Goal: Task Accomplishment & Management: Manage account settings

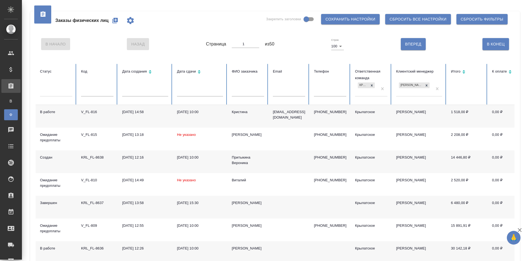
click at [116, 21] on icon "button" at bounding box center [114, 20] width 5 height 5
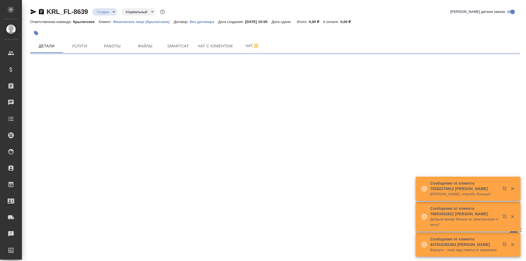
select select "RU"
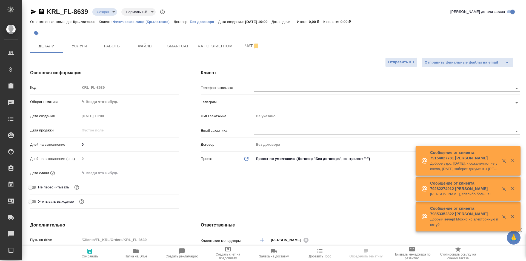
type textarea "x"
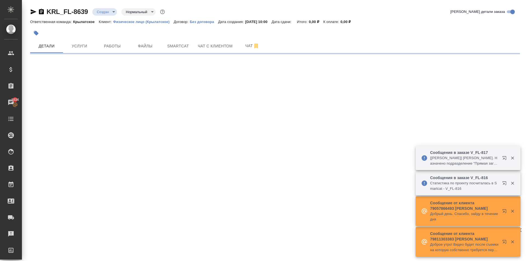
select select "RU"
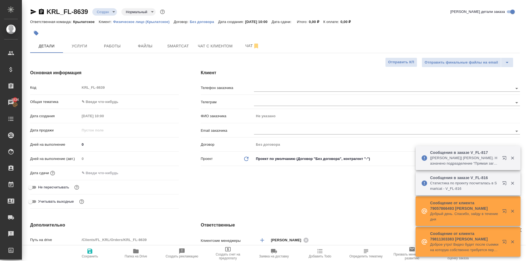
type textarea "x"
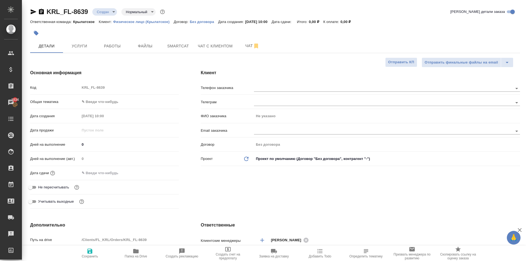
type textarea "x"
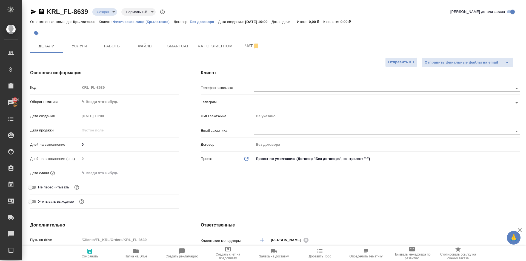
type textarea "x"
click at [114, 172] on input "text" at bounding box center [104, 173] width 48 height 8
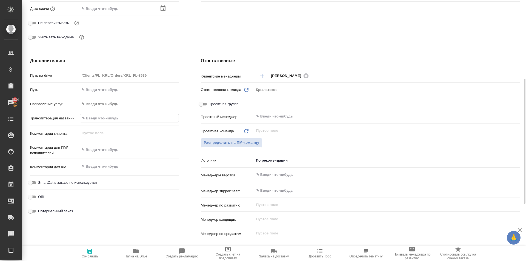
click at [98, 118] on input "text" at bounding box center [129, 118] width 99 height 8
type textarea "x"
click at [97, 148] on textarea at bounding box center [129, 149] width 99 height 9
type textarea "x"
type textarea "Н"
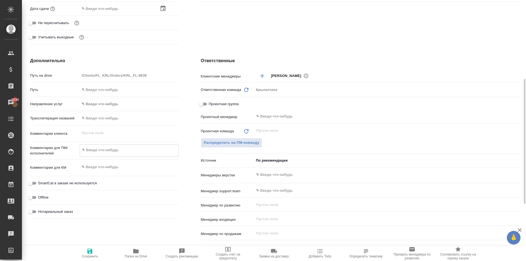
type textarea "x"
type textarea "НО"
type textarea "x"
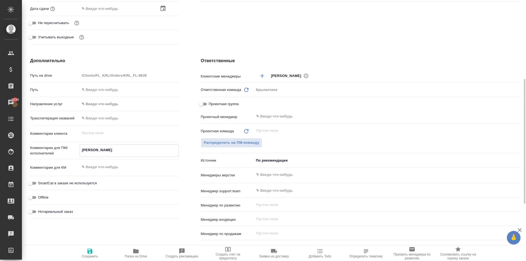
type textarea "x"
type textarea "НОЬ"
type textarea "x"
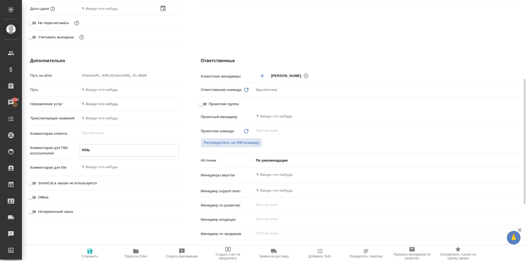
type textarea "НОЬ"
type textarea "x"
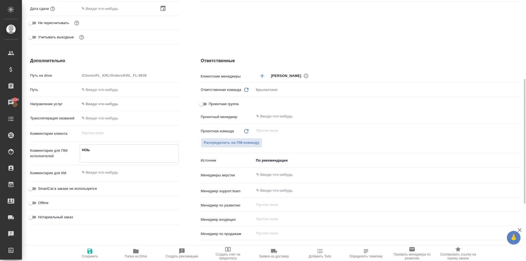
type textarea "x"
type textarea "НОЬ"
type textarea "x"
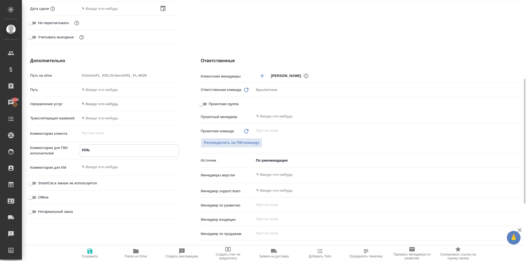
type textarea "x"
type textarea "НО"
type textarea "x"
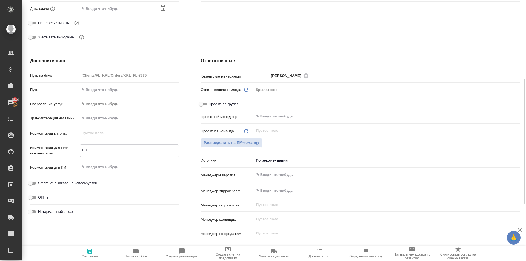
type textarea "НОТ"
type textarea "x"
type textarea "НОТ"
type textarea "x"
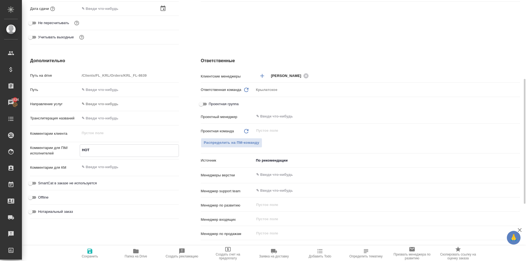
type textarea "x"
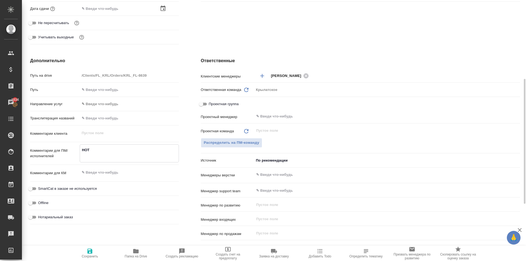
type textarea "x"
type textarea "НОТ"
type textarea "x"
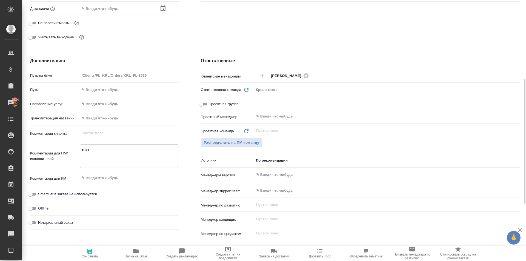
type textarea "НОТ И"
type textarea "x"
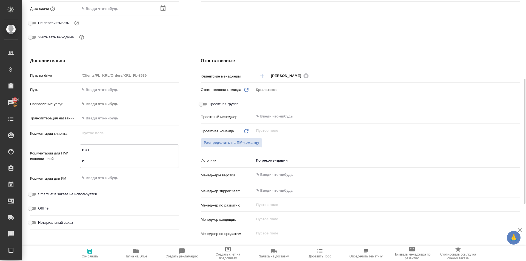
type textarea "НОТ ИС"
type textarea "x"
type textarea "НОТ ИСИ"
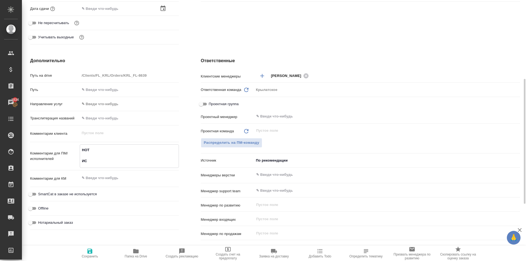
type textarea "x"
type textarea "НОТ ИС"
type textarea "x"
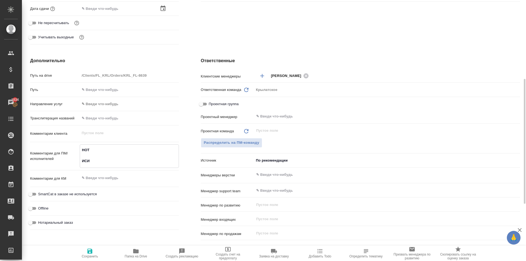
type textarea "x"
type textarea "НОТ ИСМ"
type textarea "x"
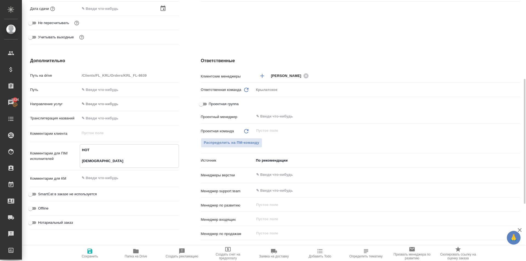
type textarea "x"
type textarea "НОТ ИСМО"
type textarea "x"
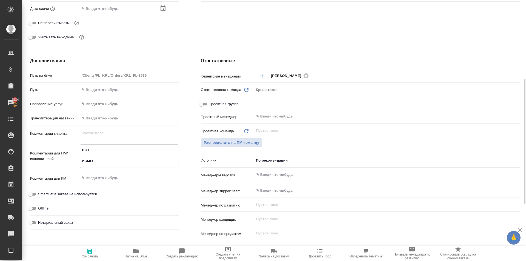
type textarea "НОТ ИСМОИ"
type textarea "x"
type textarea "НОТ ИСМОИЛ"
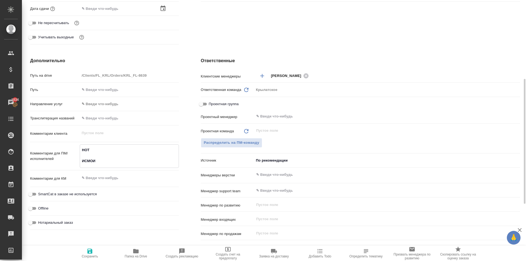
type textarea "x"
type textarea "НОТ ИСМОИЛО"
type textarea "x"
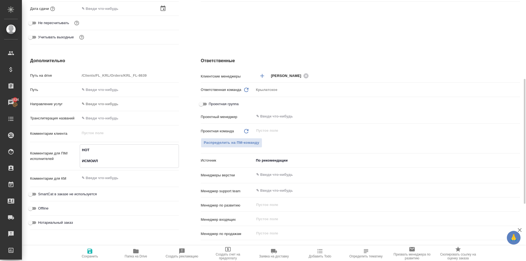
type textarea "x"
type textarea "НОТ ИСМОИЛОВ"
type textarea "x"
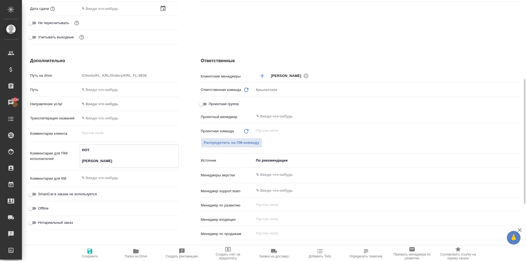
type textarea "x"
type textarea "НОТ ИСМОИЛОВ"
type textarea "x"
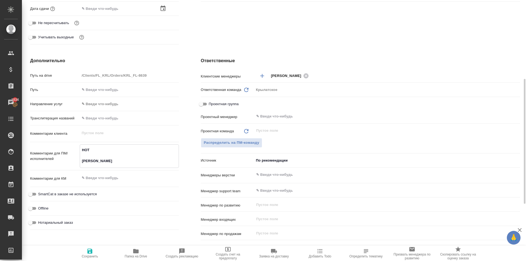
type textarea "НОТ ИСМОИЛОВ Б"
type textarea "x"
type textarea "НОТ ИСМОИЛОВ БЕ"
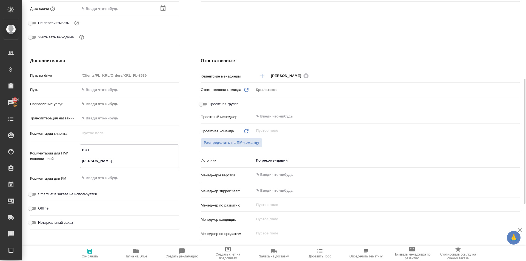
type textarea "x"
type textarea "НОТ ИСМОИЛОВ БЕЗ"
type textarea "x"
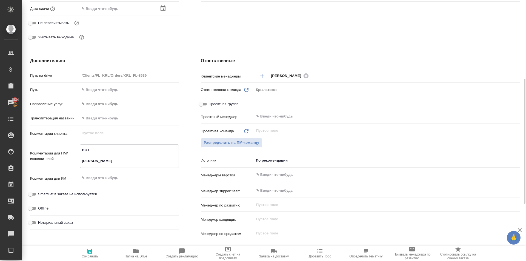
type textarea "x"
type textarea "НОТ ИСМОИЛОВ БЕЗО"
type textarea "x"
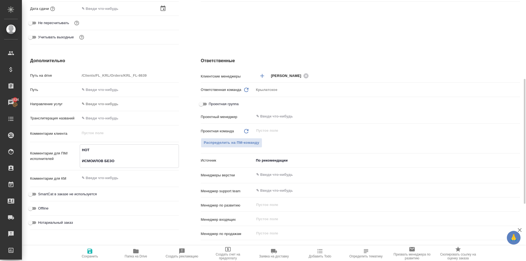
type textarea "НОТ ИСМОИЛОВ БЕЗОД"
type textarea "x"
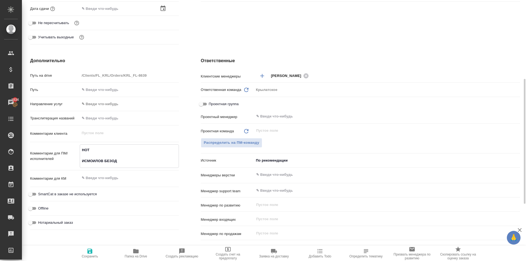
type textarea "НОТ ИСМОИЛОВ БЕЗОДЖ"
type textarea "x"
type textarea "НОТ ИСМОИЛОВ БЕЗОДЖО"
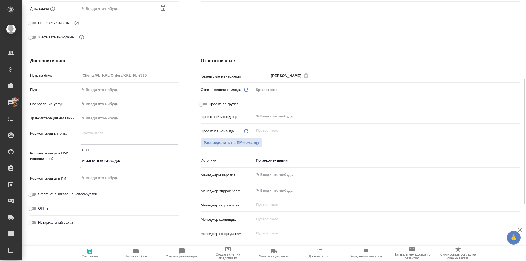
type textarea "x"
type textarea "НОТ ИСМОИЛОВ БЕЗОДЖОН"
type textarea "x"
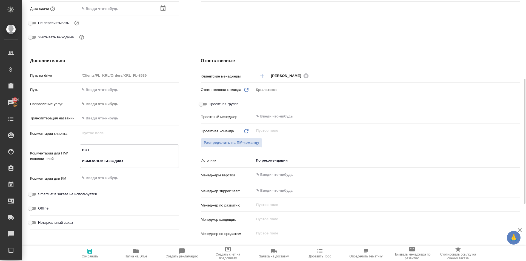
type textarea "x"
type textarea "НОТ ИСМОИЛОВ БЕЗОДЖОН"
type textarea "x"
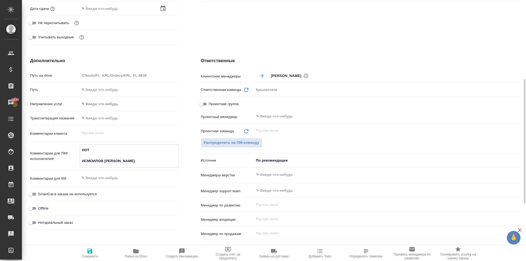
click at [108, 161] on textarea "НОТ ИСМОИЛОВ БЕЗОДЖОН" at bounding box center [129, 155] width 99 height 20
type textarea "x"
type textarea "НОТ ИСМОИЛОВ БЕКЗОДЖОН"
type textarea "x"
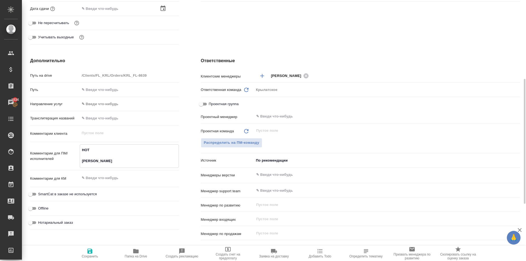
click at [137, 163] on textarea "НОТ ИСМОИЛОВ БЕКЗОДЖОН" at bounding box center [129, 155] width 99 height 20
type textarea "НОТ ИСМОИЛОВ БЕКЗОДЖОН И"
type textarea "x"
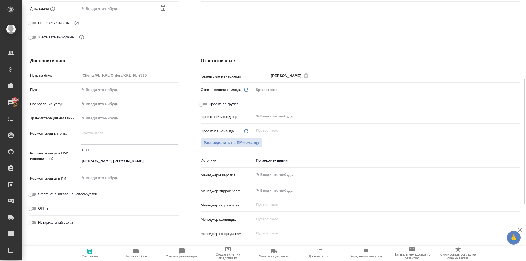
type textarea "x"
type textarea "НОТ ИСМОИЛОВ БЕКЗОДЖОН ИС"
type textarea "x"
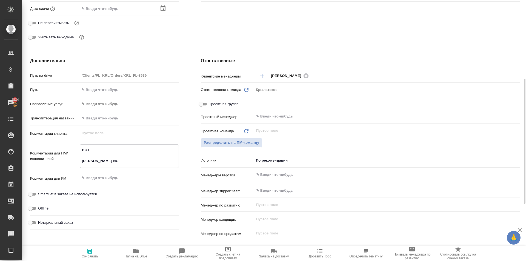
type textarea "НОТ ИСМОИЛОВ БЕКЗОДЖОН ИСР"
type textarea "x"
type textarea "НОТ ИСМОИЛОВ БЕКЗОДЖОН ИСРО"
type textarea "x"
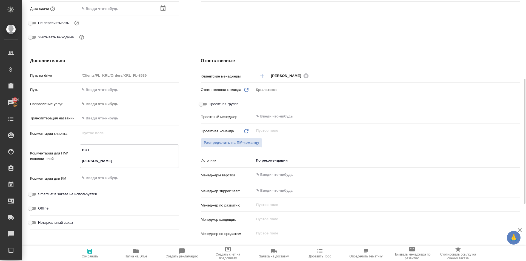
type textarea "x"
type textarea "НОТ ИСМОИЛОВ БЕКЗОДЖОН ИСРОИ"
type textarea "x"
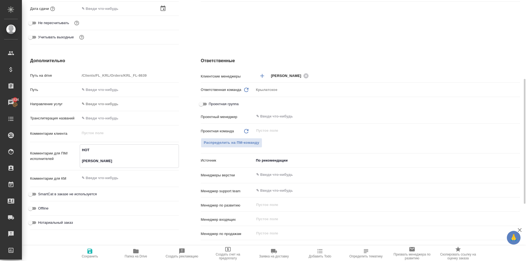
type textarea "x"
type textarea "НОТ ИСМОИЛОВ БЕКЗОДЖОН ИСРОИЛ"
type textarea "x"
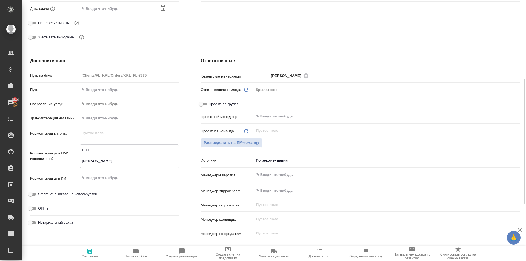
type textarea "НОТ ИСМОИЛОВ БЕКЗОДЖОН ИСРОИЛ"
type textarea "x"
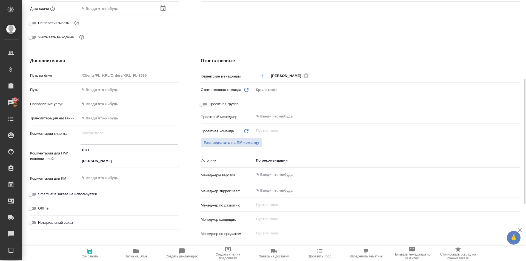
type textarea "НОТ ИСМОИЛОВ БЕКЗОДЖОН ИСРОИЛ У"
type textarea "x"
type textarea "НОТ ИСМОИЛОВ БЕКЗОДЖОН ИСРОИЛ УГ"
type textarea "x"
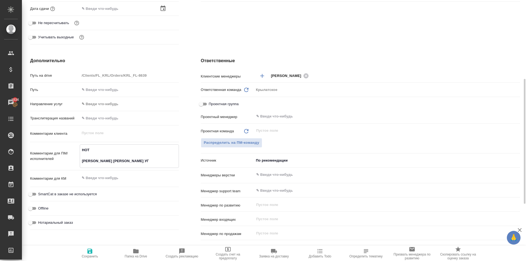
type textarea "x"
type textarea "НОТ ИСМОИЛОВ БЕКЗОДЖОН ИСРОИЛ УГЛ"
type textarea "x"
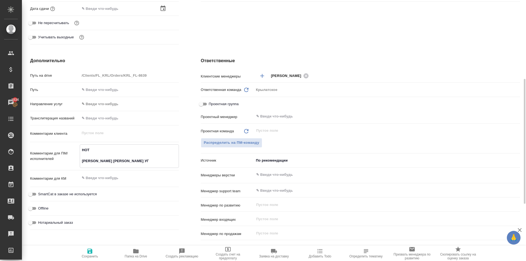
type textarea "x"
type textarea "НОТ ИСМОИЛОВ БЕКЗОДЖОН ИСРОИЛ УГЛИ"
type textarea "x"
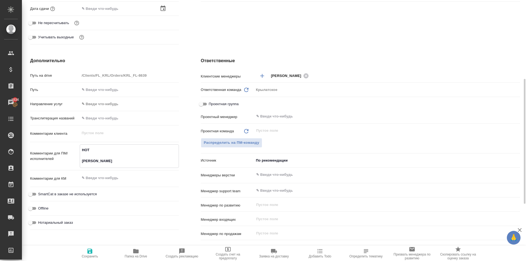
type textarea "НОТ ИСМОИЛОВ БЕКЗОДЖОН ИСРОИЛ УГЛИ"
type textarea "x"
type textarea "НОТ ИСМОИЛОВ БЕКЗОДЖОН ИСРОИЛ УГЛИ"
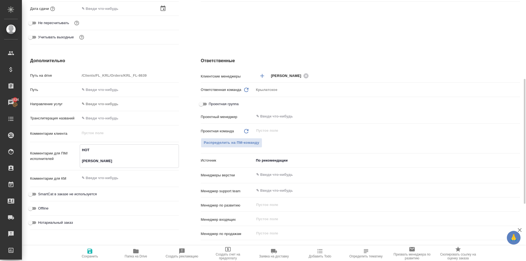
type textarea "x"
click at [105, 249] on span "Сохранить" at bounding box center [89, 253] width 39 height 10
type textarea "x"
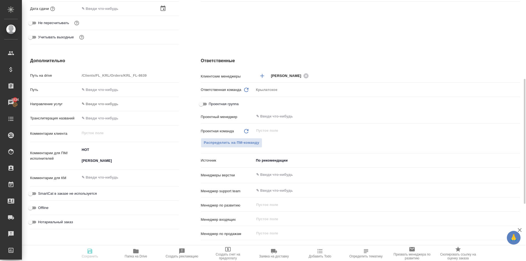
type textarea "x"
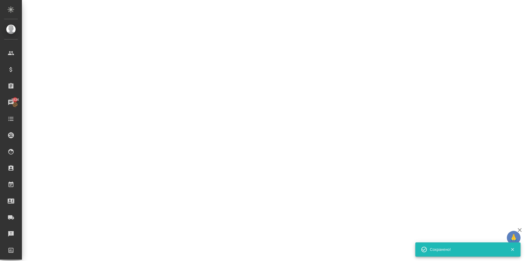
select select "RU"
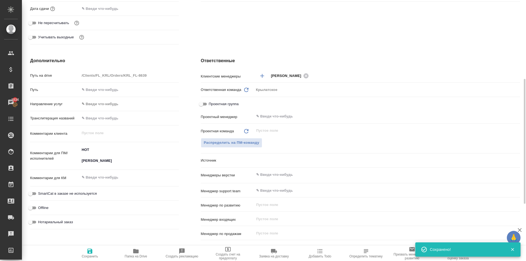
type textarea "x"
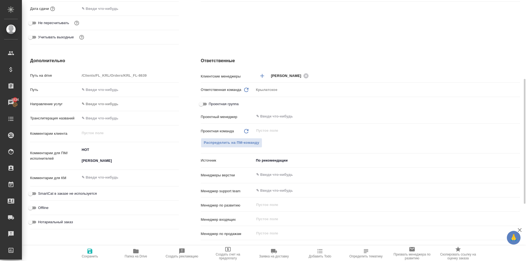
type textarea "x"
click at [166, 161] on textarea "НОТ ИСМОИЛОВ БЕКЗОДЖОН ИСРОИЛ УГЛИ" at bounding box center [129, 155] width 99 height 20
type textarea "НОТ ИСМОИЛОВ БЕКЗОДЖОН ИСРОИЛ УГЛИ"
type textarea "x"
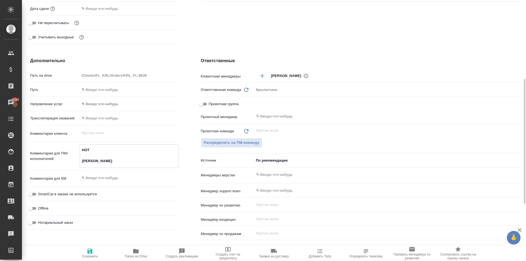
type textarea "x"
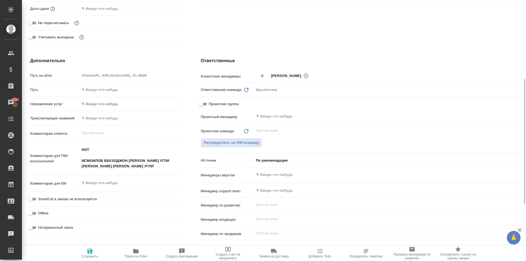
click at [94, 245] on div "Дополнительно Путь на drive /Clients/FL_KRL/Orders/KRL_FL-8639 Путь Направление…" at bounding box center [104, 157] width 171 height 221
click at [92, 250] on icon "button" at bounding box center [89, 251] width 5 height 5
click at [74, 202] on div "SmartCat в заказе не используется" at bounding box center [104, 199] width 149 height 10
click at [71, 198] on span "SmartCat в заказе не используется" at bounding box center [67, 198] width 59 height 5
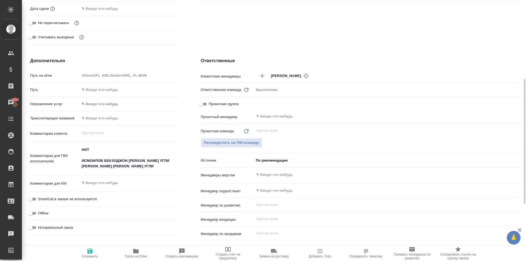
click at [40, 198] on input "SmartCat в заказе не используется" at bounding box center [31, 199] width 20 height 7
click at [64, 228] on span "Нотариальный заказ" at bounding box center [55, 227] width 35 height 5
click at [40, 228] on input "Нотариальный заказ" at bounding box center [31, 227] width 20 height 7
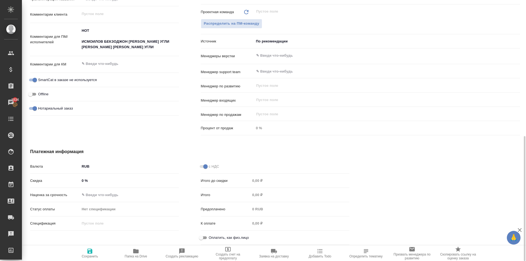
click at [211, 236] on span "Оплатить, как физ.лицо" at bounding box center [229, 237] width 40 height 5
click at [211, 236] on input "Оплатить, как физ.лицо" at bounding box center [201, 237] width 20 height 7
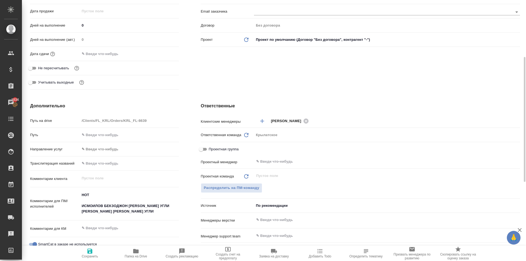
scroll to position [0, 0]
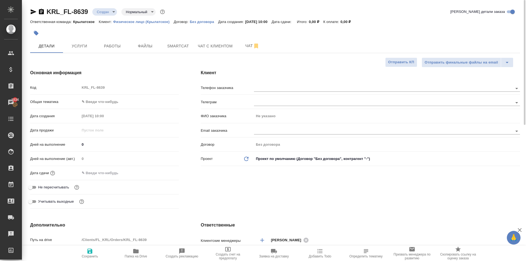
click at [101, 105] on body "🙏 .cls-1 fill:#fff; AWATERA Kasymov Timur Клиенты Спецификации Заказы 1834 Чаты…" at bounding box center [263, 130] width 526 height 261
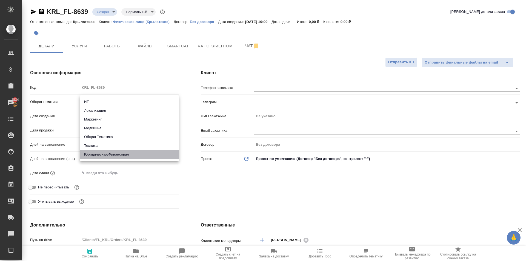
click at [107, 154] on li "Юридическая/Финансовая" at bounding box center [129, 154] width 99 height 9
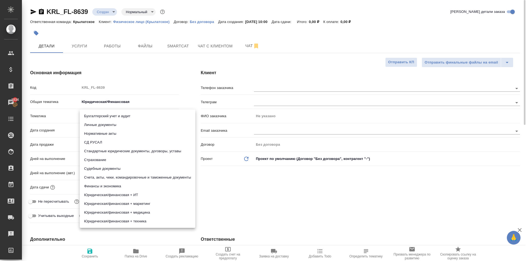
click at [98, 119] on body "🙏 .cls-1 fill:#fff; AWATERA Kasymov Timur Клиенты Спецификации Заказы 1834 Чаты…" at bounding box center [263, 130] width 526 height 261
click at [100, 126] on li "Личные документы" at bounding box center [138, 124] width 116 height 9
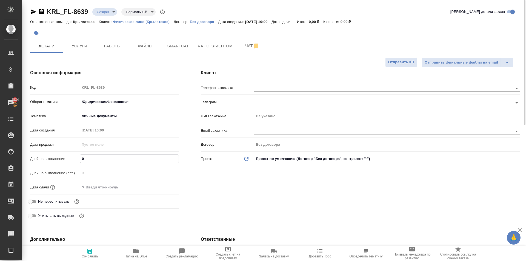
drag, startPoint x: 85, startPoint y: 159, endPoint x: 78, endPoint y: 157, distance: 6.8
click at [78, 157] on div "Дней на выполнение 0" at bounding box center [104, 159] width 149 height 10
click at [100, 189] on input "text" at bounding box center [104, 187] width 48 height 8
click at [163, 184] on icon "button" at bounding box center [163, 186] width 7 height 7
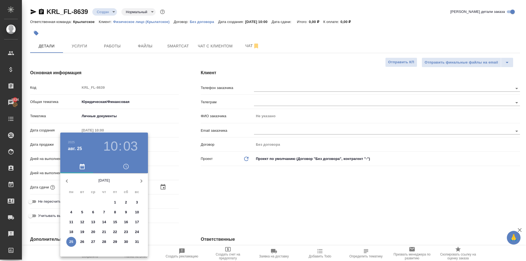
click at [70, 240] on p "25" at bounding box center [71, 241] width 4 height 5
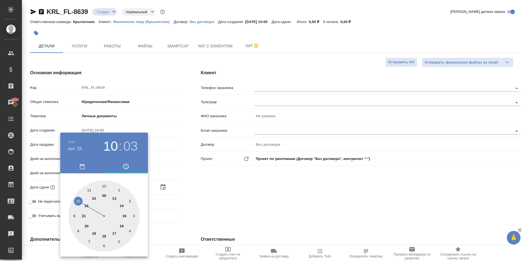
click at [104, 185] on div at bounding box center [103, 215] width 71 height 71
click at [269, 198] on div at bounding box center [263, 130] width 526 height 261
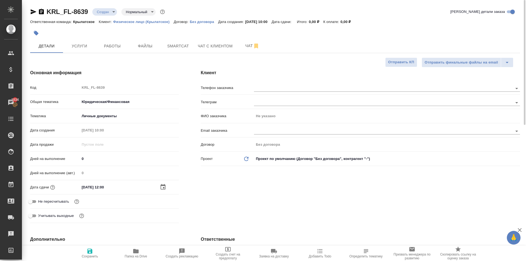
click at [54, 200] on span "Не пересчитывать" at bounding box center [53, 201] width 31 height 5
click at [40, 200] on input "Не пересчитывать" at bounding box center [31, 201] width 20 height 7
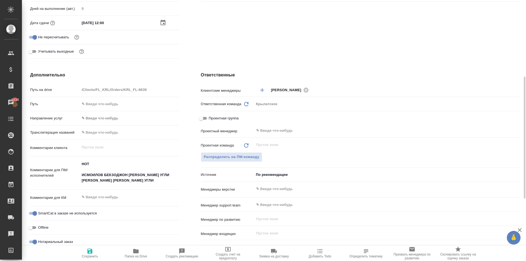
click at [106, 120] on body "🙏 .cls-1 fill:#fff; AWATERA Kasymov Timur Клиенты Спецификации Заказы 1834 Чаты…" at bounding box center [263, 130] width 526 height 261
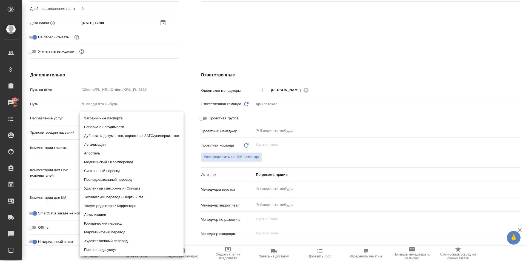
click at [102, 224] on li "Юридический перевод" at bounding box center [132, 223] width 104 height 9
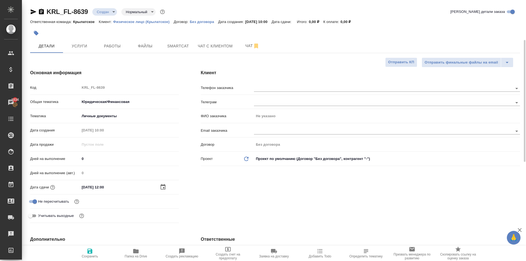
scroll to position [0, 0]
click at [89, 254] on span "Сохранить" at bounding box center [90, 256] width 16 height 4
click at [356, 85] on div at bounding box center [387, 88] width 266 height 10
click at [356, 91] on input "text" at bounding box center [374, 88] width 240 height 7
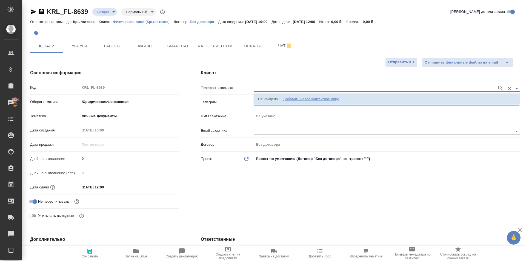
click at [372, 99] on li "Не найдено Добавить новое контактное лицо" at bounding box center [387, 99] width 266 height 10
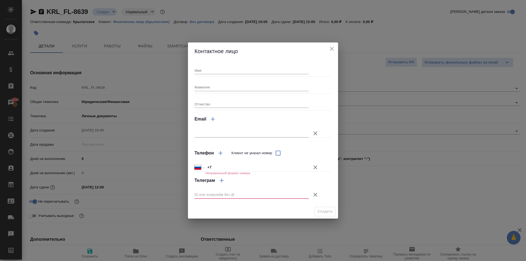
click at [195, 72] on input "Имя" at bounding box center [251, 71] width 114 height 8
drag, startPoint x: 316, startPoint y: 168, endPoint x: 313, endPoint y: 174, distance: 7.1
click at [316, 168] on icon "button" at bounding box center [315, 167] width 4 height 4
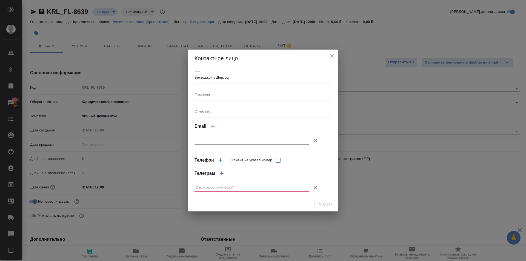
click at [319, 188] on button "Клиент не указал номер" at bounding box center [315, 187] width 13 height 13
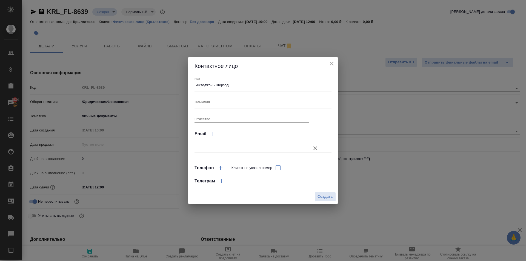
click at [318, 196] on span "Создать" at bounding box center [324, 197] width 15 height 6
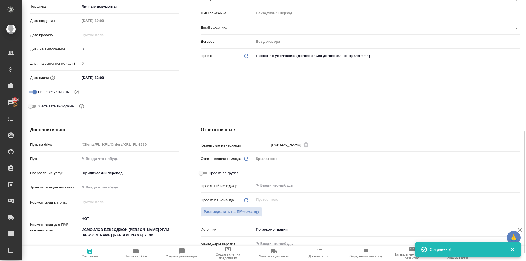
scroll to position [192, 0]
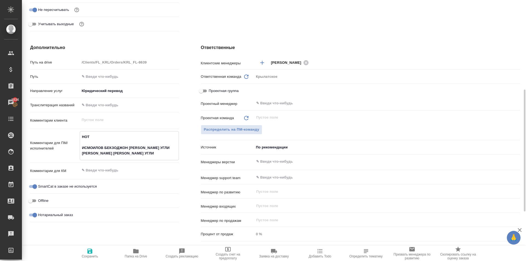
click at [114, 148] on textarea "НОТ ИСМОИЛОВ БЕКЗОДЖОН ИСРОИЛ УГЛИ ИСМОИЛОВ ШЕРЗОД ИСРОИЛ УГЛИ" at bounding box center [129, 145] width 99 height 26
click at [111, 153] on textarea "НОТ ИСМОИЛОВ БЕКЗОДЖОН ИСРОИЛ УГЛИ ИСМОИЛОВ ШЕРЗОД ИСРОИЛ УГЛИ" at bounding box center [129, 145] width 99 height 26
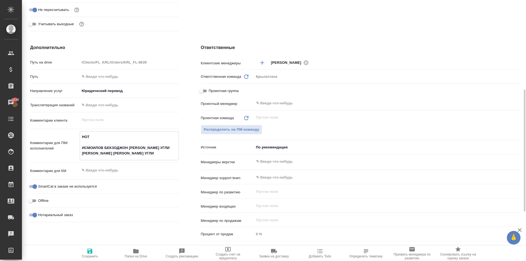
click at [111, 153] on textarea "НОТ ИСМОИЛОВ БЕКЗОДЖОН ИСРОИЛ УГЛИ ИСМОИЛОВ ШЕРЗОД ИСРОИЛ УГЛИ" at bounding box center [129, 145] width 99 height 26
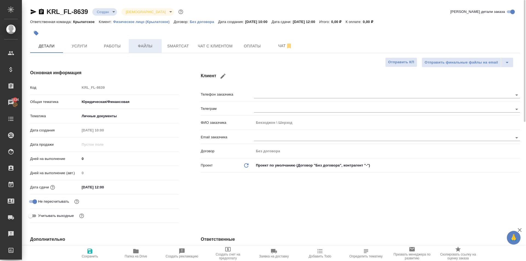
click at [145, 48] on span "Файлы" at bounding box center [145, 46] width 26 height 7
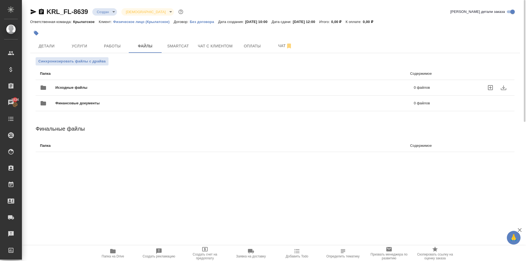
click at [88, 79] on div "Исходные файлы 0 файлов" at bounding box center [234, 88] width 401 height 24
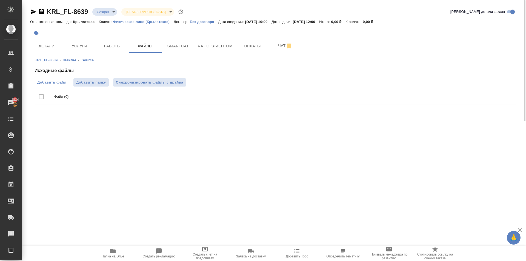
click at [55, 84] on span "Добавить файл" at bounding box center [51, 82] width 29 height 5
click at [0, 0] on input "Добавить файл" at bounding box center [0, 0] width 0 height 0
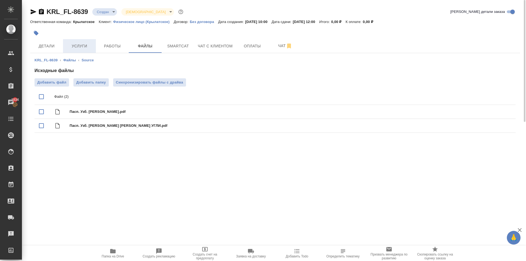
click at [85, 43] on span "Услуги" at bounding box center [79, 46] width 26 height 7
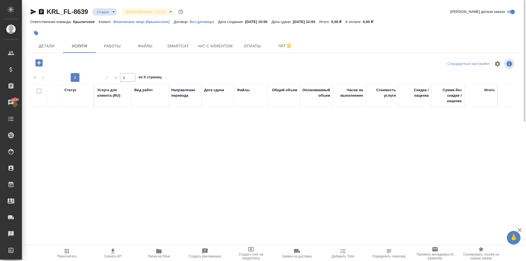
click at [35, 65] on icon "button" at bounding box center [39, 63] width 10 height 10
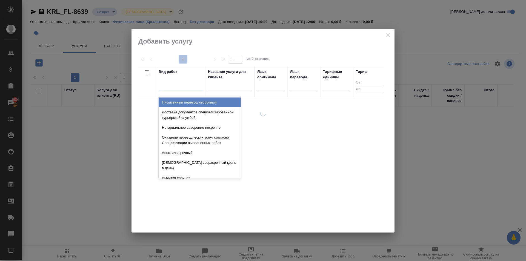
click at [190, 86] on div at bounding box center [181, 85] width 44 height 8
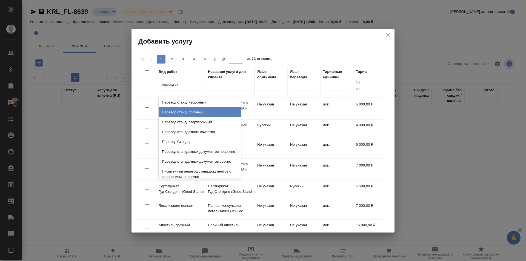
click at [209, 114] on div "Перевод станд. срочный" at bounding box center [200, 112] width 82 height 10
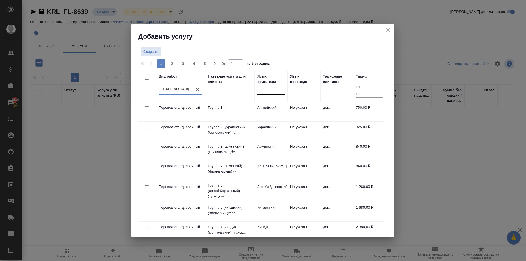
click at [274, 92] on div at bounding box center [270, 89] width 27 height 8
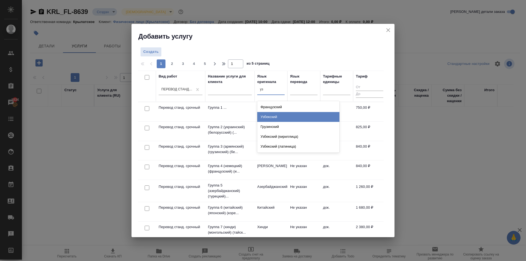
click at [285, 114] on div "Узбекский" at bounding box center [298, 117] width 82 height 10
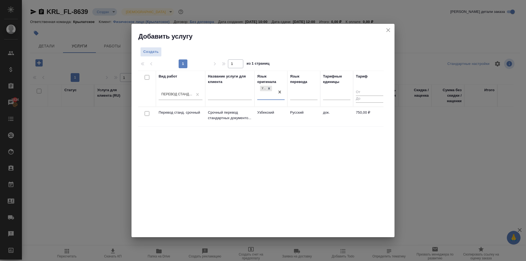
click at [286, 114] on td "Узбекский" at bounding box center [270, 116] width 33 height 19
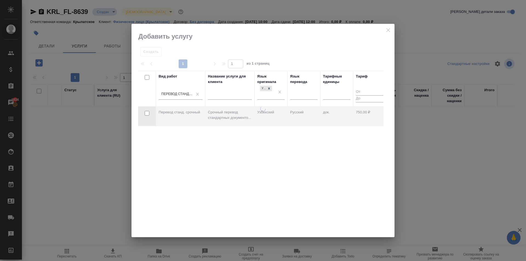
click at [286, 114] on div at bounding box center [262, 171] width 263 height 131
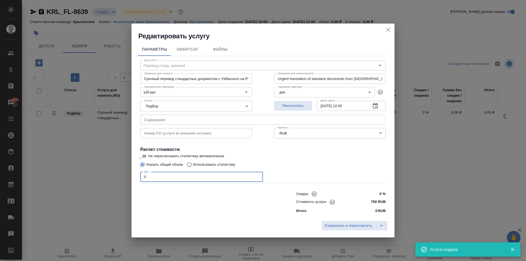
drag, startPoint x: 161, startPoint y: 178, endPoint x: 119, endPoint y: 180, distance: 42.2
click at [119, 180] on div "Редактировать услугу Параметры SmartCat Файлы Вид работ Перевод станд. срочный …" at bounding box center [263, 130] width 526 height 261
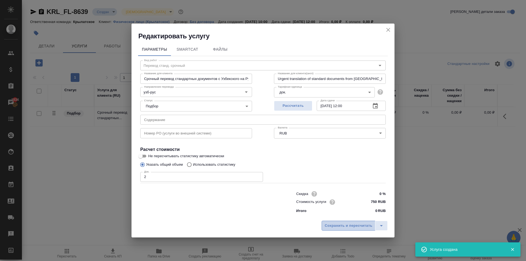
click at [360, 225] on span "Сохранить и пересчитать" at bounding box center [348, 226] width 48 height 6
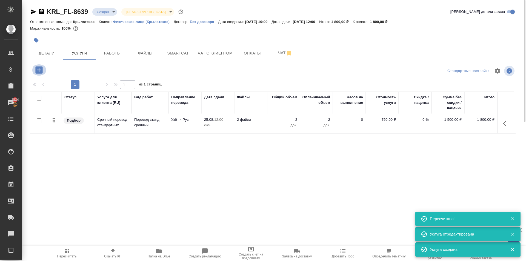
click at [40, 69] on icon "button" at bounding box center [38, 69] width 7 height 7
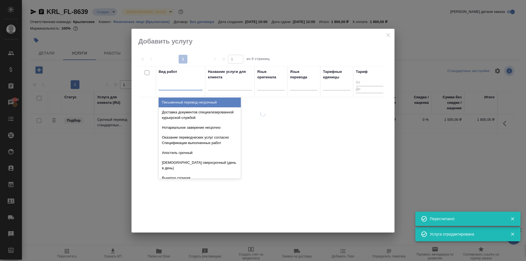
click at [185, 86] on div at bounding box center [181, 85] width 44 height 8
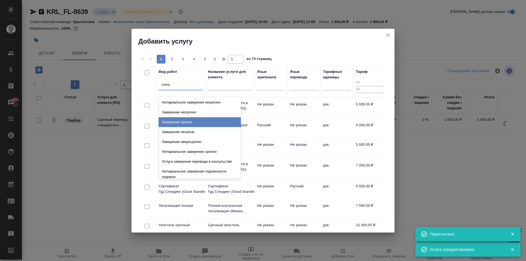
click at [199, 122] on div "Заверение срочно" at bounding box center [200, 122] width 82 height 10
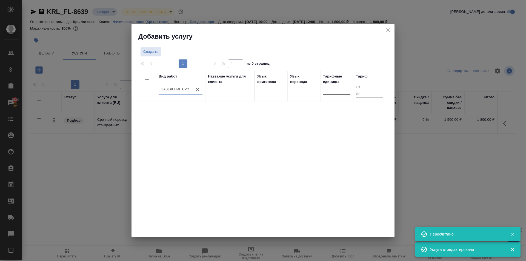
click at [330, 89] on div at bounding box center [336, 89] width 27 height 8
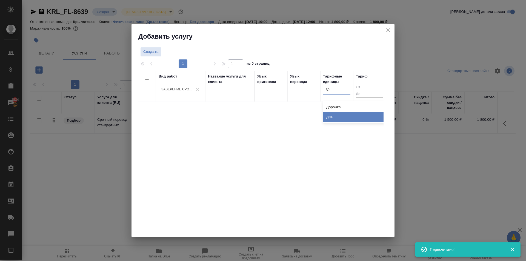
drag, startPoint x: 339, startPoint y: 116, endPoint x: 243, endPoint y: 87, distance: 100.7
click at [338, 116] on div "док." at bounding box center [364, 117] width 82 height 10
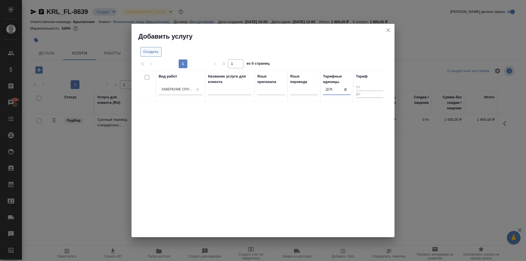
click at [152, 50] on span "Создать" at bounding box center [150, 52] width 15 height 6
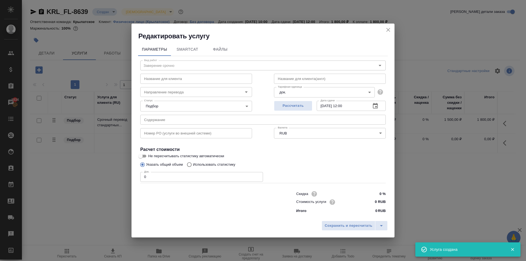
drag, startPoint x: 130, startPoint y: 176, endPoint x: 97, endPoint y: 176, distance: 33.1
click at [97, 176] on div "Редактировать услугу Параметры SmartCat Файлы Вид работ Заверение срочно Вид ра…" at bounding box center [263, 130] width 526 height 261
click at [373, 201] on input "0 RUB" at bounding box center [375, 202] width 20 height 8
click at [362, 224] on span "Сохранить и пересчитать" at bounding box center [348, 226] width 48 height 6
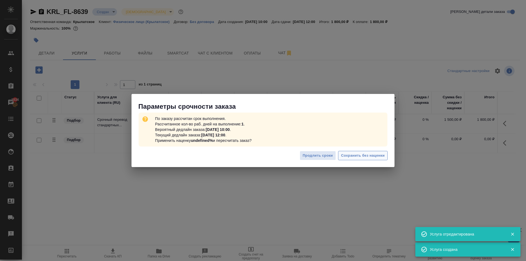
click at [375, 158] on span "Сохранить без наценки" at bounding box center [363, 155] width 44 height 6
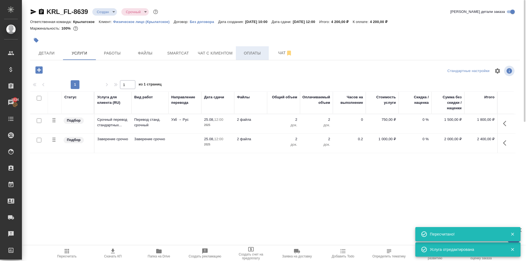
click at [248, 54] on span "Оплаты" at bounding box center [252, 53] width 26 height 7
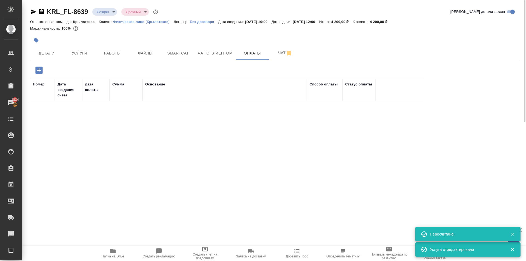
click at [39, 75] on button "button" at bounding box center [38, 70] width 15 height 11
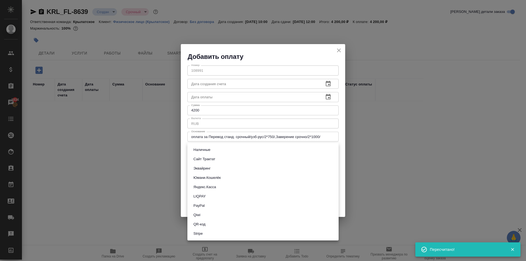
click at [258, 150] on body "🙏 .cls-1 fill:#fff; AWATERA Kasymov Timur Клиенты Спецификации Заказы 1834 Чаты…" at bounding box center [263, 130] width 526 height 261
click at [269, 169] on li "Эквайринг" at bounding box center [262, 168] width 151 height 9
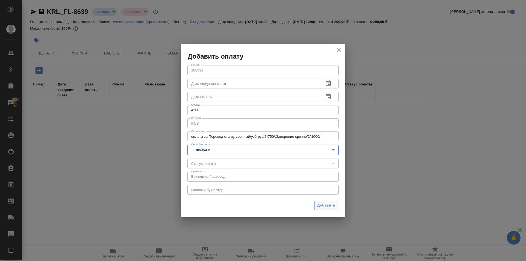
click at [332, 206] on span "Добавить" at bounding box center [326, 205] width 18 height 6
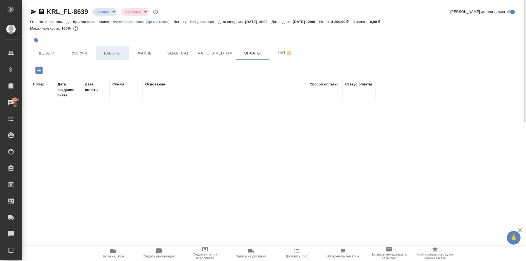
click at [112, 50] on span "Работы" at bounding box center [112, 53] width 26 height 7
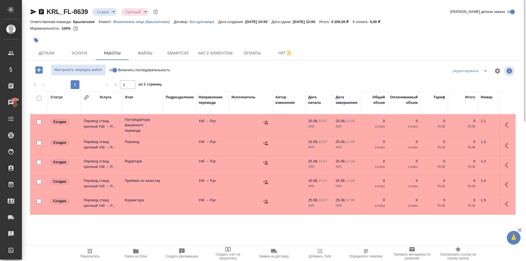
click at [111, 69] on input "Включить последовательность" at bounding box center [115, 70] width 20 height 7
click at [39, 97] on input "checkbox" at bounding box center [39, 98] width 5 height 5
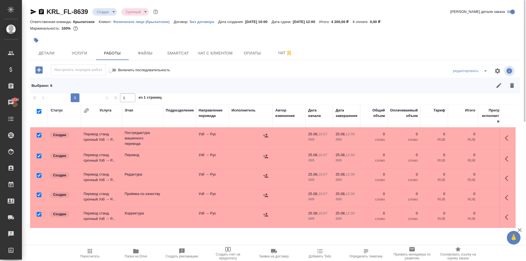
click at [39, 156] on input "checkbox" at bounding box center [39, 156] width 5 height 5
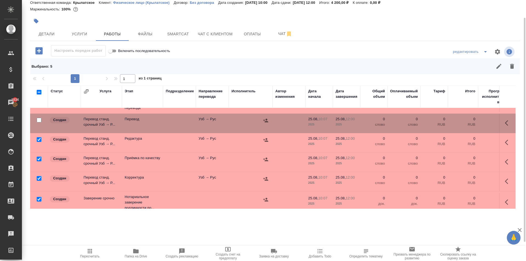
scroll to position [26, 0]
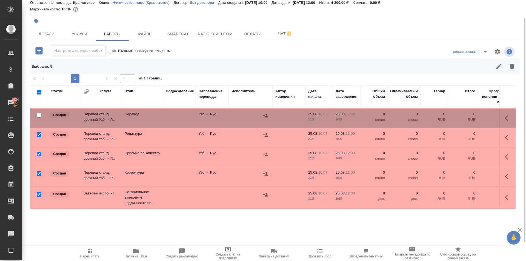
click at [38, 192] on input "checkbox" at bounding box center [39, 194] width 5 height 5
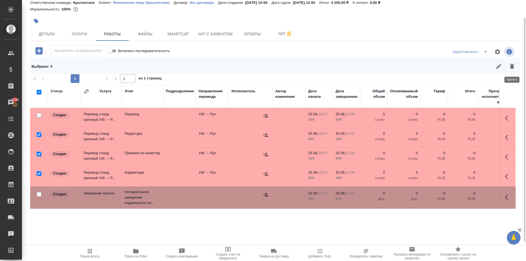
click at [509, 63] on icon "button" at bounding box center [511, 66] width 7 height 7
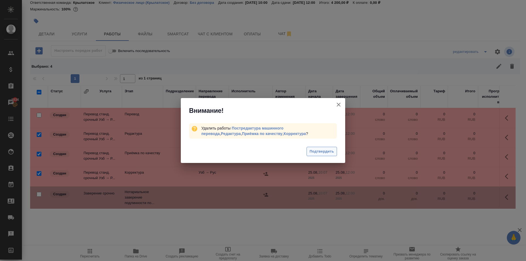
drag, startPoint x: 324, startPoint y: 145, endPoint x: 322, endPoint y: 148, distance: 3.2
click at [323, 147] on div "Подтвердить" at bounding box center [263, 152] width 164 height 22
click at [318, 153] on span "Подтвердить" at bounding box center [321, 151] width 24 height 6
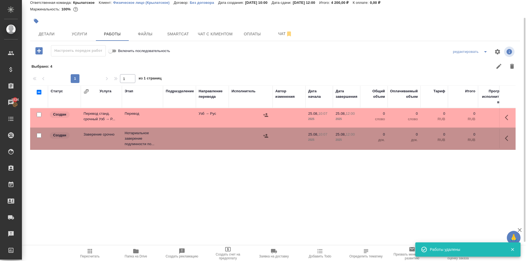
scroll to position [0, 0]
click at [508, 118] on icon "button" at bounding box center [508, 117] width 7 height 7
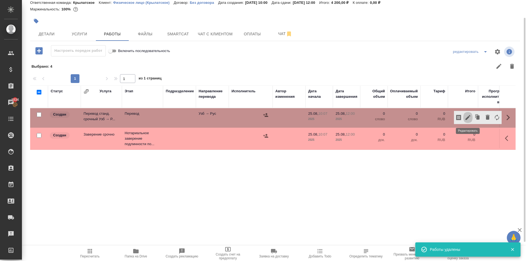
click at [468, 116] on icon "button" at bounding box center [467, 117] width 5 height 5
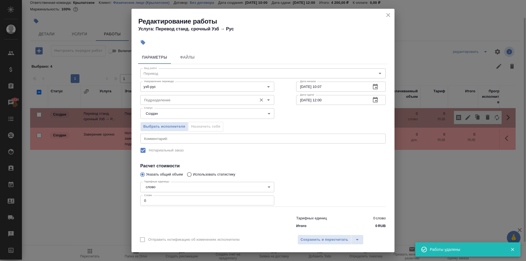
click at [215, 99] on input "Подразделение" at bounding box center [198, 100] width 112 height 7
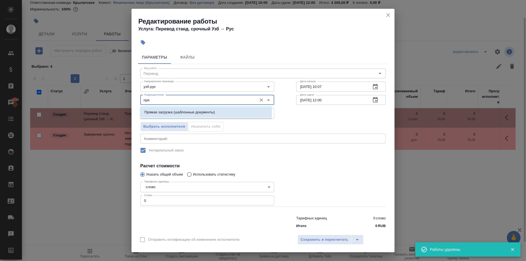
click at [214, 109] on li "Прямая загрузка (шаблонные документы)" at bounding box center [206, 112] width 132 height 10
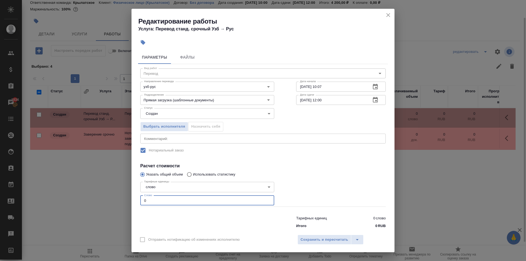
drag, startPoint x: 151, startPoint y: 200, endPoint x: 128, endPoint y: 193, distance: 24.1
click at [128, 193] on div "Редактирование работы Услуга: Перевод станд. срочный Узб → Рус Параметры Файлы …" at bounding box center [263, 130] width 526 height 261
click at [154, 119] on body "🙏 .cls-1 fill:#fff; AWATERA Kasymov Timur Клиенты Спецификации Заказы 1834 Чаты…" at bounding box center [263, 130] width 526 height 261
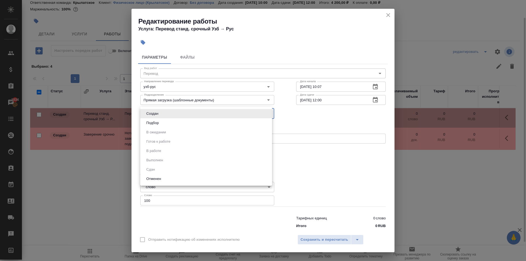
click at [152, 126] on li "Подбор" at bounding box center [206, 122] width 132 height 9
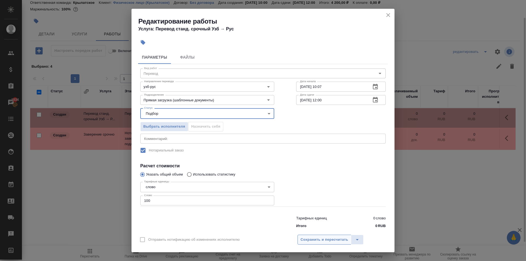
click at [326, 235] on button "Сохранить и пересчитать" at bounding box center [324, 240] width 54 height 10
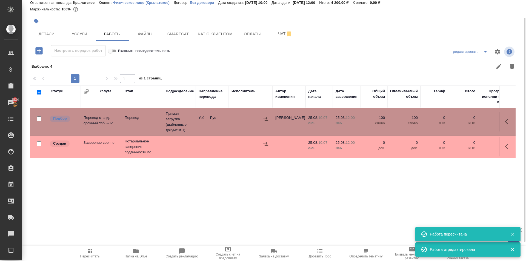
drag, startPoint x: 506, startPoint y: 148, endPoint x: 488, endPoint y: 153, distance: 17.9
click at [505, 148] on icon "button" at bounding box center [508, 146] width 7 height 7
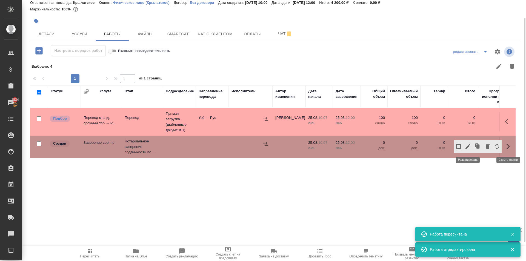
click at [469, 146] on icon "button" at bounding box center [467, 146] width 7 height 7
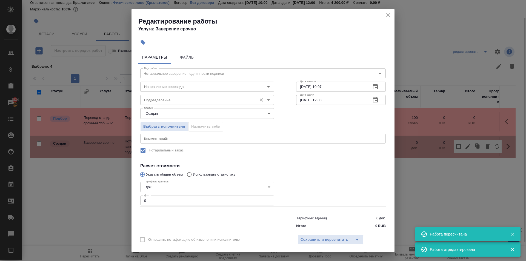
click at [184, 100] on input "Подразделение" at bounding box center [198, 100] width 112 height 7
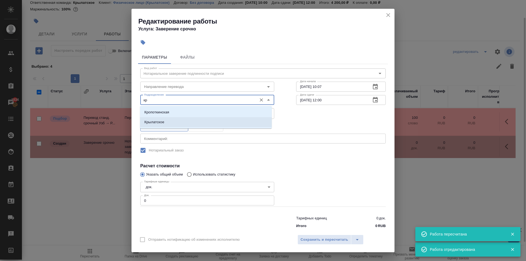
click at [166, 122] on li "Крылатское" at bounding box center [206, 122] width 132 height 10
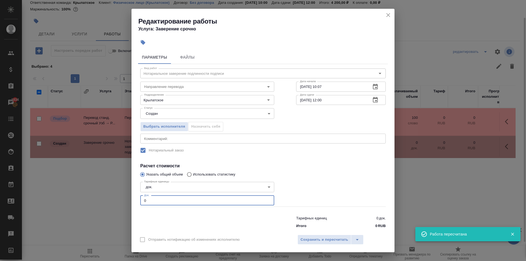
drag, startPoint x: 158, startPoint y: 200, endPoint x: 108, endPoint y: 201, distance: 50.7
click at [108, 201] on div "Редактирование работы Услуга: Заверение срочно Параметры Файлы Вид работ Нотари…" at bounding box center [263, 130] width 526 height 261
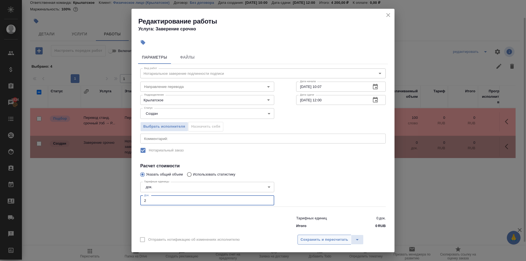
click at [317, 244] on button "Сохранить и пересчитать" at bounding box center [324, 240] width 54 height 10
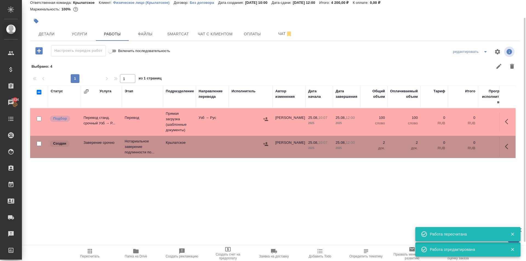
click at [269, 140] on div at bounding box center [265, 144] width 8 height 8
click at [262, 146] on button "button" at bounding box center [265, 144] width 8 height 8
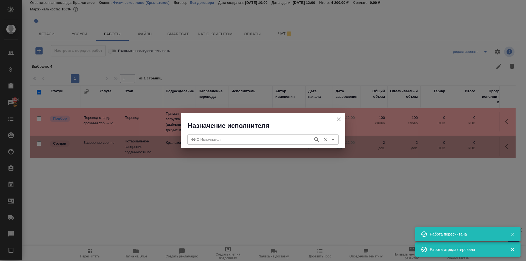
click at [251, 134] on div "ФИО Исполнителя" at bounding box center [262, 139] width 151 height 10
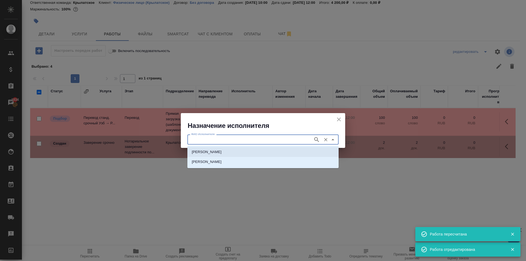
click at [221, 153] on p "НОТАРИУС Мацуленко Юлия Юрьевна" at bounding box center [207, 151] width 30 height 5
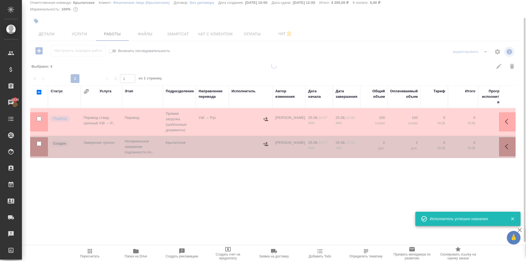
click at [79, 255] on span "Пересчитать" at bounding box center [89, 253] width 39 height 10
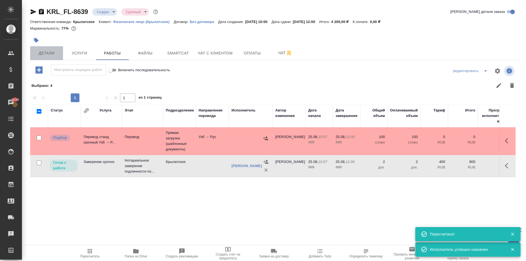
click at [51, 58] on button "Детали" at bounding box center [46, 53] width 33 height 14
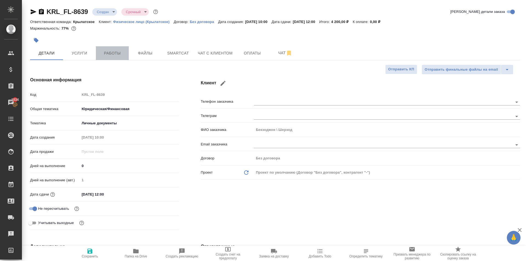
click at [111, 56] on span "Работы" at bounding box center [112, 53] width 26 height 7
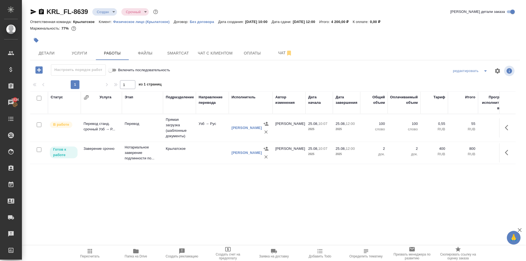
click at [88, 255] on span "Пересчитать" at bounding box center [89, 256] width 19 height 4
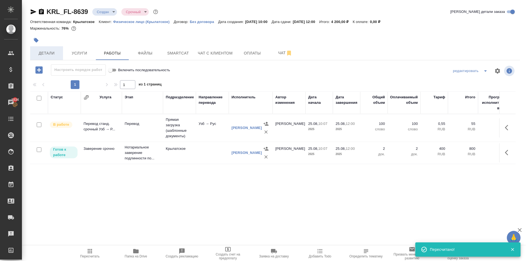
drag, startPoint x: 48, startPoint y: 60, endPoint x: 48, endPoint y: 56, distance: 4.4
click at [48, 56] on div "KRL_FL-8639 Создан new Срочный urgent Кратко детали заказа Ответственная команд…" at bounding box center [275, 114] width 496 height 229
click at [52, 56] on span "Детали" at bounding box center [46, 53] width 26 height 7
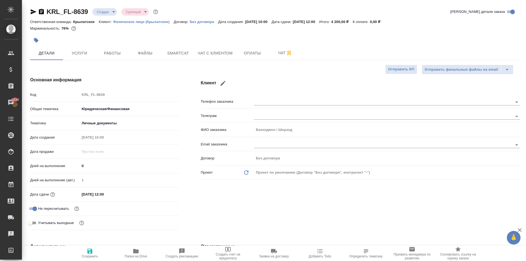
scroll to position [137, 0]
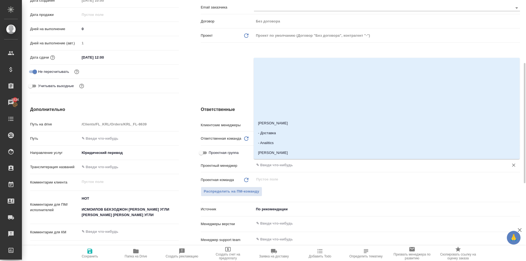
click at [282, 166] on input "text" at bounding box center [377, 165] width 244 height 7
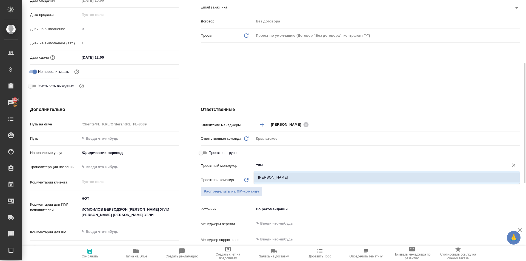
drag, startPoint x: 290, startPoint y: 187, endPoint x: 289, endPoint y: 183, distance: 3.7
click at [289, 187] on div "Распределить на ПМ-команду" at bounding box center [360, 192] width 319 height 10
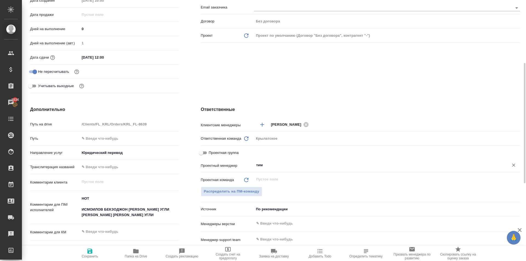
click at [289, 164] on input "тим" at bounding box center [377, 165] width 244 height 7
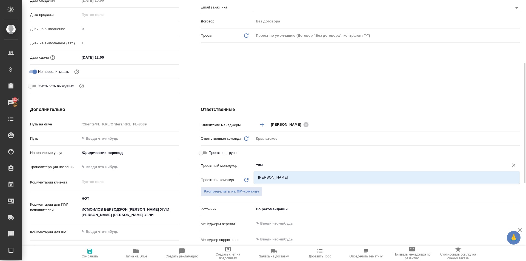
click at [286, 181] on li "[PERSON_NAME]" at bounding box center [387, 177] width 266 height 10
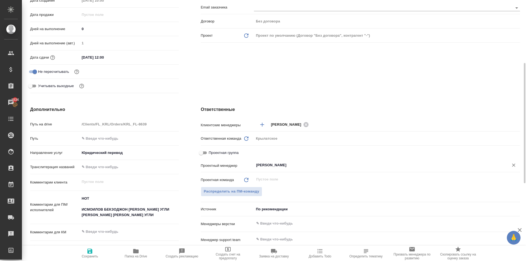
click at [70, 257] on span "Сохранить" at bounding box center [89, 253] width 39 height 10
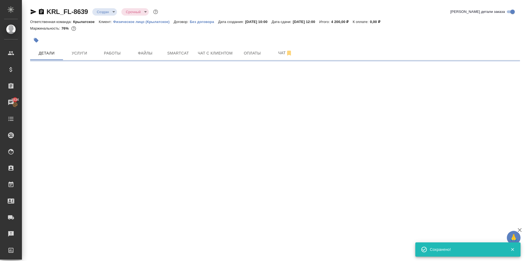
scroll to position [0, 0]
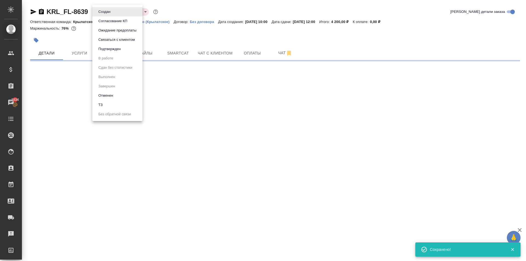
click at [113, 13] on body "🙏 .cls-1 fill:#fff; AWATERA Kasymov Timur Клиенты Спецификации Заказы 1834 Чаты…" at bounding box center [263, 130] width 526 height 261
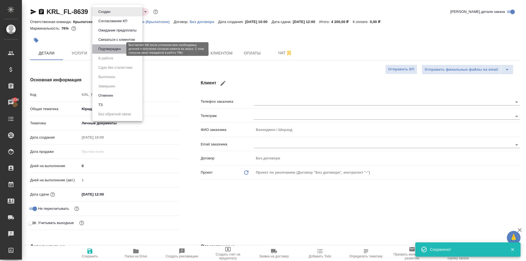
click at [109, 49] on button "Подтвержден" at bounding box center [110, 49] width 26 height 6
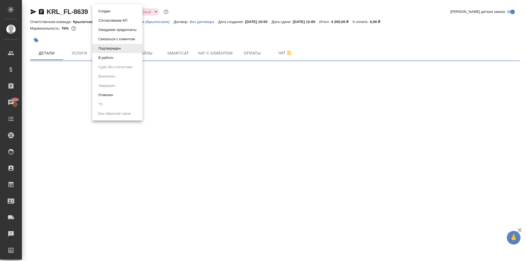
click at [113, 12] on body "🙏 .cls-1 fill:#fff; AWATERA Kasymov Timur Клиенты Спецификации Заказы 1834 Чаты…" at bounding box center [263, 130] width 526 height 261
click at [110, 59] on button "В работе" at bounding box center [106, 58] width 18 height 6
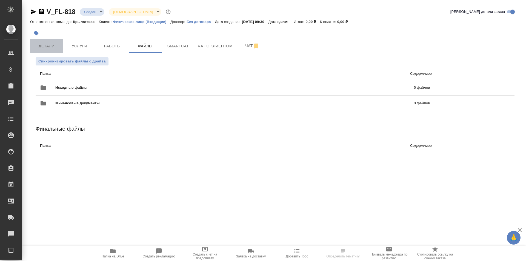
drag, startPoint x: 34, startPoint y: 43, endPoint x: 44, endPoint y: 56, distance: 16.0
click at [34, 43] on span "Детали" at bounding box center [46, 46] width 26 height 7
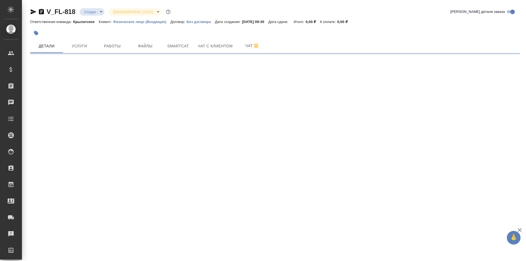
select select "RU"
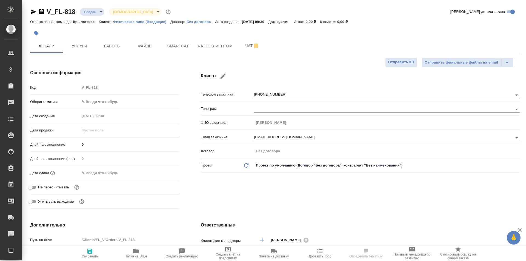
type textarea "x"
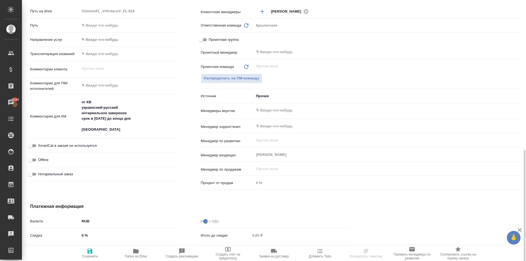
scroll to position [283, 0]
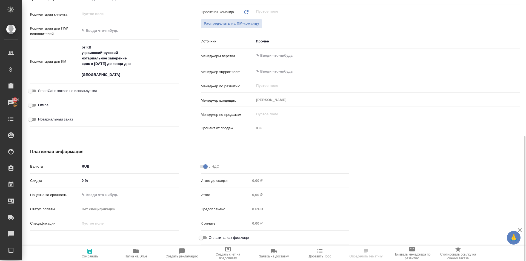
click at [203, 236] on input "Оплатить, как физ.лицо" at bounding box center [201, 237] width 20 height 7
checkbox input "true"
type textarea "x"
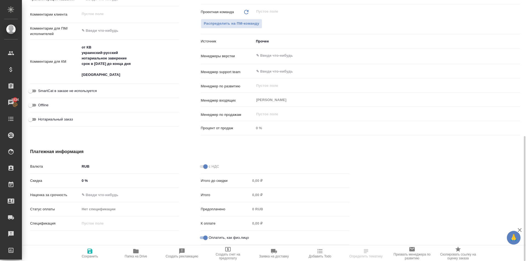
click at [71, 122] on span "Нотариальный заказ" at bounding box center [55, 119] width 35 height 5
click at [40, 122] on input "Нотариальный заказ" at bounding box center [31, 119] width 20 height 7
checkbox input "true"
type textarea "x"
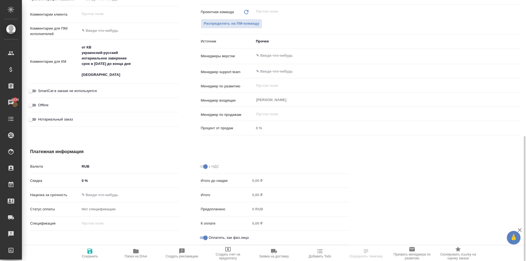
type textarea "x"
click at [81, 94] on div "SmartCat в заказе не используется" at bounding box center [104, 91] width 149 height 10
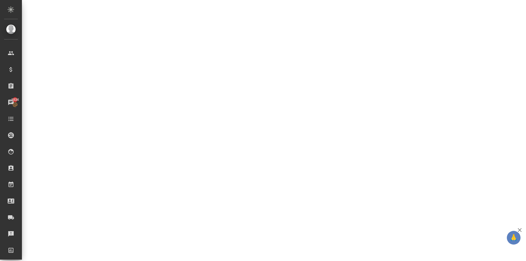
select select "RU"
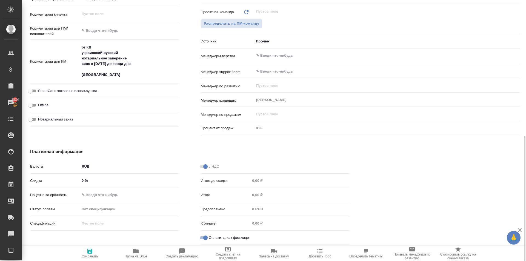
type textarea "x"
click at [69, 120] on span "Нотариальный заказ" at bounding box center [55, 119] width 35 height 5
click at [40, 120] on input "Нотариальный заказ" at bounding box center [31, 119] width 20 height 7
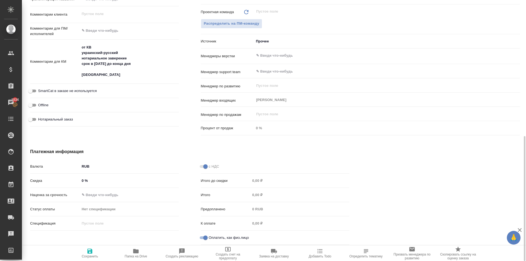
checkbox input "true"
type textarea "x"
drag, startPoint x: 201, startPoint y: 219, endPoint x: 200, endPoint y: 215, distance: 3.4
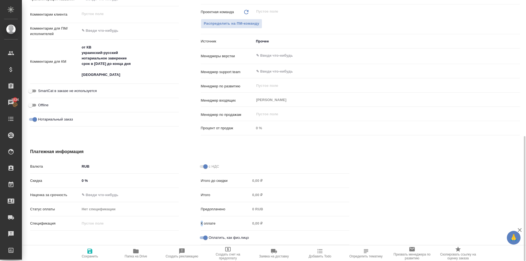
click at [200, 216] on div "с НДС Итого до скидки 0,00 ₽ Итого 0,00 ₽ Предоплачено 0 RUB К оплате 0,00 ₽ Оп…" at bounding box center [275, 204] width 171 height 107
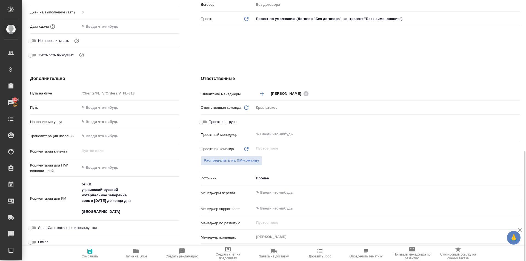
scroll to position [92, 0]
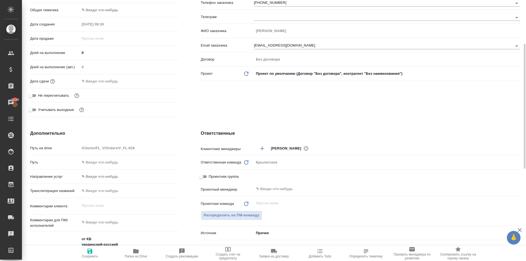
click at [104, 183] on div "Направление услуг ✎ Введи что-нибудь" at bounding box center [104, 179] width 149 height 14
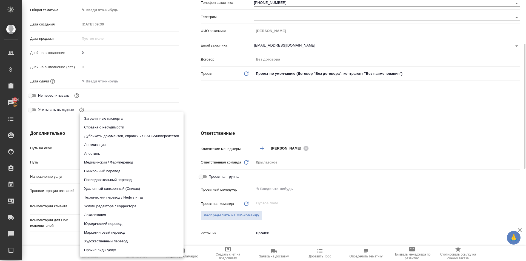
click at [108, 175] on body "🙏 .cls-1 fill:#fff; AWATERA Kasymov Timur Клиенты Спецификации Заказы 1834 Чаты…" at bounding box center [263, 130] width 526 height 261
click at [115, 220] on li "Юридический перевод" at bounding box center [132, 223] width 104 height 9
type input "legalTranslation"
type textarea "x"
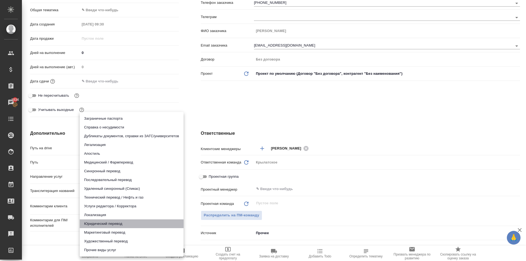
type textarea "x"
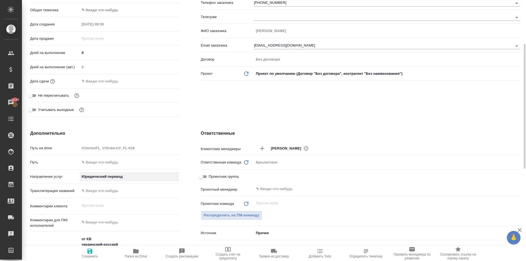
scroll to position [0, 0]
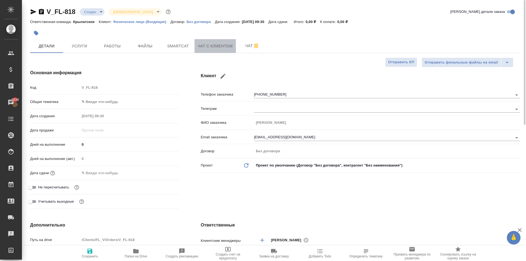
click at [210, 47] on span "Чат с клиентом" at bounding box center [215, 46] width 35 height 7
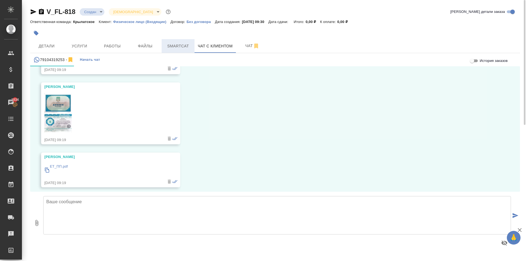
scroll to position [2203, 0]
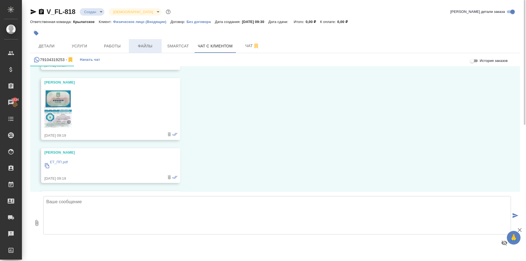
click at [151, 45] on span "Файлы" at bounding box center [145, 46] width 26 height 7
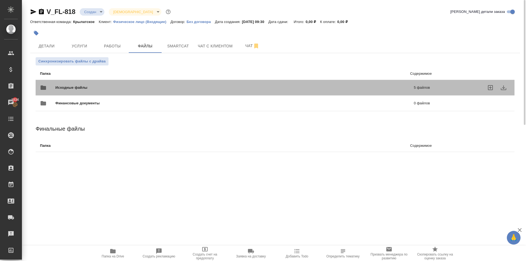
click at [80, 88] on span "Исходные файлы" at bounding box center [152, 87] width 195 height 5
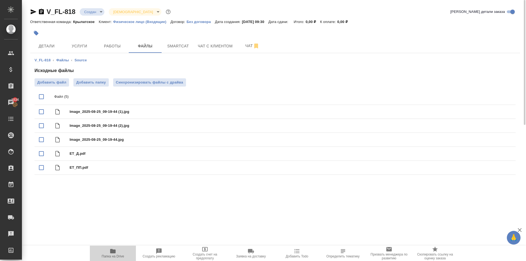
click at [105, 257] on span "Папка на Drive" at bounding box center [113, 256] width 22 height 4
click at [78, 45] on span "Услуги" at bounding box center [79, 46] width 26 height 7
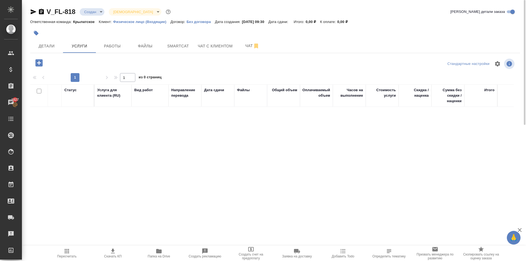
click at [41, 64] on icon "button" at bounding box center [38, 62] width 7 height 7
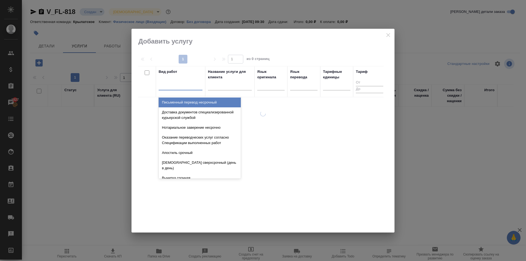
click at [187, 86] on div at bounding box center [181, 85] width 44 height 8
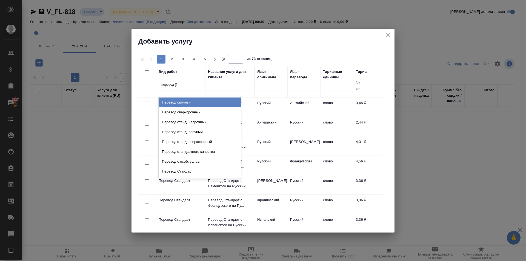
type input "перевод ст"
click at [212, 103] on div "Перевод станд. несрочный" at bounding box center [200, 102] width 82 height 10
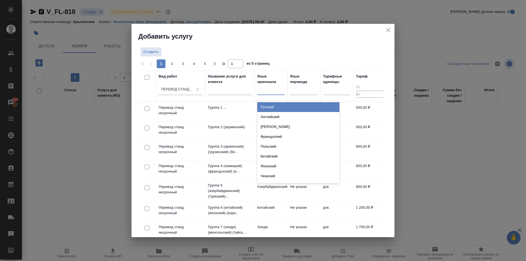
click at [270, 91] on div at bounding box center [270, 89] width 27 height 8
type input "ук"
click at [277, 105] on div "Украинский" at bounding box center [298, 107] width 82 height 10
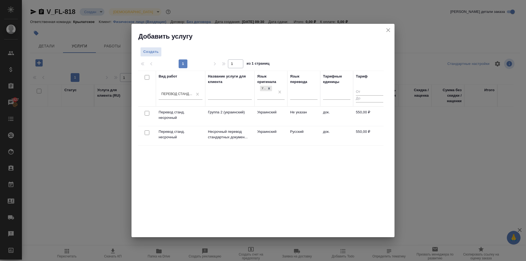
click at [274, 129] on td "Украинский" at bounding box center [270, 135] width 33 height 19
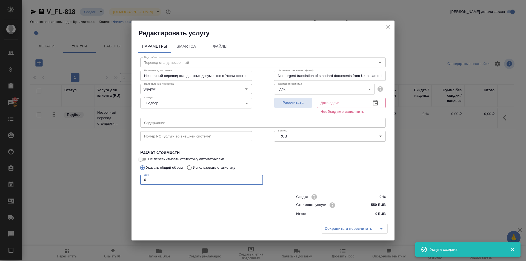
drag, startPoint x: 155, startPoint y: 180, endPoint x: 102, endPoint y: 176, distance: 53.3
click at [102, 176] on div "Редактировать услугу Параметры SmartCat Файлы Вид работ Перевод станд. несрочны…" at bounding box center [263, 130] width 526 height 261
type input "4"
click at [302, 105] on span "Рассчитать" at bounding box center [293, 103] width 32 height 6
type input "25.08.2025 10:17"
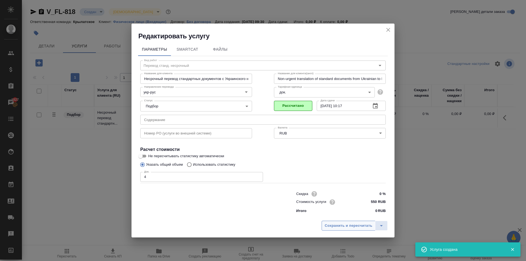
click at [324, 227] on span "Сохранить и пересчитать" at bounding box center [348, 226] width 48 height 6
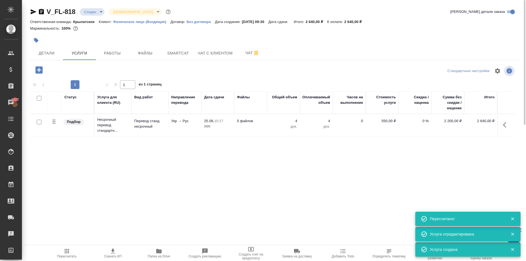
click at [39, 68] on icon "button" at bounding box center [38, 69] width 7 height 7
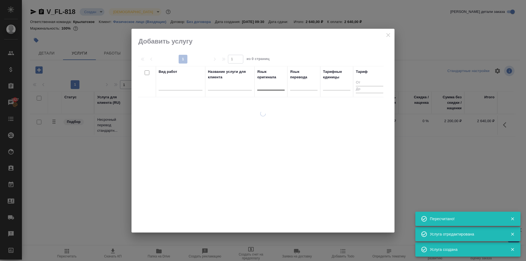
click at [269, 83] on div at bounding box center [270, 85] width 27 height 8
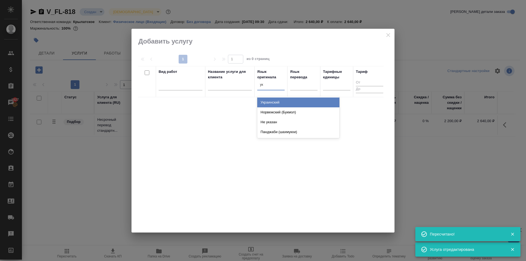
type input "укр"
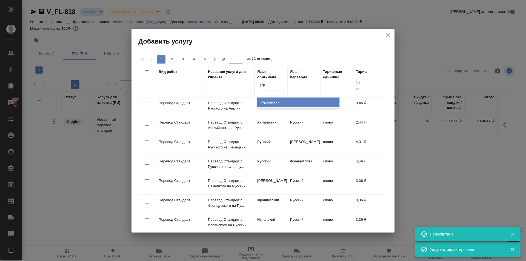
click at [277, 102] on div "Украинский" at bounding box center [298, 102] width 82 height 10
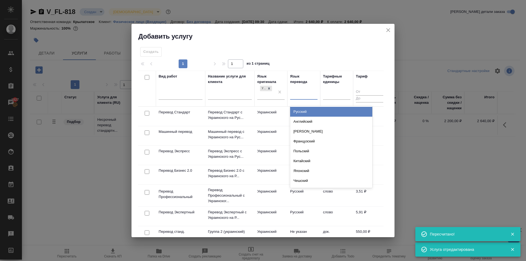
click at [313, 94] on div at bounding box center [303, 94] width 27 height 8
click at [305, 110] on div "Русский" at bounding box center [331, 112] width 82 height 10
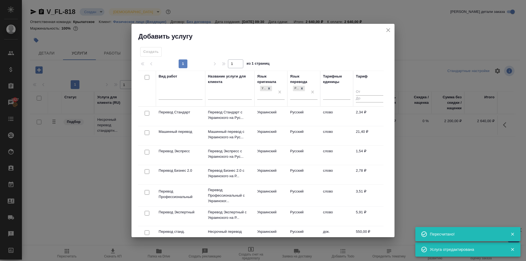
click at [291, 111] on td "Русский" at bounding box center [303, 116] width 33 height 19
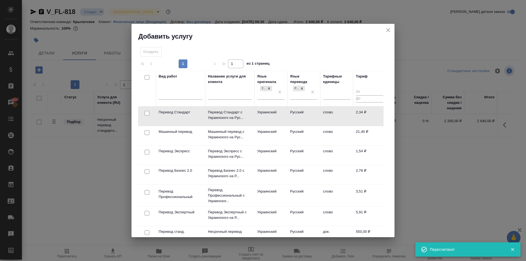
click at [280, 113] on td "Украинский" at bounding box center [270, 116] width 33 height 19
click at [280, 114] on td "Украинский" at bounding box center [270, 116] width 33 height 19
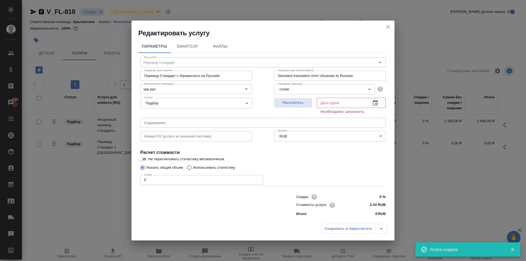
click at [337, 230] on div "Сохранить и пересчитать" at bounding box center [354, 229] width 66 height 10
click at [297, 98] on button "Рассчитать" at bounding box center [293, 103] width 38 height 10
type input "25.08.2025 10:15"
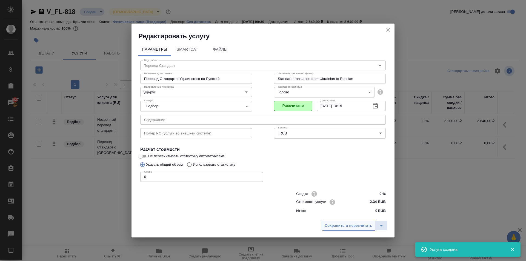
click at [329, 225] on span "Сохранить и пересчитать" at bounding box center [348, 226] width 48 height 6
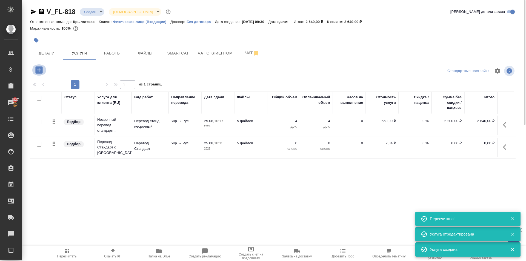
click at [40, 72] on icon "button" at bounding box center [38, 69] width 7 height 7
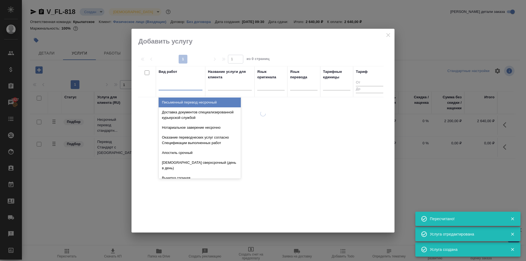
click at [181, 88] on div at bounding box center [181, 85] width 44 height 8
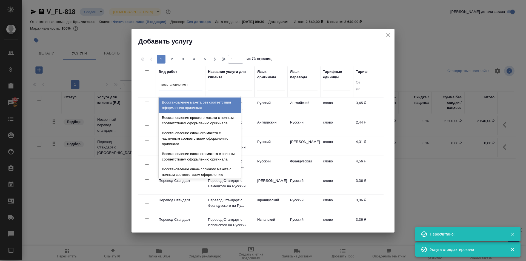
type input "восстановление ма"
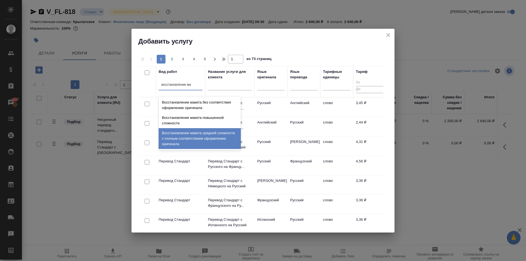
drag, startPoint x: 213, startPoint y: 127, endPoint x: 211, endPoint y: 136, distance: 9.4
click at [211, 136] on div "Восстановление макета без соответствия оформлению оригинала Восстановление маке…" at bounding box center [200, 123] width 82 height 54
click at [211, 136] on div "Восстановление макета средней сложности с полным соответствием оформлению ориги…" at bounding box center [200, 138] width 82 height 21
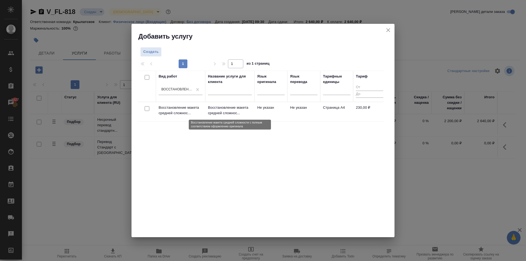
click at [222, 108] on p "Восстановление макета средней сложнос..." at bounding box center [230, 110] width 44 height 11
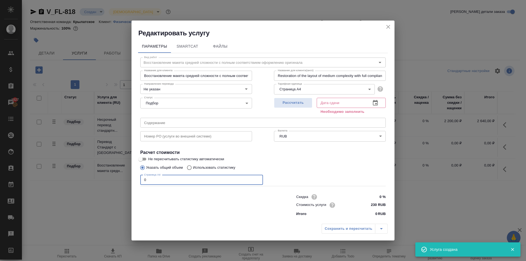
drag, startPoint x: 143, startPoint y: 182, endPoint x: 89, endPoint y: 185, distance: 53.7
click at [89, 185] on div "Редактировать услугу Параметры SmartCat Файлы Вид работ Восстановление макета с…" at bounding box center [263, 130] width 526 height 261
type input "2"
click at [295, 105] on span "Рассчитать" at bounding box center [293, 103] width 32 height 6
type input "25.08.2025 10:28"
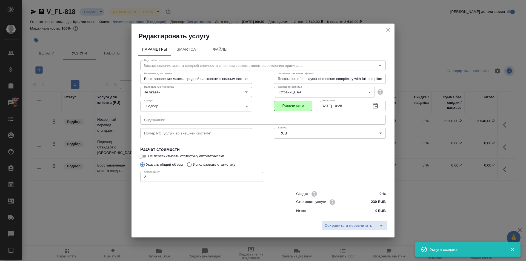
click at [372, 202] on input "230 RUB" at bounding box center [375, 202] width 21 height 8
click at [372, 202] on input "230 RUB" at bounding box center [375, 202] width 20 height 8
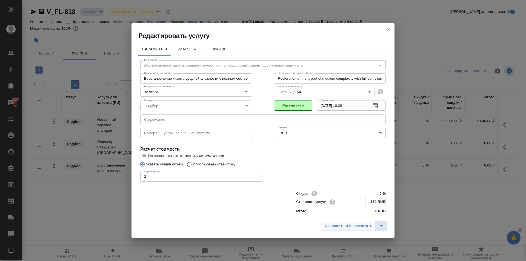
type input "150 RUB"
click at [358, 229] on button "Сохранить и пересчитать" at bounding box center [348, 226] width 54 height 10
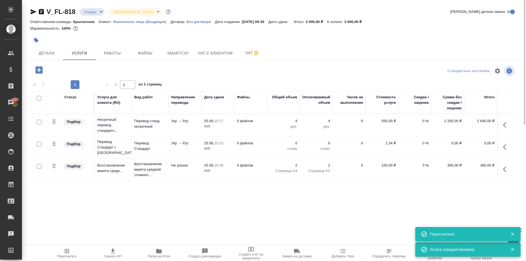
click at [36, 69] on icon "button" at bounding box center [38, 69] width 7 height 7
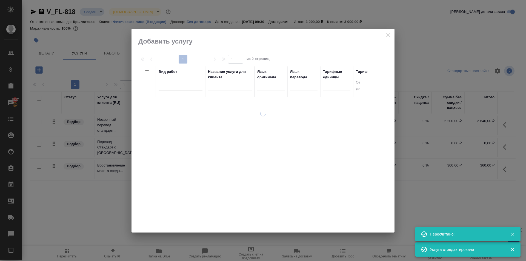
click at [184, 90] on div at bounding box center [181, 87] width 44 height 14
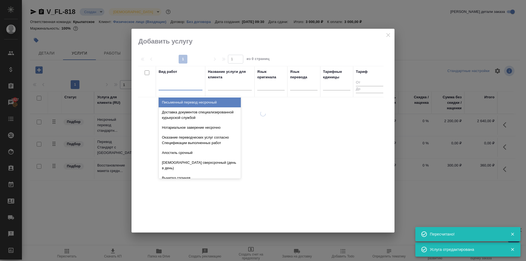
click at [183, 90] on div at bounding box center [181, 85] width 44 height 10
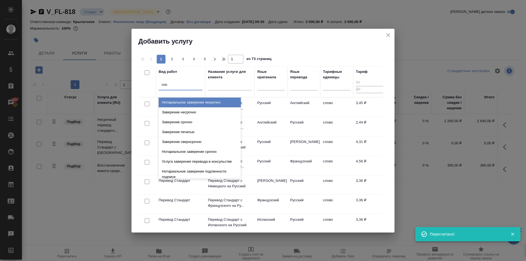
type input "завер"
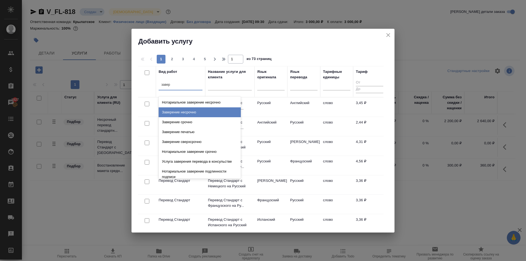
click at [221, 108] on div "Заверение несрочно" at bounding box center [200, 112] width 82 height 10
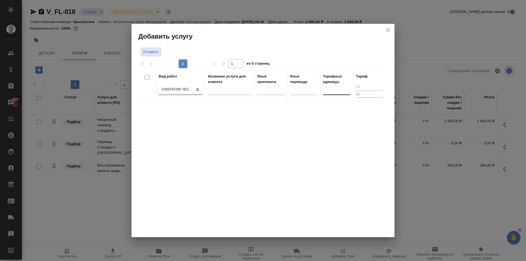
click at [341, 90] on div at bounding box center [336, 89] width 27 height 8
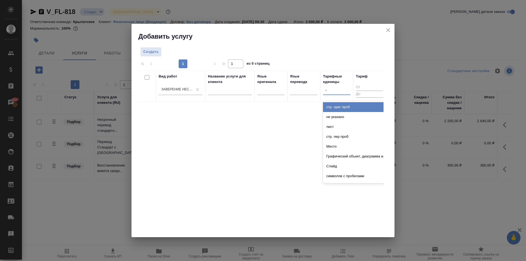
type input "до"
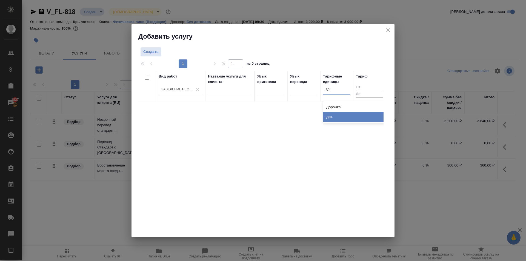
click at [337, 115] on div "док." at bounding box center [364, 117] width 82 height 10
click at [142, 53] on button "Создать" at bounding box center [150, 52] width 21 height 10
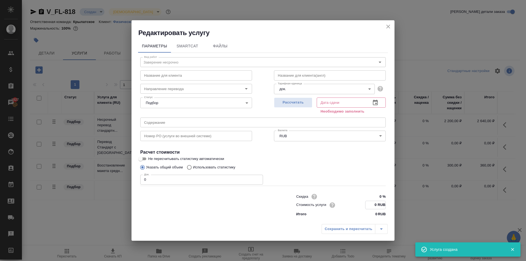
drag, startPoint x: 374, startPoint y: 202, endPoint x: 380, endPoint y: 203, distance: 6.4
click at [380, 203] on input "0 RUB" at bounding box center [375, 205] width 20 height 8
type input "662.5 RUB"
drag, startPoint x: 176, startPoint y: 178, endPoint x: 133, endPoint y: 174, distance: 43.2
click at [133, 174] on div "Параметры SmartCat Файлы Вид работ Заверение несрочно Вид работ Название для кл…" at bounding box center [262, 129] width 263 height 183
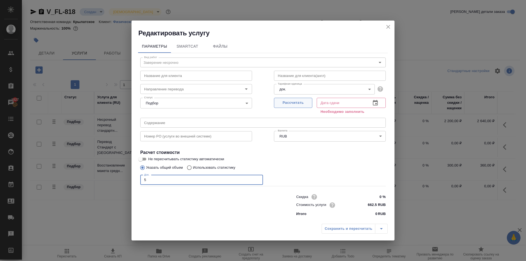
type input "5"
click at [307, 102] on span "Рассчитать" at bounding box center [293, 103] width 32 height 6
type input "25.08.2025 11:16"
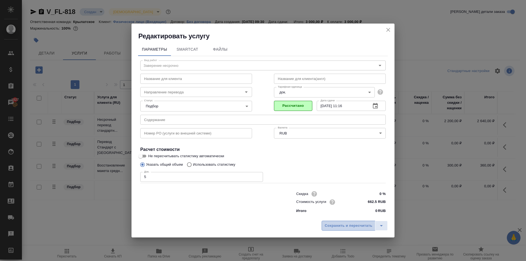
click at [359, 227] on span "Сохранить и пересчитать" at bounding box center [348, 226] width 48 height 6
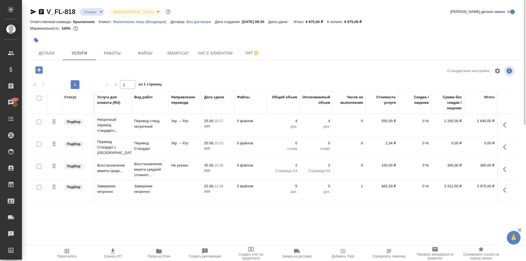
click at [78, 250] on span "Пересчитать" at bounding box center [66, 253] width 39 height 10
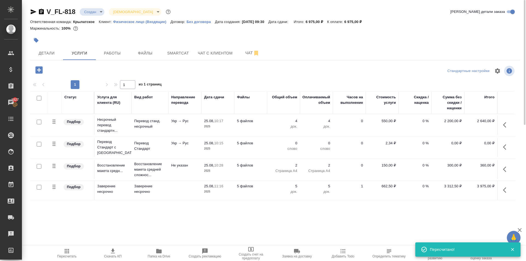
click at [39, 145] on input "checkbox" at bounding box center [39, 144] width 5 height 5
checkbox input "true"
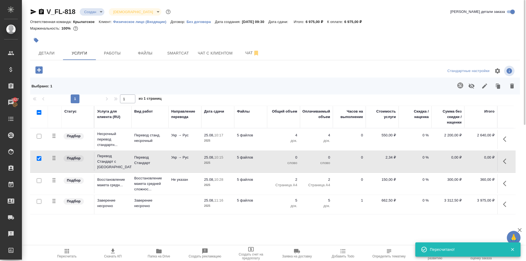
click at [461, 83] on icon "button" at bounding box center [460, 85] width 7 height 7
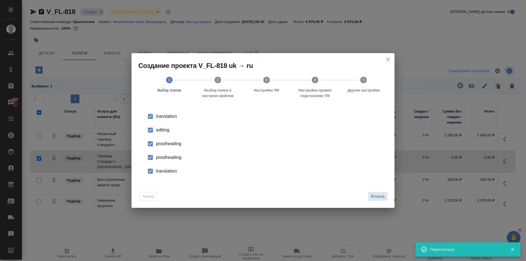
click at [148, 129] on input "checkbox" at bounding box center [150, 129] width 11 height 11
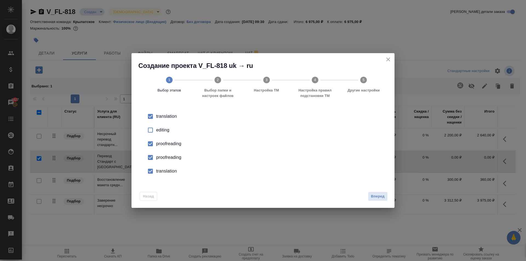
click at [151, 145] on input "checkbox" at bounding box center [150, 143] width 11 height 11
click at [149, 157] on input "checkbox" at bounding box center [150, 157] width 11 height 11
click at [151, 181] on div "translation editing proofreading proofreading translation" at bounding box center [262, 143] width 263 height 77
click at [152, 172] on input "checkbox" at bounding box center [150, 170] width 11 height 11
click at [379, 197] on span "Вперед" at bounding box center [378, 196] width 14 height 6
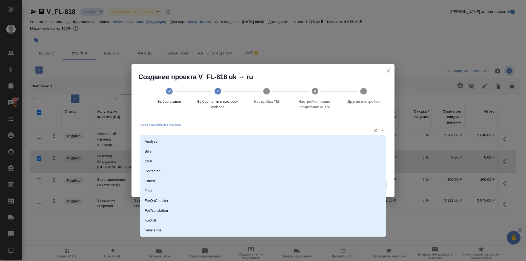
click at [204, 128] on input "Папка с файлами для перевода" at bounding box center [254, 130] width 228 height 7
click at [163, 210] on li "Source" at bounding box center [262, 212] width 245 height 10
type input "Source"
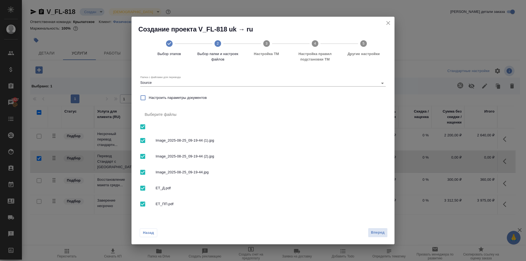
click at [137, 125] on input "checkbox" at bounding box center [142, 126] width 11 height 11
checkbox input "false"
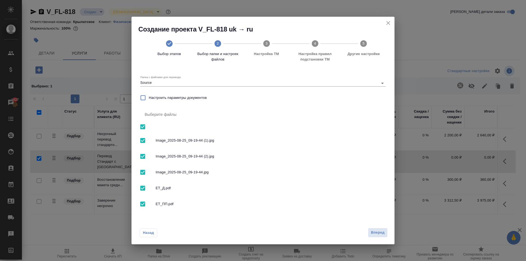
checkbox input "false"
click at [157, 188] on span "ЕТ_Д.pdf" at bounding box center [268, 187] width 226 height 5
checkbox input "true"
click at [375, 233] on span "Вперед" at bounding box center [378, 232] width 14 height 6
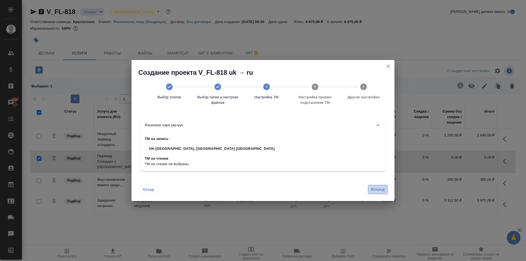
click at [382, 189] on span "Вперед" at bounding box center [378, 189] width 14 height 6
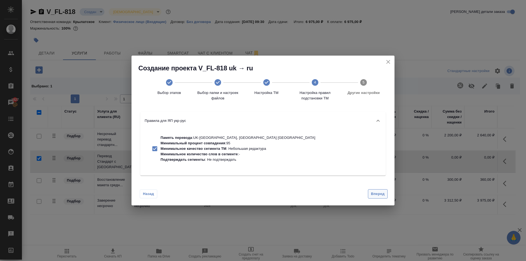
click at [368, 196] on button "Вперед" at bounding box center [378, 194] width 20 height 10
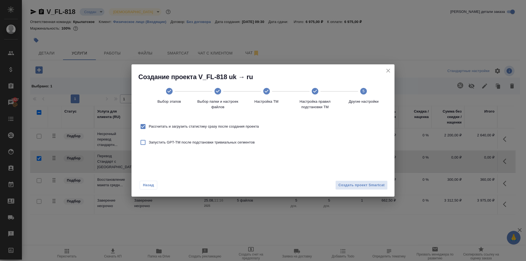
click at [235, 126] on span "Рассчитать и загрузить статистику сразу после создания проекта" at bounding box center [204, 126] width 110 height 5
click at [149, 126] on input "Рассчитать и загрузить статистику сразу после создания проекта" at bounding box center [142, 126] width 11 height 11
checkbox input "false"
click at [359, 183] on span "Создать проект Smartcat" at bounding box center [361, 185] width 46 height 6
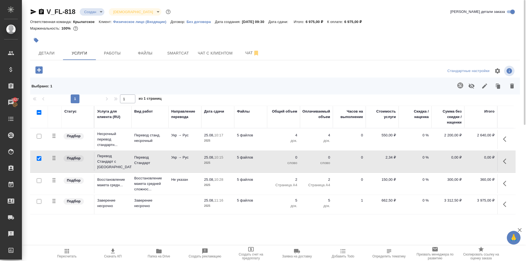
click at [507, 162] on icon "button" at bounding box center [506, 161] width 7 height 7
click at [477, 162] on icon "button" at bounding box center [475, 161] width 7 height 7
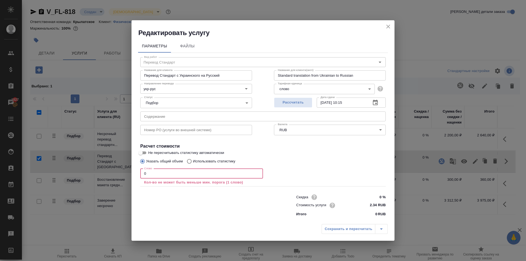
drag, startPoint x: 152, startPoint y: 174, endPoint x: 114, endPoint y: 168, distance: 38.8
click at [114, 168] on div "Редактировать услугу Параметры Файлы Вид работ Перевод Стандарт Вид работ Назва…" at bounding box center [263, 130] width 526 height 261
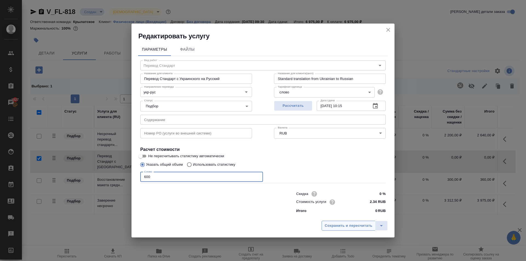
type input "600"
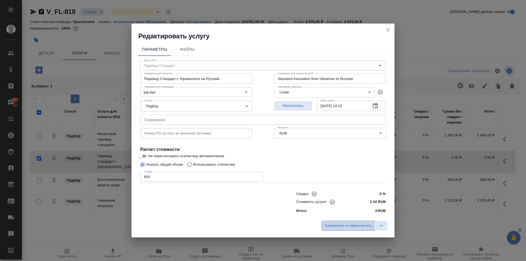
click at [327, 224] on span "Сохранить и пересчитать" at bounding box center [348, 226] width 48 height 6
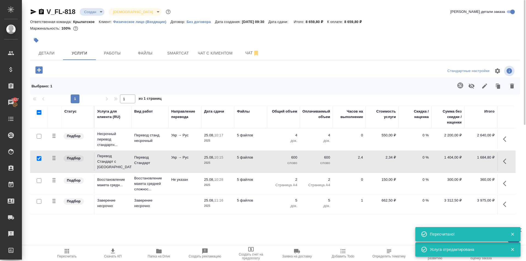
click at [61, 255] on span "Пересчитать" at bounding box center [66, 256] width 19 height 4
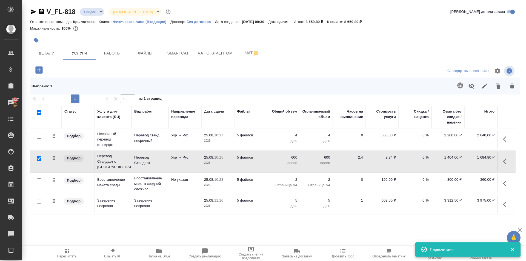
click at [70, 251] on span "Пересчитать" at bounding box center [66, 253] width 39 height 10
click at [422, 43] on div at bounding box center [274, 40] width 489 height 12
click at [55, 57] on button "Детали" at bounding box center [46, 53] width 33 height 14
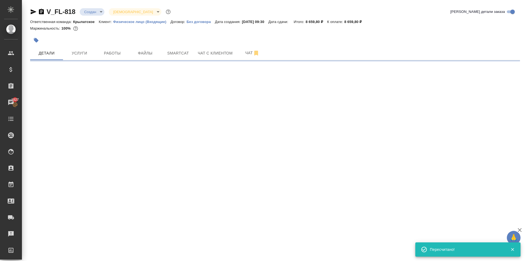
select select "RU"
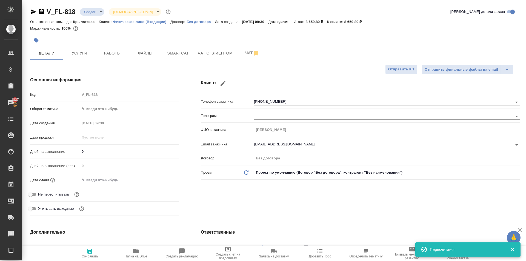
type textarea "x"
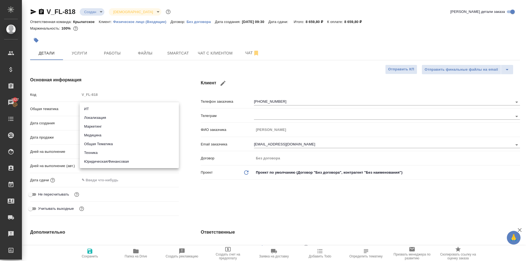
click at [103, 112] on body "🙏 .cls-1 fill:#fff; AWATERA Kasymov Timur Клиенты Спецификации Заказы 1827 Чаты…" at bounding box center [263, 130] width 526 height 261
click at [100, 164] on li "Юридическая/Финансовая" at bounding box center [129, 161] width 99 height 9
type input "yr-fn"
type textarea "x"
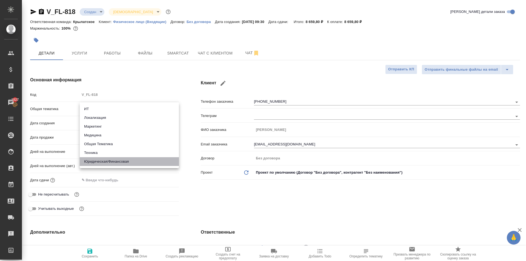
type textarea "x"
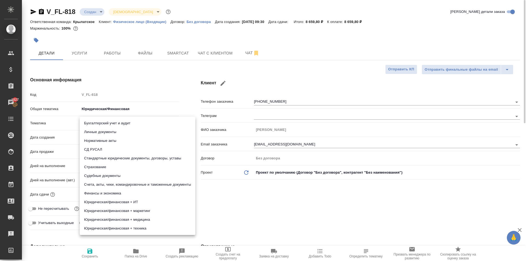
drag, startPoint x: 90, startPoint y: 125, endPoint x: 87, endPoint y: 134, distance: 9.1
click at [90, 125] on body "🙏 .cls-1 fill:#fff; AWATERA Kasymov Timur Клиенты Спецификации Заказы 1827 Чаты…" at bounding box center [263, 130] width 526 height 261
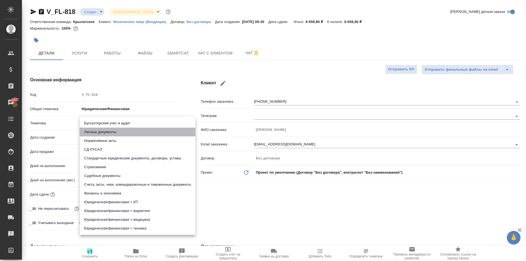
click at [86, 134] on li "Личные документы" at bounding box center [138, 132] width 116 height 9
type textarea "x"
type input "5a8b8b956a9677013d343cfe"
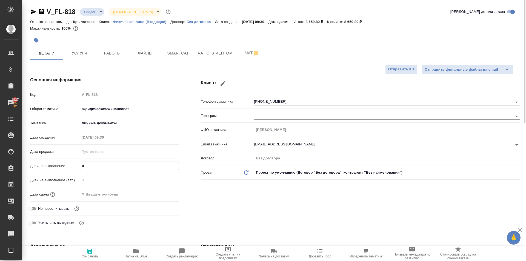
drag, startPoint x: 90, startPoint y: 165, endPoint x: 73, endPoint y: 162, distance: 16.4
click at [73, 162] on div "Дней на выполнение 0" at bounding box center [104, 166] width 149 height 10
type input "1"
type textarea "x"
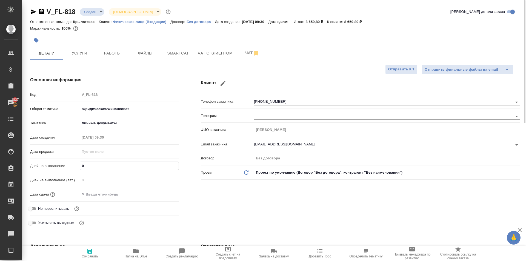
type textarea "x"
type input "1"
click at [94, 196] on input "text" at bounding box center [104, 194] width 48 height 8
click at [161, 191] on icon "button" at bounding box center [163, 194] width 7 height 7
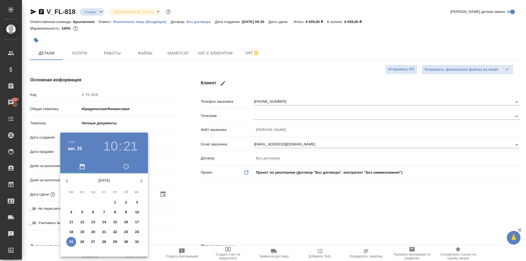
click at [82, 242] on p "26" at bounding box center [82, 241] width 4 height 5
type input "26.08.2025 10:21"
type textarea "x"
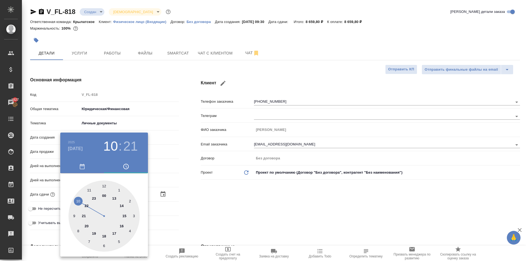
drag, startPoint x: 78, startPoint y: 200, endPoint x: 89, endPoint y: 193, distance: 13.2
click at [78, 200] on div at bounding box center [103, 215] width 71 height 71
type textarea "x"
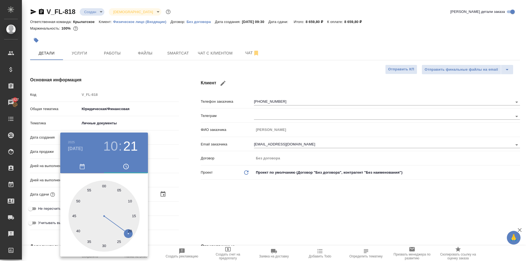
type input "26.08.2025 10:00"
type textarea "x"
type input "26.08.2025 10:01"
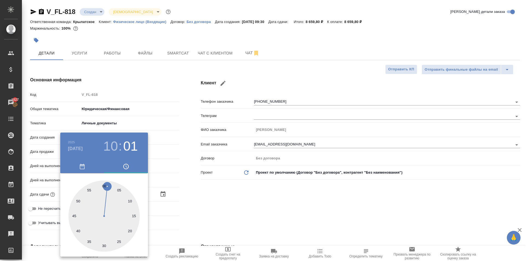
type textarea "x"
click at [106, 185] on div at bounding box center [103, 215] width 71 height 71
type textarea "x"
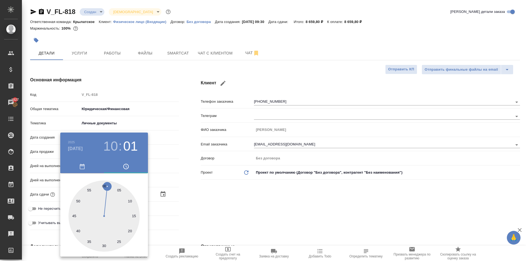
type textarea "x"
type input "26.08.2025 10:00"
type textarea "x"
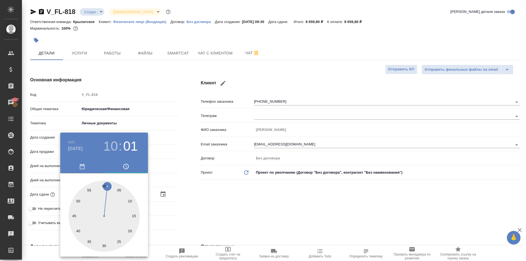
type textarea "x"
drag, startPoint x: 107, startPoint y: 184, endPoint x: 117, endPoint y: 184, distance: 10.4
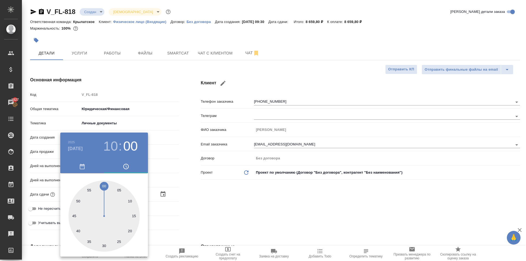
click at [103, 184] on div at bounding box center [103, 215] width 71 height 71
type textarea "x"
drag, startPoint x: 198, startPoint y: 200, endPoint x: 193, endPoint y: 194, distance: 7.4
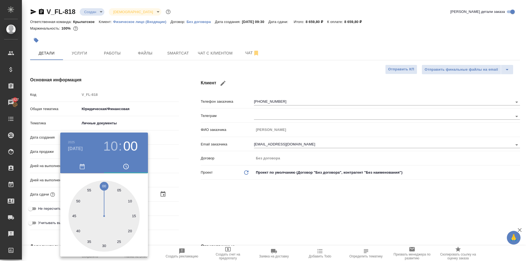
click at [198, 200] on div at bounding box center [263, 130] width 526 height 261
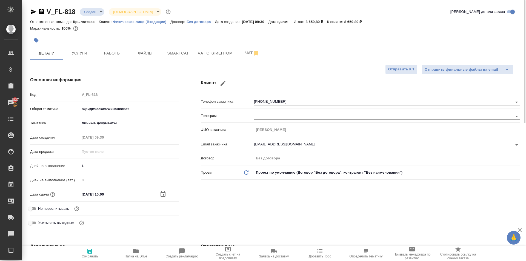
click at [91, 254] on span "Сохранить" at bounding box center [90, 256] width 16 height 4
type textarea "x"
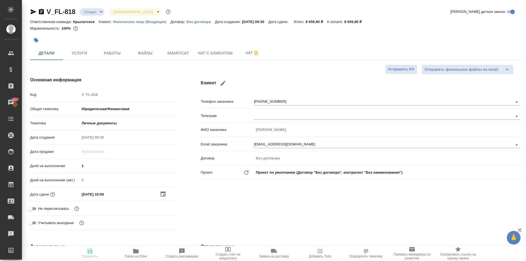
type textarea "x"
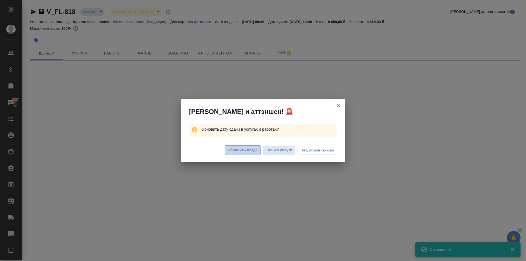
click at [237, 154] on button "Обновить везде" at bounding box center [242, 150] width 36 height 10
select select "RU"
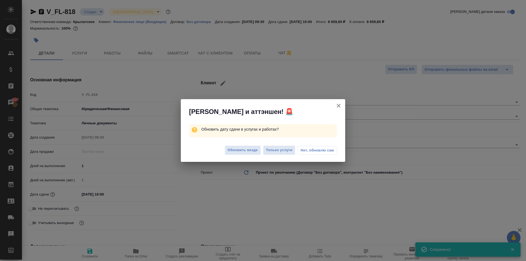
type textarea "x"
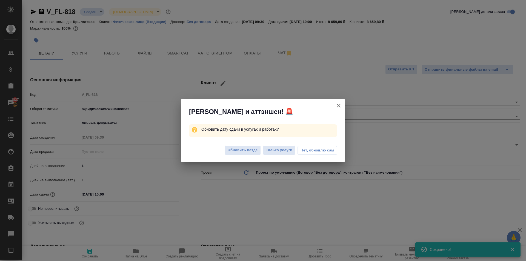
type textarea "x"
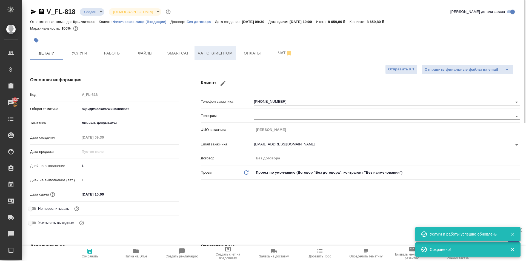
click at [218, 51] on span "Чат с клиентом" at bounding box center [215, 53] width 35 height 7
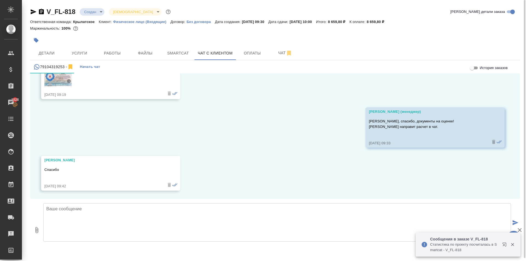
scroll to position [3, 0]
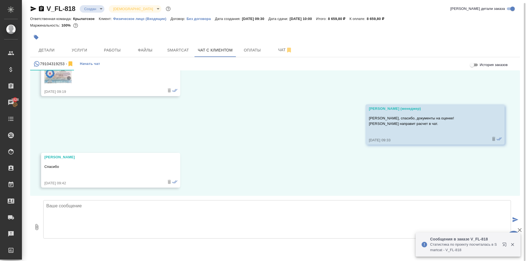
click at [201, 228] on textarea at bounding box center [276, 219] width 467 height 38
paste textarea "Срок исполнения: 2 рабочих дня. Стоимость заказа составит: 8 660 руб. (!) в сто…"
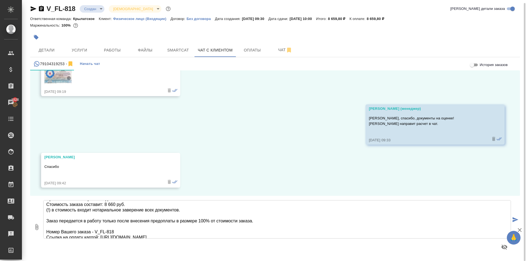
scroll to position [0, 0]
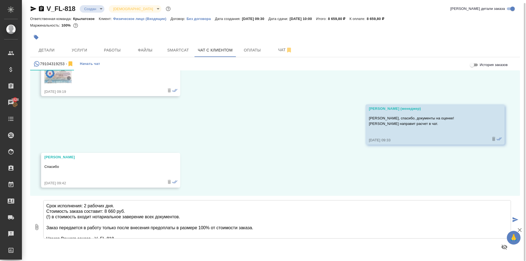
type textarea "Срок исполнения: 2 рабочих дня. Стоимость заказа составит: 8 660 руб. (!) в сто…"
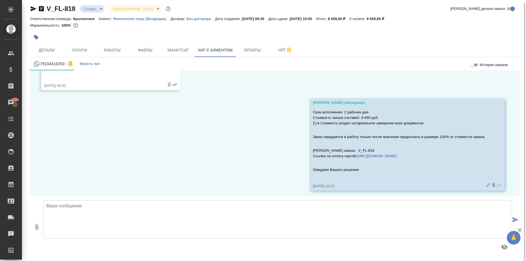
scroll to position [2465, 0]
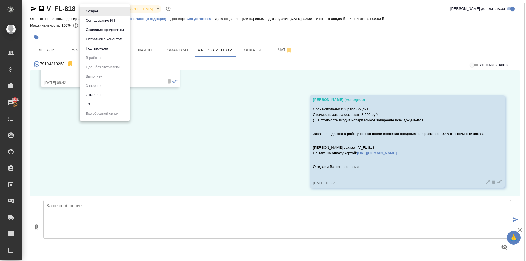
click at [99, 8] on body "🙏 .cls-1 fill:#fff; AWATERA Kasymov Timur Клиенты Спецификации Заказы 1828 Чаты…" at bounding box center [263, 130] width 526 height 261
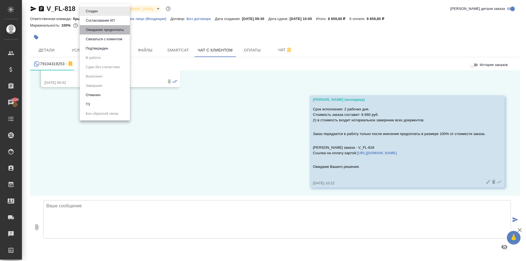
click at [105, 29] on button "Ожидание предоплаты" at bounding box center [104, 30] width 41 height 6
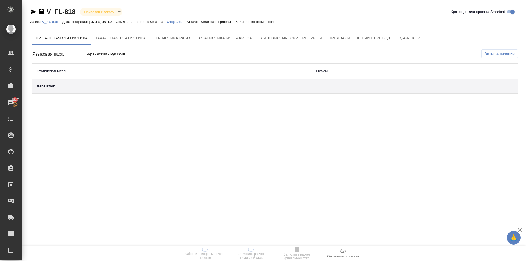
click at [184, 21] on p "Открыть" at bounding box center [177, 22] width 20 height 4
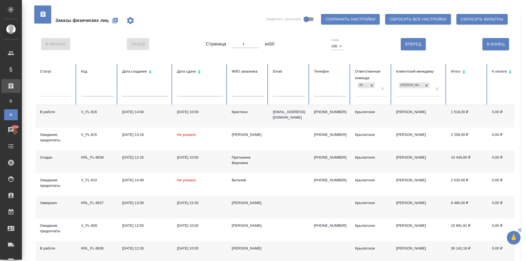
click at [241, 111] on div "Кристина" at bounding box center [248, 111] width 32 height 5
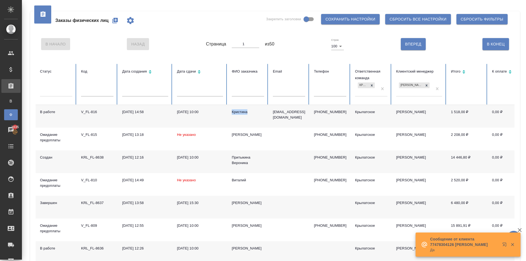
click at [245, 112] on div "Кристина" at bounding box center [248, 111] width 32 height 5
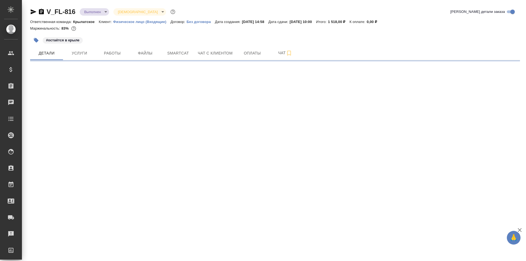
select select "RU"
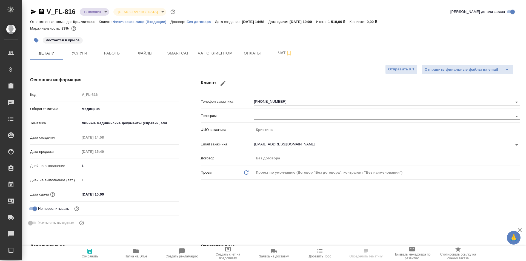
type textarea "x"
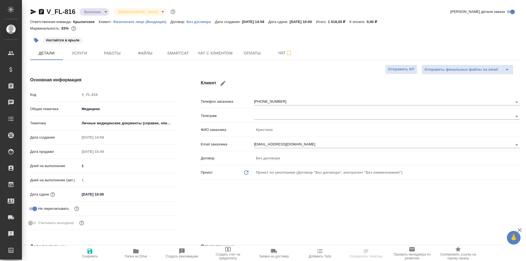
type textarea "x"
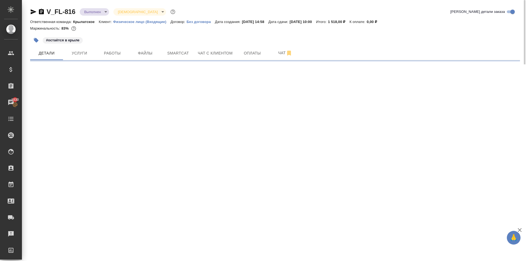
select select "RU"
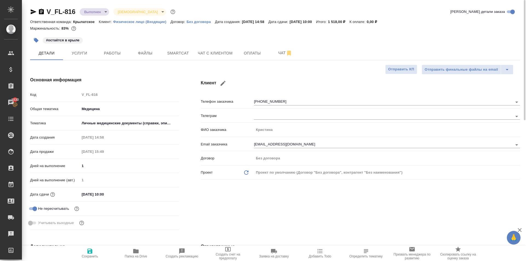
type textarea "x"
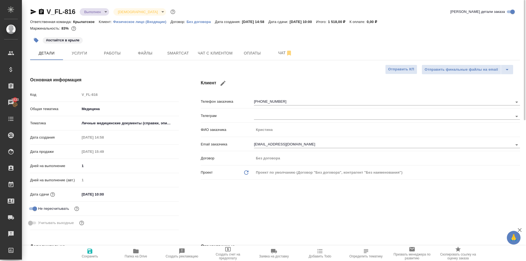
type textarea "x"
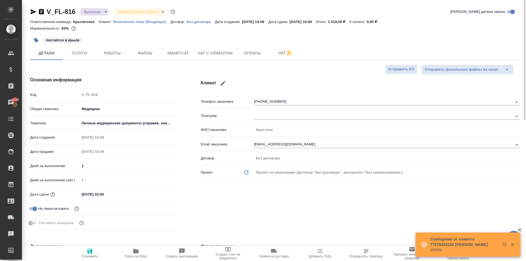
type textarea "x"
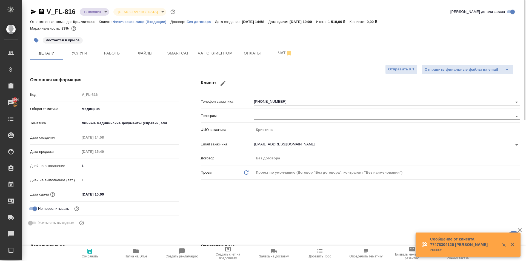
type textarea "x"
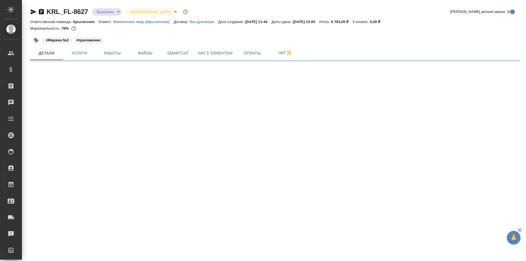
select select "RU"
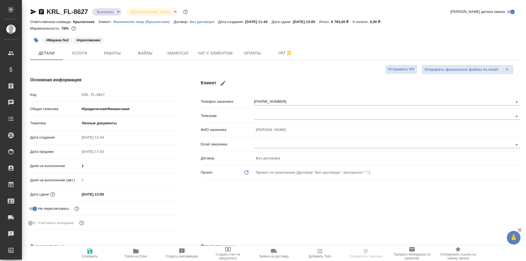
type textarea "x"
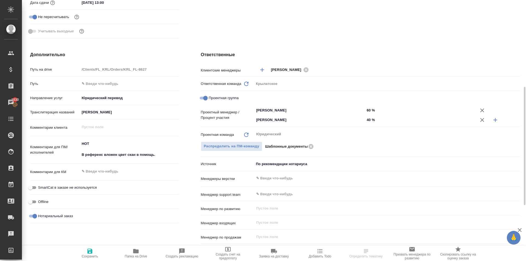
scroll to position [55, 0]
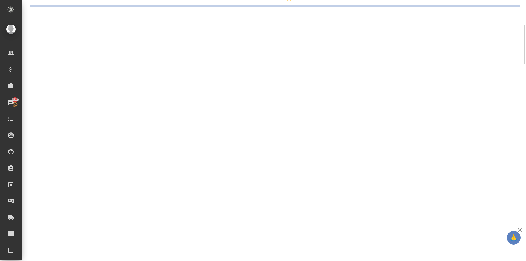
select select "RU"
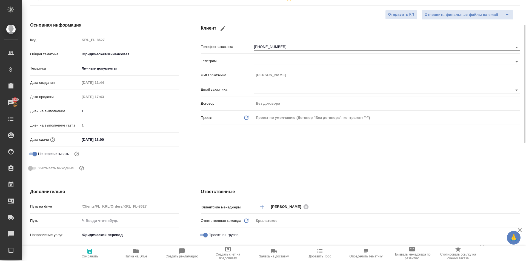
type textarea "x"
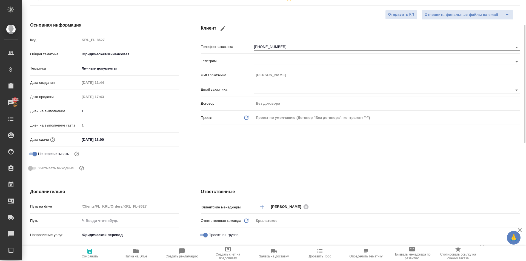
type textarea "x"
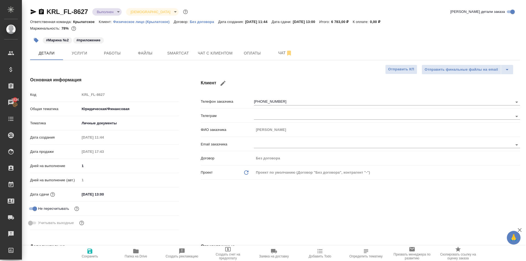
scroll to position [137, 0]
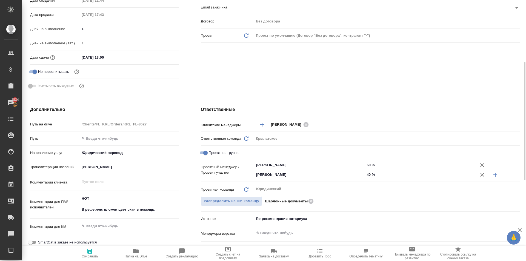
type textarea "x"
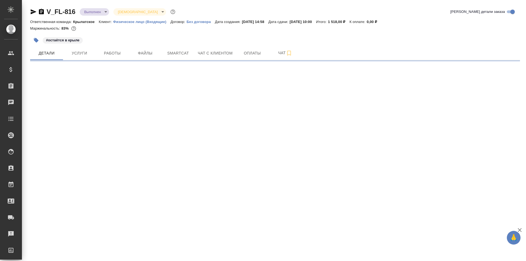
select select "RU"
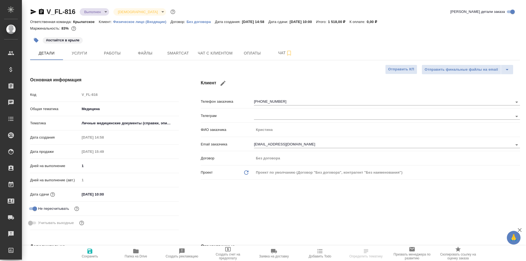
type textarea "x"
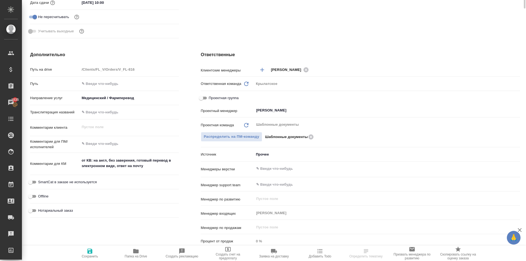
scroll to position [27, 0]
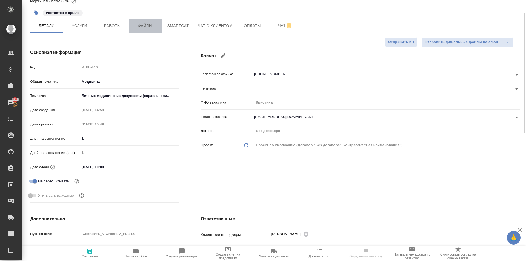
click at [145, 29] on span "Файлы" at bounding box center [145, 25] width 26 height 7
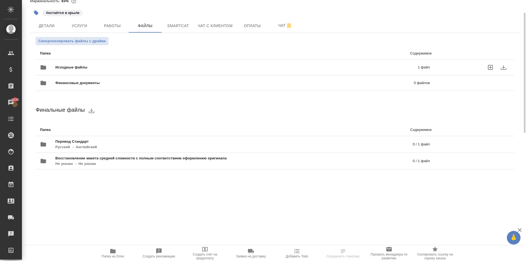
click at [84, 62] on div "Исходные файлы 1 файл" at bounding box center [235, 67] width 390 height 13
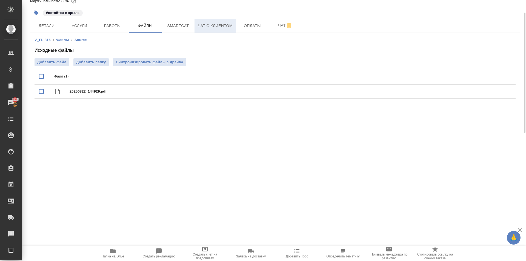
click at [218, 30] on button "Чат с клиентом" at bounding box center [214, 26] width 41 height 14
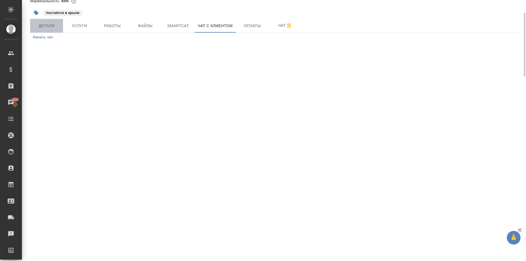
click at [49, 26] on span "Детали" at bounding box center [46, 25] width 26 height 7
select select "RU"
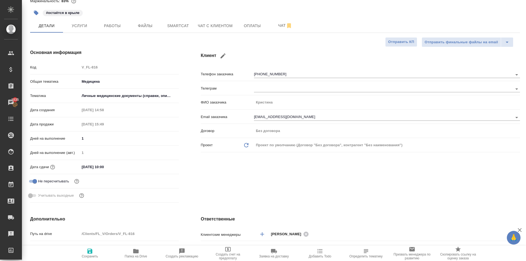
type textarea "x"
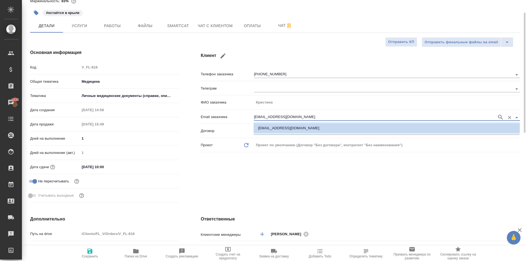
drag, startPoint x: 319, startPoint y: 115, endPoint x: 233, endPoint y: 115, distance: 86.0
click at [233, 115] on div "Email заказчика kristya080392@gmail.com" at bounding box center [360, 117] width 319 height 10
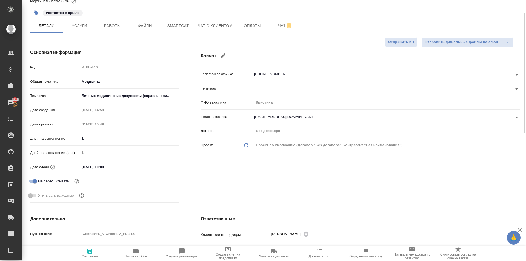
type textarea "x"
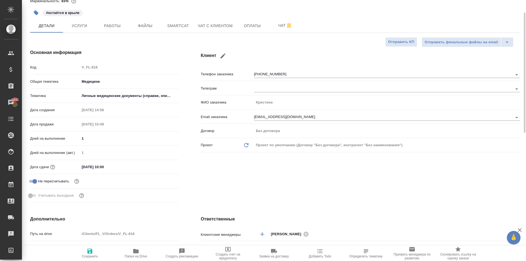
type textarea "x"
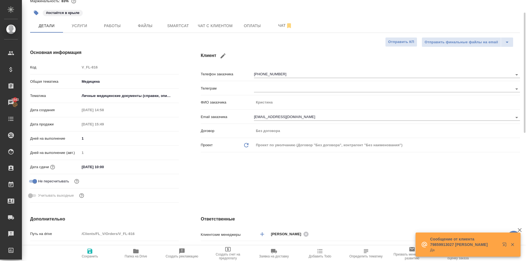
type textarea "x"
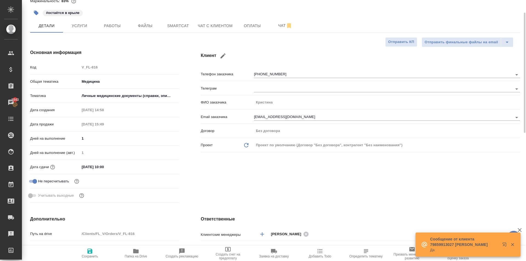
type textarea "x"
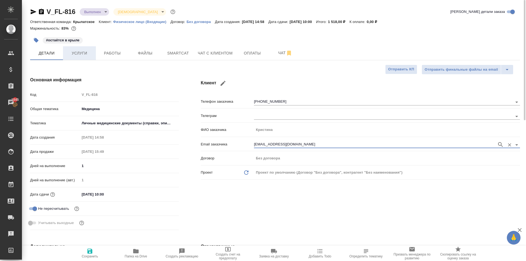
click at [94, 47] on button "Услуги" at bounding box center [79, 53] width 33 height 14
click at [107, 50] on span "Работы" at bounding box center [112, 53] width 26 height 7
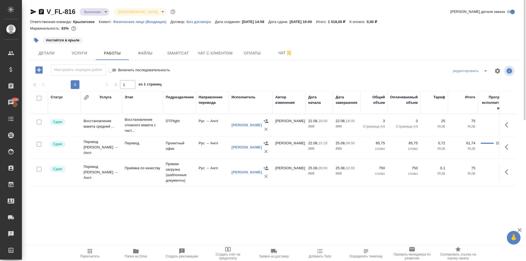
click at [83, 253] on span "Пересчитать" at bounding box center [89, 253] width 39 height 10
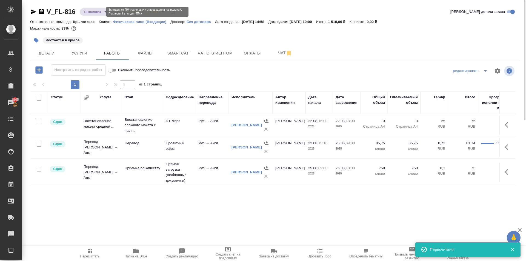
click at [92, 11] on body "🙏 .cls-1 fill:#fff; AWATERA Kasymov Timur Клиенты Спецификации Заказы 1845 Чаты…" at bounding box center [263, 130] width 526 height 261
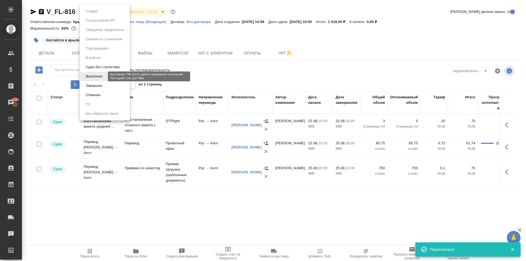
click at [95, 84] on button "Завершен" at bounding box center [94, 86] width 20 height 6
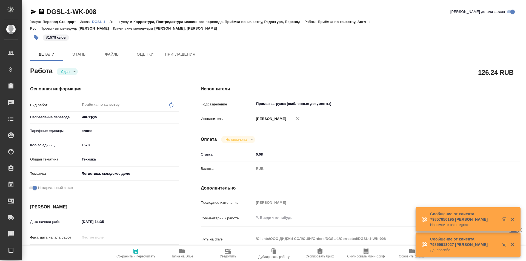
type textarea "x"
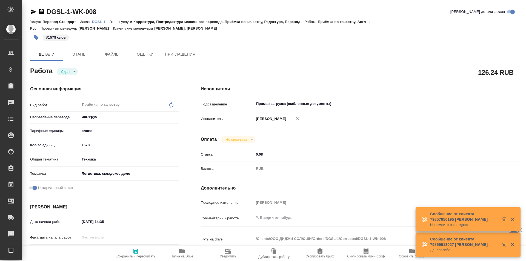
type textarea "x"
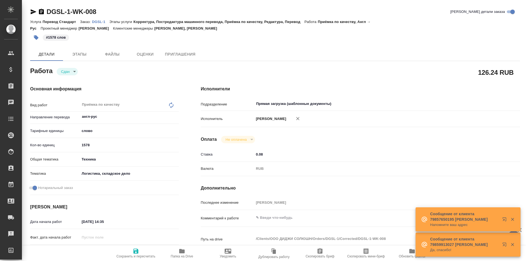
type textarea "x"
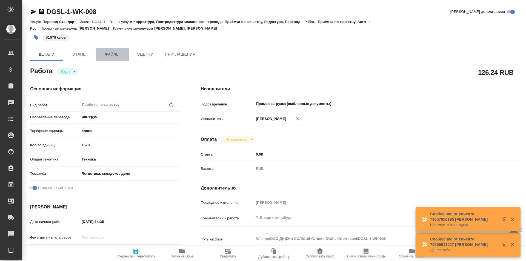
type textarea "x"
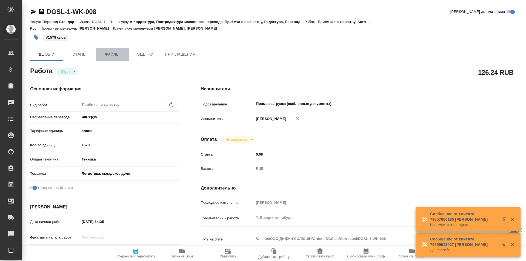
click at [116, 59] on button "Файлы" at bounding box center [112, 54] width 33 height 13
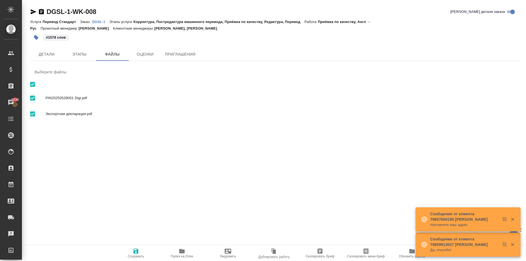
click at [97, 21] on p "DGSL-1" at bounding box center [101, 22] width 18 height 4
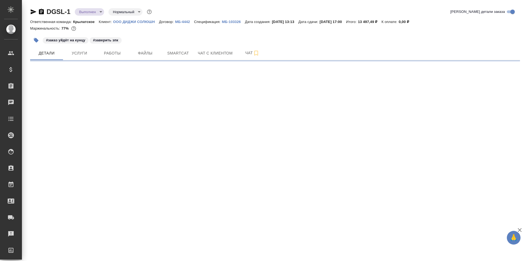
select select "RU"
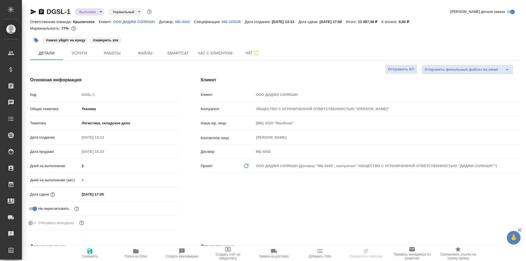
type textarea "x"
type input "ОБЩЕСТВО С ОГРАНИЧЕННОЙ ОТВЕТСТВЕННОСТЬЮ "ДИДЖИ СОЛЮШН""
type textarea "x"
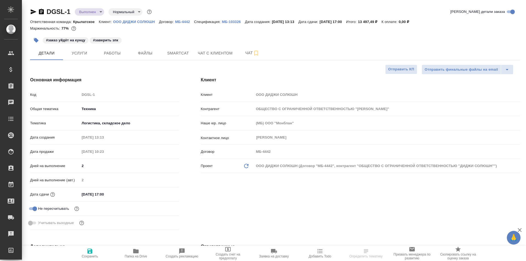
type textarea "x"
type input "ОБЩЕСТВО С ОГРАНИЧЕННОЙ ОТВЕТСТВЕННОСТЬЮ "ДИДЖИ СОЛЮШН""
type textarea "x"
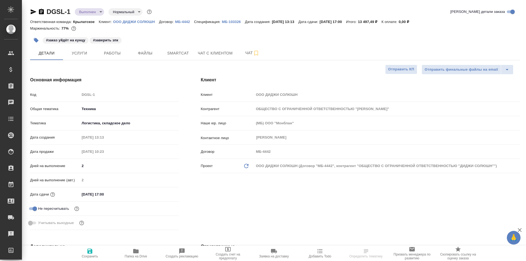
type textarea "x"
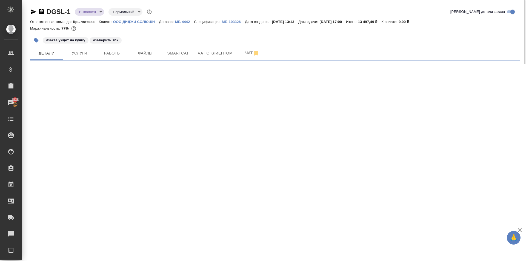
select select "RU"
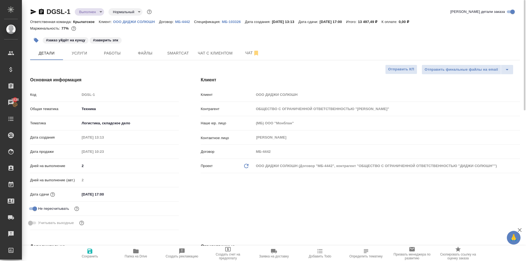
type textarea "x"
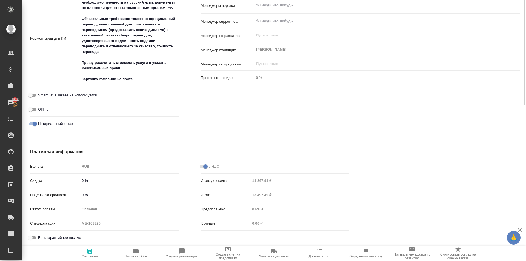
scroll to position [191, 0]
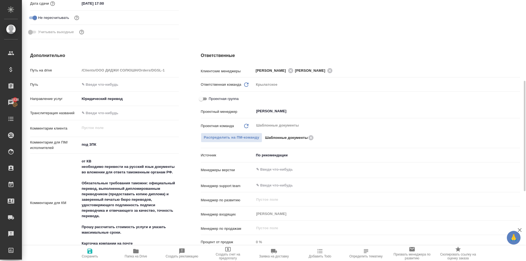
type input "ОБЩЕСТВО С ОГРАНИЧЕННОЙ ОТВЕТСТВЕННОСТЬЮ "ДИДЖИ СОЛЮШН""
type textarea "x"
type input "ОБЩЕСТВО С ОГРАНИЧЕННОЙ ОТВЕТСТВЕННОСТЬЮ "ДИДЖИ СОЛЮШН""
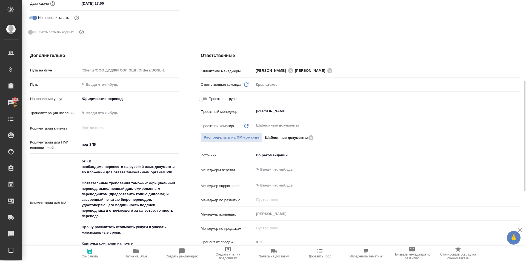
type textarea "x"
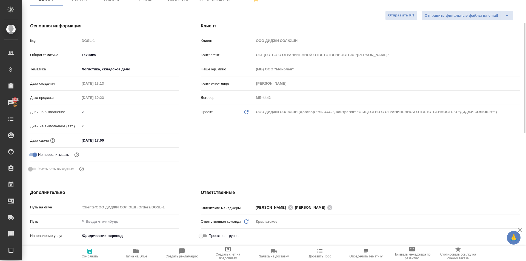
scroll to position [0, 0]
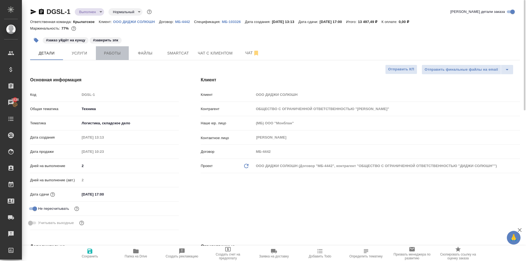
click at [116, 50] on span "Работы" at bounding box center [112, 53] width 26 height 7
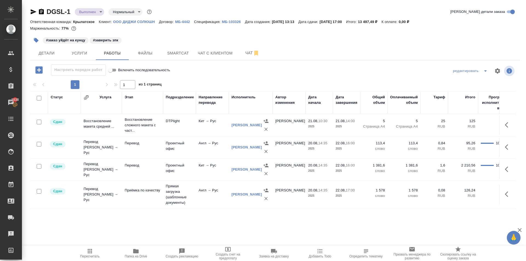
click at [79, 252] on span "Пересчитать" at bounding box center [89, 253] width 39 height 10
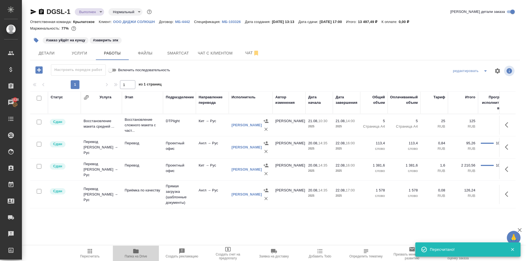
click at [135, 256] on span "Папка на Drive" at bounding box center [136, 256] width 22 height 4
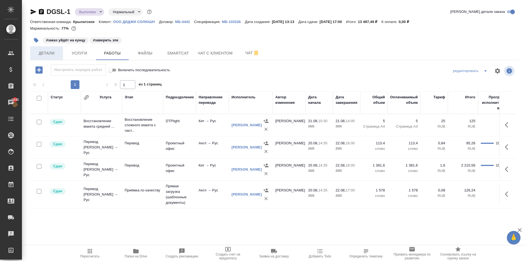
click at [45, 47] on button "Детали" at bounding box center [46, 53] width 33 height 14
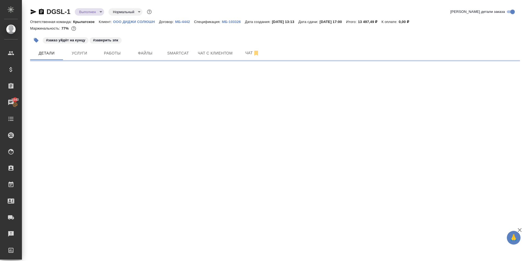
select select "RU"
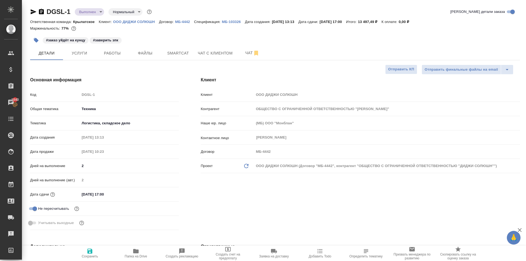
type textarea "x"
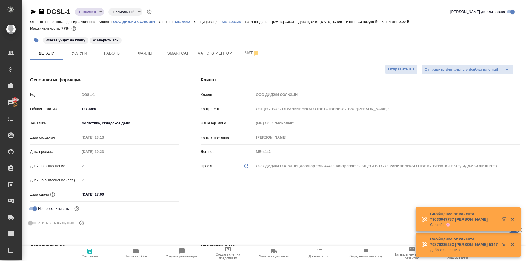
type input "ОБЩЕСТВО С ОГРАНИЧЕННОЙ ОТВЕТСТВЕННОСТЬЮ "ДИДЖИ СОЛЮШН""
type textarea "x"
type input "ОБЩЕСТВО С ОГРАНИЧЕННОЙ ОТВЕТСТВЕННОСТЬЮ "ДИДЖИ СОЛЮШН""
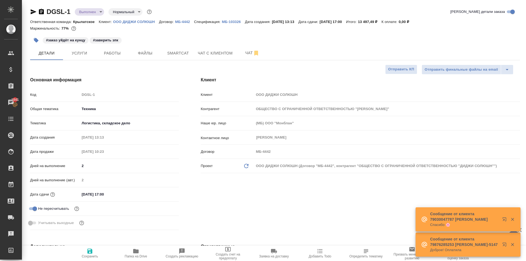
type textarea "x"
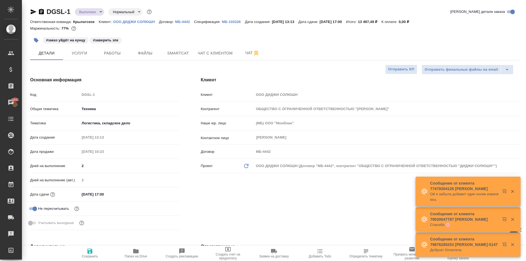
type input "ОБЩЕСТВО С ОГРАНИЧЕННОЙ ОТВЕТСТВЕННОСТЬЮ "ДИДЖИ СОЛЮШН""
type textarea "x"
type input "ОБЩЕСТВО С ОГРАНИЧЕННОЙ ОТВЕТСТВЕННОСТЬЮ "ДИДЖИ СОЛЮШН""
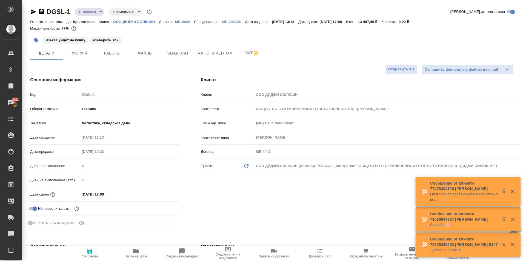
type textarea "x"
type input "ОБЩЕСТВО С ОГРАНИЧЕННОЙ ОТВЕТСТВЕННОСТЬЮ "ДИДЖИ СОЛЮШН""
type textarea "x"
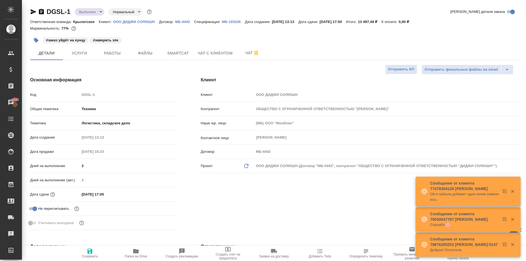
type textarea "x"
type input "ОБЩЕСТВО С ОГРАНИЧЕННОЙ ОТВЕТСТВЕННОСТЬЮ "ДИДЖИ СОЛЮШН""
type textarea "x"
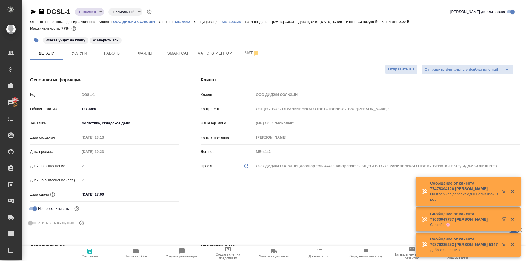
type textarea "x"
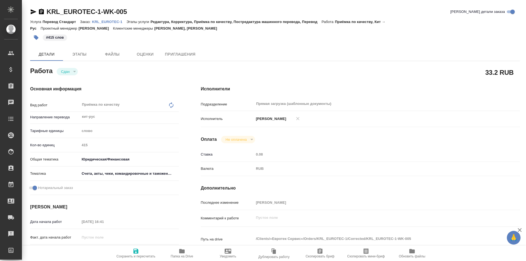
type textarea "x"
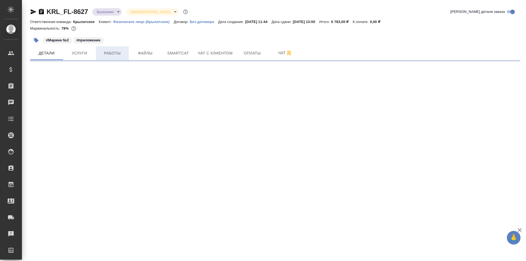
click at [112, 50] on span "Работы" at bounding box center [112, 53] width 26 height 7
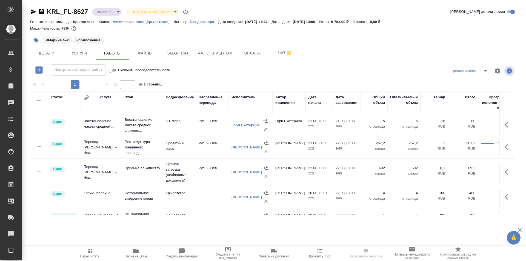
click at [98, 245] on div ".cls-1 fill:#fff; AWATERA [PERSON_NAME] Спецификации Заказы Чаты Todo Проекты S…" at bounding box center [263, 130] width 526 height 261
click at [92, 249] on icon "button" at bounding box center [90, 251] width 7 height 7
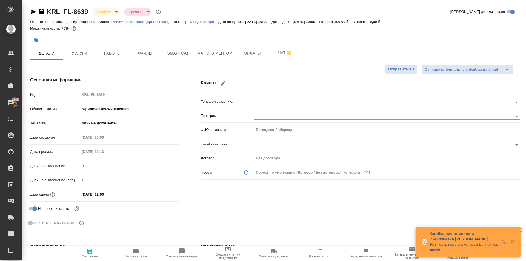
select select "RU"
click at [96, 14] on body "🙏 .cls-1 fill:#fff; AWATERA [PERSON_NAME] Спецификации Заказы 1845 Чаты Todo Пр…" at bounding box center [263, 130] width 526 height 261
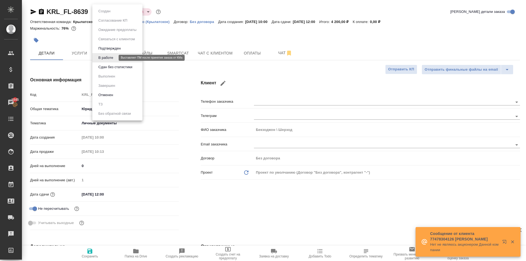
click at [106, 67] on button "Сдан без статистики" at bounding box center [115, 67] width 37 height 6
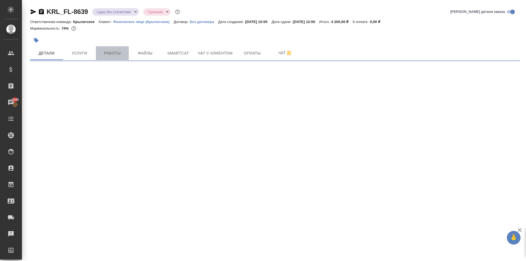
click at [113, 50] on span "Работы" at bounding box center [112, 53] width 26 height 7
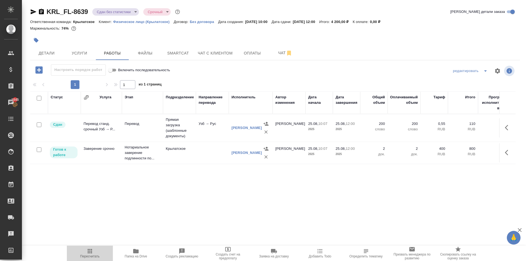
click at [96, 252] on span "Пересчитать" at bounding box center [89, 253] width 39 height 10
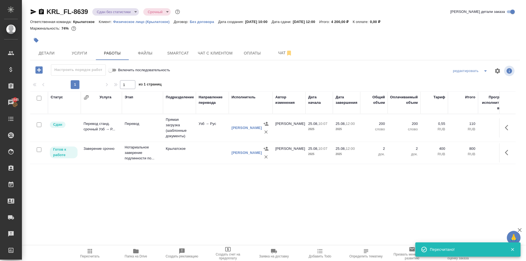
click at [510, 155] on icon "button" at bounding box center [508, 152] width 7 height 7
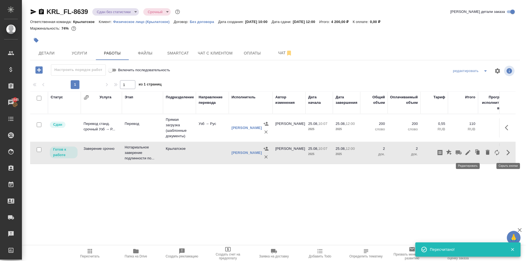
click at [470, 155] on icon "button" at bounding box center [467, 152] width 7 height 7
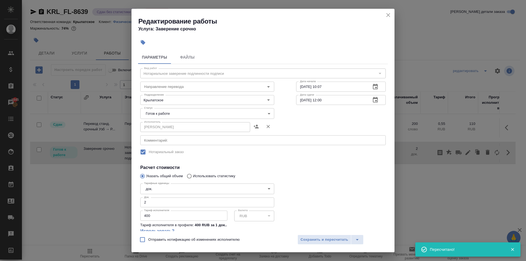
click at [145, 114] on body "🙏 .cls-1 fill:#fff; AWATERA [PERSON_NAME] Спецификации Заказы 1845 Чаты Todo Пр…" at bounding box center [263, 130] width 526 height 261
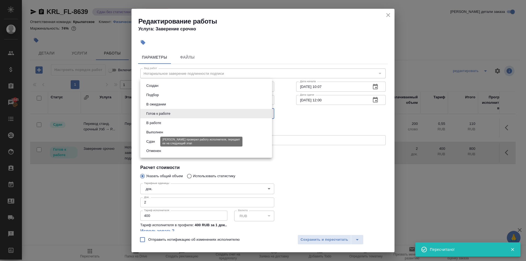
click at [151, 140] on button "Сдан" at bounding box center [151, 142] width 12 height 6
type input "closed"
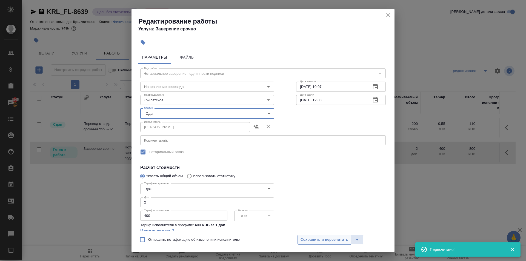
drag, startPoint x: 311, startPoint y: 235, endPoint x: 306, endPoint y: 235, distance: 5.2
click at [311, 235] on button "Сохранить и пересчитать" at bounding box center [324, 240] width 54 height 10
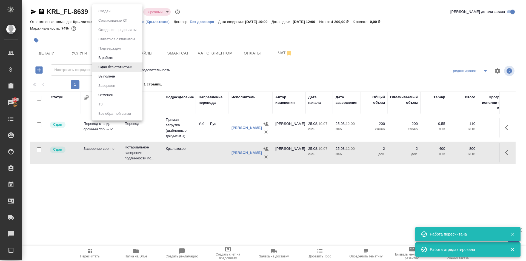
click at [120, 10] on body "🙏 .cls-1 fill:#fff; AWATERA [PERSON_NAME] Спецификации Заказы 1845 Чаты Todo Пр…" at bounding box center [263, 130] width 526 height 261
click at [115, 78] on button "Выполнен" at bounding box center [107, 76] width 20 height 6
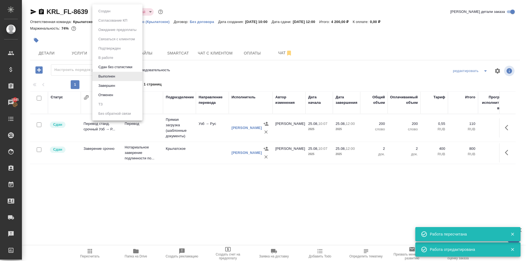
click at [116, 14] on body "🙏 .cls-1 fill:#fff; AWATERA [PERSON_NAME] Спецификации Заказы 1845 Чаты Todo Пр…" at bounding box center [263, 130] width 526 height 261
click at [114, 85] on button "Завершен" at bounding box center [107, 86] width 20 height 6
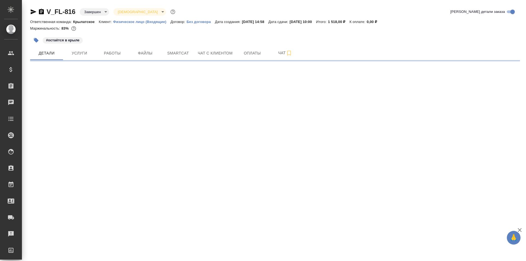
select select "RU"
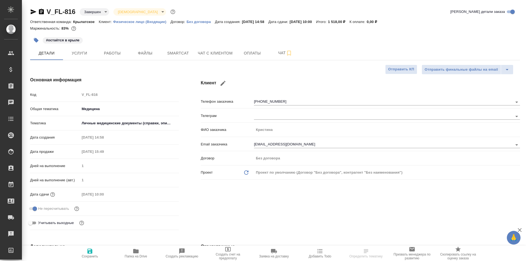
type textarea "x"
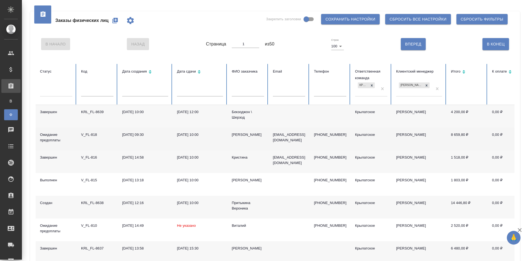
click at [236, 135] on div "[PERSON_NAME]" at bounding box center [248, 134] width 32 height 5
click at [239, 133] on div "[PERSON_NAME]" at bounding box center [248, 134] width 32 height 5
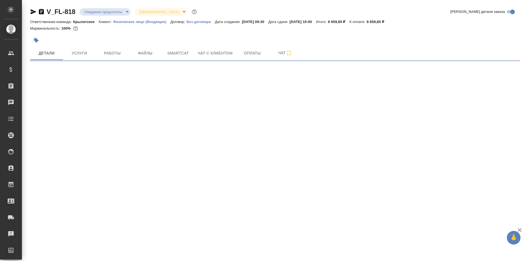
select select "RU"
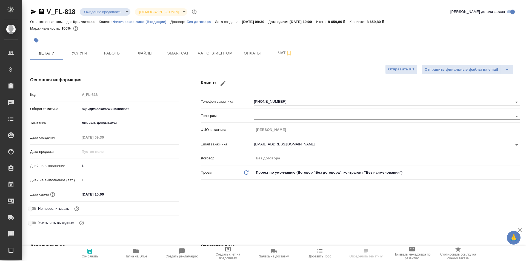
type textarea "x"
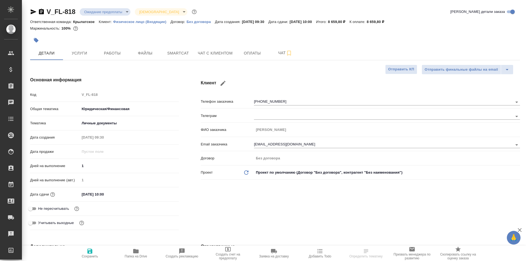
type textarea "x"
click at [203, 53] on span "Чат с клиентом" at bounding box center [215, 53] width 35 height 7
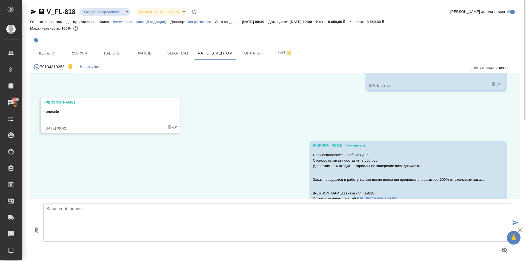
scroll to position [2465, 0]
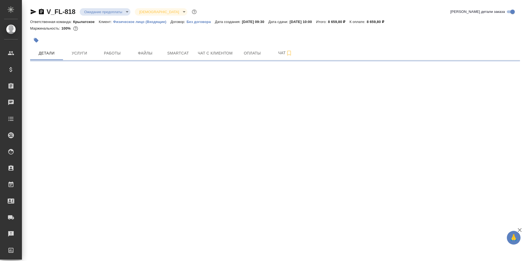
select select "RU"
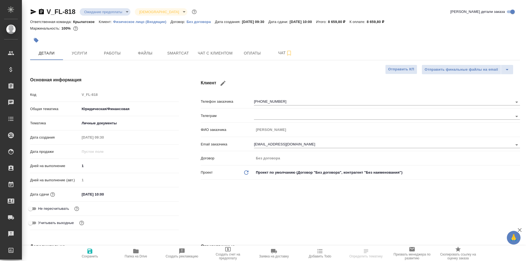
type textarea "x"
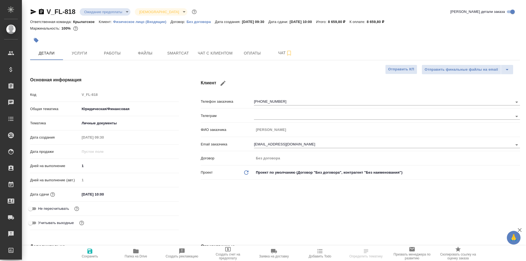
type textarea "x"
click at [40, 40] on button "button" at bounding box center [36, 40] width 12 height 12
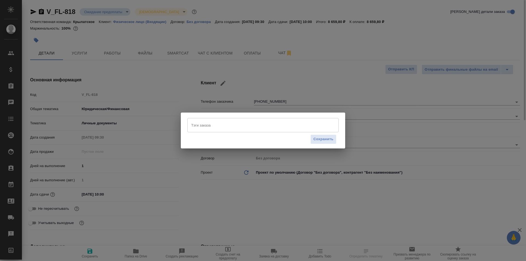
click at [210, 122] on input "Тэги заказа" at bounding box center [258, 124] width 136 height 9
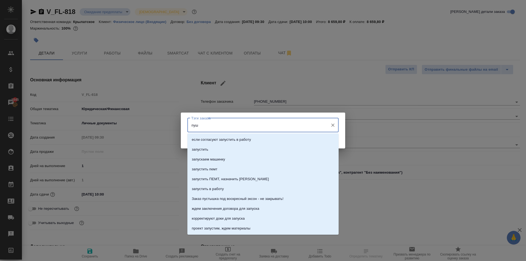
type input "пушк"
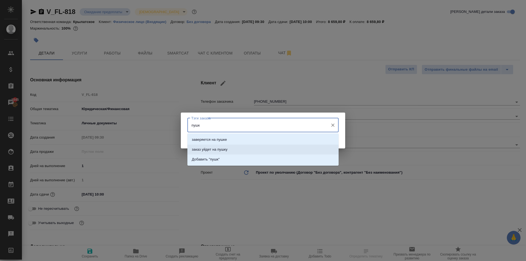
drag, startPoint x: 231, startPoint y: 146, endPoint x: 238, endPoint y: 147, distance: 7.2
click at [231, 146] on li "заказ уйдет на пушку" at bounding box center [262, 150] width 151 height 10
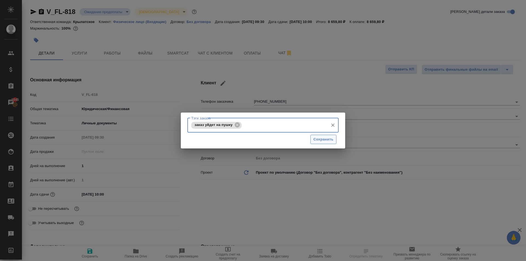
click at [329, 142] on span "Сохранить" at bounding box center [323, 139] width 20 height 6
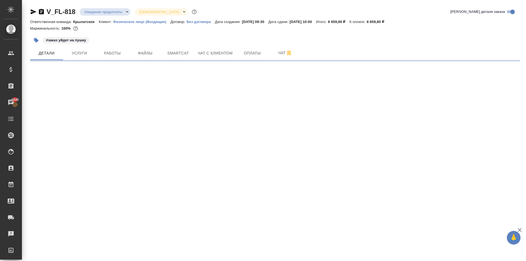
select select "RU"
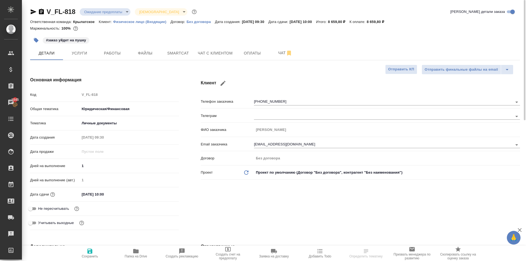
type textarea "x"
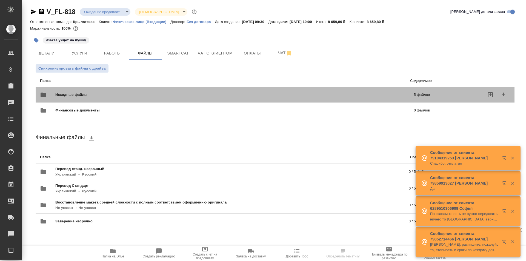
click at [85, 91] on div "Исходные файлы 5 файлов" at bounding box center [235, 94] width 390 height 13
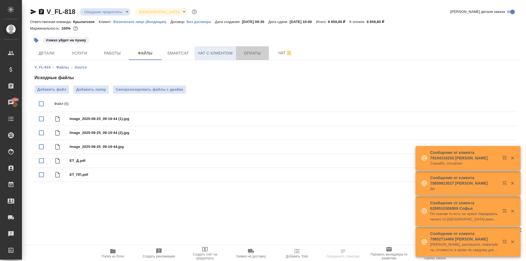
drag, startPoint x: 261, startPoint y: 56, endPoint x: 224, endPoint y: 53, distance: 36.8
click at [227, 56] on div "Детали Услуги Работы Файлы Smartcat Чат с клиентом Оплаты Чат" at bounding box center [274, 53] width 489 height 14
click at [224, 53] on span "Чат с клиентом" at bounding box center [215, 53] width 35 height 7
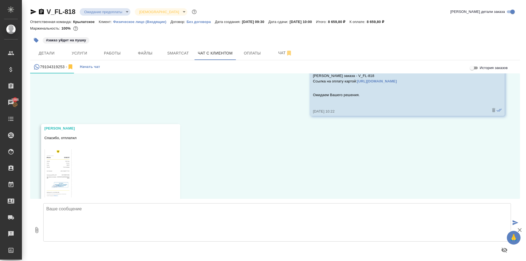
scroll to position [2559, 0]
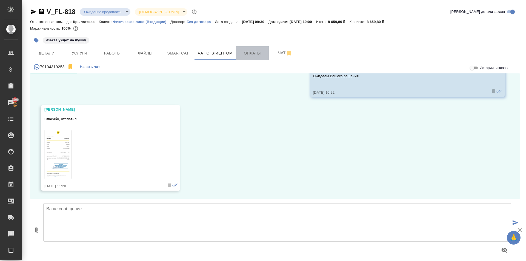
click at [255, 47] on button "Оплаты" at bounding box center [252, 53] width 33 height 14
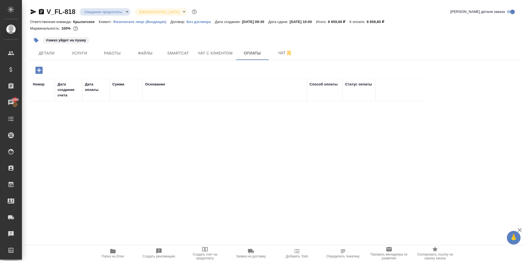
click at [42, 71] on icon "button" at bounding box center [39, 70] width 10 height 10
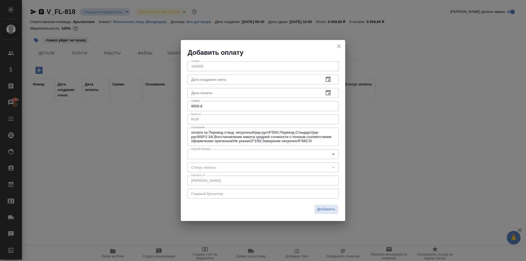
click at [200, 156] on body "🙏 .cls-1 fill:#fff; AWATERA Kasymov Timur Клиенты Спецификации Заказы 1866 Чаты…" at bounding box center [263, 130] width 526 height 261
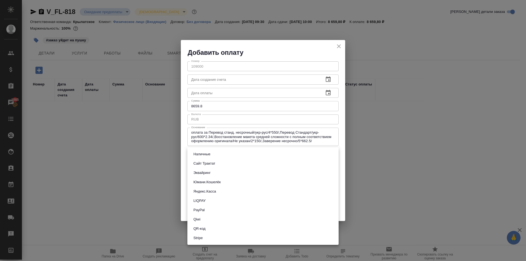
click at [203, 163] on button "Сайт Трактат" at bounding box center [204, 163] width 25 height 6
type input "site-traktat"
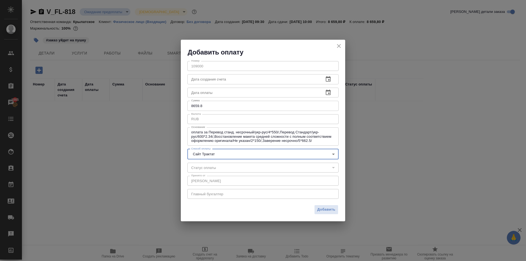
drag, startPoint x: 330, startPoint y: 207, endPoint x: 327, endPoint y: 207, distance: 3.0
click at [328, 207] on span "Добавить" at bounding box center [326, 209] width 18 height 6
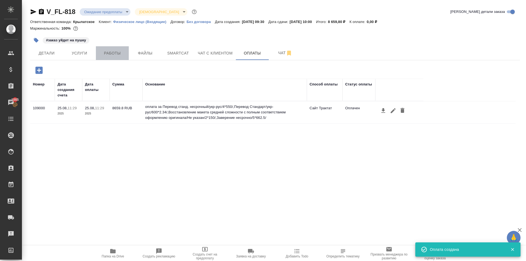
click at [111, 50] on span "Работы" at bounding box center [112, 53] width 26 height 7
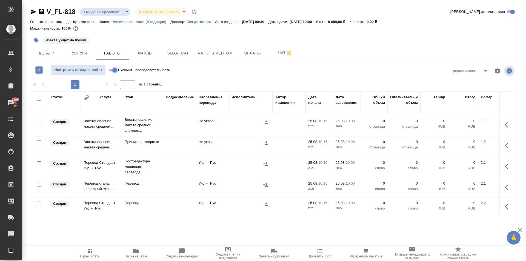
drag, startPoint x: 116, startPoint y: 68, endPoint x: 113, endPoint y: 70, distance: 3.2
click at [116, 68] on input "Включить последовательность" at bounding box center [115, 70] width 20 height 7
checkbox input "true"
click at [39, 97] on input "checkbox" at bounding box center [39, 98] width 5 height 5
checkbox input "true"
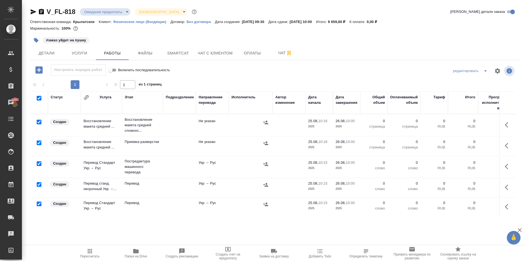
checkbox input "true"
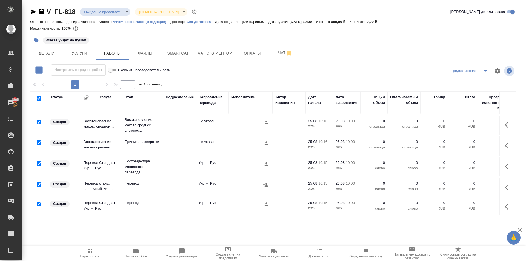
checkbox input "true"
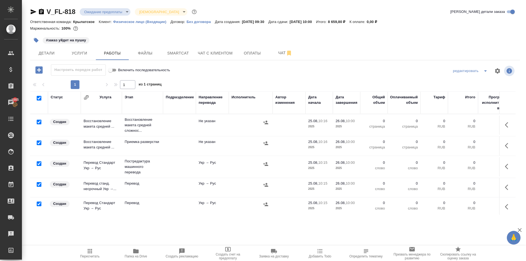
checkbox input "true"
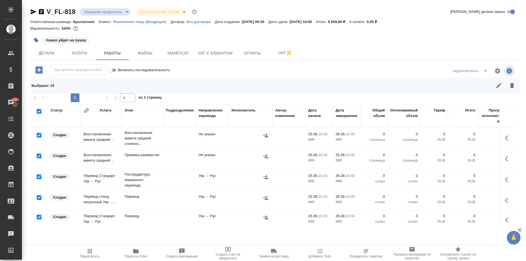
click at [38, 135] on input "checkbox" at bounding box center [39, 135] width 5 height 5
checkbox input "false"
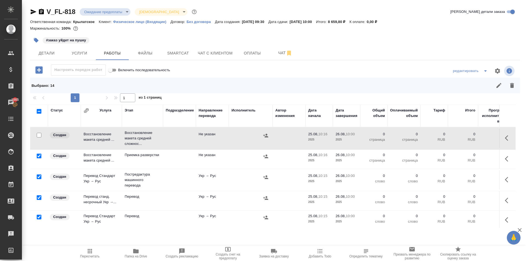
click at [39, 197] on input "checkbox" at bounding box center [39, 197] width 5 height 5
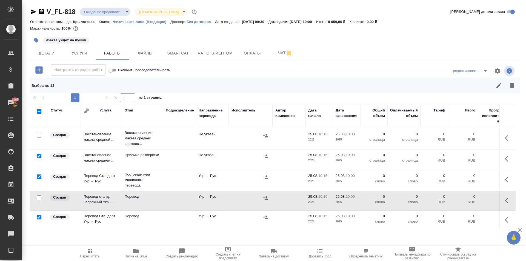
click at [39, 198] on input "checkbox" at bounding box center [39, 197] width 5 height 5
checkbox input "true"
click at [39, 217] on input "checkbox" at bounding box center [39, 217] width 5 height 5
checkbox input "false"
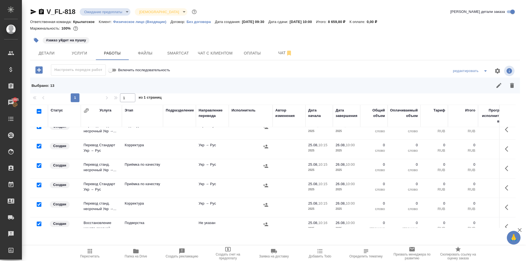
scroll to position [164, 0]
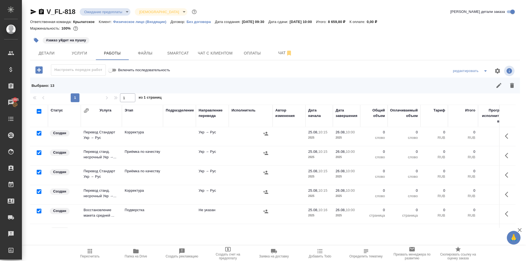
click at [40, 172] on input "checkbox" at bounding box center [39, 172] width 5 height 5
checkbox input "false"
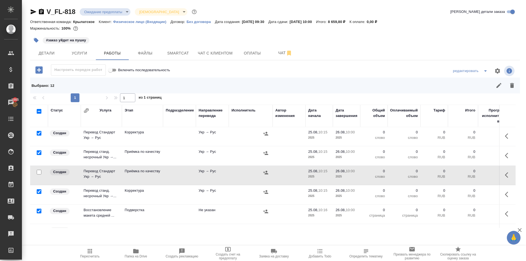
scroll to position [206, 0]
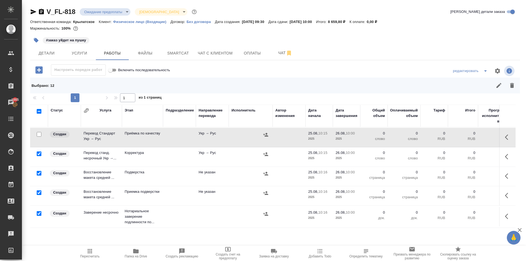
click at [38, 211] on input "checkbox" at bounding box center [39, 213] width 5 height 5
checkbox input "false"
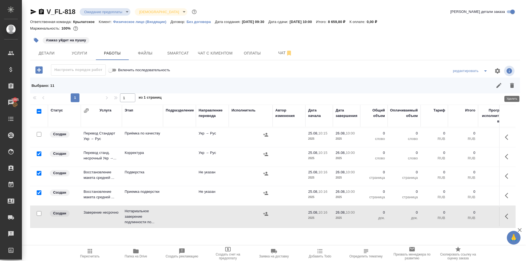
click at [512, 92] on div "Выбрано : 11" at bounding box center [274, 85] width 489 height 16
click at [511, 90] on button "button" at bounding box center [511, 85] width 13 height 13
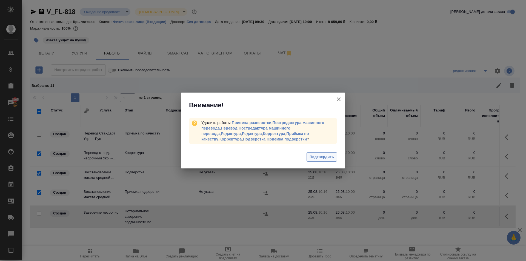
click at [325, 157] on span "Подтвердить" at bounding box center [321, 157] width 24 height 6
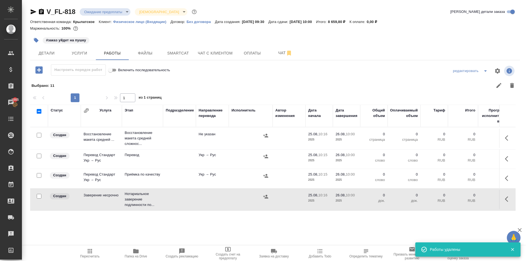
scroll to position [0, 0]
click at [79, 255] on span "Пересчитать" at bounding box center [89, 253] width 39 height 10
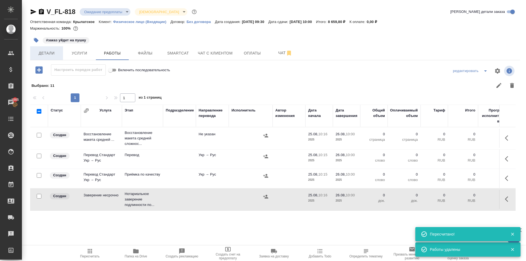
drag, startPoint x: 60, startPoint y: 53, endPoint x: 51, endPoint y: 53, distance: 8.5
click at [51, 53] on div "Детали Услуги Работы Файлы Smartcat Чат с клиентом Оплаты Чат" at bounding box center [274, 53] width 489 height 14
click at [51, 53] on span "Детали" at bounding box center [46, 53] width 26 height 7
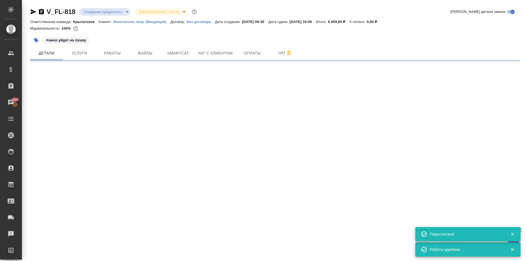
select select "RU"
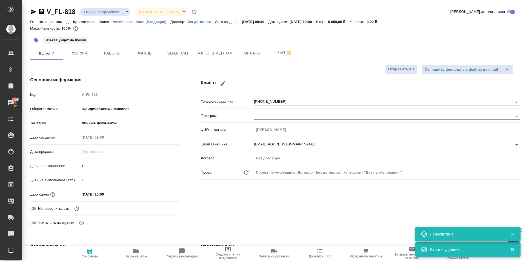
type textarea "x"
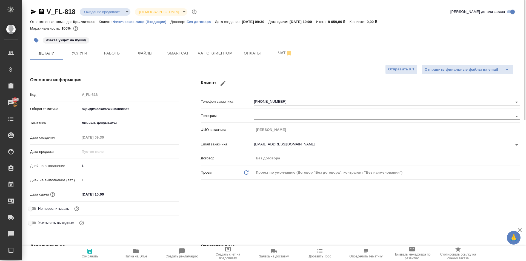
type textarea "x"
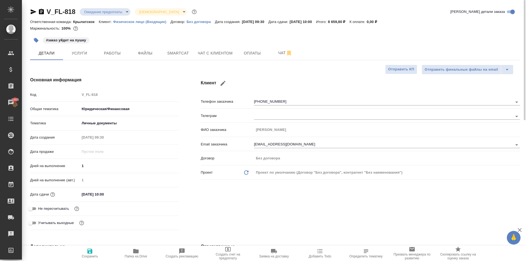
type textarea "x"
click at [39, 11] on icon "button" at bounding box center [41, 11] width 5 height 5
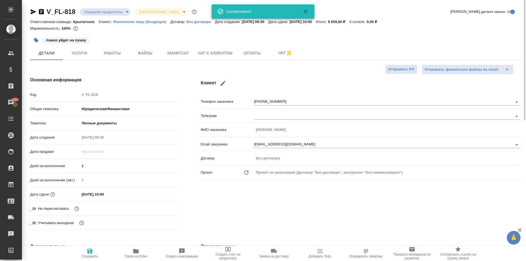
type textarea "x"
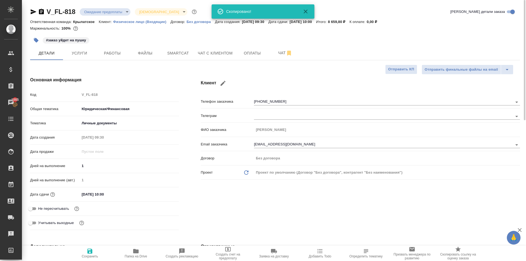
type textarea "x"
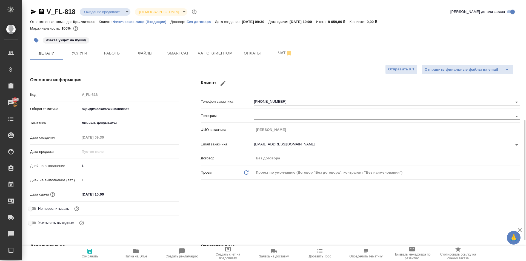
scroll to position [137, 0]
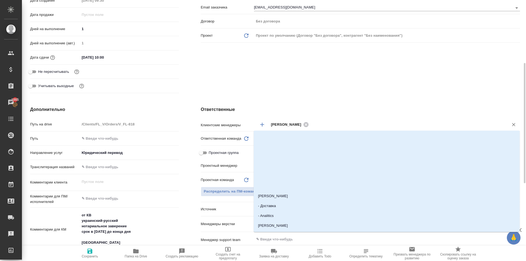
click at [316, 125] on input "text" at bounding box center [404, 124] width 189 height 7
click at [303, 124] on icon at bounding box center [305, 124] width 5 height 5
type textarea "x"
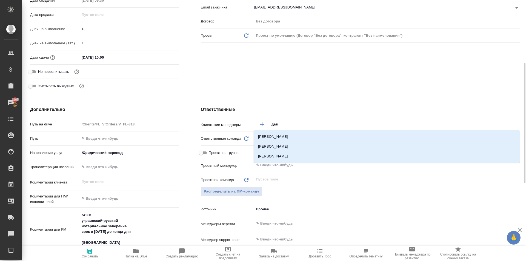
type input "давы"
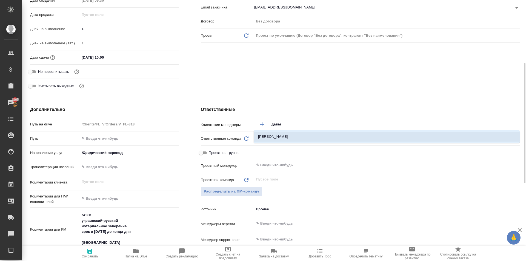
click at [294, 138] on li "Давыдова Елена" at bounding box center [387, 137] width 266 height 10
type textarea "x"
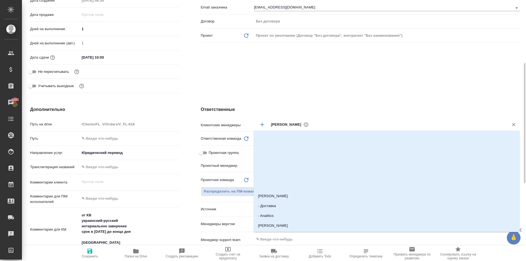
click at [315, 123] on input "text" at bounding box center [404, 124] width 189 height 7
type input "тим"
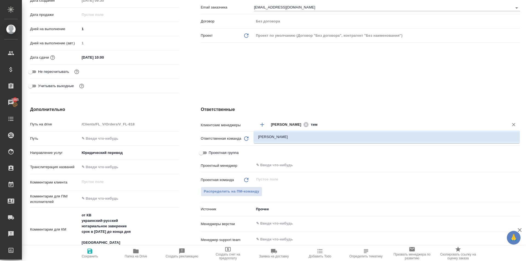
drag, startPoint x: 269, startPoint y: 135, endPoint x: 231, endPoint y: 168, distance: 50.6
click at [269, 135] on li "[PERSON_NAME]" at bounding box center [387, 137] width 266 height 10
type textarea "x"
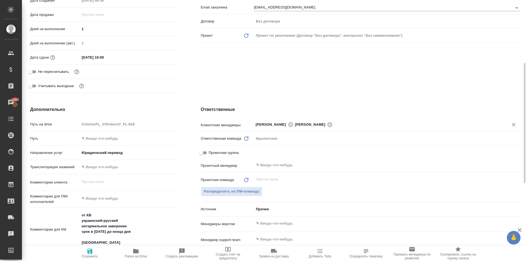
click at [90, 257] on span "Сохранить" at bounding box center [90, 256] width 16 height 4
type textarea "x"
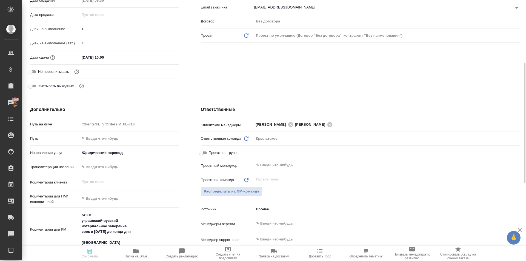
type textarea "x"
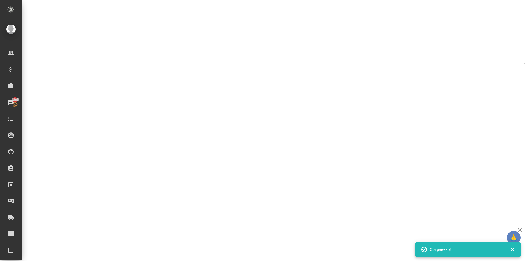
select select "RU"
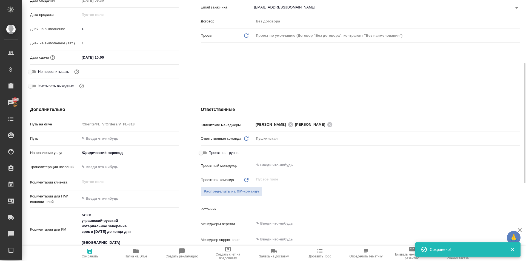
type textarea "x"
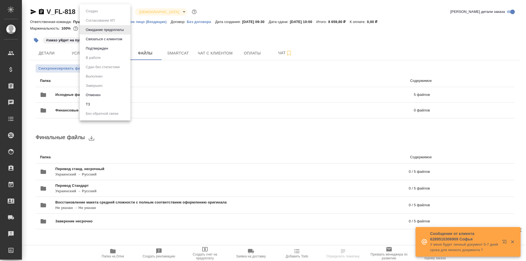
click at [90, 13] on body "🙏 .cls-1 fill:#fff; AWATERA [PERSON_NAME] Спецификации Заказы Чаты Todo Проекты…" at bounding box center [263, 130] width 526 height 261
drag, startPoint x: 212, startPoint y: 143, endPoint x: 118, endPoint y: 5, distance: 166.9
click at [211, 142] on div at bounding box center [263, 130] width 526 height 261
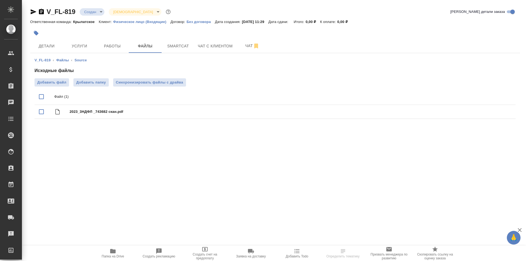
click at [47, 39] on div at bounding box center [193, 33] width 326 height 12
click at [49, 41] on button "Детали" at bounding box center [46, 46] width 33 height 14
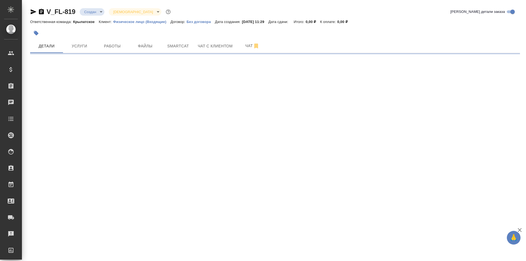
select select "RU"
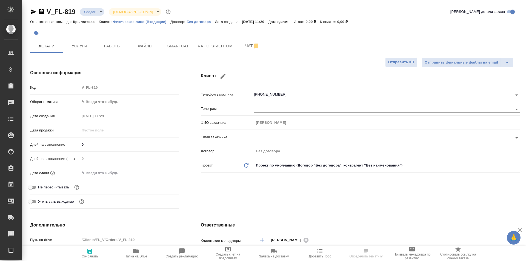
type textarea "x"
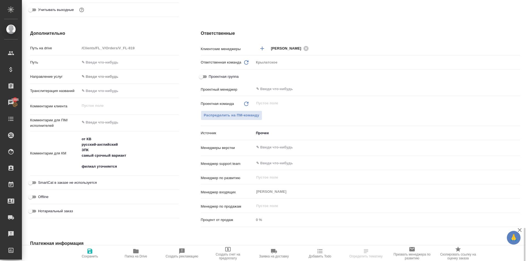
scroll to position [283, 0]
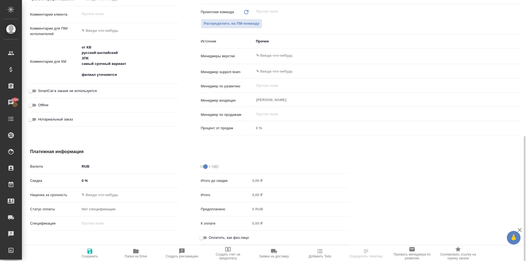
click at [201, 237] on input "Оплатить, как физ.лицо" at bounding box center [201, 237] width 20 height 7
checkbox input "true"
type textarea "x"
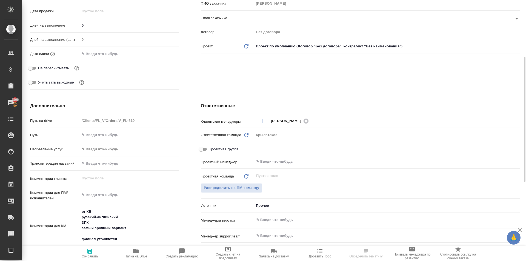
scroll to position [0, 0]
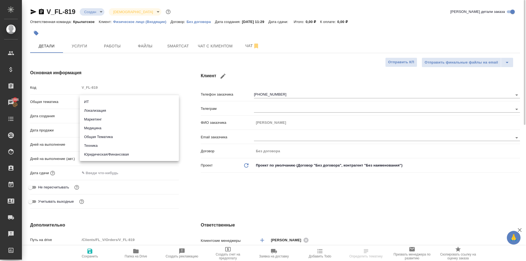
click at [107, 101] on body "🙏 .cls-1 fill:#fff; AWATERA [PERSON_NAME] Спецификации Заказы 1866 Чаты Todo Пр…" at bounding box center [263, 130] width 526 height 261
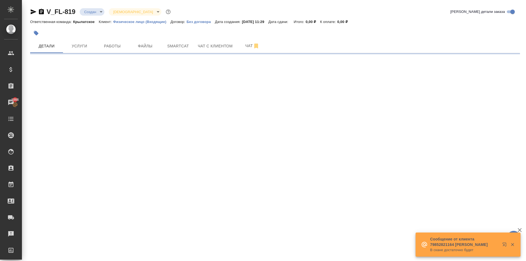
select select "RU"
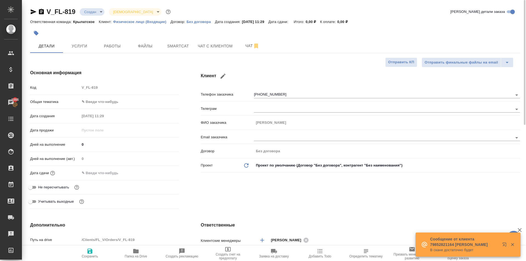
type textarea "x"
click at [106, 99] on body "🙏 .cls-1 fill:#fff; AWATERA [PERSON_NAME] Спецификации Заказы 1866 Чаты Todo Пр…" at bounding box center [263, 130] width 526 height 261
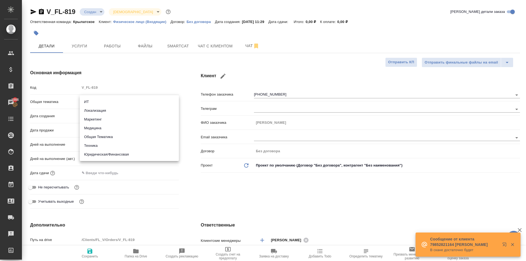
click at [109, 155] on li "Юридическая/Финансовая" at bounding box center [129, 154] width 99 height 9
type input "yr-fn"
type textarea "x"
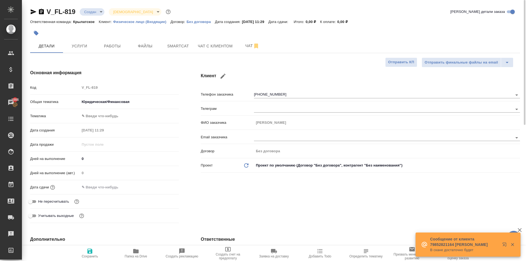
click at [102, 123] on div "[PERSON_NAME] ✎ Введи что-нибудь" at bounding box center [104, 118] width 149 height 14
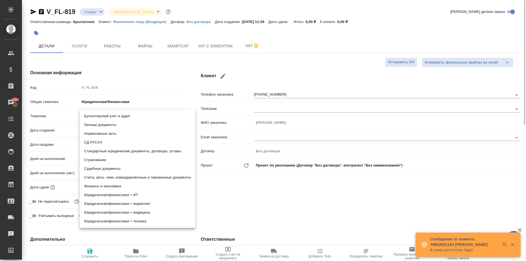
click at [101, 117] on body "🙏 .cls-1 fill:#fff; AWATERA [PERSON_NAME] Спецификации Заказы 1866 Чаты Todo Пр…" at bounding box center [263, 130] width 526 height 261
click at [101, 126] on li "Личные документы" at bounding box center [138, 124] width 116 height 9
type textarea "x"
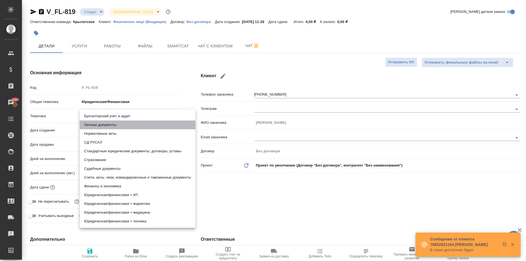
type input "5a8b8b956a9677013d343cfe"
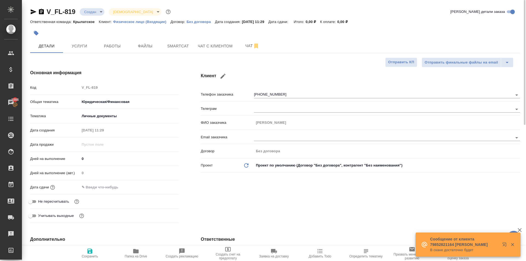
click at [101, 182] on div "Дней на выполнение (авт.) 0" at bounding box center [104, 175] width 149 height 14
click at [117, 189] on input "text" at bounding box center [104, 187] width 48 height 8
click at [164, 187] on icon "button" at bounding box center [163, 186] width 7 height 7
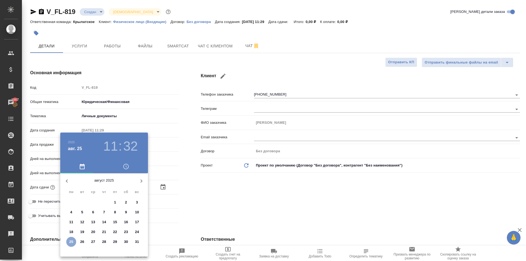
click at [72, 240] on p "25" at bounding box center [71, 241] width 4 height 5
type input "[DATE] 11:32"
type textarea "x"
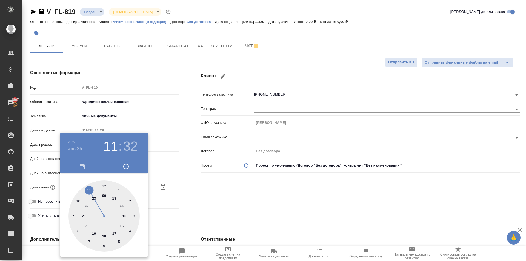
click at [122, 203] on div at bounding box center [103, 215] width 71 height 71
type input "[DATE] 14:32"
type textarea "x"
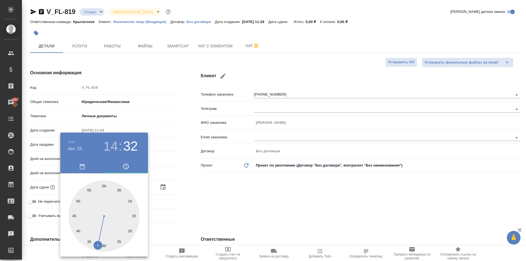
type input "[DATE] 14:00"
type textarea "x"
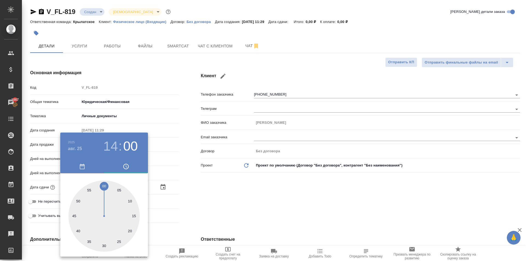
type textarea "x"
click at [105, 184] on div at bounding box center [103, 215] width 71 height 71
type textarea "x"
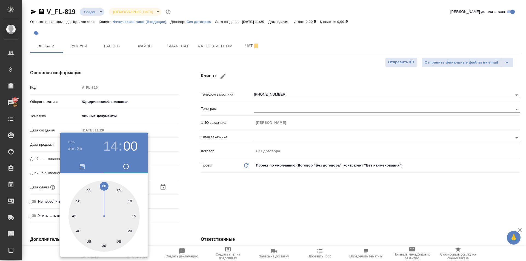
type textarea "x"
click at [244, 193] on div at bounding box center [263, 130] width 526 height 261
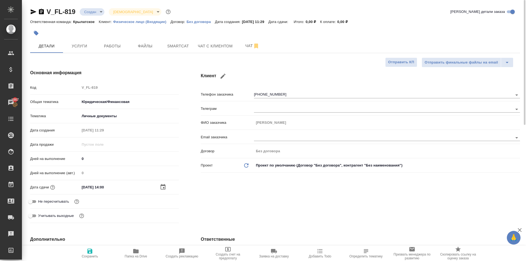
drag, startPoint x: 52, startPoint y: 202, endPoint x: 54, endPoint y: 205, distance: 3.7
click at [52, 203] on span "Не пересчитывать" at bounding box center [53, 201] width 31 height 5
click at [40, 203] on input "Не пересчитывать" at bounding box center [31, 201] width 20 height 7
checkbox input "true"
type textarea "x"
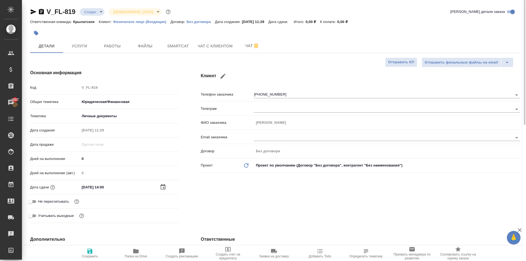
type textarea "x"
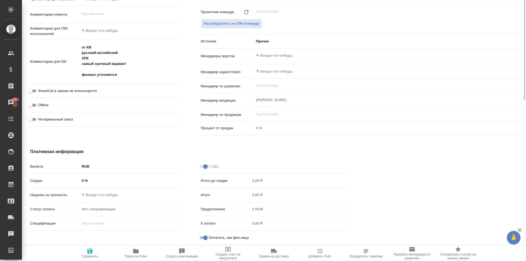
scroll to position [188, 0]
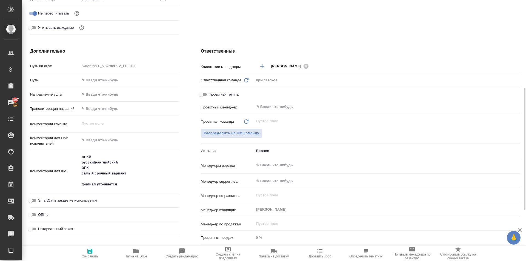
click at [115, 89] on div "Путь" at bounding box center [104, 82] width 149 height 14
click at [116, 92] on body "🙏 .cls-1 fill:#fff; AWATERA [PERSON_NAME] Спецификации Заказы 1867 Чаты Todo Пр…" at bounding box center [263, 130] width 526 height 261
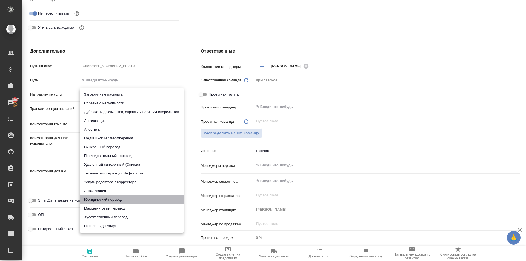
click at [96, 201] on li "Юридический перевод" at bounding box center [132, 199] width 104 height 9
type input "legalTranslation"
type textarea "x"
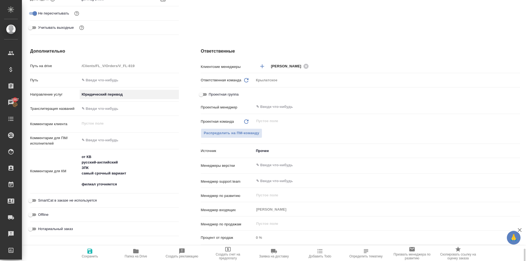
scroll to position [298, 0]
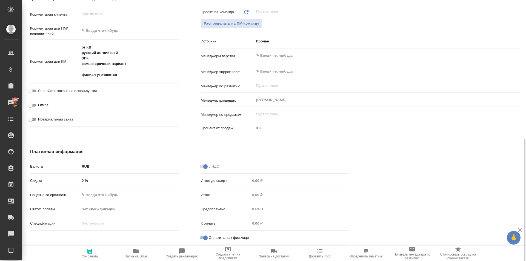
click at [71, 251] on span "Сохранить" at bounding box center [89, 253] width 39 height 10
type textarea "x"
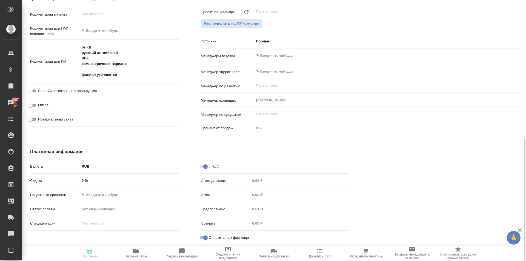
type textarea "x"
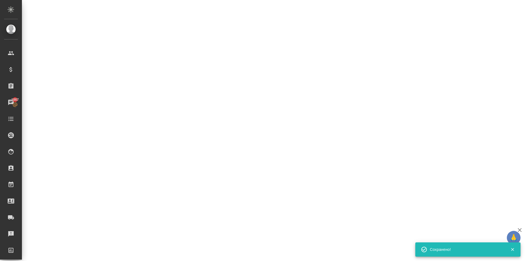
select select "RU"
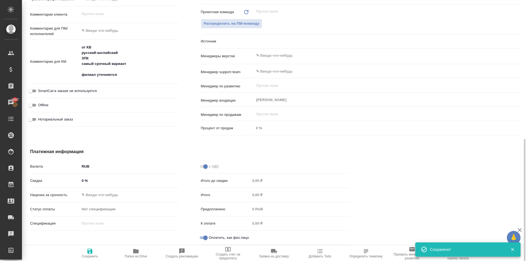
type textarea "x"
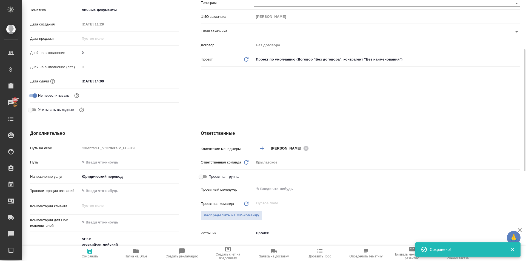
scroll to position [0, 0]
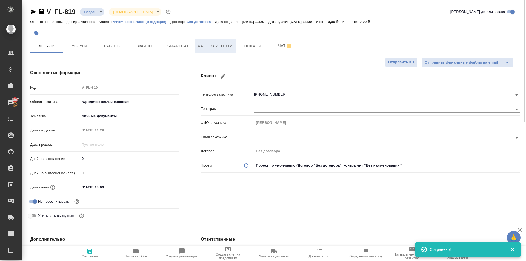
click at [211, 46] on span "Чат с клиентом" at bounding box center [215, 46] width 35 height 7
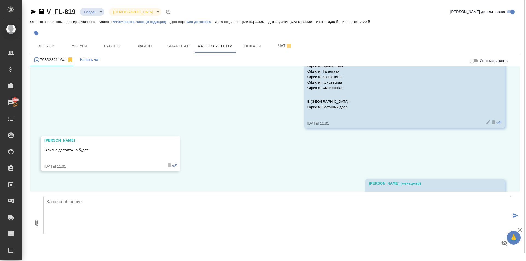
scroll to position [497, 0]
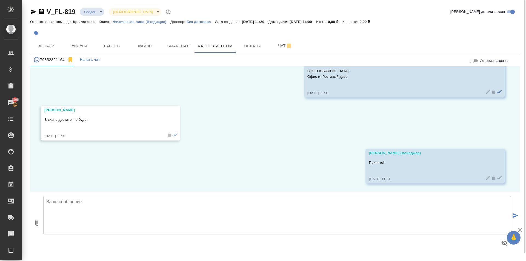
drag, startPoint x: 157, startPoint y: 42, endPoint x: 150, endPoint y: 54, distance: 14.0
click at [157, 43] on span "Файлы" at bounding box center [145, 46] width 26 height 7
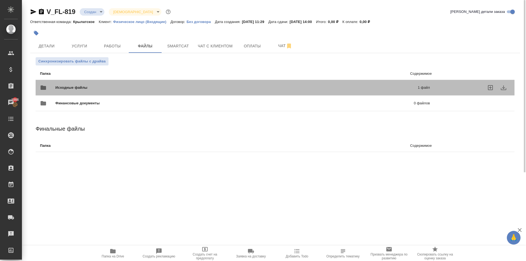
click at [72, 86] on span "Исходные файлы" at bounding box center [153, 87] width 197 height 5
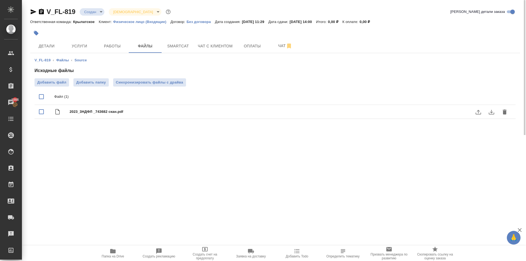
click at [494, 113] on icon "download" at bounding box center [490, 112] width 5 height 5
click at [113, 253] on icon "button" at bounding box center [112, 251] width 5 height 4
click at [77, 46] on span "Услуги" at bounding box center [79, 46] width 26 height 7
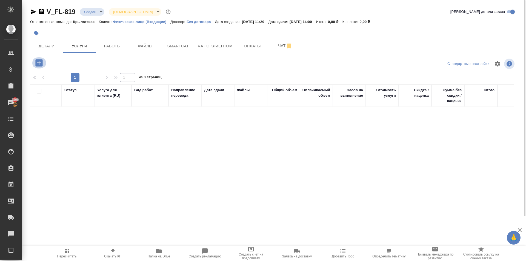
click at [38, 63] on icon "button" at bounding box center [39, 63] width 10 height 10
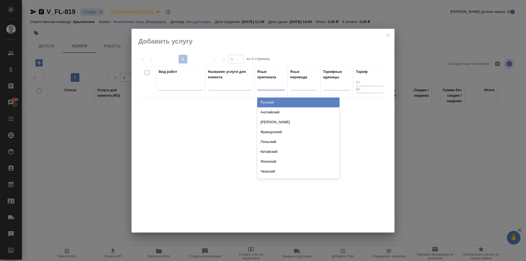
click at [280, 86] on div at bounding box center [270, 85] width 27 height 8
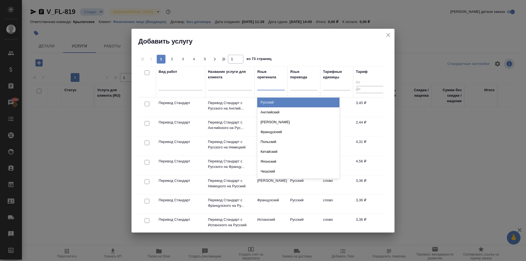
click at [277, 102] on div "Русский" at bounding box center [298, 102] width 82 height 10
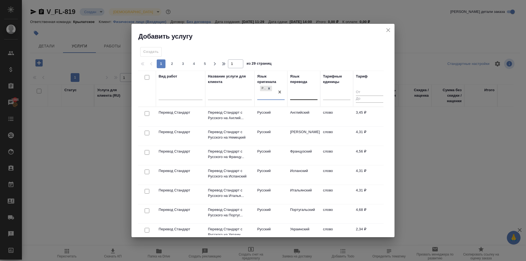
click at [300, 94] on div at bounding box center [303, 94] width 27 height 8
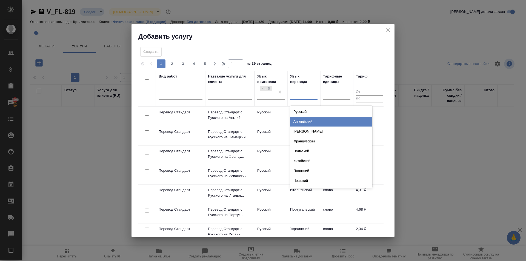
click at [303, 119] on div "Английский" at bounding box center [331, 122] width 82 height 10
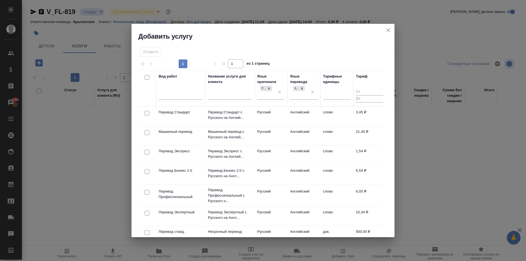
click at [272, 113] on td "Русский" at bounding box center [270, 116] width 33 height 19
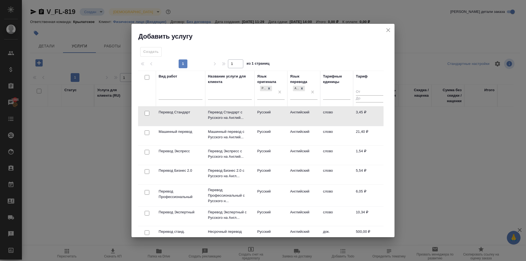
click at [272, 113] on td "Русский" at bounding box center [270, 116] width 33 height 19
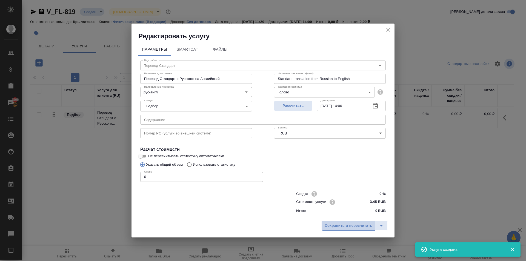
click at [354, 222] on button "Сохранить и пересчитать" at bounding box center [348, 226] width 54 height 10
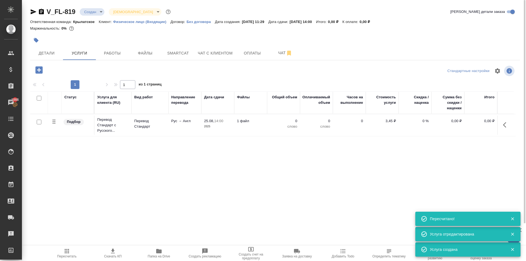
click at [39, 68] on icon "button" at bounding box center [38, 69] width 7 height 7
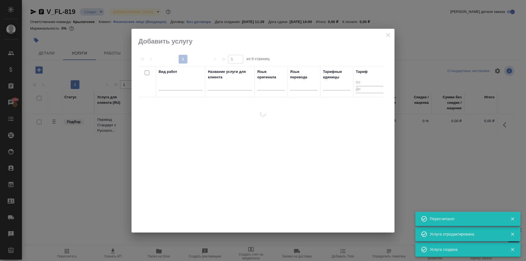
click at [181, 78] on div "Вид работ" at bounding box center [181, 81] width 44 height 25
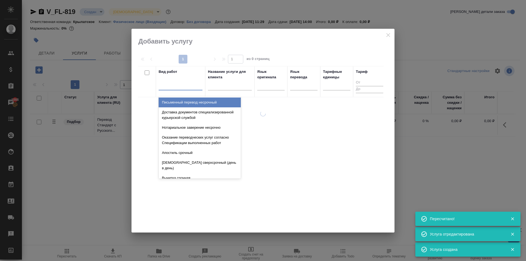
click at [186, 83] on div at bounding box center [181, 85] width 44 height 8
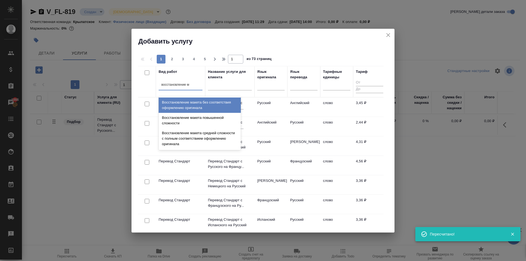
type input "восстановление ма"
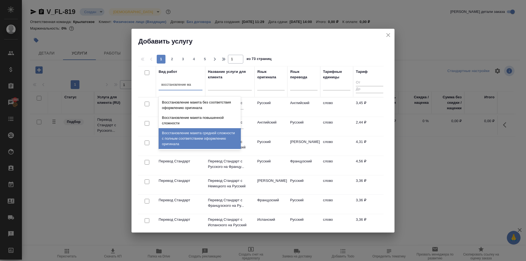
click at [204, 135] on div "Восстановление макета средней сложности с полным соответствием оформлению ориги…" at bounding box center [200, 138] width 82 height 21
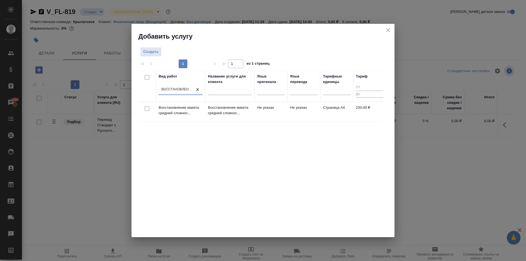
click at [209, 116] on td "Восстановление макета средней сложнос..." at bounding box center [229, 111] width 49 height 19
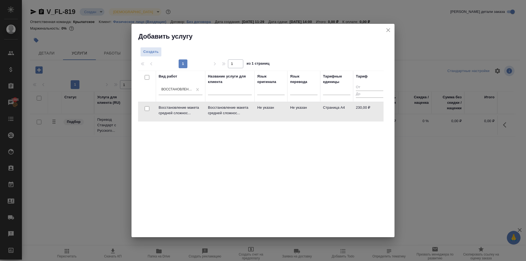
click at [209, 116] on td "Восстановление макета средней сложнос..." at bounding box center [229, 111] width 49 height 19
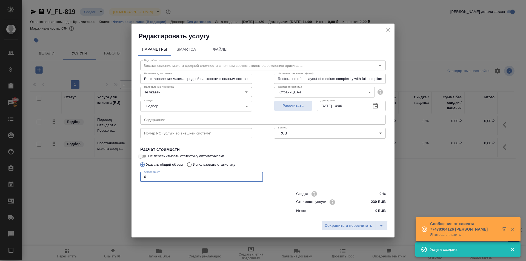
drag, startPoint x: 168, startPoint y: 175, endPoint x: 68, endPoint y: 169, distance: 100.9
click at [68, 169] on div "Редактировать услугу Параметры SmartCat Файлы Вид работ Восстановление макета с…" at bounding box center [263, 130] width 526 height 261
type input "3"
click at [337, 223] on span "Сохранить и пересчитать" at bounding box center [348, 226] width 48 height 6
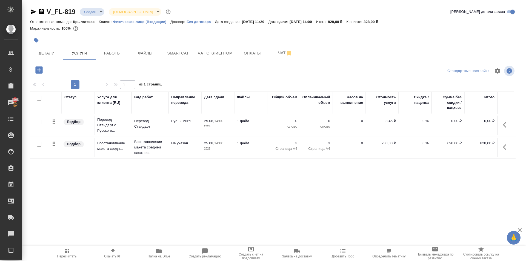
click at [34, 71] on button "button" at bounding box center [38, 69] width 15 height 11
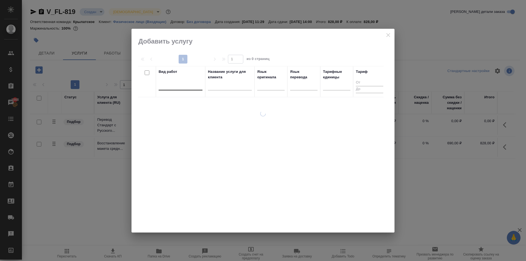
click at [183, 84] on div at bounding box center [181, 85] width 44 height 8
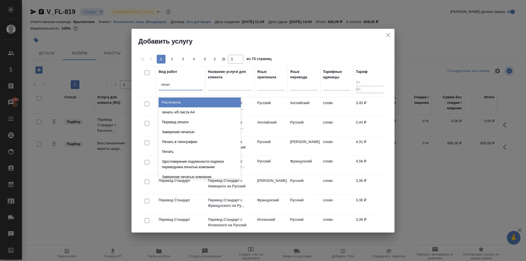
type input "печать"
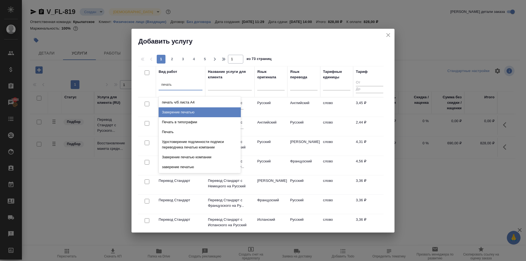
click at [195, 112] on div "Заверение печатью" at bounding box center [200, 112] width 82 height 10
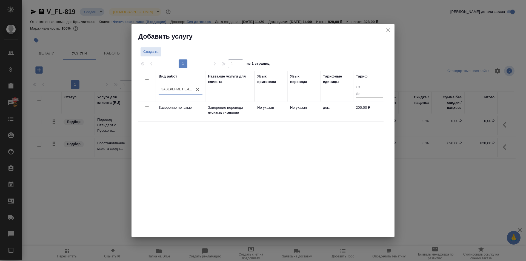
click at [281, 101] on th "Язык оригинала" at bounding box center [270, 86] width 33 height 31
click at [283, 104] on td "Не указан" at bounding box center [270, 111] width 33 height 19
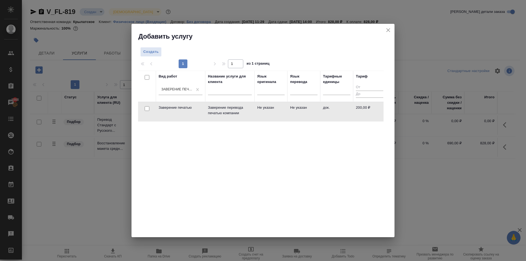
click at [283, 104] on td "Не указан" at bounding box center [270, 111] width 33 height 19
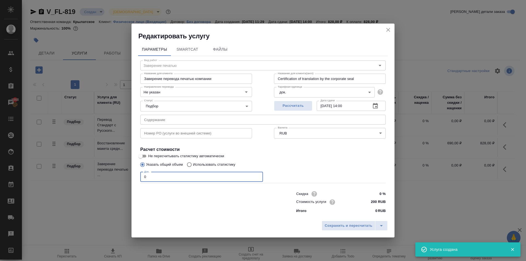
drag, startPoint x: 107, startPoint y: 184, endPoint x: 100, endPoint y: 185, distance: 7.1
click at [100, 185] on div "Редактировать услугу Параметры SmartCat Файлы Вид работ Заверение печатью Вид р…" at bounding box center [263, 130] width 526 height 261
type input "1"
click at [329, 226] on span "Сохранить и пересчитать" at bounding box center [348, 226] width 48 height 6
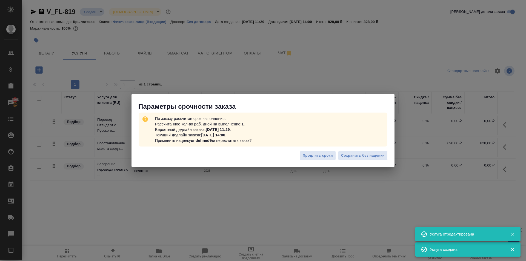
drag, startPoint x: 357, startPoint y: 148, endPoint x: 364, endPoint y: 155, distance: 9.3
click at [358, 148] on div "Продлить сроки Сохранить без наценки" at bounding box center [262, 157] width 263 height 19
click at [364, 153] on span "Сохранить без наценки" at bounding box center [363, 155] width 44 height 6
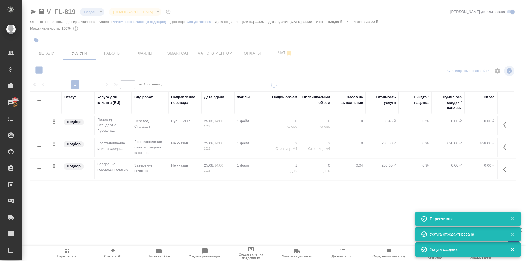
type input "urgent"
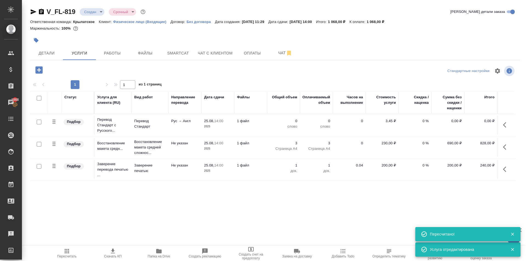
click at [39, 122] on input "checkbox" at bounding box center [39, 122] width 5 height 5
checkbox input "true"
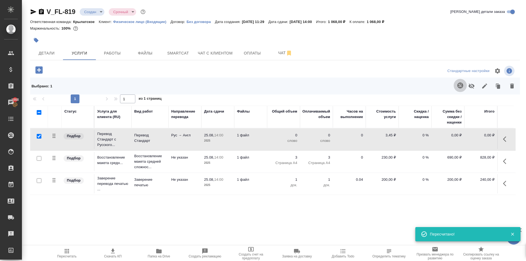
click at [461, 84] on icon "button" at bounding box center [460, 85] width 7 height 7
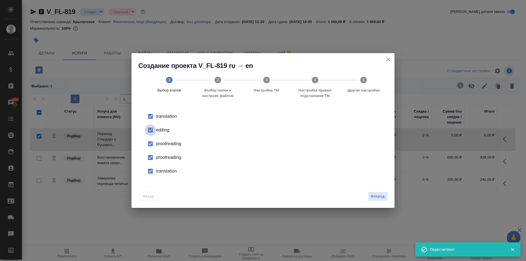
click at [151, 131] on input "checkbox" at bounding box center [150, 129] width 11 height 11
click at [150, 144] on input "checkbox" at bounding box center [150, 143] width 11 height 11
click at [150, 154] on input "checkbox" at bounding box center [150, 157] width 11 height 11
click at [155, 175] on input "checkbox" at bounding box center [150, 170] width 11 height 11
click at [375, 196] on span "Вперед" at bounding box center [378, 196] width 14 height 6
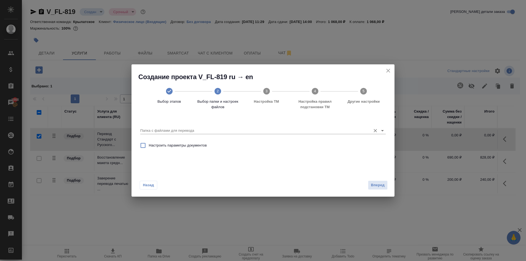
click at [169, 128] on input "Папка с файлами для перевода" at bounding box center [254, 130] width 228 height 7
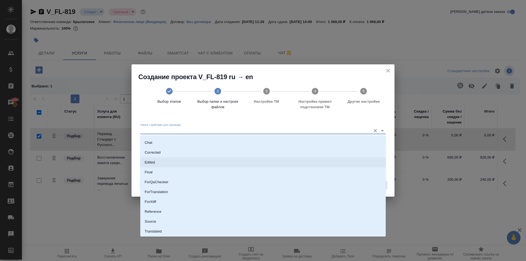
scroll to position [28, 0]
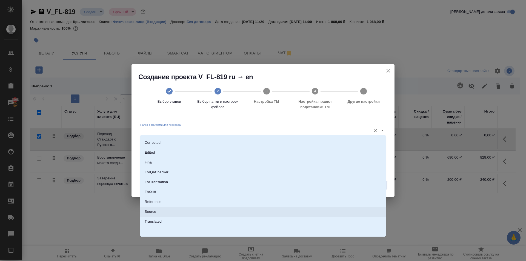
click at [157, 212] on li "Source" at bounding box center [262, 212] width 245 height 10
type input "Source"
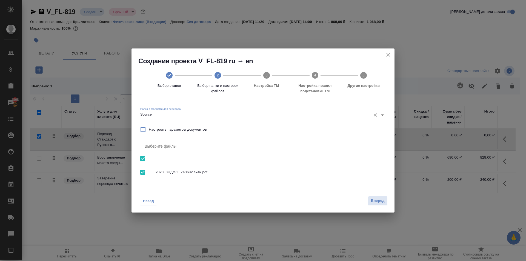
click at [376, 198] on span "Вперед" at bounding box center [378, 201] width 14 height 6
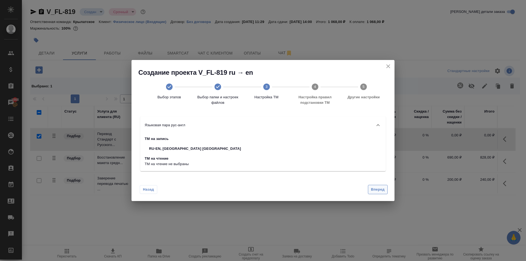
click at [374, 188] on span "Вперед" at bounding box center [378, 189] width 14 height 6
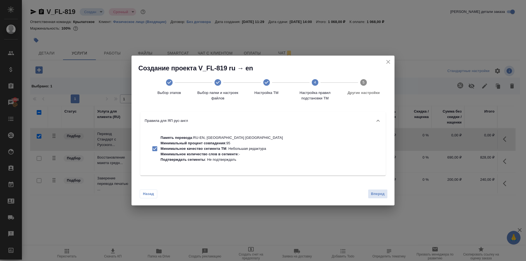
click at [380, 192] on span "Вперед" at bounding box center [378, 194] width 14 height 6
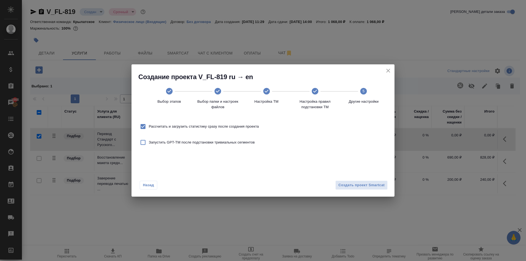
click at [224, 123] on label "Рассчитать и загрузить статистику сразу после создания проекта" at bounding box center [198, 126] width 122 height 11
click at [149, 123] on input "Рассчитать и загрузить статистику сразу после создания проекта" at bounding box center [142, 126] width 11 height 11
checkbox input "false"
click at [383, 188] on span "Создать проект Smartcat" at bounding box center [361, 185] width 46 height 6
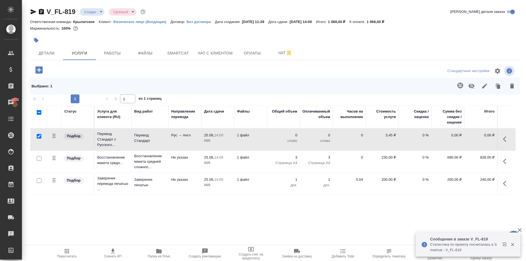
drag, startPoint x: 506, startPoint y: 138, endPoint x: 502, endPoint y: 139, distance: 4.1
click at [506, 138] on icon "button" at bounding box center [506, 139] width 7 height 7
click at [476, 140] on icon "button" at bounding box center [475, 139] width 7 height 7
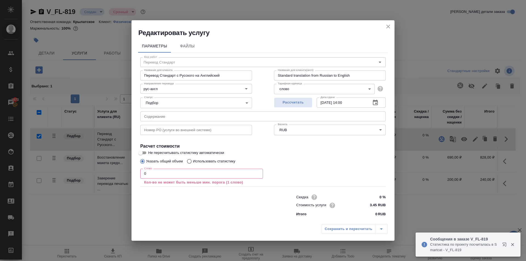
drag, startPoint x: 157, startPoint y: 175, endPoint x: 112, endPoint y: 168, distance: 45.0
click at [112, 168] on div "Редактировать услугу Параметры Файлы Вид работ Перевод Стандарт Вид работ Назва…" at bounding box center [263, 130] width 526 height 261
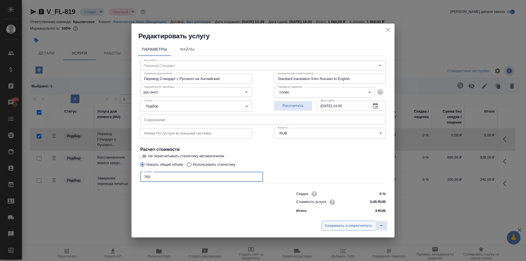
type input "765"
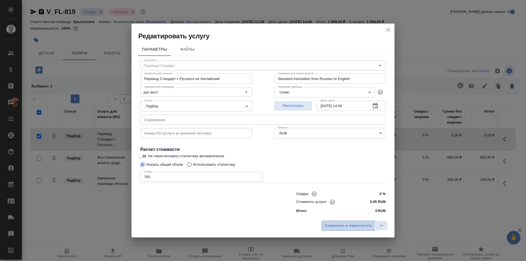
click at [335, 223] on span "Сохранить и пересчитать" at bounding box center [348, 226] width 48 height 6
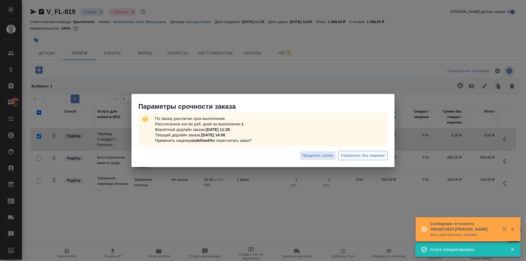
click at [380, 154] on span "Сохранить без наценки" at bounding box center [363, 155] width 44 height 6
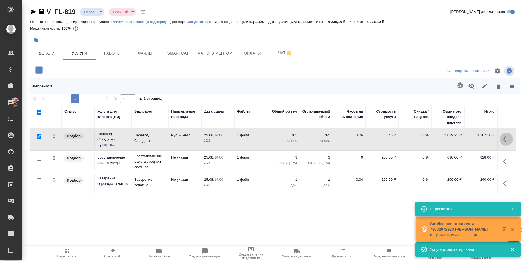
drag, startPoint x: 510, startPoint y: 138, endPoint x: 500, endPoint y: 140, distance: 10.0
click at [509, 138] on button "button" at bounding box center [505, 139] width 13 height 13
click at [474, 141] on icon "button" at bounding box center [475, 139] width 5 height 5
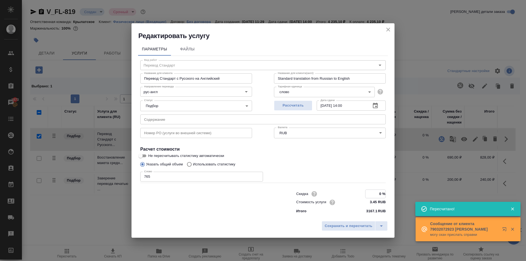
drag, startPoint x: 378, startPoint y: 190, endPoint x: 396, endPoint y: 193, distance: 18.6
click at [396, 193] on div "Редактировать услугу Параметры Файлы Вид работ Перевод Стандарт Вид работ Назва…" at bounding box center [263, 130] width 526 height 261
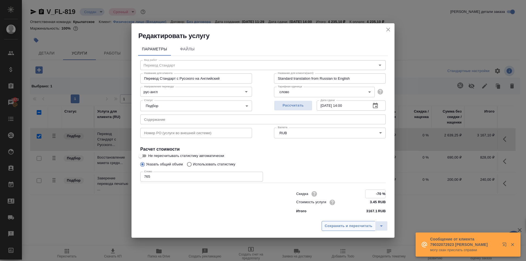
type input "-70 %"
click at [373, 227] on button "Сохранить и пересчитать" at bounding box center [348, 226] width 54 height 10
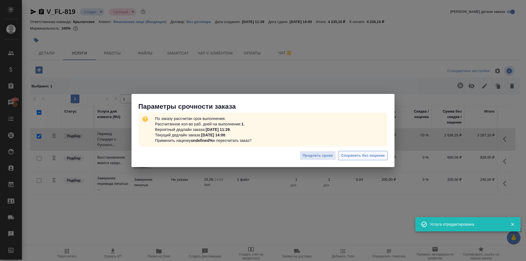
click at [366, 156] on span "Сохранить без наценки" at bounding box center [363, 155] width 44 height 6
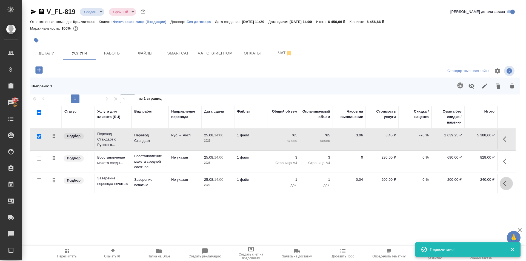
drag, startPoint x: 505, startPoint y: 185, endPoint x: 500, endPoint y: 185, distance: 5.5
click at [505, 185] on icon "button" at bounding box center [504, 183] width 3 height 5
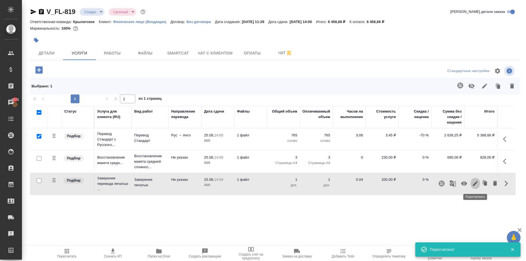
click at [474, 182] on icon "button" at bounding box center [475, 183] width 7 height 7
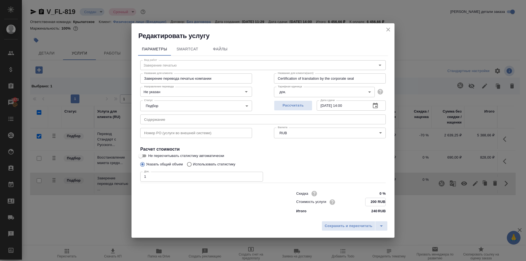
click at [373, 199] on input "200 RUB" at bounding box center [375, 202] width 20 height 8
type input "300 RUB"
click at [343, 229] on button "Сохранить и пересчитать" at bounding box center [348, 226] width 54 height 10
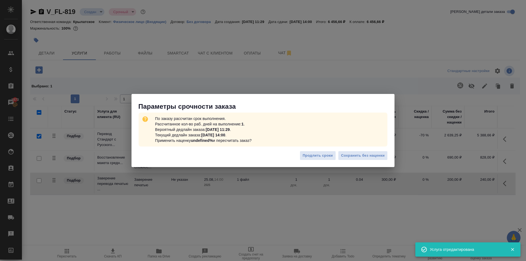
click at [359, 150] on div "Продлить сроки Сохранить без наценки" at bounding box center [262, 157] width 263 height 19
click at [361, 152] on span "Сохранить без наценки" at bounding box center [363, 155] width 44 height 6
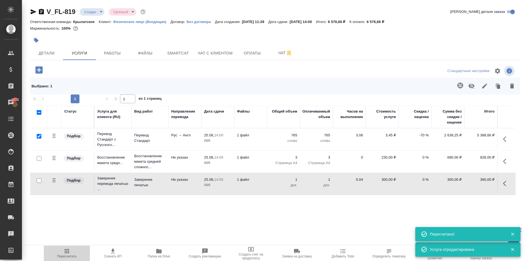
click at [66, 252] on icon "button" at bounding box center [67, 251] width 7 height 7
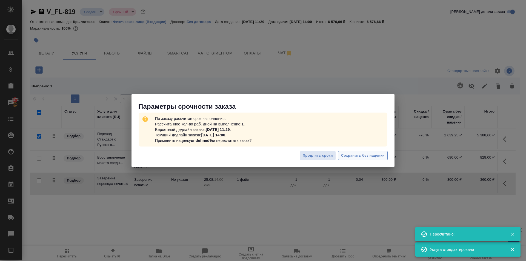
drag, startPoint x: 388, startPoint y: 152, endPoint x: 387, endPoint y: 155, distance: 3.2
click at [387, 154] on div "Продлить сроки Сохранить без наценки" at bounding box center [262, 157] width 263 height 19
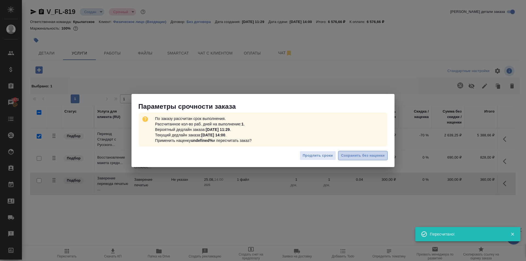
click at [386, 155] on button "Сохранить без наценки" at bounding box center [363, 156] width 50 height 10
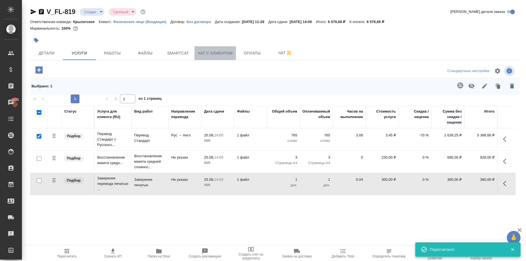
click at [212, 50] on span "Чат с клиентом" at bounding box center [215, 53] width 35 height 7
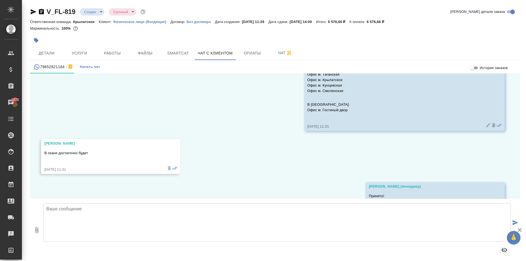
scroll to position [497, 0]
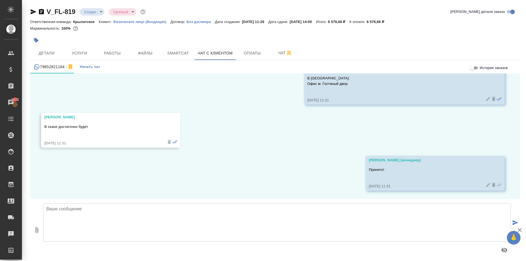
click at [429, 41] on div at bounding box center [274, 40] width 489 height 12
click at [108, 218] on textarea at bounding box center [276, 222] width 467 height 38
paste textarea "Срок исполнения: к концу рабочего дня, если оплата будет в течении 30-40 минут.…"
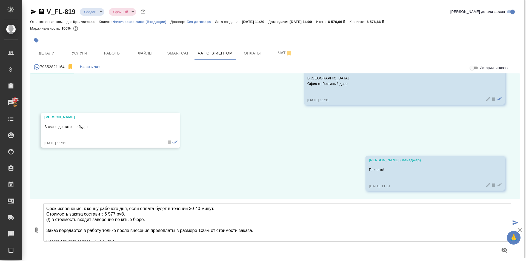
scroll to position [0, 0]
type textarea "Срок исполнения: к концу рабочего дня, если оплата будет в течении 30-40 минут.…"
click at [87, 47] on button "Услуги" at bounding box center [79, 53] width 33 height 14
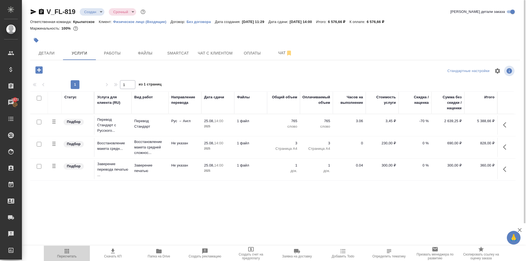
click at [76, 252] on span "Пересчитать" at bounding box center [66, 253] width 39 height 10
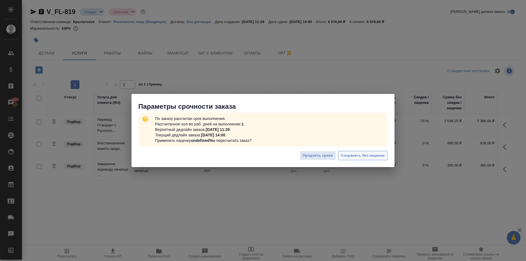
click at [360, 153] on span "Сохранить без наценки" at bounding box center [363, 155] width 44 height 6
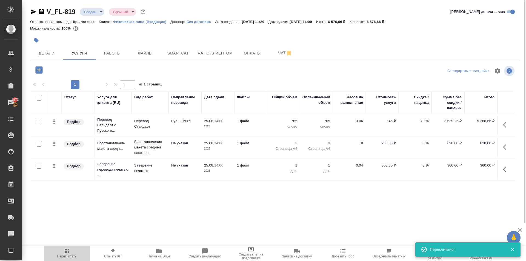
drag, startPoint x: 68, startPoint y: 253, endPoint x: 70, endPoint y: 251, distance: 3.0
click at [68, 253] on icon "button" at bounding box center [67, 251] width 7 height 7
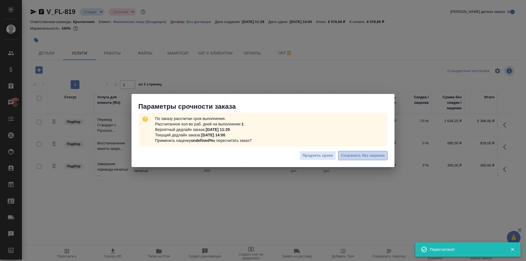
click at [380, 154] on span "Сохранить без наценки" at bounding box center [363, 155] width 44 height 6
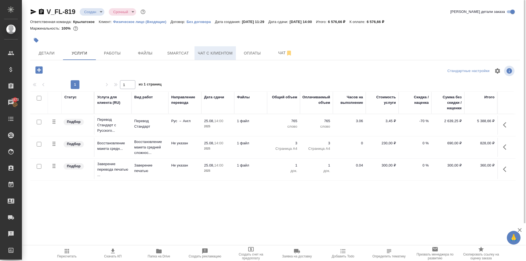
click at [218, 51] on span "Чат с клиентом" at bounding box center [215, 53] width 35 height 7
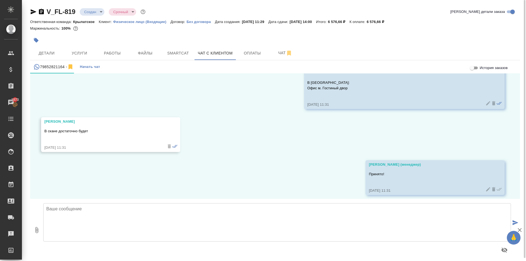
scroll to position [497, 0]
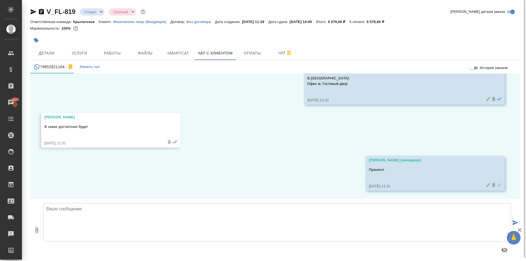
click at [91, 220] on textarea at bounding box center [276, 222] width 467 height 38
paste textarea "Срок исполнения: к концу рабочего дня, если оплата будет в течении 30-40 минут.…"
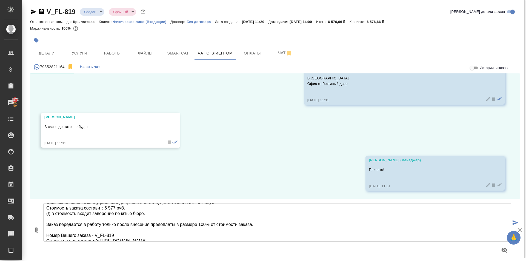
scroll to position [0, 0]
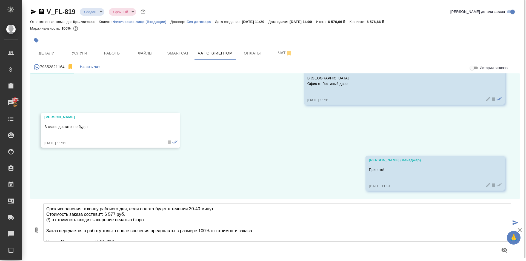
click at [166, 217] on textarea "Срок исполнения: к концу рабочего дня, если оплата будет в течении 30-40 минут.…" at bounding box center [276, 222] width 467 height 38
type textarea "Срок исполнения: к концу рабочего дня, если оплата будет в течении 30-40 минут.…"
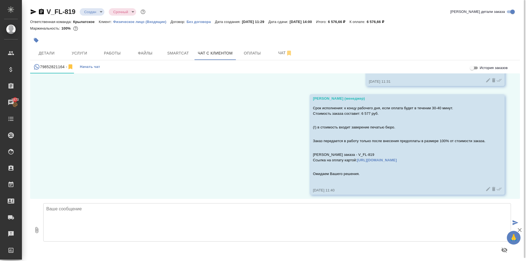
scroll to position [606, 0]
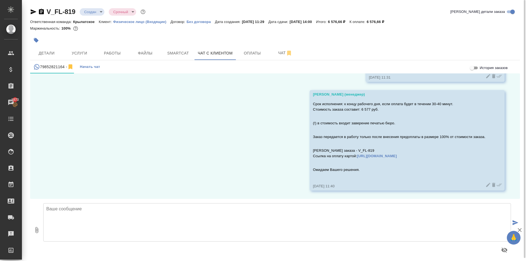
click at [116, 169] on div "25.08, понедельник Касаткина Александра (менеджер) Александр, добрый день! Напр…" at bounding box center [274, 135] width 489 height 125
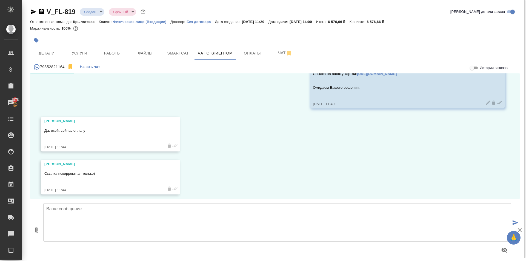
scroll to position [692, 0]
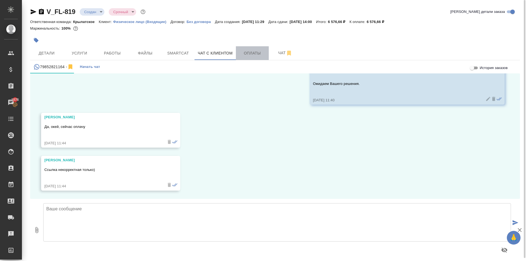
click at [254, 57] on button "Оплаты" at bounding box center [252, 53] width 33 height 14
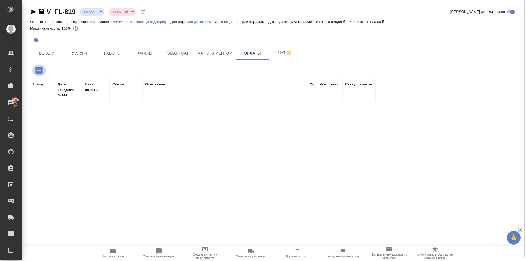
click at [42, 71] on icon "button" at bounding box center [38, 70] width 7 height 7
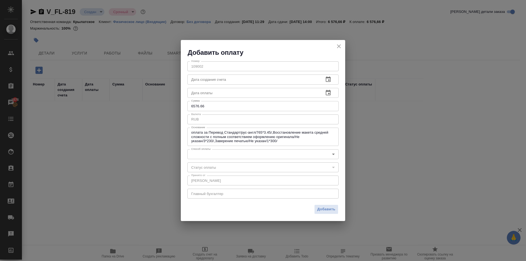
click at [212, 104] on input "6576.66" at bounding box center [262, 106] width 151 height 10
type input "6577"
click at [199, 163] on div "​" at bounding box center [262, 167] width 151 height 10
click at [201, 157] on body "🙏 .cls-1 fill:#fff; AWATERA Kasymov Timur Клиенты Спецификации Заказы 1876 Чаты…" at bounding box center [263, 130] width 526 height 261
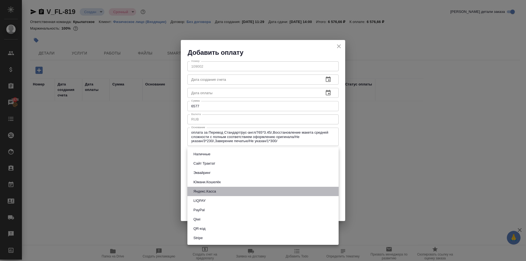
click at [212, 191] on button "Яндекс.Касса" at bounding box center [205, 191] width 26 height 6
type input "yandex-kassa"
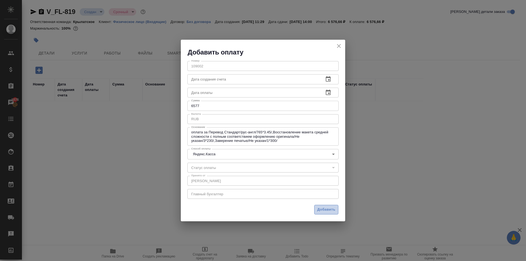
click at [318, 211] on span "Добавить" at bounding box center [326, 209] width 18 height 6
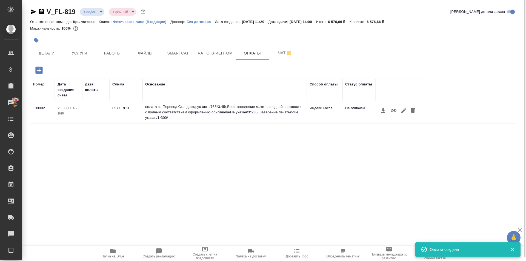
click at [394, 113] on icon "button" at bounding box center [393, 110] width 7 height 7
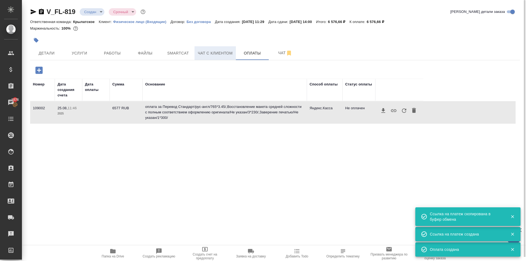
click at [212, 52] on span "Чат с клиентом" at bounding box center [215, 53] width 35 height 7
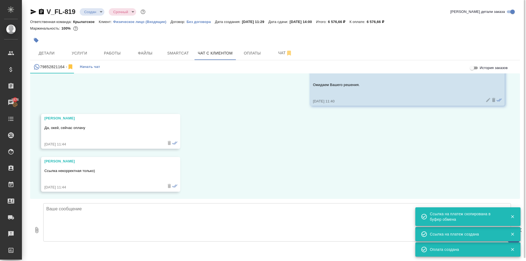
scroll to position [692, 0]
click at [95, 219] on textarea at bounding box center [276, 222] width 467 height 38
paste textarea "https://yoomoney.ru/checkout/payments/v2/contract?orderId=303e36c3-000f-5000-b0…"
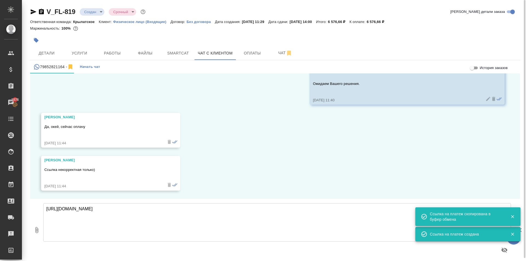
type textarea "https://yoomoney.ru/checkout/payments/v2/contract?orderId=303e36c3-000f-5000-b0…"
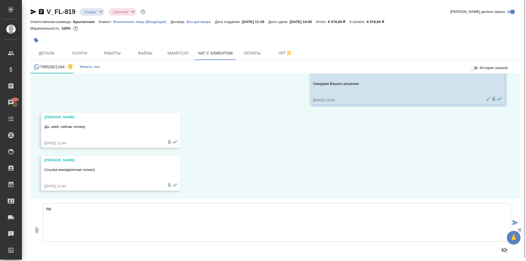
type textarea "п"
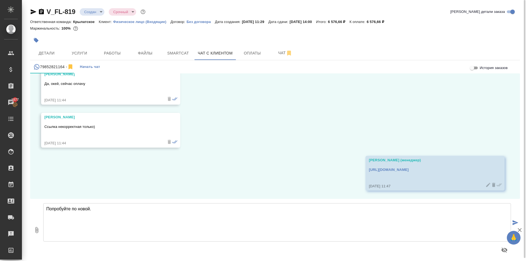
click at [125, 211] on textarea "Попробуйте по новой." at bounding box center [276, 222] width 467 height 38
type textarea "Попробуйте по новой."
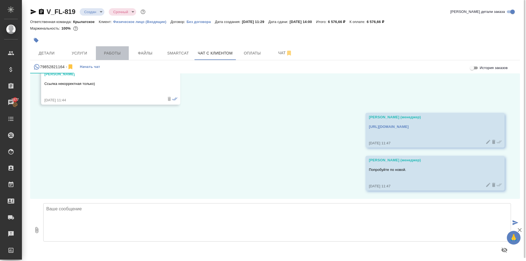
click at [122, 53] on span "Работы" at bounding box center [112, 53] width 26 height 7
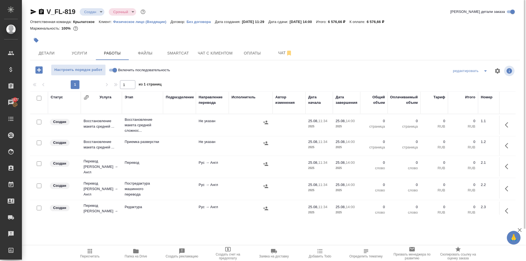
click at [113, 68] on input "Включить последовательность" at bounding box center [115, 70] width 20 height 7
checkbox input "true"
click at [38, 99] on input "checkbox" at bounding box center [39, 98] width 5 height 5
checkbox input "true"
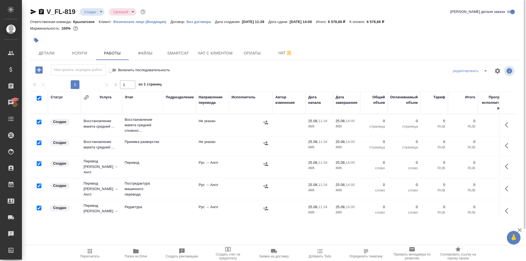
checkbox input "true"
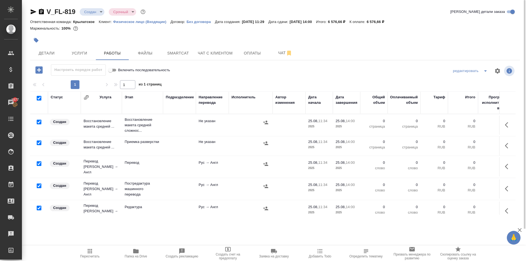
checkbox input "true"
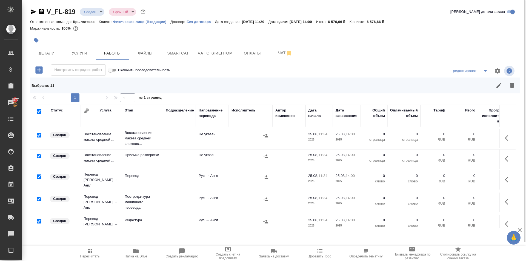
click at [40, 134] on input "checkbox" at bounding box center [39, 135] width 5 height 5
checkbox input "false"
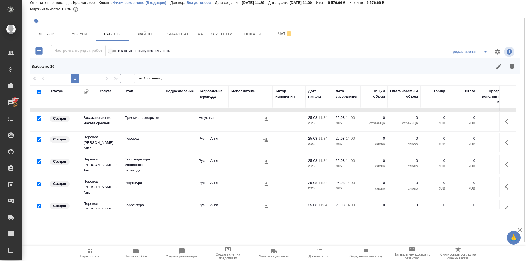
scroll to position [27, 0]
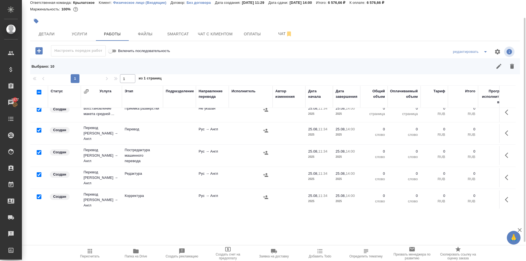
click at [39, 129] on input "checkbox" at bounding box center [39, 130] width 5 height 5
checkbox input "false"
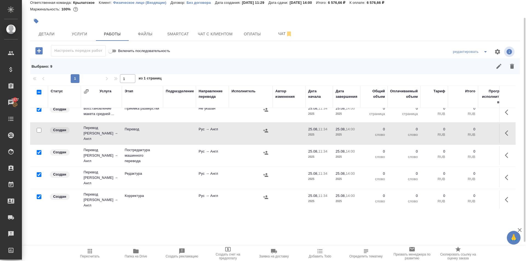
click at [38, 150] on input "checkbox" at bounding box center [39, 152] width 5 height 5
checkbox input "false"
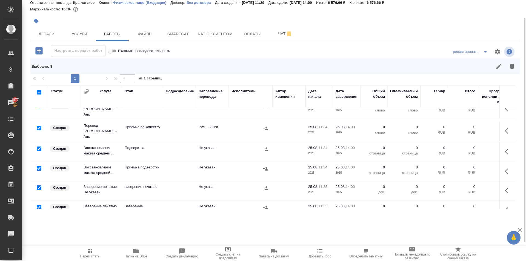
scroll to position [123, 0]
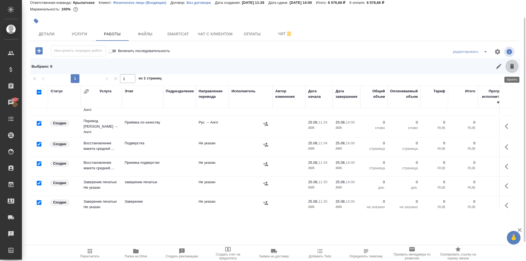
click at [512, 67] on icon "button" at bounding box center [512, 66] width 4 height 5
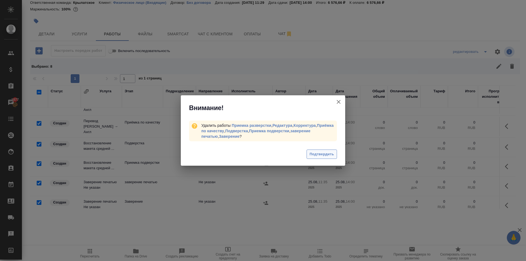
click at [313, 153] on span "Подтвердить" at bounding box center [321, 154] width 24 height 6
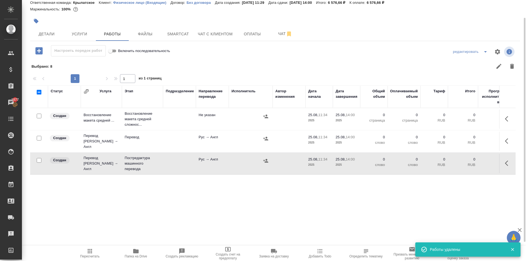
scroll to position [0, 0]
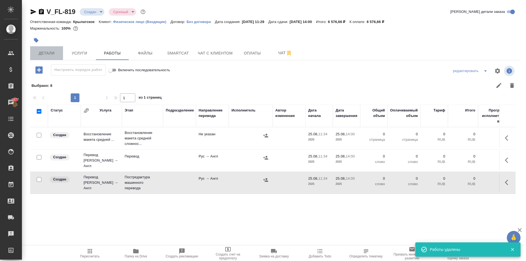
click at [59, 50] on span "Детали" at bounding box center [46, 53] width 26 height 7
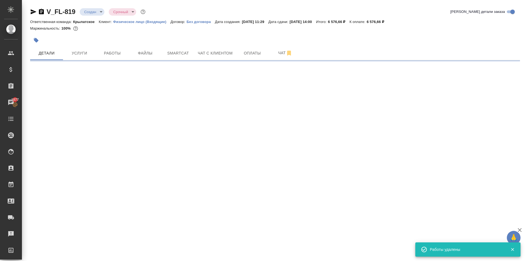
select select "RU"
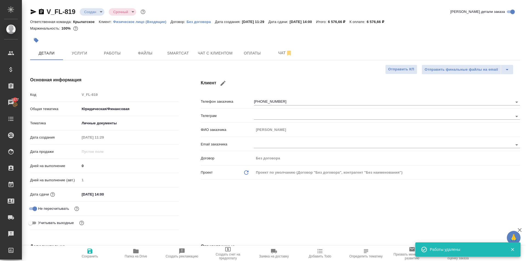
type textarea "x"
click at [120, 194] on input "25.08.2025 14:00" at bounding box center [104, 194] width 48 height 8
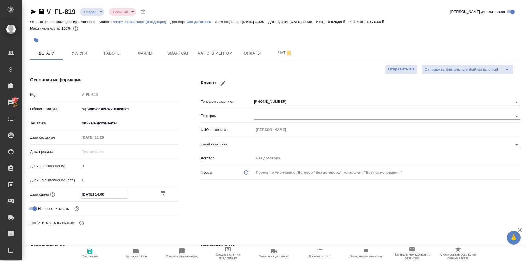
drag, startPoint x: 128, startPoint y: 193, endPoint x: 103, endPoint y: 205, distance: 27.9
click at [103, 205] on div "Код V_FL-819 Общая тематика Юридическая/Финансовая yr-fn Тематика Личные докуме…" at bounding box center [104, 161] width 149 height 142
type input "25.08.2025 17:__"
type textarea "x"
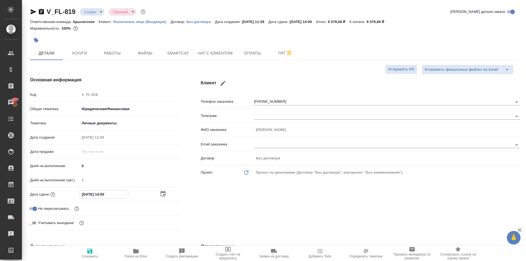
type textarea "x"
type input "25.08.2025 17:0_"
type textarea "x"
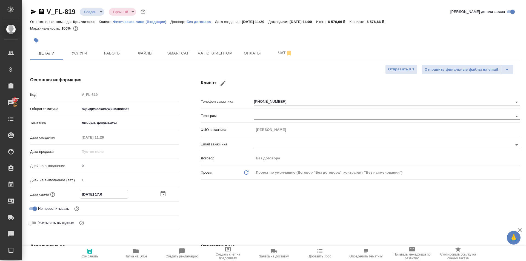
type input "25.08.2025 17:00"
type textarea "x"
type input "25.08.2025 17:00"
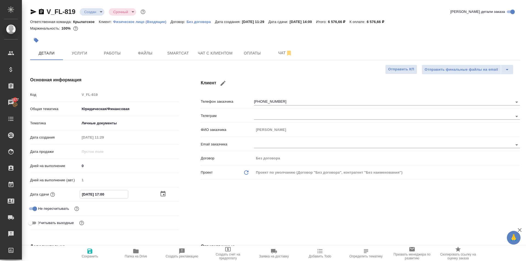
drag, startPoint x: 102, startPoint y: 239, endPoint x: 86, endPoint y: 246, distance: 17.4
click at [86, 246] on button "Сохранить" at bounding box center [90, 253] width 46 height 15
type textarea "x"
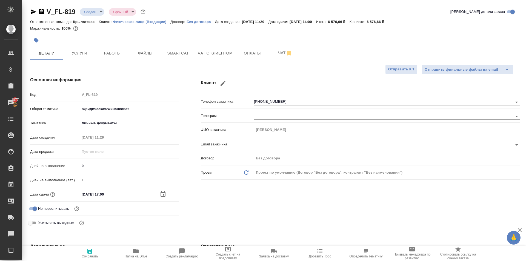
type textarea "x"
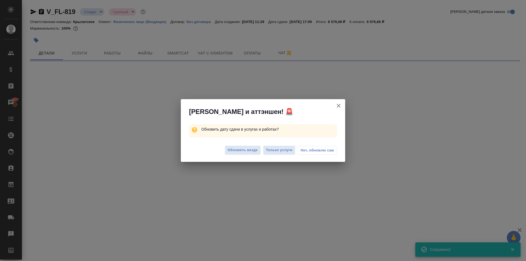
select select "RU"
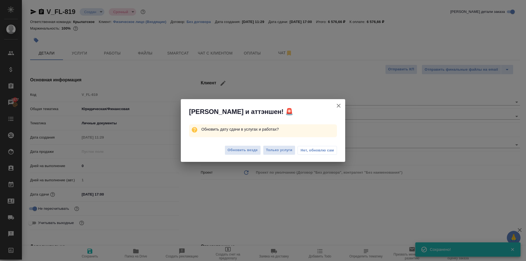
type textarea "x"
click at [231, 151] on span "Обновить везде" at bounding box center [242, 150] width 30 height 6
type textarea "x"
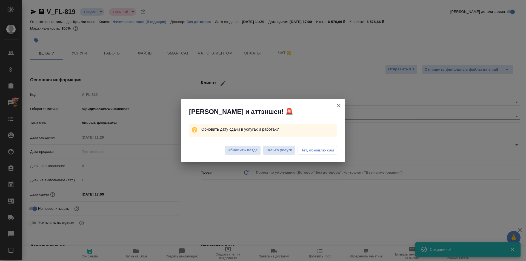
type textarea "x"
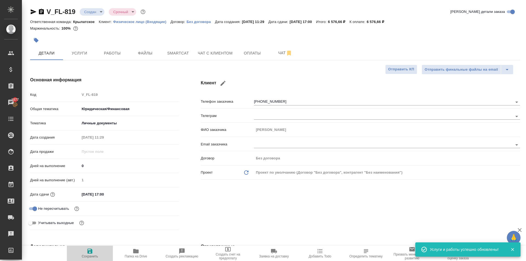
click at [104, 257] on span "Сохранить" at bounding box center [89, 253] width 39 height 10
type textarea "x"
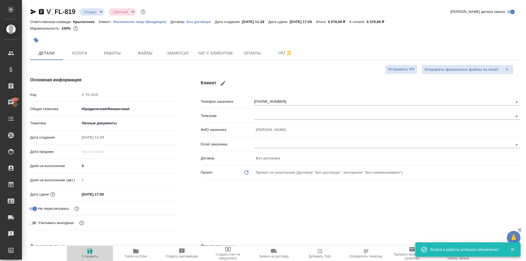
type textarea "x"
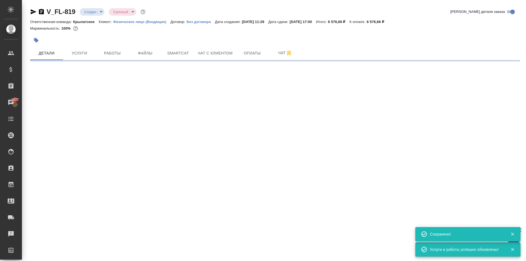
select select "RU"
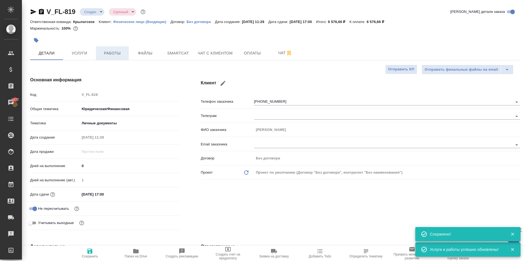
type textarea "x"
click at [80, 57] on button "Услуги" at bounding box center [79, 53] width 33 height 14
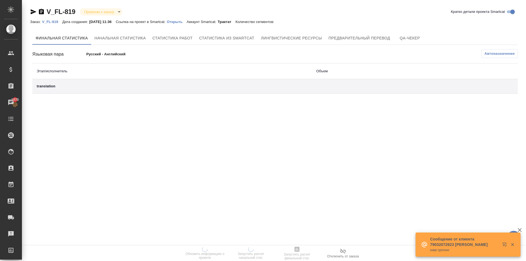
click at [182, 21] on p "Открыть" at bounding box center [177, 22] width 20 height 4
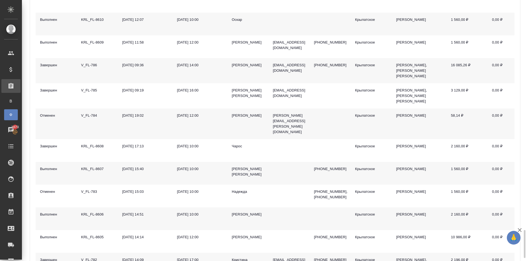
scroll to position [1478, 0]
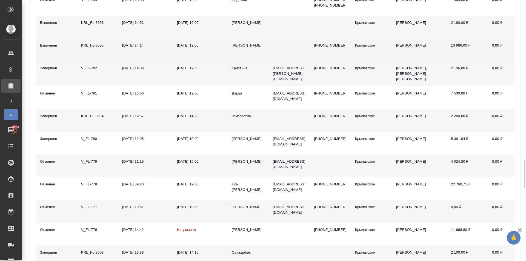
click at [133, 43] on div "[DATE] 14:14" at bounding box center [145, 45] width 46 height 5
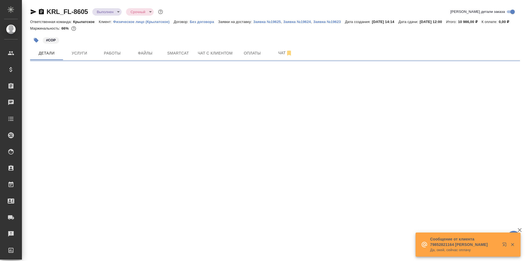
select select "RU"
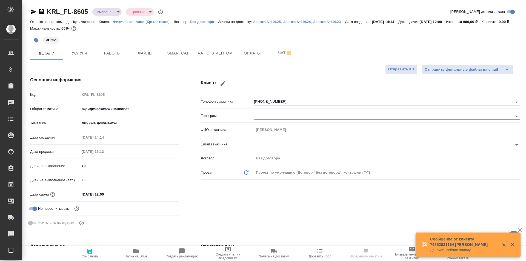
type textarea "x"
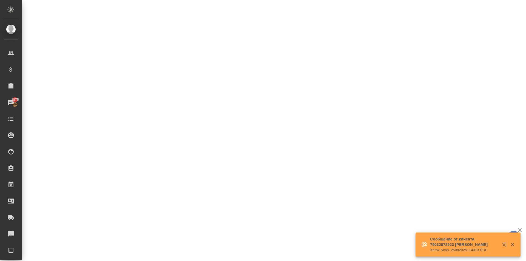
select select "RU"
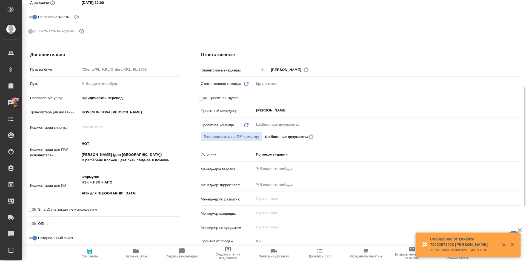
type textarea "x"
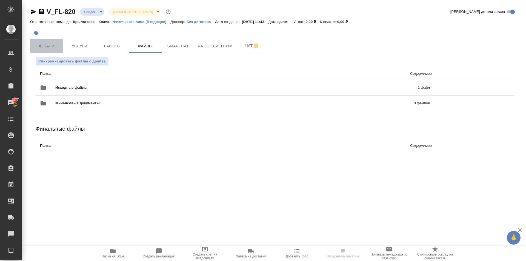
drag, startPoint x: 53, startPoint y: 45, endPoint x: 68, endPoint y: 52, distance: 17.3
click at [53, 45] on span "Детали" at bounding box center [46, 46] width 26 height 7
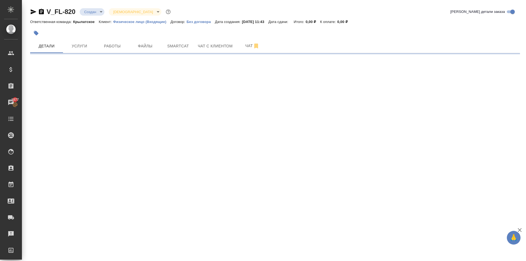
select select "RU"
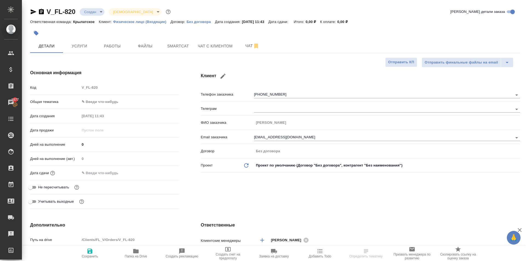
type textarea "x"
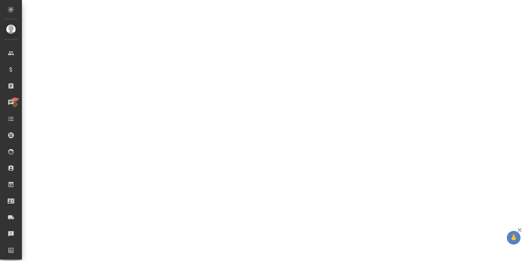
select select "RU"
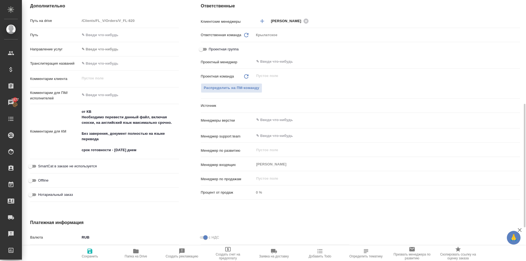
type textarea "x"
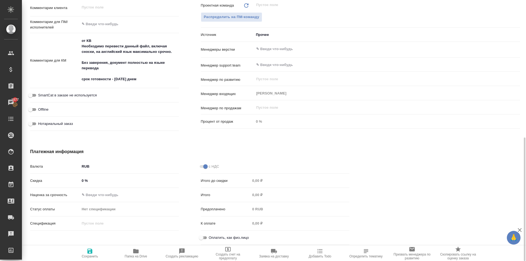
click at [201, 239] on input "Оплатить, как физ.лицо" at bounding box center [201, 237] width 20 height 7
checkbox input "true"
type textarea "x"
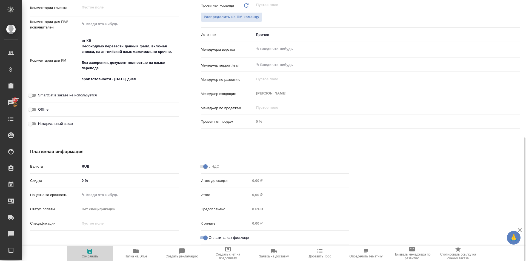
click at [91, 248] on icon "button" at bounding box center [90, 251] width 7 height 7
type textarea "x"
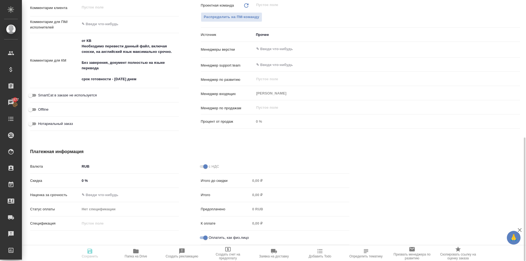
type textarea "x"
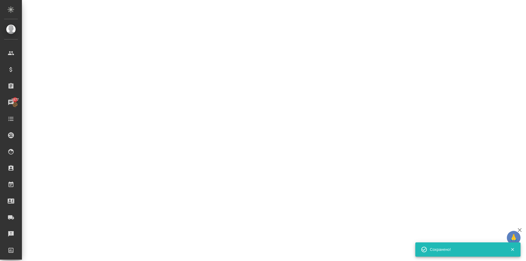
select select "RU"
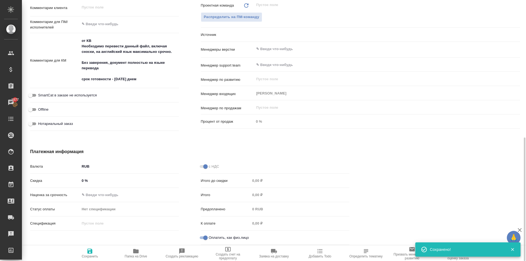
type textarea "x"
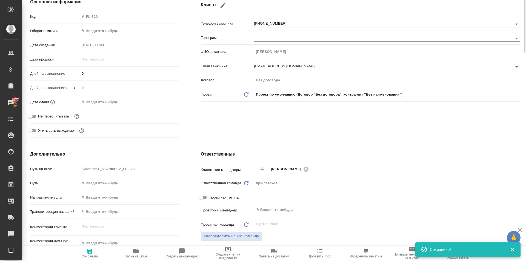
scroll to position [0, 0]
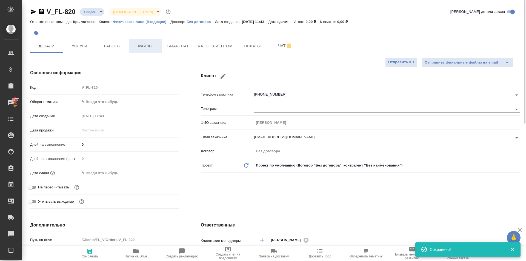
click at [139, 45] on span "Файлы" at bounding box center [145, 46] width 26 height 7
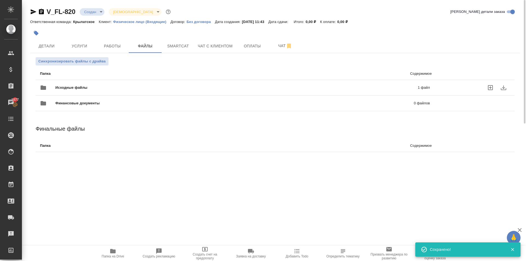
click at [81, 89] on span "Исходные файлы" at bounding box center [153, 87] width 197 height 5
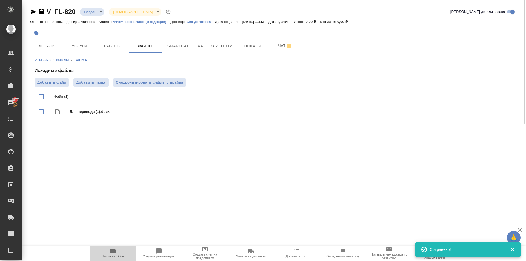
click at [118, 252] on span "Папка на Drive" at bounding box center [112, 253] width 39 height 10
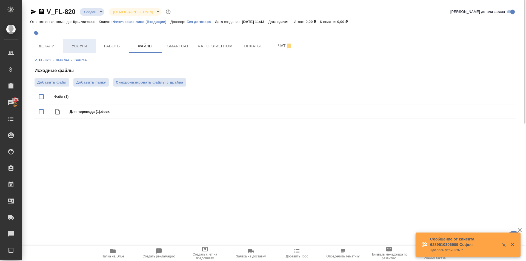
click at [80, 44] on span "Услуги" at bounding box center [79, 46] width 26 height 7
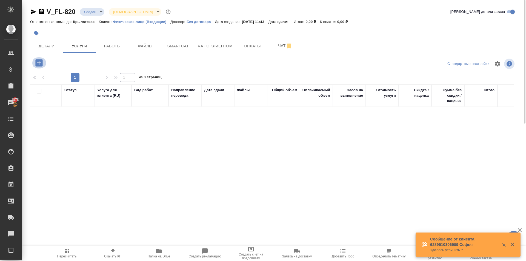
click at [40, 62] on icon "button" at bounding box center [38, 62] width 7 height 7
click at [48, 44] on span "Детали" at bounding box center [46, 46] width 26 height 7
click at [49, 44] on span "Детали" at bounding box center [46, 46] width 26 height 7
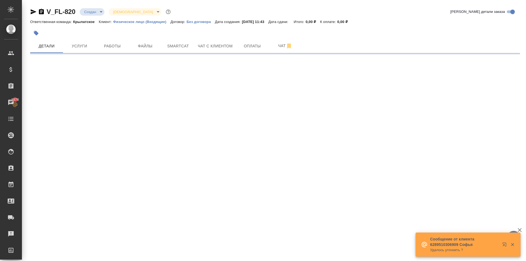
select select "RU"
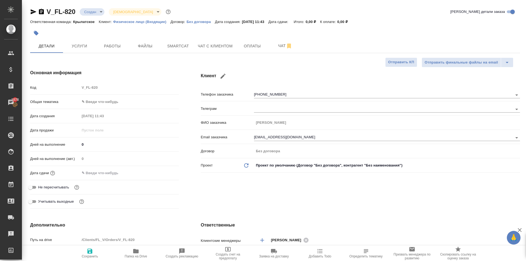
type textarea "x"
click at [80, 43] on span "Услуги" at bounding box center [79, 46] width 26 height 7
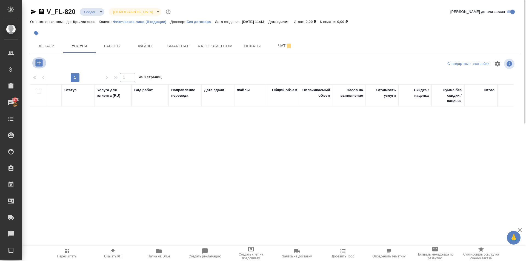
click at [41, 62] on icon "button" at bounding box center [38, 62] width 7 height 7
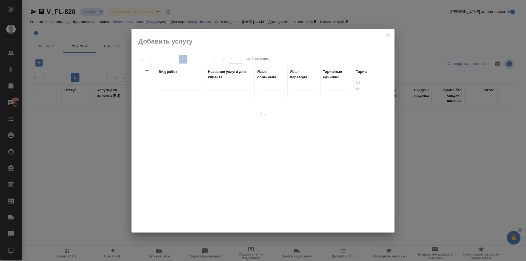
drag, startPoint x: 265, startPoint y: 88, endPoint x: 267, endPoint y: 93, distance: 5.7
click at [264, 89] on div at bounding box center [270, 85] width 27 height 10
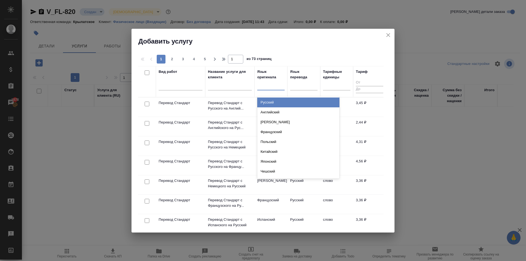
click at [272, 101] on div "Русский" at bounding box center [298, 102] width 82 height 10
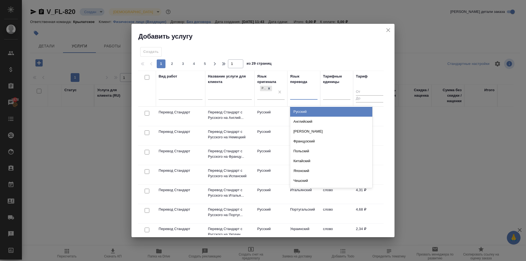
click at [310, 93] on div at bounding box center [303, 94] width 27 height 8
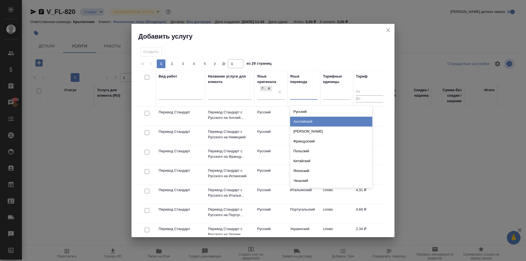
click at [301, 121] on div "Английский" at bounding box center [331, 122] width 82 height 10
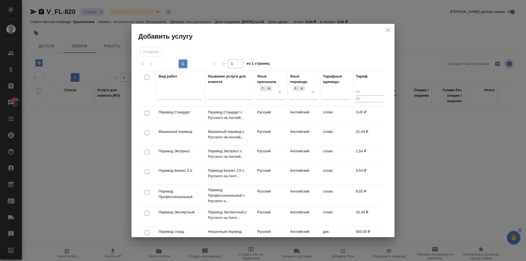
click at [252, 194] on td "Перевод Профессиональный с Русского н..." at bounding box center [229, 196] width 49 height 22
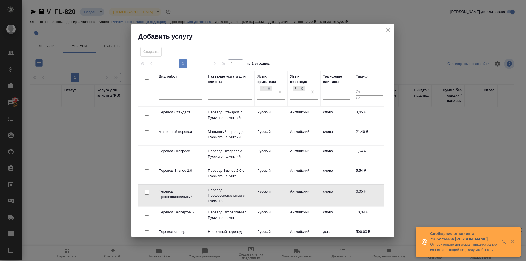
click at [292, 192] on td "Английский" at bounding box center [303, 195] width 33 height 19
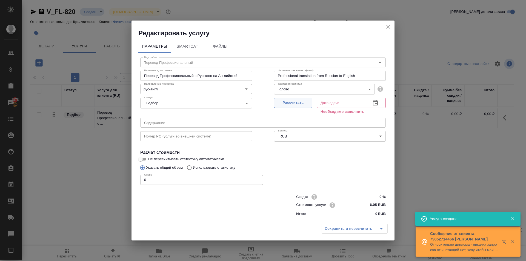
click at [277, 108] on button "Рассчитать" at bounding box center [293, 103] width 38 height 10
type input "[DATE] 11:51"
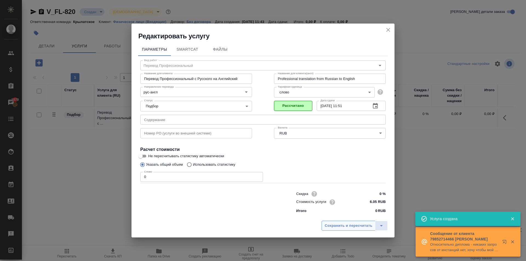
click at [344, 226] on span "Сохранить и пересчитать" at bounding box center [348, 226] width 48 height 6
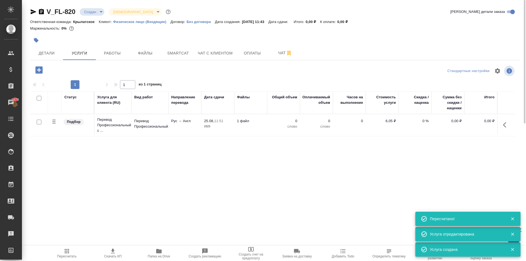
click at [36, 72] on icon "button" at bounding box center [38, 69] width 7 height 7
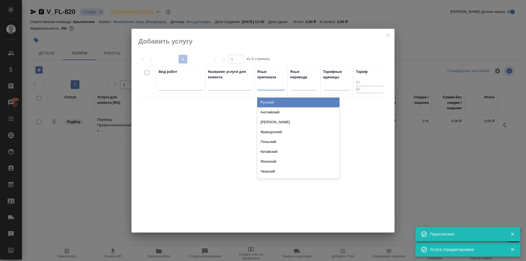
click at [259, 85] on div at bounding box center [270, 85] width 27 height 8
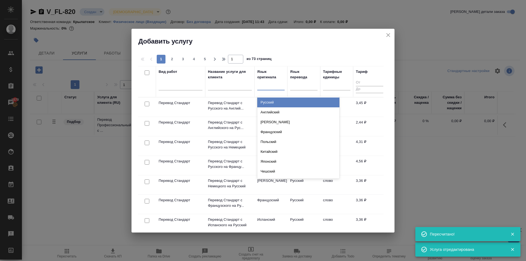
click at [277, 101] on div "Русский" at bounding box center [298, 102] width 82 height 10
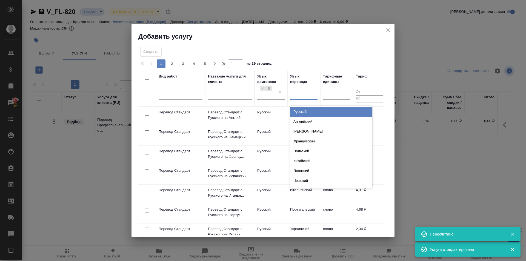
drag, startPoint x: 297, startPoint y: 92, endPoint x: 296, endPoint y: 95, distance: 3.1
click at [297, 92] on div at bounding box center [303, 94] width 27 height 8
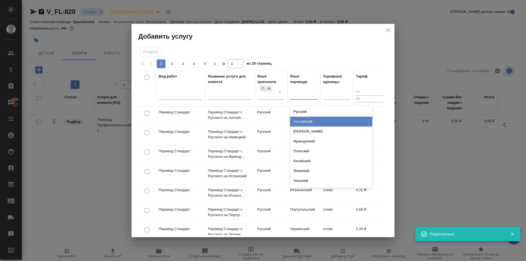
click at [306, 122] on div "Английский" at bounding box center [331, 122] width 82 height 10
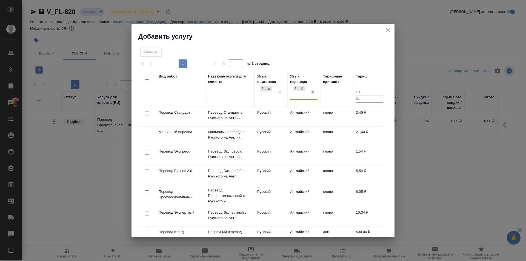
click at [287, 114] on td "Английский" at bounding box center [303, 116] width 33 height 19
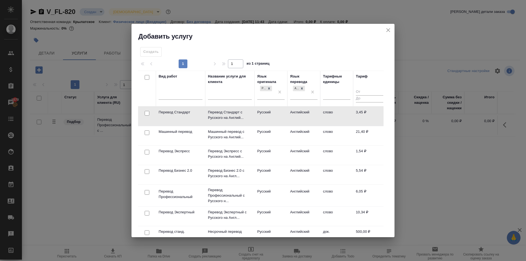
click at [287, 114] on td "Английский" at bounding box center [303, 116] width 33 height 19
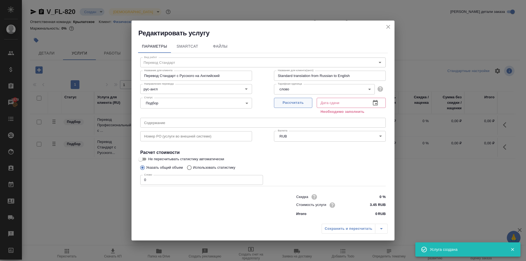
click at [287, 99] on button "Рассчитать" at bounding box center [293, 103] width 38 height 10
type input "[DATE] 11:51"
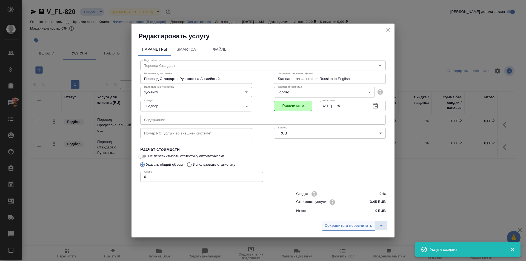
click at [334, 223] on span "Сохранить и пересчитать" at bounding box center [348, 226] width 48 height 6
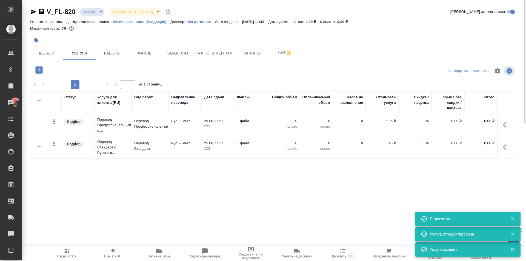
click at [36, 72] on icon "button" at bounding box center [38, 69] width 7 height 7
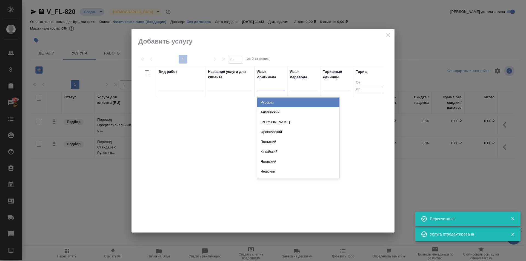
click at [272, 90] on div at bounding box center [270, 85] width 27 height 10
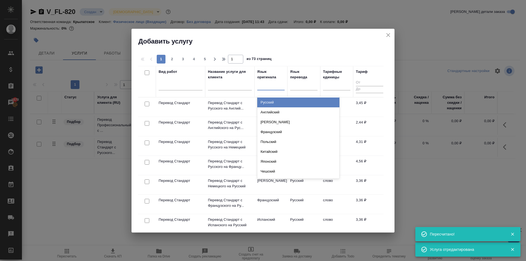
click at [279, 100] on div "Русский" at bounding box center [298, 102] width 82 height 10
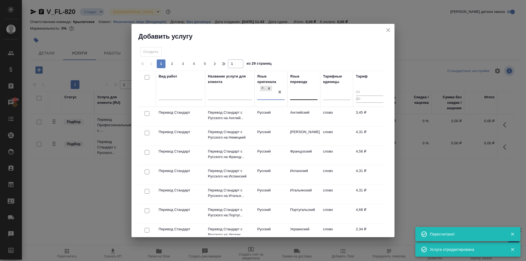
click at [292, 95] on div at bounding box center [303, 94] width 27 height 8
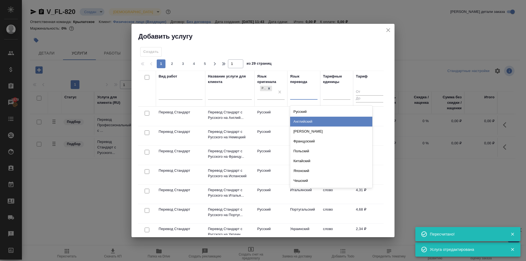
click at [295, 119] on div "Английский" at bounding box center [331, 122] width 82 height 10
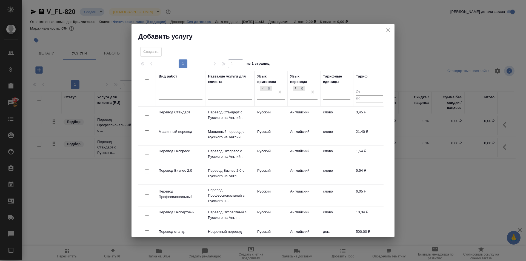
click at [289, 214] on td "Английский" at bounding box center [303, 216] width 33 height 19
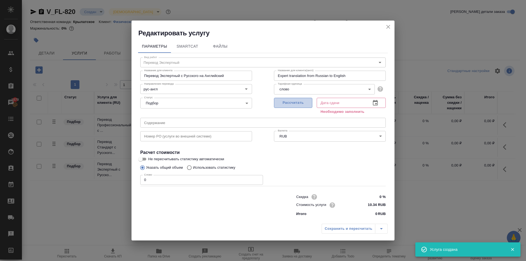
click at [307, 103] on span "Рассчитать" at bounding box center [293, 103] width 32 height 6
type input "[DATE] 11:51"
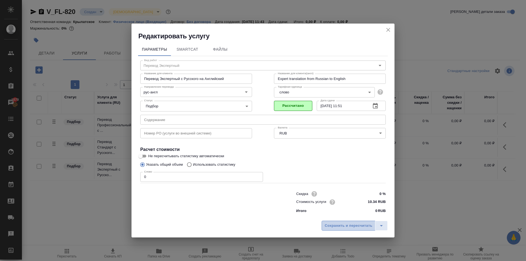
click at [343, 223] on span "Сохранить и пересчитать" at bounding box center [348, 226] width 48 height 6
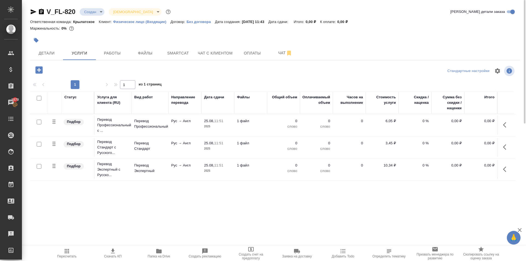
click at [43, 72] on icon "button" at bounding box center [39, 70] width 10 height 10
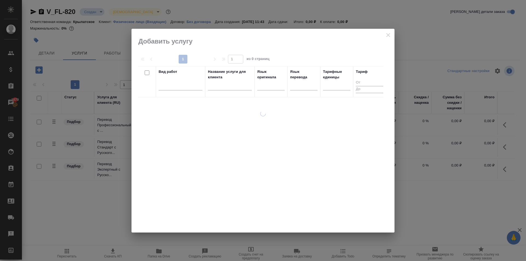
click at [158, 88] on th "Вид работ" at bounding box center [180, 81] width 49 height 31
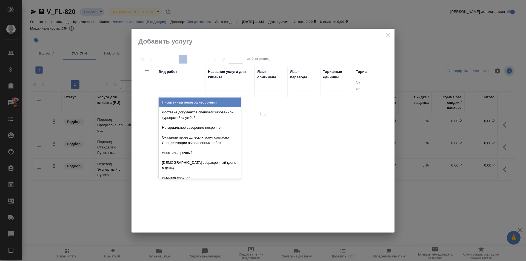
click at [170, 87] on div at bounding box center [181, 85] width 44 height 8
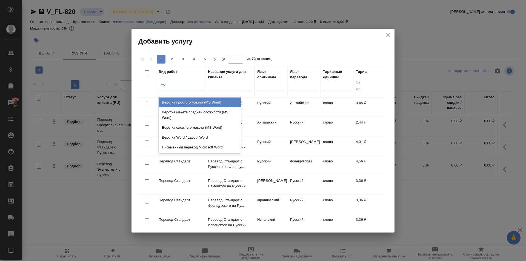
type input "word"
click at [220, 102] on div "Верстка простого макета (MS Word)" at bounding box center [200, 102] width 82 height 10
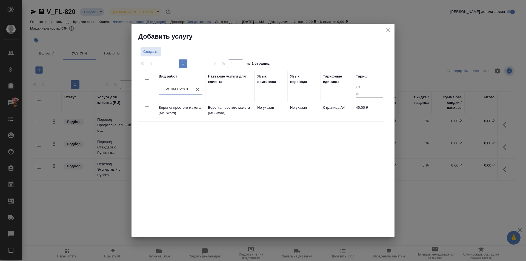
click at [277, 110] on td "Не указан" at bounding box center [270, 111] width 33 height 19
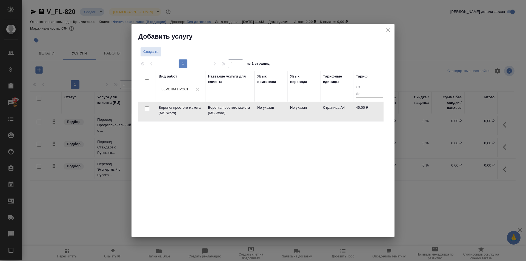
click at [277, 110] on td "Не указан" at bounding box center [270, 111] width 33 height 19
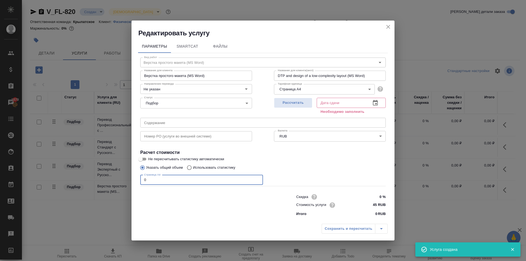
drag, startPoint x: 157, startPoint y: 181, endPoint x: 105, endPoint y: 181, distance: 52.0
click at [105, 181] on div "Редактировать услугу Параметры SmartCat Файлы Вид работ Верстка простого макета…" at bounding box center [263, 130] width 526 height 261
type input "27"
click at [289, 106] on button "Рассчитать" at bounding box center [293, 103] width 38 height 10
type input "[DATE] 13:13"
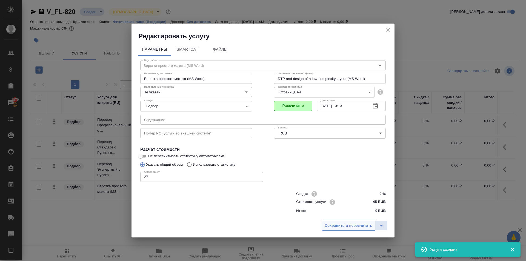
click at [334, 222] on button "Сохранить и пересчитать" at bounding box center [348, 226] width 54 height 10
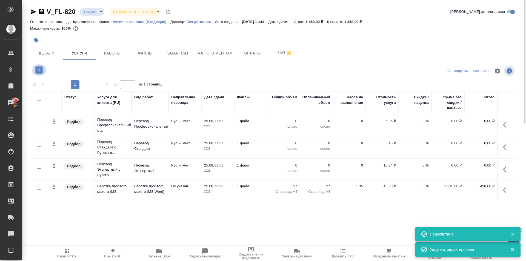
click at [36, 69] on icon "button" at bounding box center [38, 69] width 7 height 7
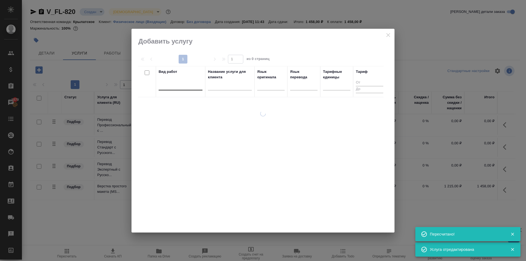
click at [169, 87] on div at bounding box center [181, 85] width 44 height 8
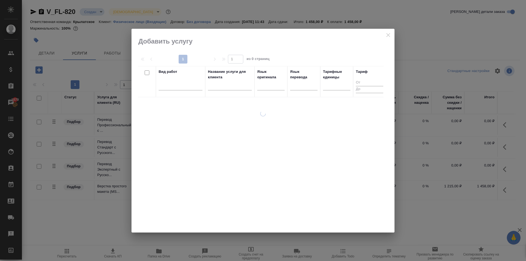
click at [304, 131] on div at bounding box center [262, 172] width 263 height 122
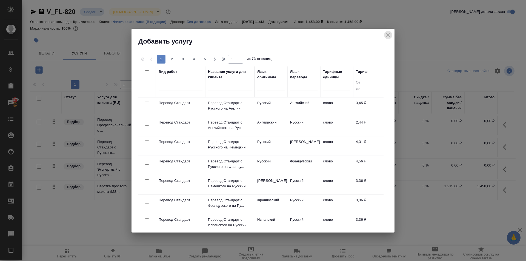
click at [389, 34] on icon "close" at bounding box center [388, 35] width 4 height 4
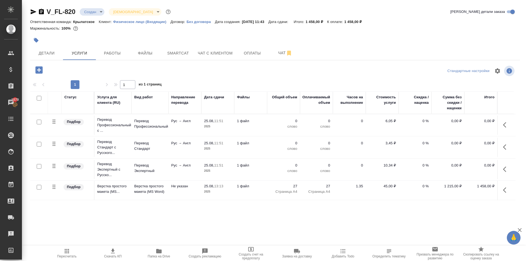
click at [61, 252] on span "Пересчитать" at bounding box center [66, 253] width 39 height 10
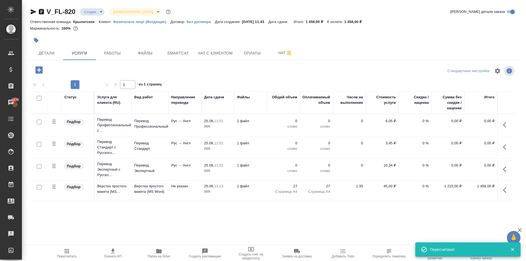
click at [38, 145] on input "checkbox" at bounding box center [39, 144] width 5 height 5
checkbox input "true"
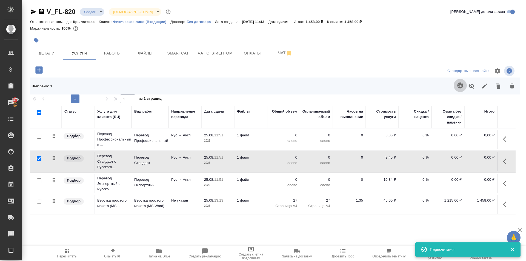
click at [458, 86] on icon "button" at bounding box center [460, 85] width 6 height 6
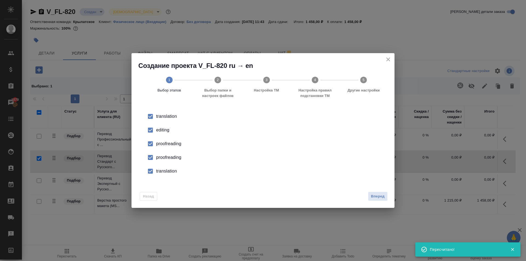
click at [154, 131] on input "checkbox" at bounding box center [150, 129] width 11 height 11
click at [149, 141] on input "checkbox" at bounding box center [150, 143] width 11 height 11
click at [152, 156] on input "checkbox" at bounding box center [150, 157] width 11 height 11
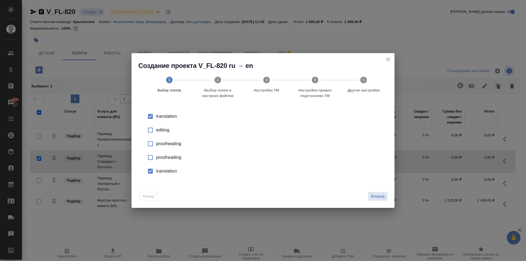
click at [149, 171] on input "checkbox" at bounding box center [150, 170] width 11 height 11
click at [375, 196] on span "Вперед" at bounding box center [378, 196] width 14 height 6
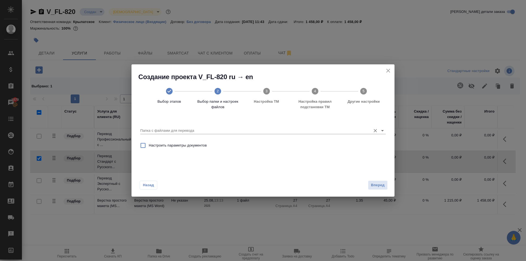
click at [188, 133] on input "Папка с файлами для перевода" at bounding box center [254, 130] width 228 height 7
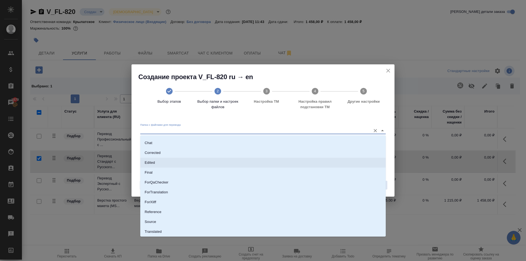
scroll to position [28, 0]
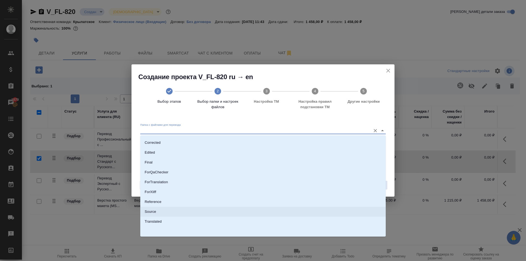
click at [149, 211] on p "Source" at bounding box center [150, 211] width 11 height 5
type input "Source"
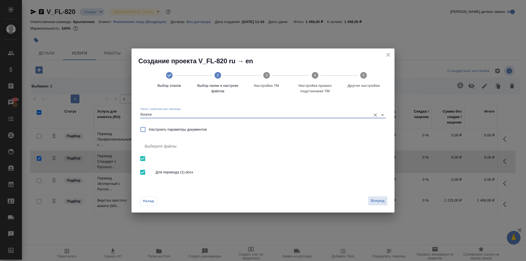
click at [374, 198] on span "Вперед" at bounding box center [378, 201] width 14 height 6
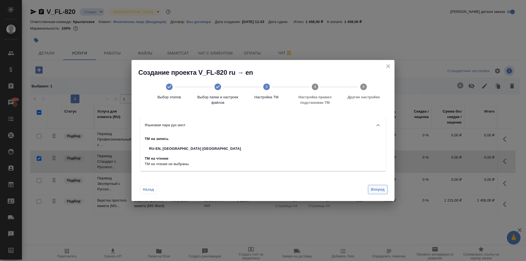
click at [374, 186] on button "Вперед" at bounding box center [378, 190] width 20 height 10
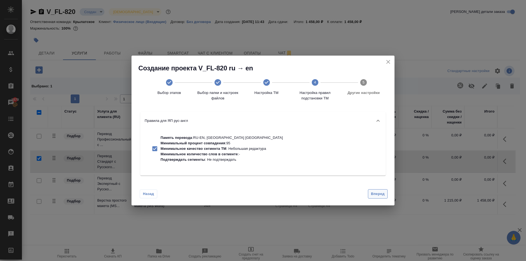
click at [378, 195] on span "Вперед" at bounding box center [378, 194] width 14 height 6
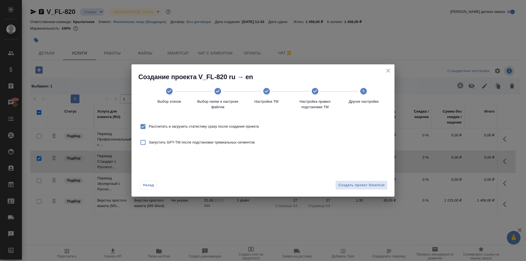
drag, startPoint x: 251, startPoint y: 125, endPoint x: 298, endPoint y: 144, distance: 50.6
click at [251, 125] on span "Рассчитать и загрузить статистику сразу после создания проекта" at bounding box center [204, 126] width 110 height 5
click at [149, 125] on input "Рассчитать и загрузить статистику сразу после создания проекта" at bounding box center [142, 126] width 11 height 11
checkbox input "false"
click at [371, 182] on span "Создать проект Smartcat" at bounding box center [361, 185] width 46 height 6
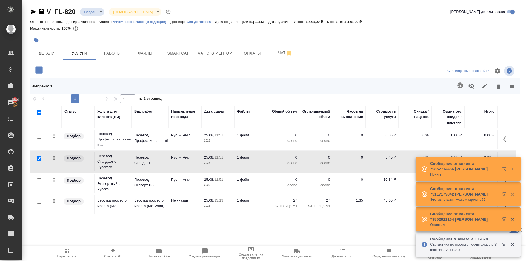
click at [40, 136] on input "checkbox" at bounding box center [39, 136] width 5 height 5
checkbox input "true"
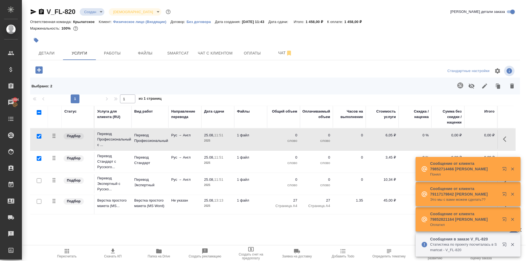
click at [38, 179] on input "checkbox" at bounding box center [39, 180] width 5 height 5
checkbox input "true"
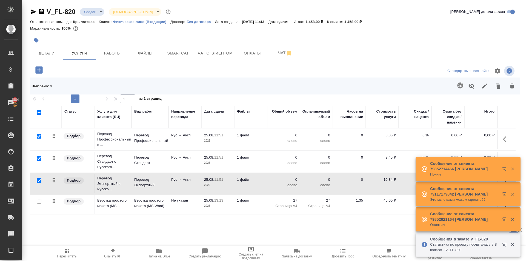
click at [486, 85] on icon "button" at bounding box center [484, 85] width 5 height 5
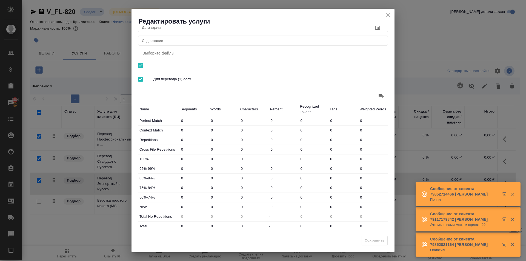
scroll to position [0, 0]
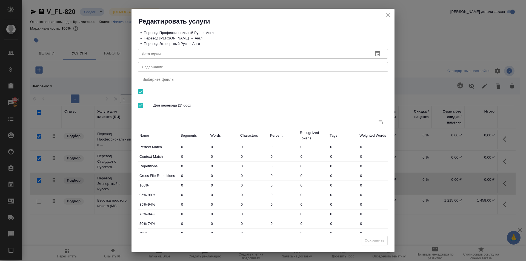
click at [390, 13] on icon "close" at bounding box center [388, 15] width 7 height 7
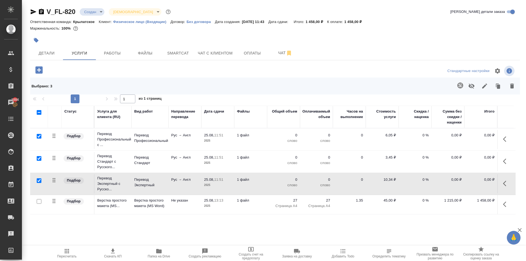
click at [40, 114] on input "checkbox" at bounding box center [39, 112] width 5 height 5
checkbox input "true"
click at [38, 111] on input "checkbox" at bounding box center [39, 112] width 5 height 5
checkbox input "false"
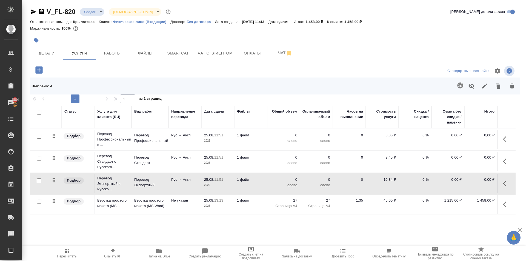
checkbox input "false"
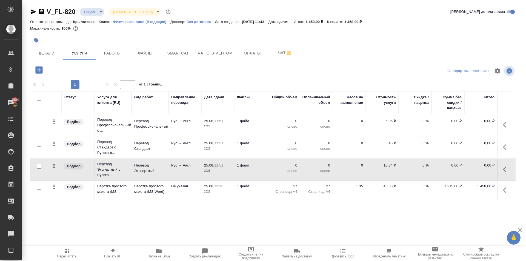
click at [503, 124] on icon "button" at bounding box center [504, 124] width 3 height 5
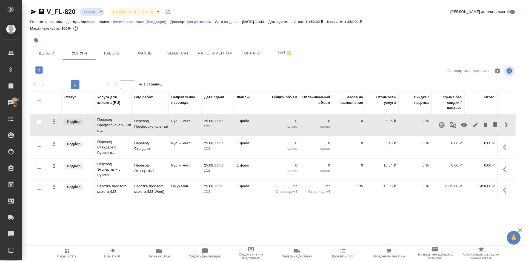
click at [476, 128] on icon "button" at bounding box center [475, 125] width 7 height 7
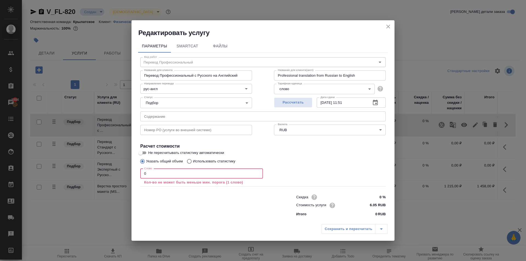
drag, startPoint x: 155, startPoint y: 173, endPoint x: 90, endPoint y: 166, distance: 65.5
click at [90, 166] on div "Редактировать услугу Параметры SmartCat Файлы Вид работ Перевод Профессиональны…" at bounding box center [263, 130] width 526 height 261
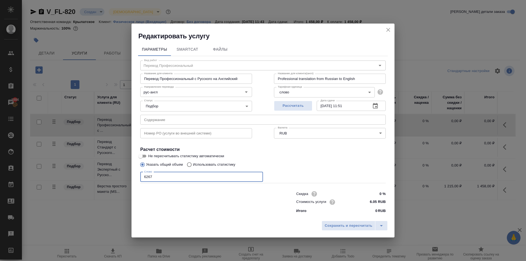
drag, startPoint x: 187, startPoint y: 177, endPoint x: 135, endPoint y: 180, distance: 52.1
click at [135, 179] on div "Параметры SmartCat Файлы Вид работ Перевод Профессиональный Вид работ Название …" at bounding box center [262, 129] width 263 height 177
type input "6267"
click at [345, 224] on span "Сохранить и пересчитать" at bounding box center [348, 226] width 48 height 6
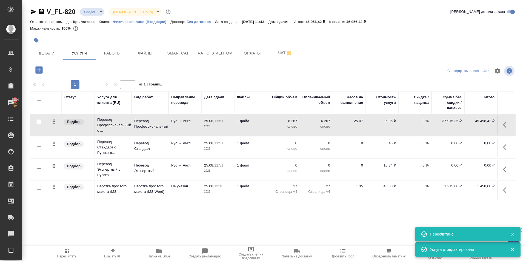
click at [506, 152] on button "button" at bounding box center [505, 146] width 13 height 13
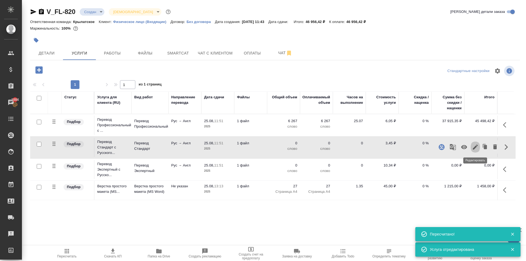
click at [477, 146] on button "button" at bounding box center [474, 146] width 9 height 13
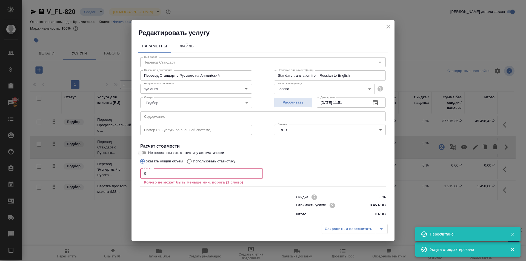
drag, startPoint x: 101, startPoint y: 182, endPoint x: 94, endPoint y: 176, distance: 8.7
click at [94, 178] on div "Редактировать услугу Параметры Файлы Вид работ Перевод Стандарт Вид работ Назва…" at bounding box center [263, 130] width 526 height 261
paste input "6267"
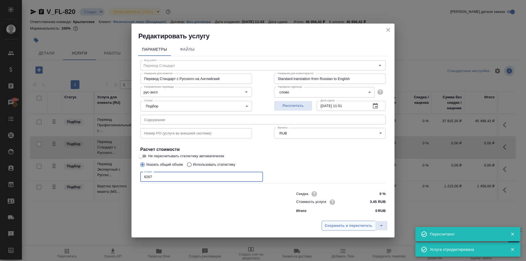
type input "6267"
click at [348, 224] on span "Сохранить и пересчитать" at bounding box center [348, 226] width 48 height 6
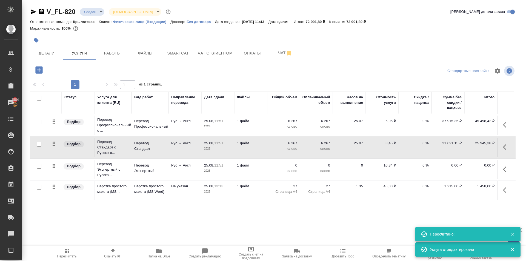
click at [503, 172] on icon "button" at bounding box center [506, 169] width 7 height 7
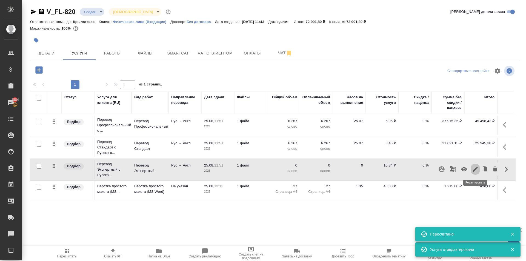
click at [476, 170] on icon "button" at bounding box center [475, 169] width 7 height 7
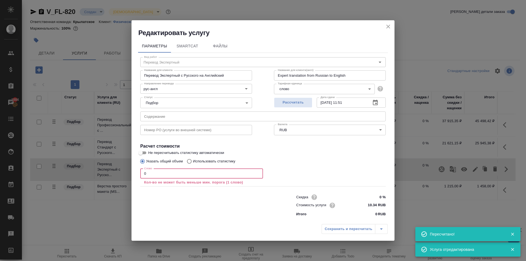
drag, startPoint x: 151, startPoint y: 171, endPoint x: 106, endPoint y: 174, distance: 45.0
click at [106, 174] on div "Редактировать услугу Параметры SmartCat Файлы Вид работ Перевод Экспертный Вид …" at bounding box center [263, 130] width 526 height 261
paste input "6267"
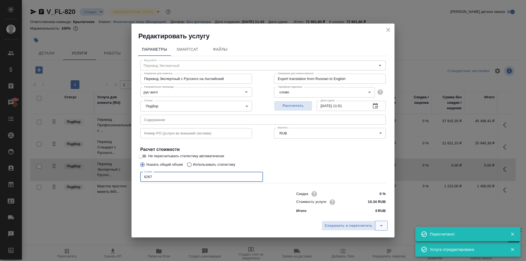
type input "6267"
click at [378, 224] on button "split button" at bounding box center [381, 226] width 13 height 10
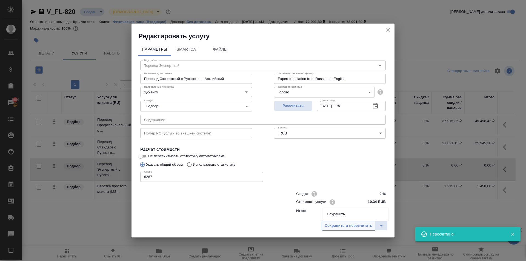
click at [369, 225] on span "Сохранить и пересчитать" at bounding box center [348, 226] width 48 height 6
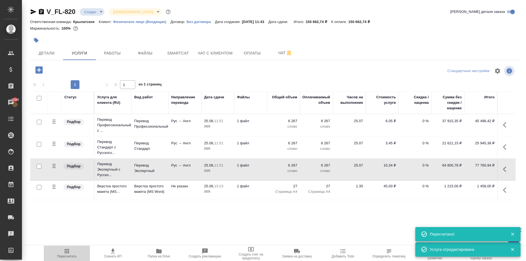
click at [55, 249] on span "Пересчитать" at bounding box center [66, 253] width 39 height 10
click at [505, 126] on icon "button" at bounding box center [506, 125] width 7 height 7
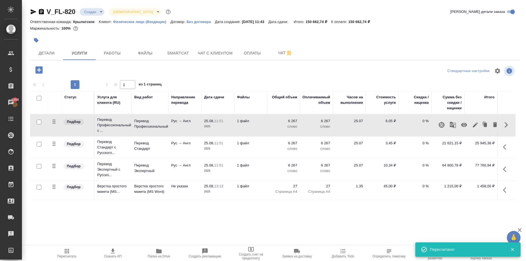
click at [466, 126] on icon "button" at bounding box center [464, 125] width 6 height 4
click at [506, 168] on icon "button" at bounding box center [506, 169] width 7 height 7
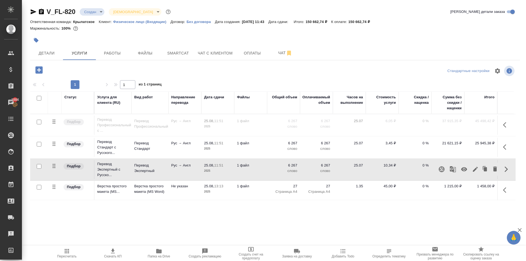
drag, startPoint x: 475, startPoint y: 167, endPoint x: 462, endPoint y: 171, distance: 13.7
click at [462, 171] on div at bounding box center [467, 169] width 65 height 13
click at [462, 171] on icon "button" at bounding box center [463, 169] width 7 height 7
click at [56, 250] on span "Пересчитать" at bounding box center [66, 253] width 39 height 10
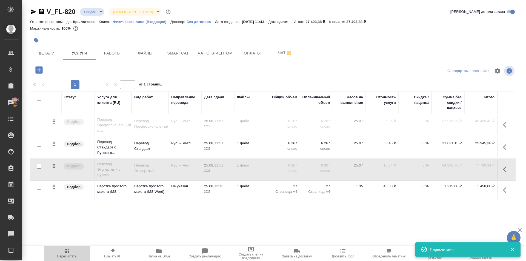
click at [71, 257] on span "Пересчитать" at bounding box center [66, 256] width 19 height 4
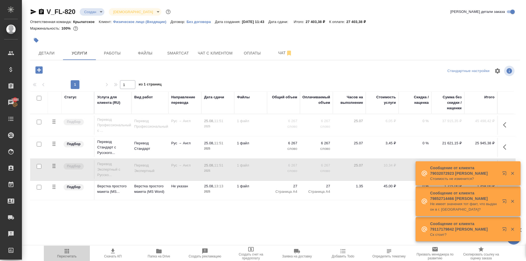
click at [85, 251] on span "Пересчитать" at bounding box center [66, 253] width 39 height 10
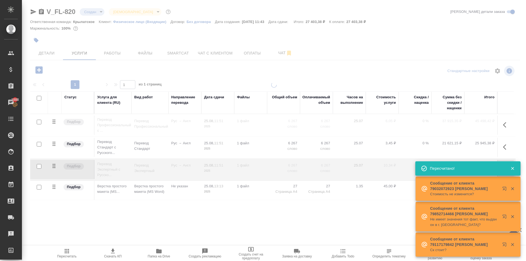
click at [52, 45] on div at bounding box center [274, 111] width 504 height 223
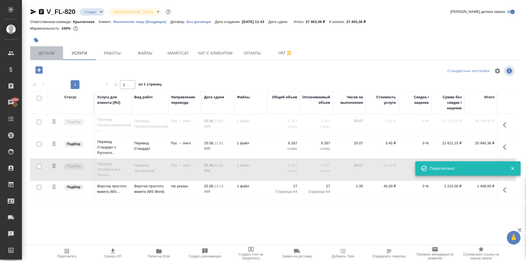
click at [53, 52] on span "Детали" at bounding box center [46, 53] width 26 height 7
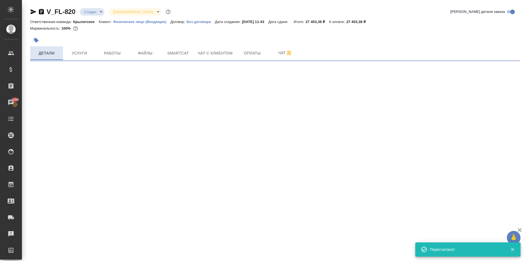
click at [54, 51] on span "Детали" at bounding box center [46, 53] width 26 height 7
select select "RU"
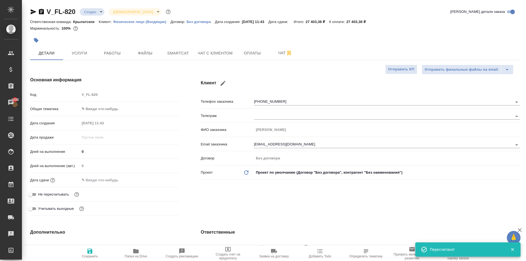
type textarea "x"
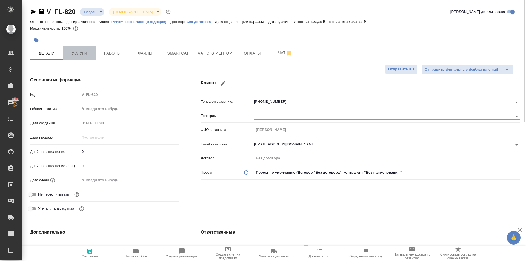
click at [89, 52] on span "Услуги" at bounding box center [79, 53] width 26 height 7
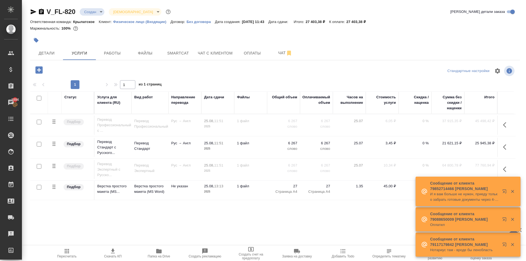
click at [507, 128] on button "button" at bounding box center [505, 124] width 13 height 13
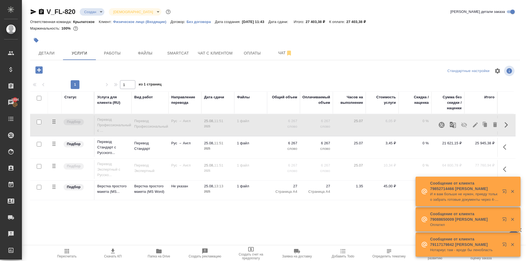
click at [462, 127] on icon "button" at bounding box center [463, 125] width 7 height 7
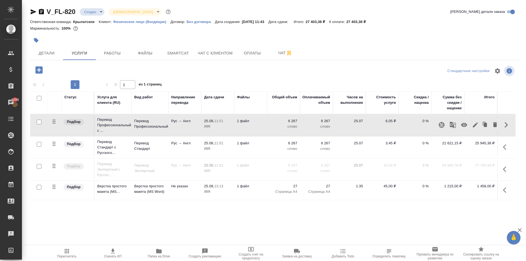
click at [505, 147] on icon "button" at bounding box center [506, 147] width 7 height 7
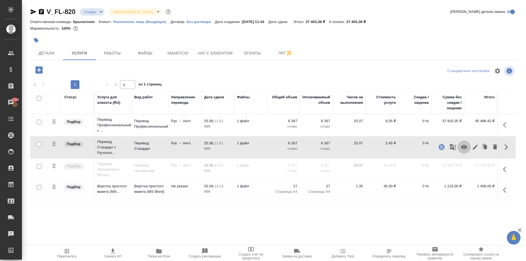
click at [465, 148] on icon "button" at bounding box center [464, 147] width 6 height 4
click at [64, 252] on icon "button" at bounding box center [67, 251] width 7 height 7
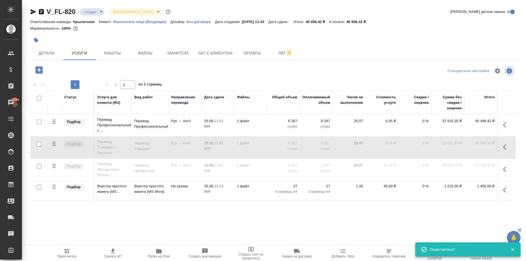
click at [62, 249] on span "Пересчитать" at bounding box center [66, 253] width 39 height 10
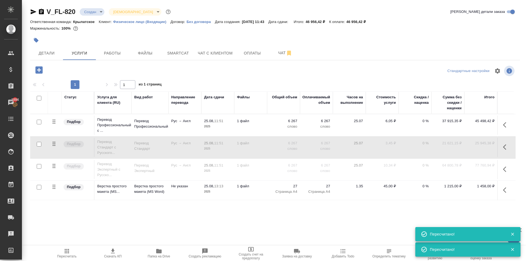
click at [66, 250] on icon "button" at bounding box center [67, 251] width 7 height 7
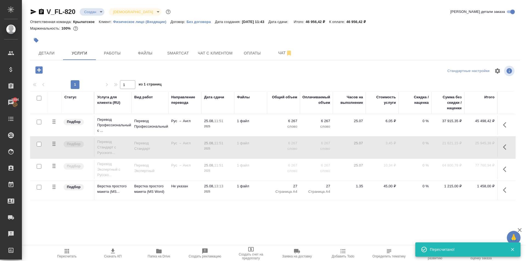
click at [502, 116] on td at bounding box center [505, 125] width 16 height 19
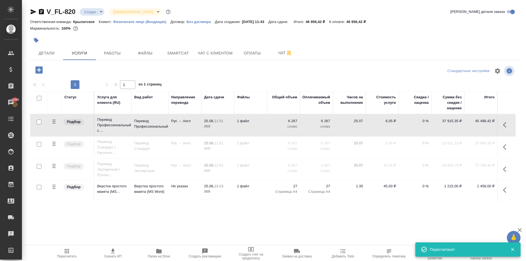
click at [503, 125] on icon "button" at bounding box center [504, 124] width 3 height 5
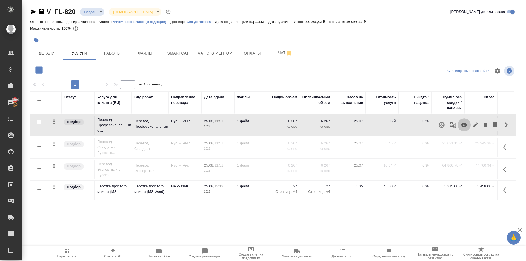
click at [465, 127] on icon "button" at bounding box center [463, 125] width 7 height 7
click at [509, 170] on icon "button" at bounding box center [506, 169] width 7 height 7
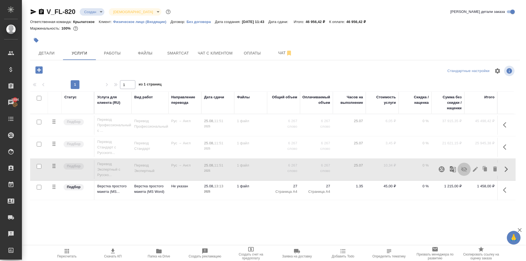
click at [462, 170] on icon "button" at bounding box center [464, 169] width 6 height 5
click at [65, 253] on icon "button" at bounding box center [67, 251] width 4 height 4
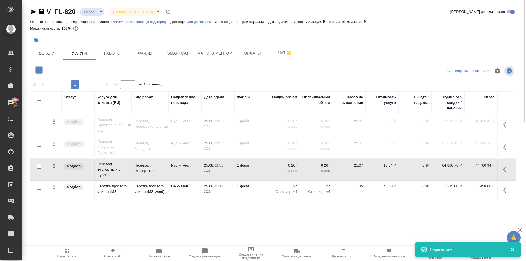
click at [192, 211] on div "V_FL-820 Создан new Святая троица holyTrinity Кратко детали заказа Ответственна…" at bounding box center [275, 111] width 496 height 223
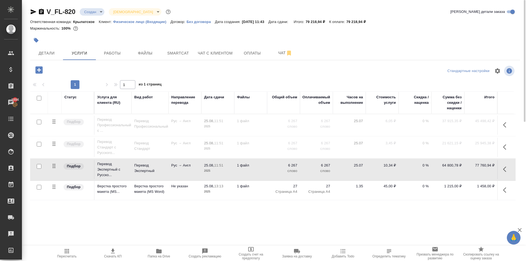
click at [332, 213] on div "V_FL-820 Создан new Святая троица holyTrinity Кратко детали заказа Ответственна…" at bounding box center [275, 111] width 496 height 223
click at [47, 255] on span "Пересчитать" at bounding box center [66, 253] width 39 height 10
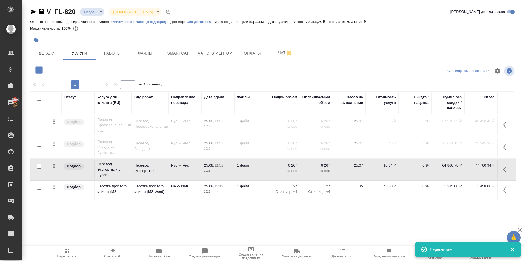
click at [178, 64] on div at bounding box center [111, 69] width 163 height 11
drag, startPoint x: 91, startPoint y: 46, endPoint x: 111, endPoint y: 53, distance: 20.8
click at [96, 49] on div "V_FL-820 Создан new Святая троица holyTrinity Кратко детали заказа Ответственна…" at bounding box center [275, 111] width 496 height 223
click at [111, 53] on span "Работы" at bounding box center [112, 53] width 26 height 7
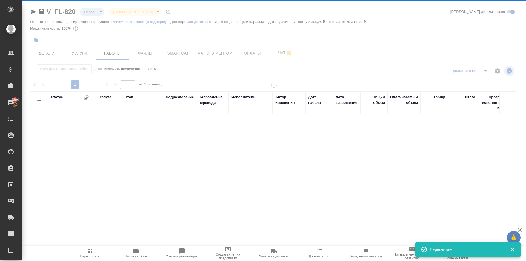
click at [82, 53] on span "Услуги" at bounding box center [79, 53] width 26 height 7
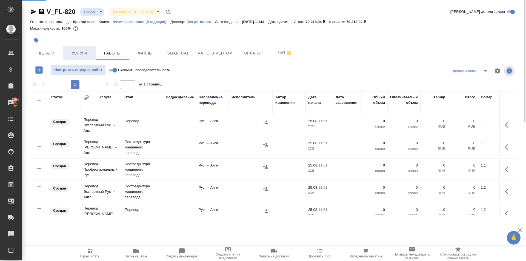
click at [83, 54] on span "Услуги" at bounding box center [79, 53] width 26 height 7
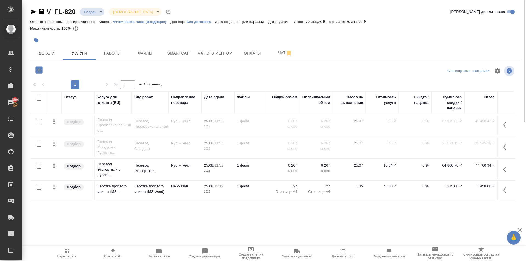
click at [102, 70] on div at bounding box center [111, 69] width 163 height 11
drag, startPoint x: 374, startPoint y: 77, endPoint x: 373, endPoint y: 69, distance: 8.8
click at [374, 70] on div "Стандартные настройки 1 1 из 1 страниц Статус Услуга для клиента (RU) Вид работ…" at bounding box center [274, 136] width 489 height 145
click at [221, 72] on div at bounding box center [274, 70] width 163 height 13
click at [340, 77] on div at bounding box center [274, 78] width 489 height 3
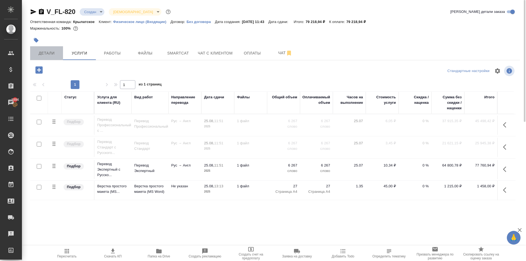
click at [56, 54] on span "Детали" at bounding box center [46, 53] width 26 height 7
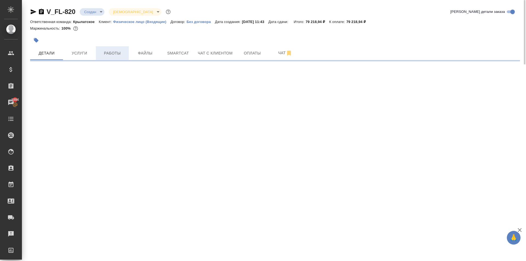
select select "RU"
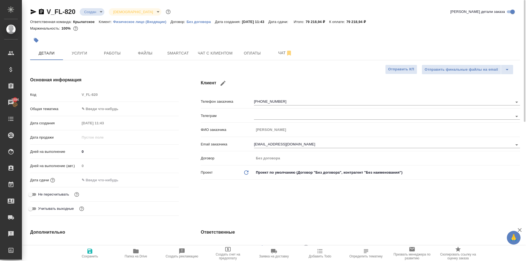
type textarea "x"
click at [88, 66] on div "Основная информация Код V_FL-820 Общая тематика ✎ Введи что-нибудь Дата создани…" at bounding box center [104, 147] width 171 height 163
click at [131, 90] on div "Код V_FL-820" at bounding box center [104, 95] width 149 height 10
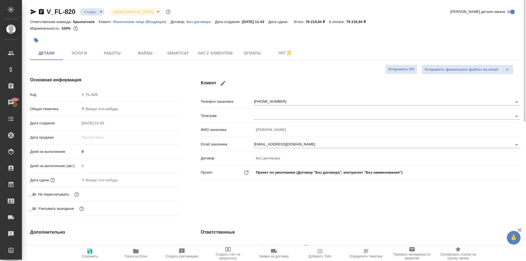
drag, startPoint x: 90, startPoint y: 48, endPoint x: 100, endPoint y: 74, distance: 28.1
drag, startPoint x: 79, startPoint y: 48, endPoint x: 88, endPoint y: 68, distance: 21.6
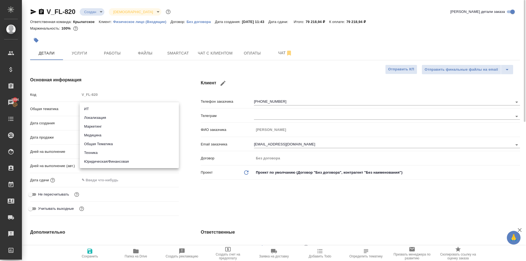
click at [172, 104] on body "🙏 .cls-1 fill:#fff; AWATERA Kasymov Timur Клиенты Спецификации Заказы 1894 Чаты…" at bounding box center [263, 130] width 526 height 261
click at [175, 92] on div at bounding box center [263, 130] width 526 height 261
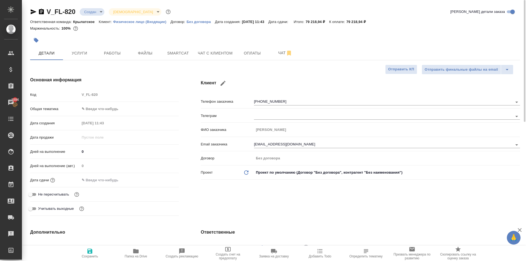
click at [131, 81] on h4 "Основная информация" at bounding box center [104, 80] width 149 height 7
drag, startPoint x: 102, startPoint y: 72, endPoint x: 101, endPoint y: 70, distance: 3.1
click at [102, 72] on div "Основная информация Код V_FL-820 Общая тематика ✎ Введи что-нибудь Дата создани…" at bounding box center [104, 147] width 171 height 163
drag, startPoint x: 91, startPoint y: 82, endPoint x: 83, endPoint y: 78, distance: 8.4
click at [88, 80] on div "Основная информация Код V_FL-820 Общая тематика ✎ Введи что-нибудь Дата создани…" at bounding box center [104, 147] width 171 height 163
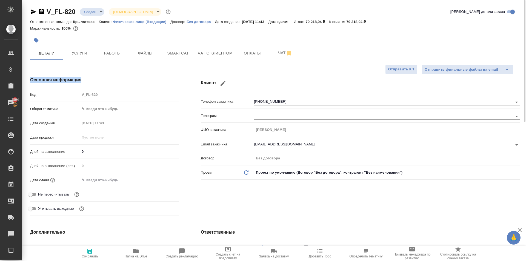
click at [82, 81] on h4 "Основная информация" at bounding box center [104, 80] width 149 height 7
click at [82, 80] on h4 "Основная информация" at bounding box center [104, 80] width 149 height 7
click at [81, 81] on h4 "Основная информация" at bounding box center [104, 80] width 149 height 7
click at [81, 80] on h4 "Основная информация" at bounding box center [104, 80] width 149 height 7
drag, startPoint x: 77, startPoint y: 83, endPoint x: 77, endPoint y: 80, distance: 3.4
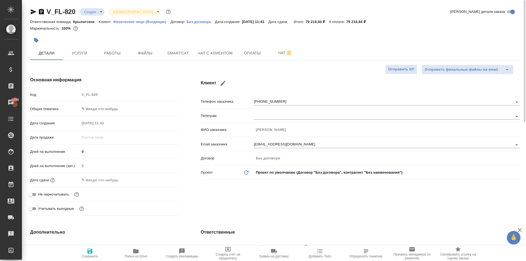
click at [77, 82] on h4 "Основная информация" at bounding box center [104, 80] width 149 height 7
click at [78, 79] on h4 "Основная информация" at bounding box center [104, 80] width 149 height 7
click at [81, 80] on h4 "Основная информация" at bounding box center [104, 80] width 149 height 7
click at [85, 80] on h4 "Основная информация" at bounding box center [104, 80] width 149 height 7
drag, startPoint x: 89, startPoint y: 82, endPoint x: 96, endPoint y: 83, distance: 7.2
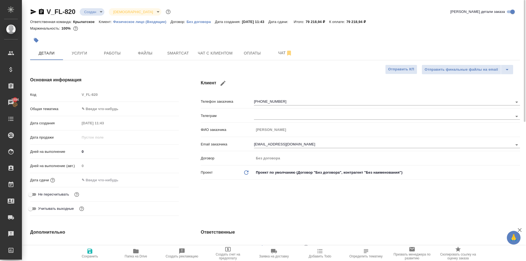
click at [93, 83] on h4 "Основная информация" at bounding box center [104, 80] width 149 height 7
click at [271, 70] on div "Клиент Телефон заказчика +79167392370 Телеграм ФИО заказчика Андрей Бешкарев Em…" at bounding box center [360, 147] width 341 height 163
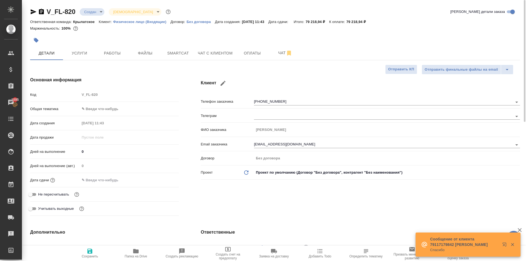
type textarea "x"
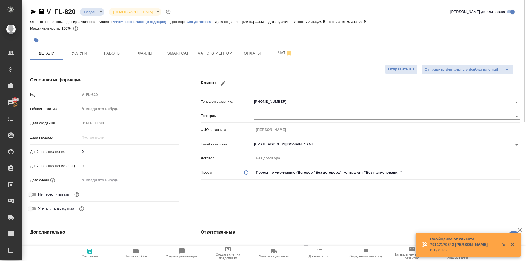
type textarea "x"
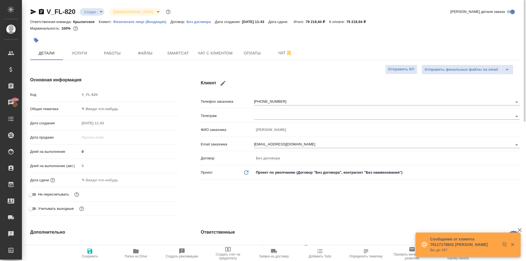
type textarea "x"
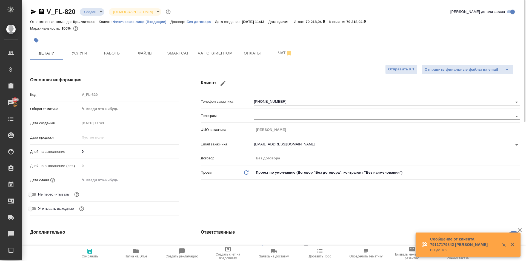
type textarea "x"
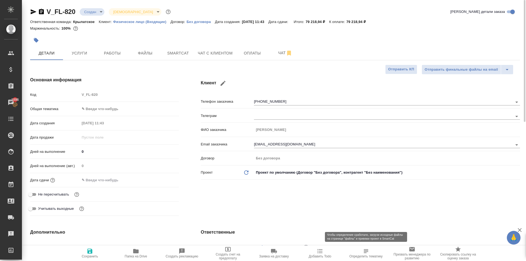
click at [373, 254] on span "Определить тематику" at bounding box center [365, 253] width 39 height 10
type textarea "x"
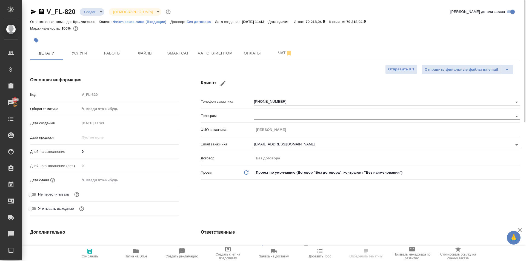
type textarea "x"
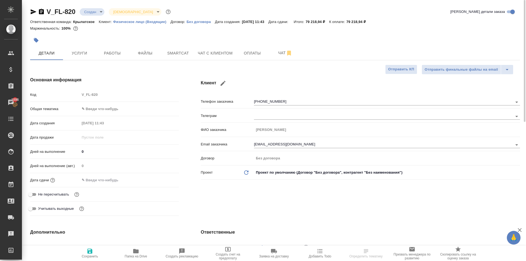
type textarea "x"
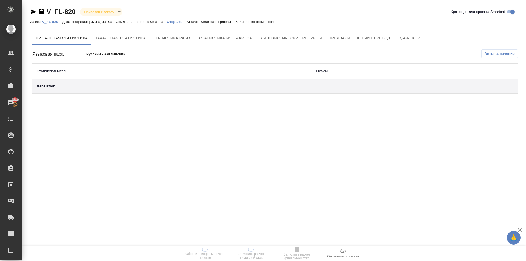
click at [179, 22] on p "Открыть" at bounding box center [177, 22] width 20 height 4
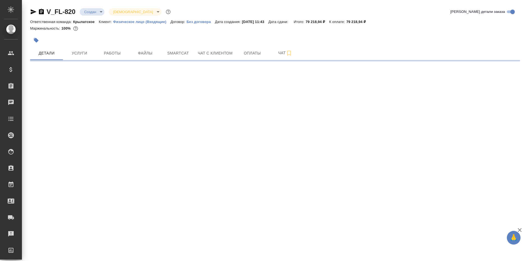
select select "RU"
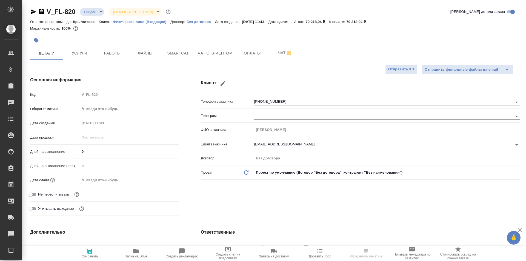
type textarea "x"
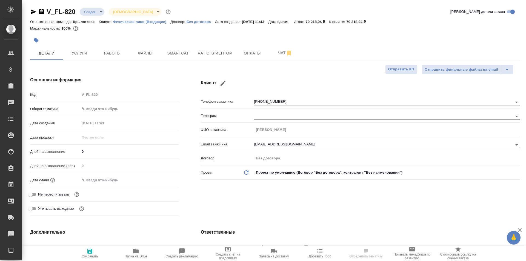
type textarea "x"
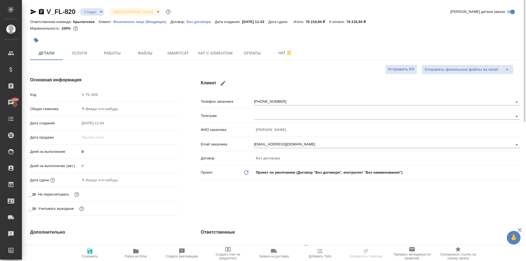
type textarea "x"
drag, startPoint x: 87, startPoint y: 61, endPoint x: 96, endPoint y: 80, distance: 20.4
click at [179, 74] on div "Основная информация Код V_FL-820 Общая тематика ✎ Введи что-нибудь Дата создани…" at bounding box center [104, 147] width 171 height 163
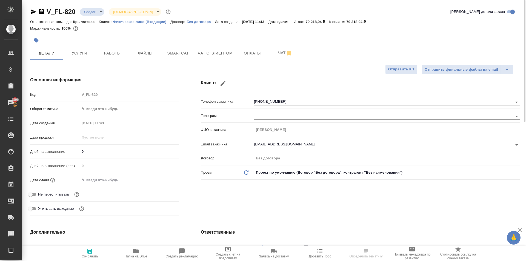
type textarea "x"
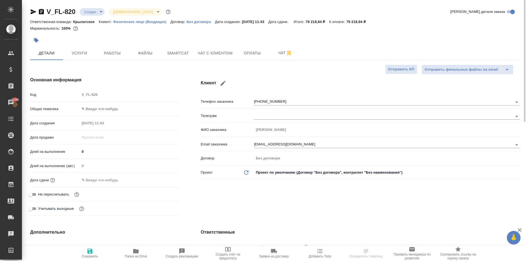
type textarea "x"
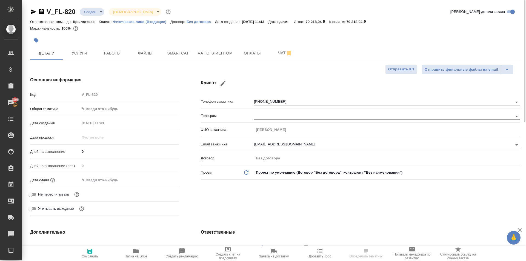
type textarea "x"
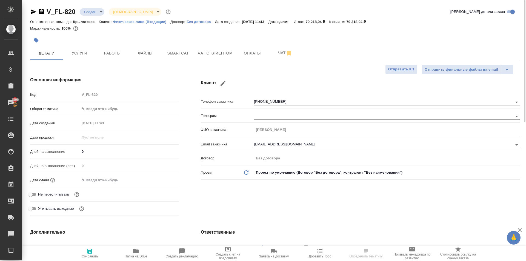
type textarea "x"
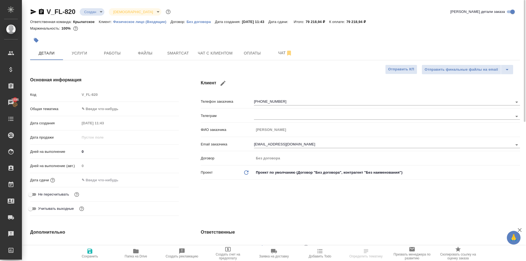
type textarea "x"
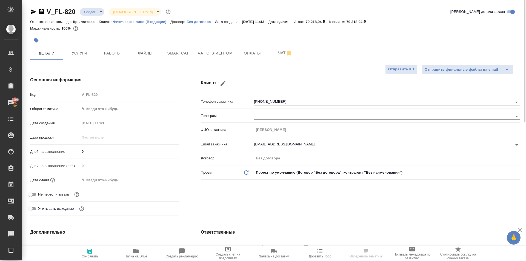
type textarea "x"
select select "RU"
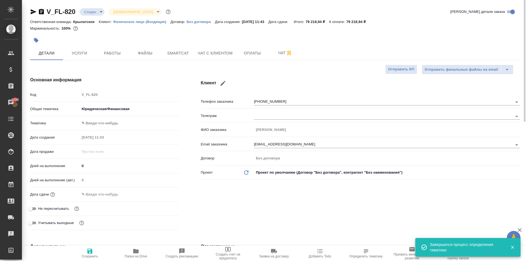
type textarea "x"
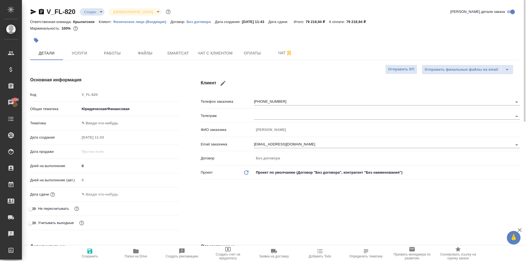
type textarea "x"
click at [71, 58] on button "Услуги" at bounding box center [79, 53] width 33 height 14
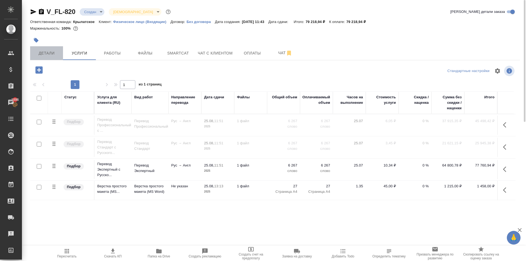
click at [41, 52] on span "Детали" at bounding box center [46, 53] width 26 height 7
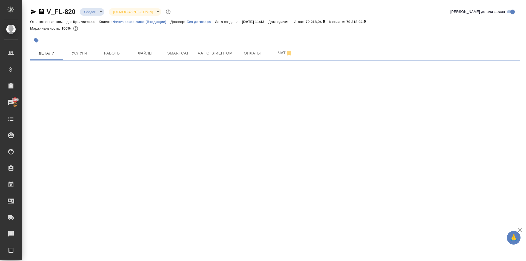
select select "RU"
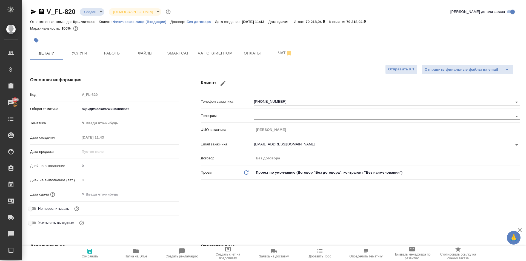
type textarea "x"
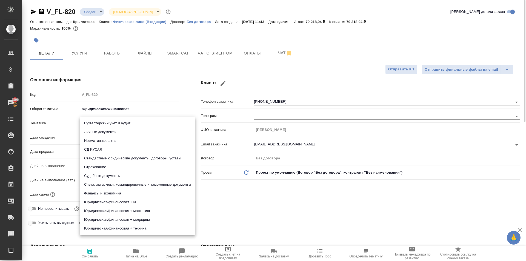
click at [111, 121] on body "🙏 .cls-1 fill:#fff; AWATERA [PERSON_NAME] Спецификации Заказы 1896 Чаты Todo Пр…" at bounding box center [263, 130] width 526 height 261
click at [223, 207] on div at bounding box center [263, 130] width 526 height 261
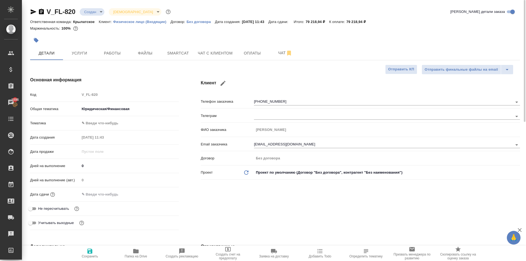
click at [96, 125] on body "🙏 .cls-1 fill:#fff; AWATERA [PERSON_NAME] Спецификации Заказы 1896 Чаты Todo Пр…" at bounding box center [263, 130] width 526 height 261
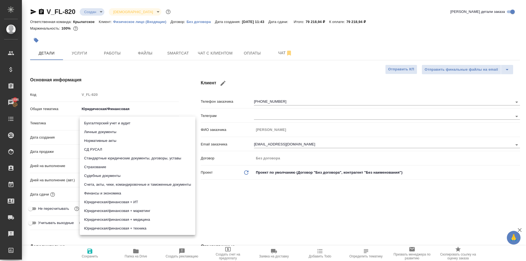
drag, startPoint x: 142, startPoint y: 176, endPoint x: 123, endPoint y: 191, distance: 24.6
click at [124, 191] on ul "Бухгалтерский учет и аудит Личные документы Нормативные акты СД РУСАЛ Стандартн…" at bounding box center [138, 176] width 116 height 118
click at [123, 191] on li "Финансы и экономика" at bounding box center [138, 193] width 116 height 9
type input "5a8b8b956a9677013d343d3b"
type textarea "x"
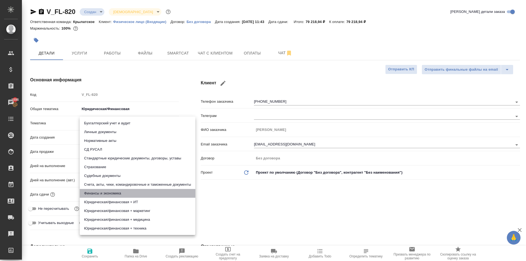
type textarea "x"
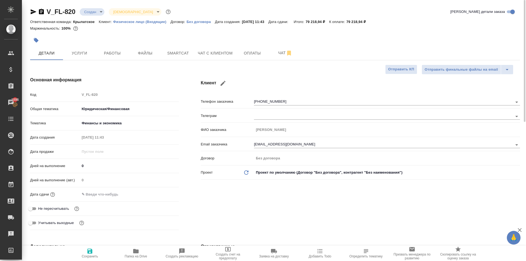
drag, startPoint x: 77, startPoint y: 189, endPoint x: 93, endPoint y: 202, distance: 20.5
click at [83, 195] on div "Код V_FL-820 Общая тематика Юридическая/Финансовая yr-fn Тематика Финансы и эко…" at bounding box center [104, 161] width 149 height 142
drag, startPoint x: 93, startPoint y: 202, endPoint x: 96, endPoint y: 197, distance: 6.2
click at [94, 202] on div "Дата сдачи" at bounding box center [104, 196] width 149 height 14
click at [97, 196] on input "text" at bounding box center [104, 194] width 48 height 8
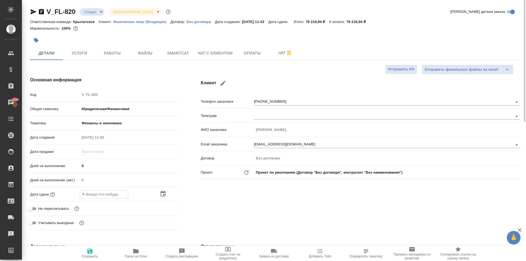
drag, startPoint x: 168, startPoint y: 189, endPoint x: 165, endPoint y: 192, distance: 4.9
click at [167, 189] on div "Дней на выполнение (авт.) 0" at bounding box center [104, 182] width 149 height 14
click at [165, 192] on icon "button" at bounding box center [162, 193] width 5 height 5
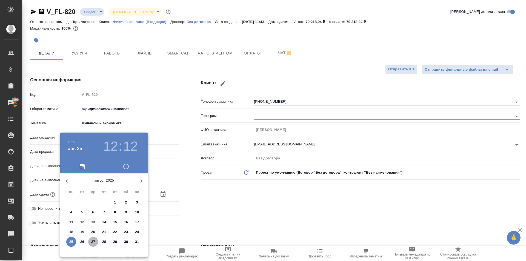
click at [93, 242] on p "27" at bounding box center [93, 241] width 4 height 5
type input "[DATE] 12:12"
type textarea "x"
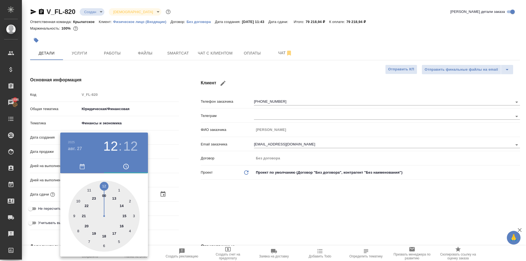
click at [109, 183] on div at bounding box center [103, 215] width 71 height 71
type textarea "x"
type input "[DATE] 12:00"
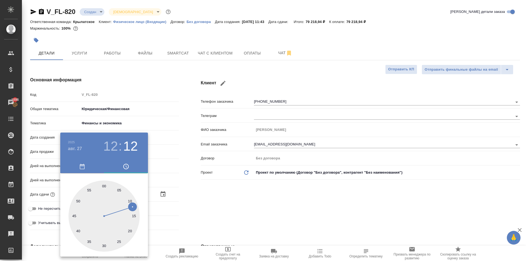
type textarea "x"
click at [105, 183] on div at bounding box center [103, 215] width 71 height 71
type textarea "x"
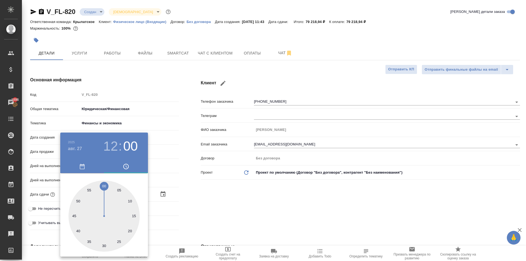
type textarea "x"
click at [158, 200] on div at bounding box center [263, 130] width 526 height 261
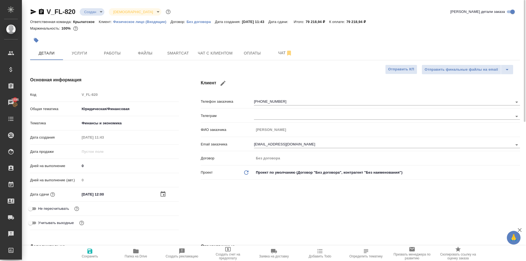
click at [51, 207] on span "Не пересчитывать" at bounding box center [53, 208] width 31 height 5
click at [40, 207] on input "Не пересчитывать" at bounding box center [31, 208] width 20 height 7
checkbox input "true"
type textarea "x"
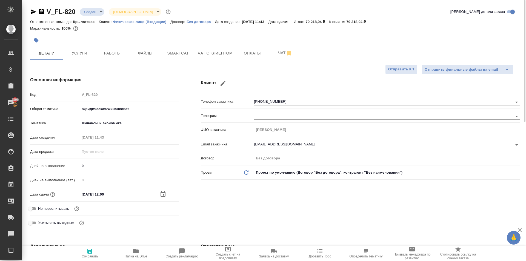
type textarea "x"
click at [97, 252] on span "Сохранить" at bounding box center [89, 253] width 39 height 10
type textarea "x"
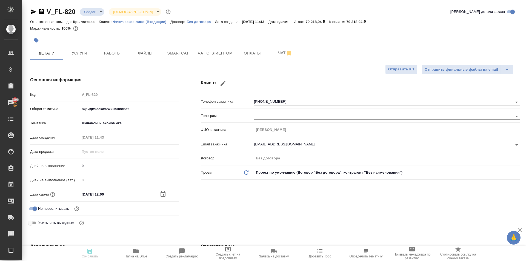
type textarea "x"
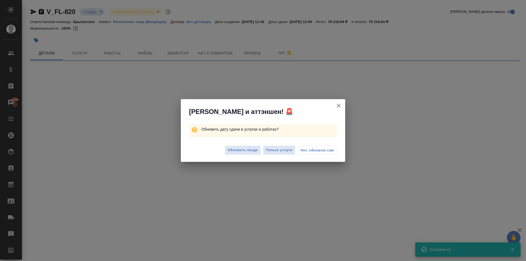
select select "RU"
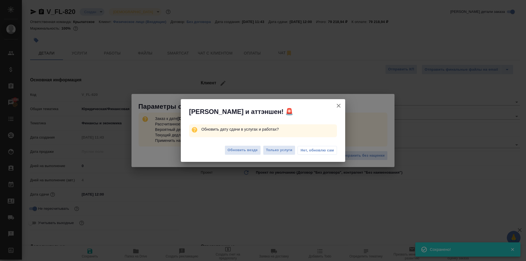
type textarea "x"
click at [229, 152] on span "Обновить везде" at bounding box center [242, 150] width 30 height 6
type textarea "x"
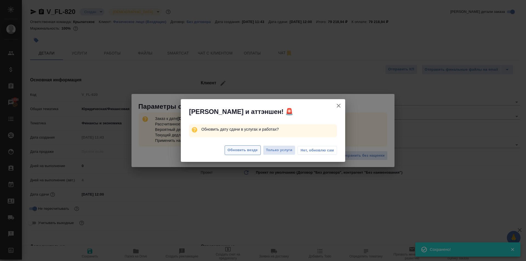
type textarea "x"
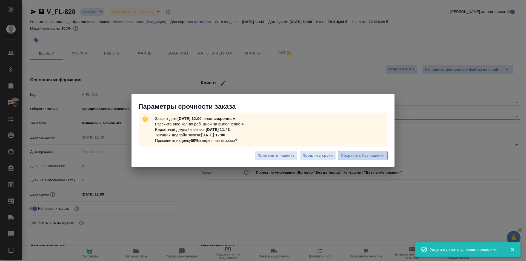
click at [379, 157] on span "Сохранить без наценки" at bounding box center [363, 155] width 44 height 6
type textarea "x"
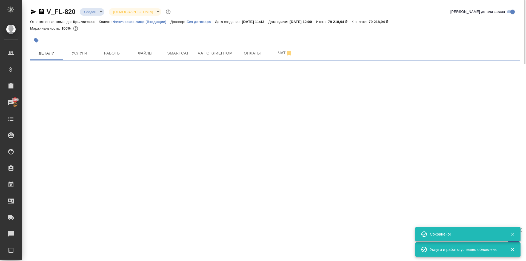
type input "urgent"
select select "RU"
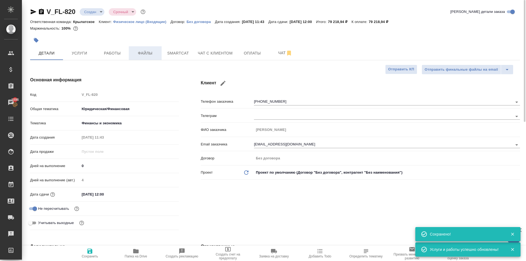
type textarea "x"
click at [87, 54] on span "Услуги" at bounding box center [79, 53] width 26 height 7
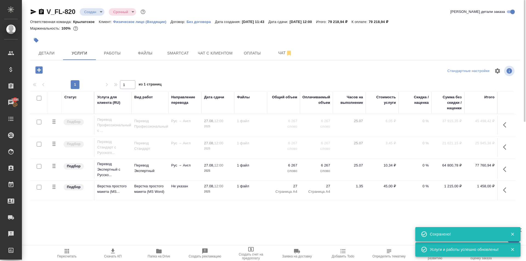
scroll to position [27, 0]
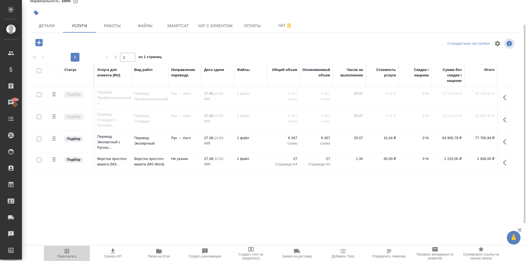
click at [59, 248] on span "Пересчитать" at bounding box center [66, 253] width 39 height 10
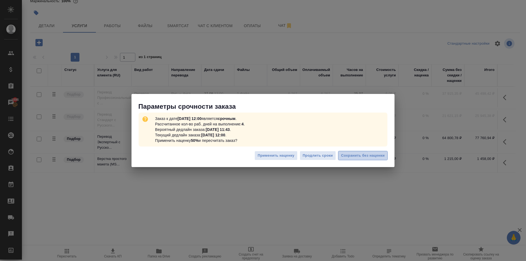
click at [378, 158] on span "Сохранить без наценки" at bounding box center [363, 155] width 44 height 6
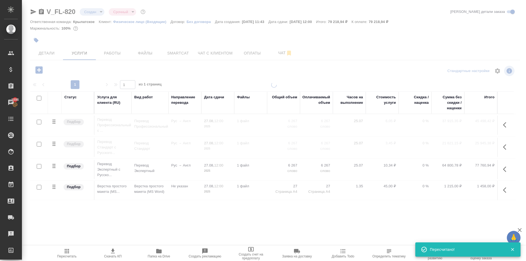
scroll to position [0, 0]
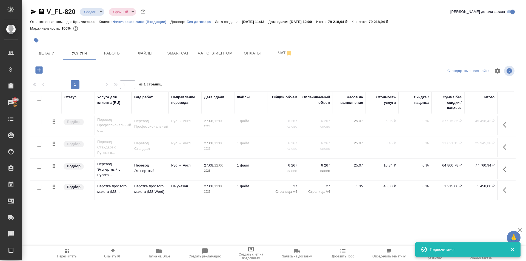
click at [506, 168] on icon "button" at bounding box center [506, 169] width 7 height 7
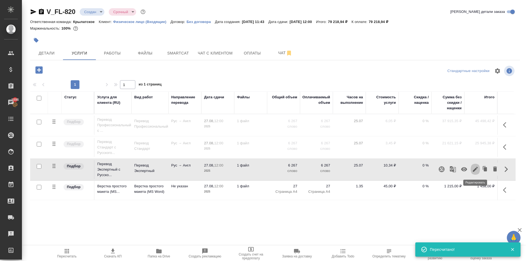
click at [477, 169] on icon "button" at bounding box center [475, 169] width 7 height 7
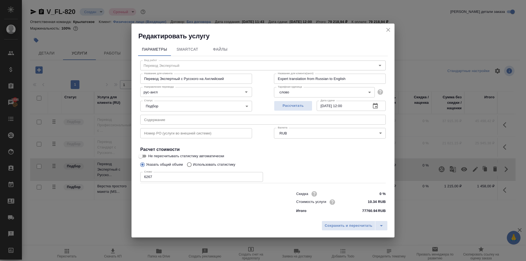
click at [188, 163] on input "Использовать статистику" at bounding box center [188, 164] width 9 height 10
radio input "true"
radio input "false"
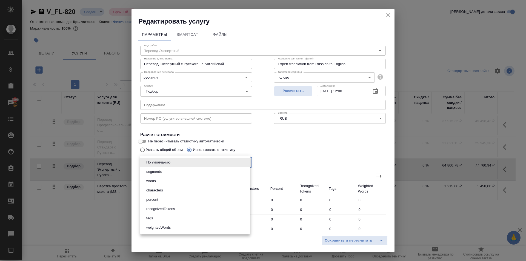
click at [188, 162] on body "🙏 .cls-1 fill:#fff; AWATERA Kasymov Timur Клиенты Спецификации Заказы 1896 Чаты…" at bounding box center [263, 130] width 526 height 261
click at [268, 165] on div at bounding box center [263, 130] width 526 height 261
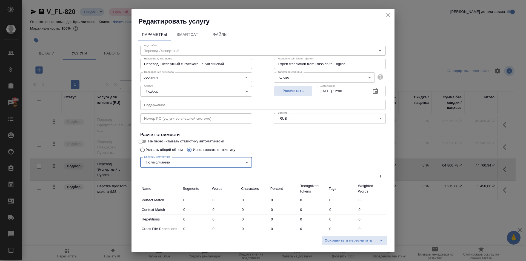
click at [376, 177] on icon at bounding box center [379, 175] width 7 height 7
click at [0, 0] on input "file" at bounding box center [0, 0] width 0 height 0
click at [316, 140] on label "Не пересчитывать статистику автоматически" at bounding box center [259, 141] width 244 height 7
click at [150, 140] on input "Не пересчитывать статистику автоматически" at bounding box center [141, 141] width 20 height 7
click at [212, 143] on span "Не пересчитывать статистику автоматически" at bounding box center [186, 141] width 76 height 5
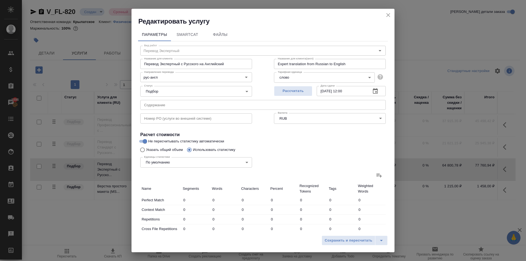
click at [155, 143] on input "Не пересчитывать статистику автоматически" at bounding box center [145, 141] width 20 height 7
checkbox input "false"
click at [376, 173] on icon at bounding box center [379, 175] width 7 height 7
click at [0, 0] on input "file" at bounding box center [0, 0] width 0 height 0
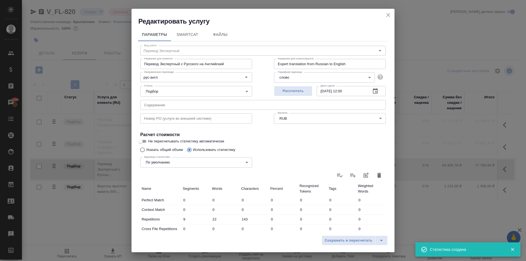
type input "9"
type input "22"
type input "143"
type input "3"
type input "7"
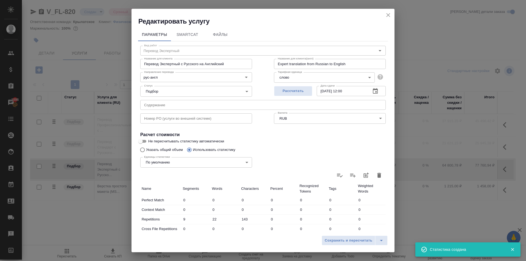
type input "45"
type input "5"
type input "12"
type input "105"
type input "1"
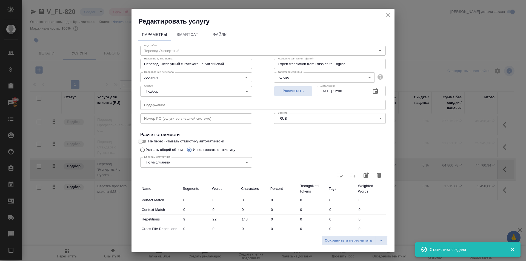
type input "3"
type input "35"
type input "3"
type input "9"
type input "37"
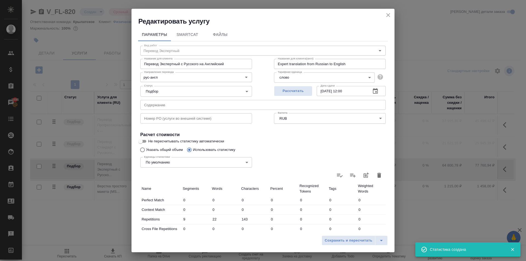
type input "305"
type input "6214"
type input "53479"
type input "317"
type input "6245"
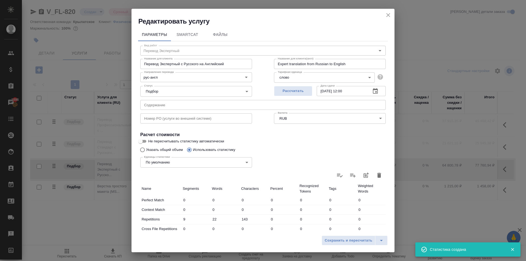
type input "53701"
type input "326"
type input "6267"
type input "53844"
click at [367, 242] on span "Сохранить и пересчитать" at bounding box center [348, 240] width 48 height 6
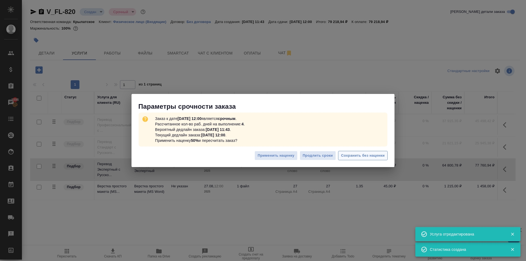
click at [370, 156] on span "Сохранить без наценки" at bounding box center [363, 155] width 44 height 6
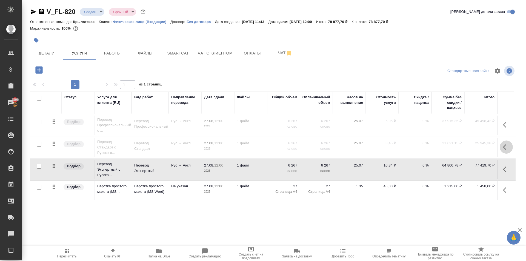
click at [505, 150] on button "button" at bounding box center [505, 146] width 13 height 13
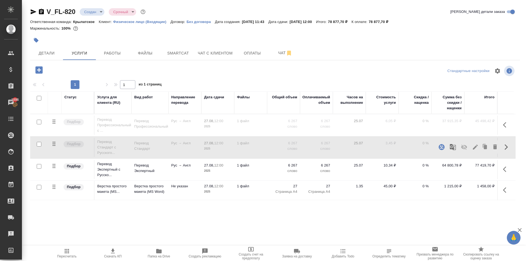
click at [477, 149] on icon "button" at bounding box center [475, 147] width 7 height 7
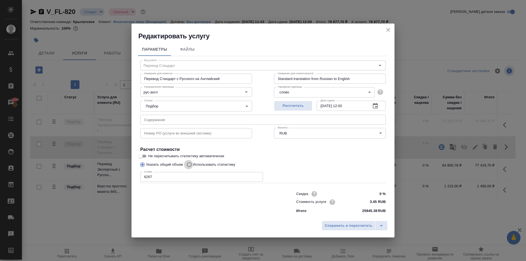
click at [190, 163] on input "Использовать статистику" at bounding box center [188, 164] width 9 height 10
radio input "true"
radio input "false"
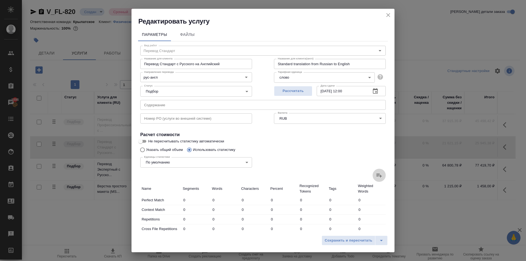
click at [376, 176] on icon at bounding box center [379, 175] width 7 height 7
click at [0, 0] on input "file" at bounding box center [0, 0] width 0 height 0
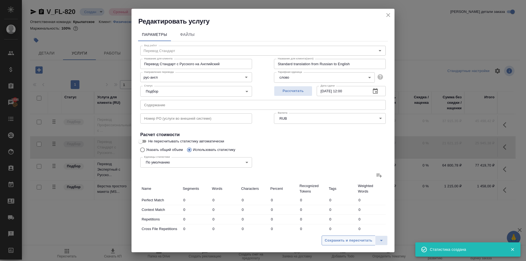
type input "9"
type input "22"
type input "143"
type input "3"
type input "7"
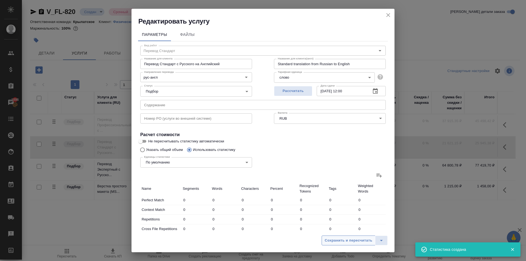
type input "45"
type input "5"
type input "12"
type input "105"
type input "1"
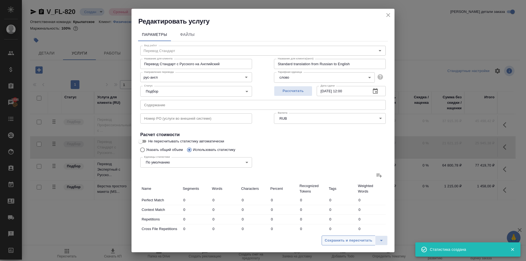
type input "3"
type input "35"
type input "3"
type input "9"
type input "37"
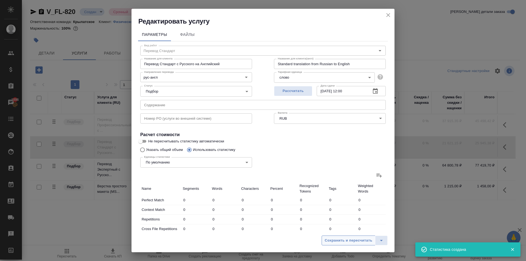
type input "305"
type input "6214"
type input "53479"
type input "317"
type input "6245"
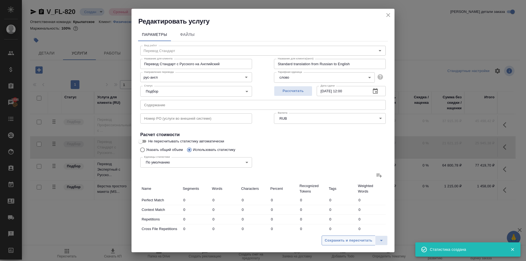
type input "53701"
type input "326"
type input "6267"
type input "53844"
click at [352, 239] on span "Сохранить и пересчитать" at bounding box center [348, 240] width 48 height 6
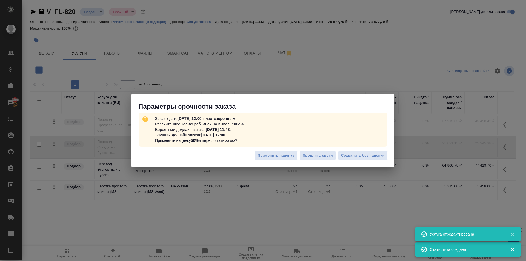
click at [375, 150] on div "Применить наценку Продлить сроки Сохранить без наценки" at bounding box center [262, 157] width 263 height 19
click at [374, 156] on span "Сохранить без наценки" at bounding box center [363, 155] width 44 height 6
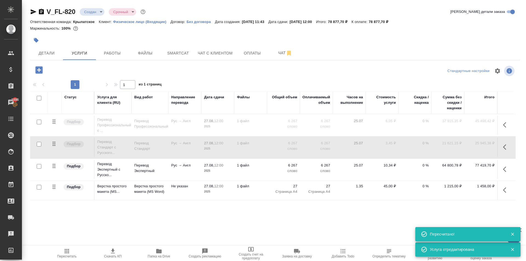
click at [72, 249] on span "Пересчитать" at bounding box center [66, 253] width 39 height 10
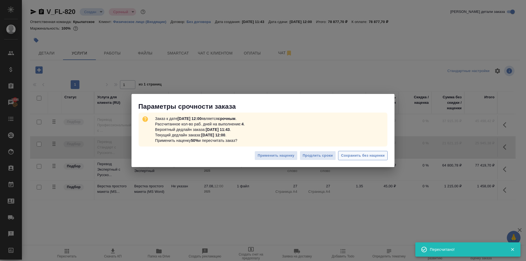
click at [373, 155] on span "Сохранить без наценки" at bounding box center [363, 155] width 44 height 6
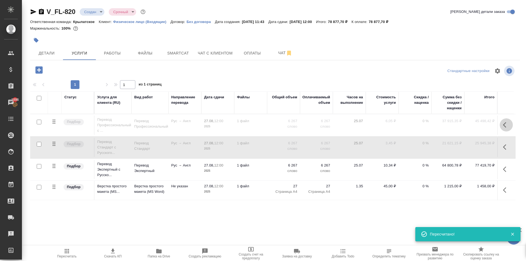
click at [507, 123] on icon "button" at bounding box center [506, 125] width 7 height 7
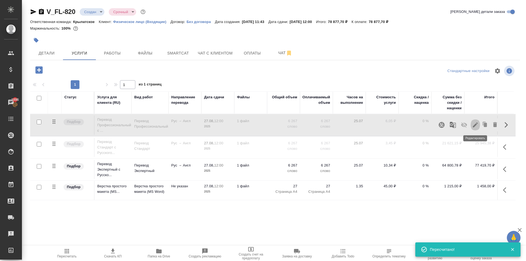
click at [475, 127] on icon "button" at bounding box center [475, 125] width 7 height 7
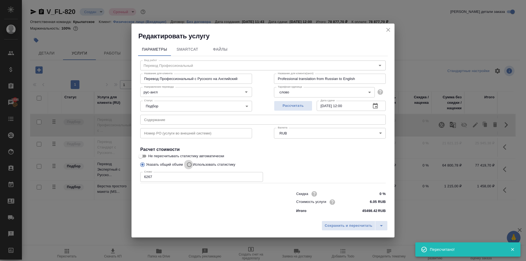
click at [190, 166] on input "Использовать статистику" at bounding box center [188, 164] width 9 height 10
radio input "true"
radio input "false"
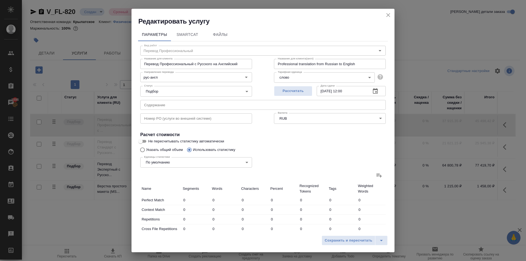
click at [376, 172] on icon at bounding box center [379, 175] width 7 height 7
click at [0, 0] on input "file" at bounding box center [0, 0] width 0 height 0
type input "9"
type input "22"
type input "143"
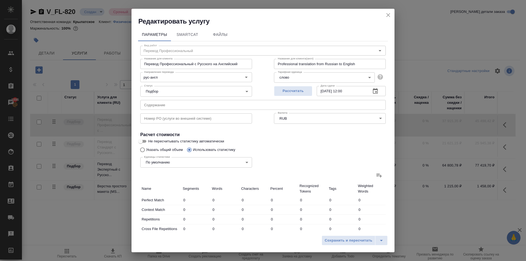
type input "3"
type input "7"
type input "45"
type input "5"
type input "12"
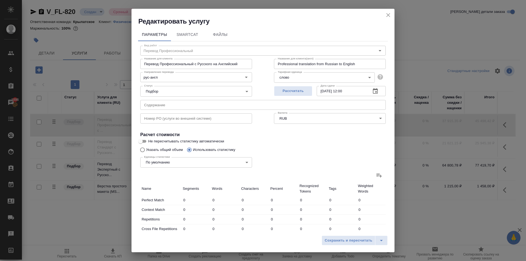
type input "105"
type input "1"
type input "3"
type input "35"
type input "3"
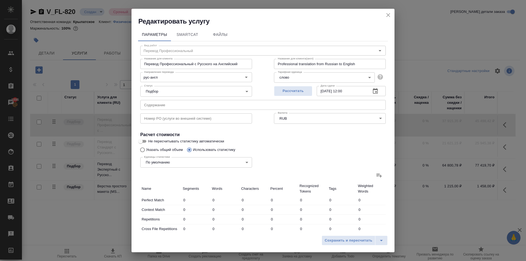
type input "9"
type input "37"
type input "305"
type input "6214"
type input "53479"
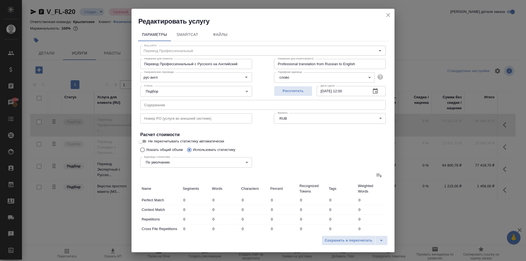
type input "317"
type input "6245"
type input "53701"
type input "326"
type input "6267"
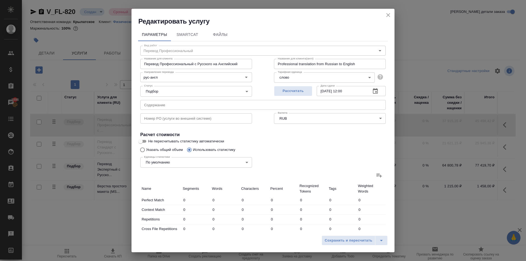
type input "53844"
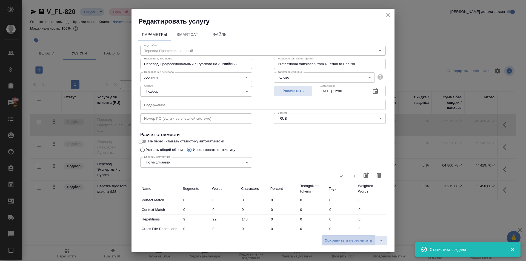
click at [362, 242] on span "Сохранить и пересчитать" at bounding box center [348, 240] width 48 height 6
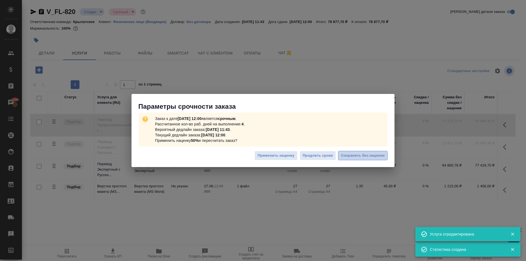
click at [372, 154] on span "Сохранить без наценки" at bounding box center [363, 155] width 44 height 6
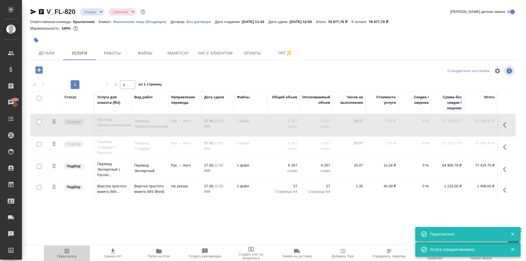
click at [80, 248] on span "Пересчитать" at bounding box center [66, 253] width 39 height 10
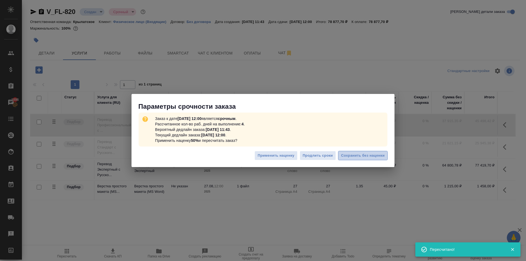
click at [359, 155] on span "Сохранить без наценки" at bounding box center [363, 155] width 44 height 6
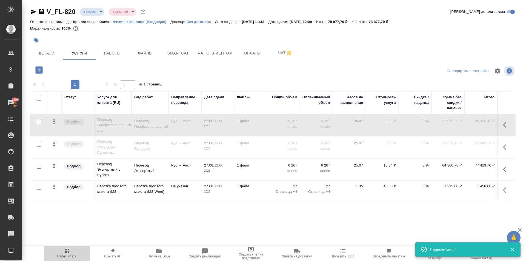
click at [70, 256] on span "Пересчитать" at bounding box center [66, 256] width 19 height 4
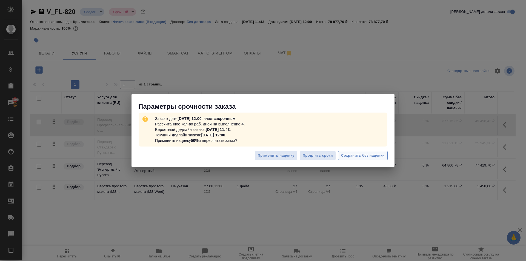
click at [376, 151] on button "Сохранить без наценки" at bounding box center [363, 156] width 50 height 10
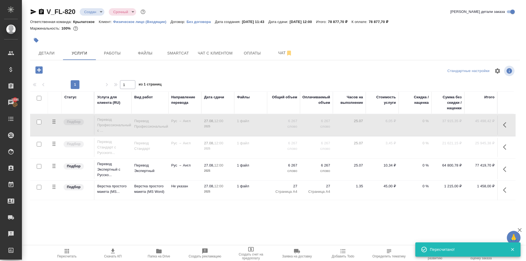
click at [91, 12] on body "🙏 .cls-1 fill:#fff; AWATERA Kasymov Timur Клиенты Спецификации Заказы 1896 Чаты…" at bounding box center [263, 130] width 526 height 261
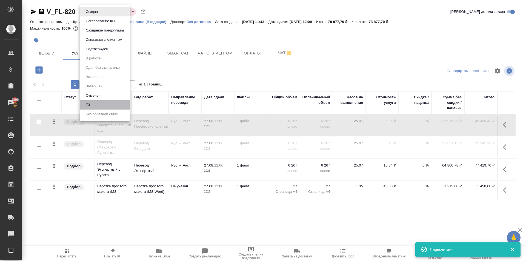
click at [101, 101] on li "ТЗ" at bounding box center [105, 104] width 50 height 9
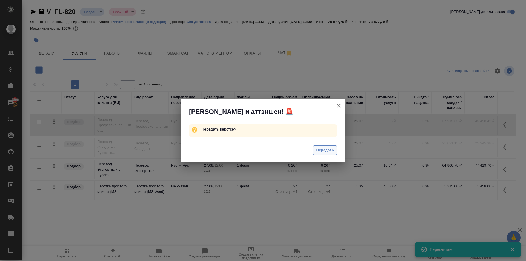
click at [323, 149] on span "Передать" at bounding box center [325, 150] width 18 height 6
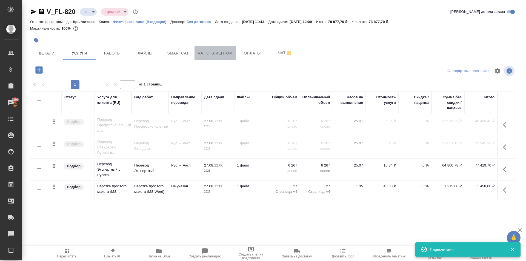
click at [221, 52] on span "Чат с клиентом" at bounding box center [215, 53] width 35 height 7
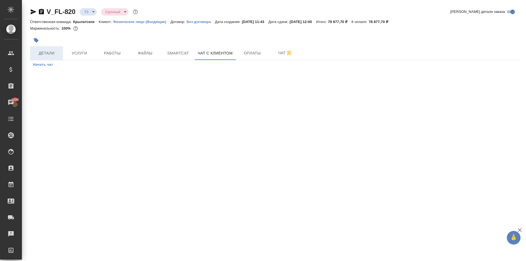
click at [48, 51] on span "Детали" at bounding box center [46, 53] width 26 height 7
select select "RU"
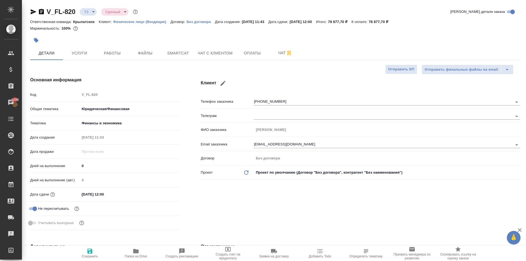
type textarea "x"
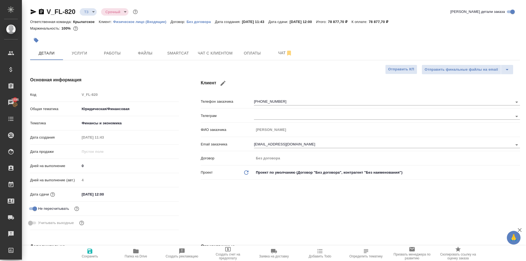
type textarea "x"
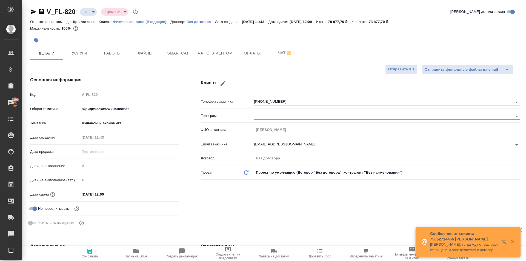
type textarea "x"
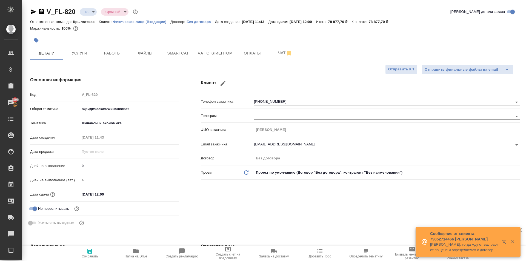
type textarea "x"
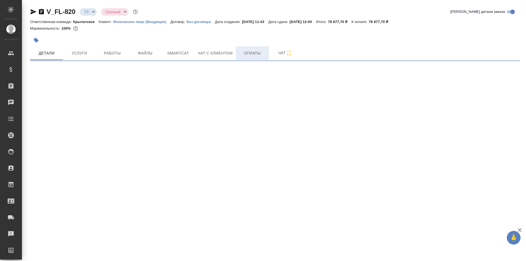
select select "RU"
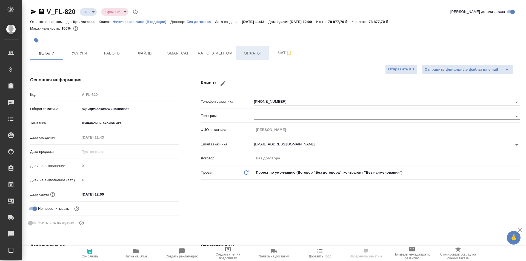
type textarea "x"
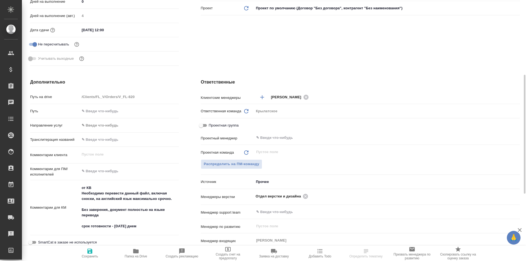
click at [92, 122] on body "🙏 .cls-1 fill:#fff; AWATERA [PERSON_NAME] Спецификации Заказы Чаты Todo Проекты…" at bounding box center [263, 130] width 526 height 261
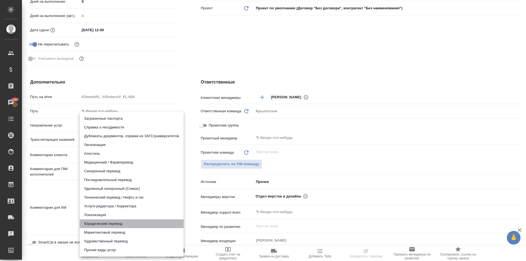
click at [122, 223] on li "Юридический перевод" at bounding box center [132, 223] width 104 height 9
type input "legalTranslation"
type textarea "x"
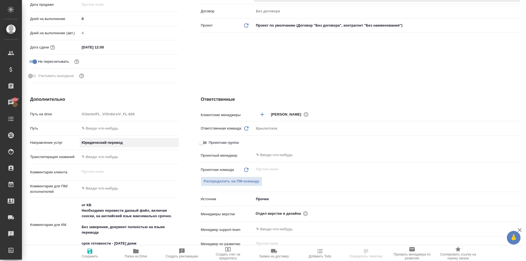
scroll to position [0, 0]
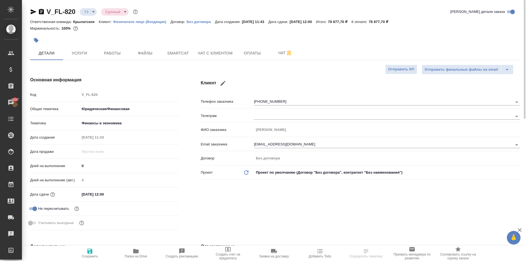
click at [85, 255] on div ".cls-1 fill:#fff; AWATERA [PERSON_NAME] Спецификации Заказы 1897 Чаты Todo Прое…" at bounding box center [263, 130] width 526 height 261
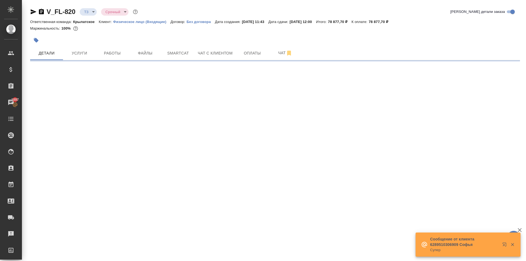
select select "RU"
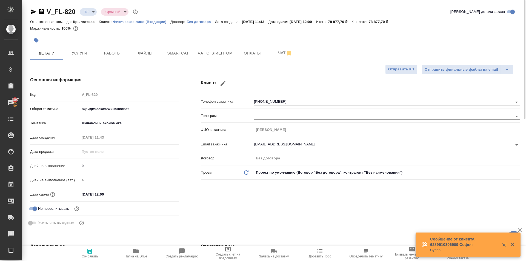
type textarea "x"
click at [87, 56] on span "Услуги" at bounding box center [79, 53] width 26 height 7
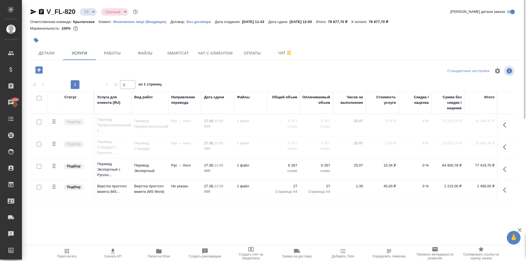
click at [68, 254] on span "Пересчитать" at bounding box center [66, 256] width 19 height 4
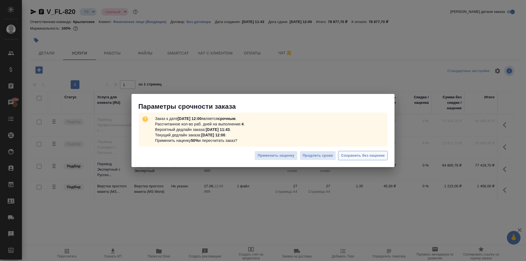
click at [361, 158] on span "Сохранить без наценки" at bounding box center [363, 155] width 44 height 6
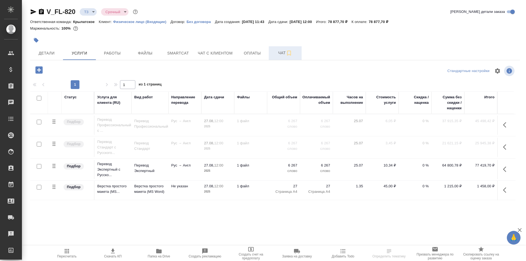
click at [282, 56] on span "Чат" at bounding box center [285, 53] width 26 height 7
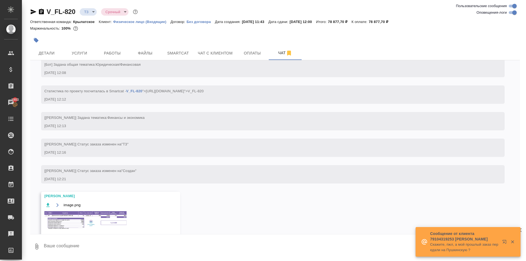
scroll to position [124, 0]
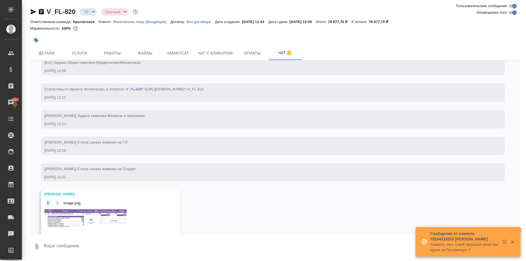
click at [111, 220] on img at bounding box center [85, 218] width 82 height 18
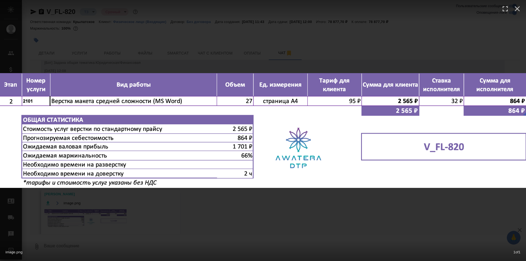
click at [367, 214] on div "image.png 1 of 1" at bounding box center [263, 130] width 526 height 261
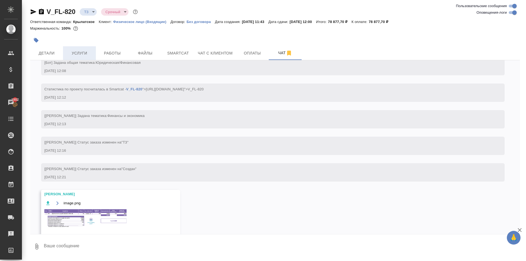
click at [75, 47] on button "Услуги" at bounding box center [79, 53] width 33 height 14
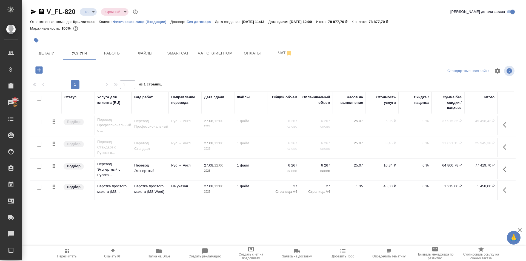
click at [505, 186] on button "button" at bounding box center [505, 189] width 13 height 13
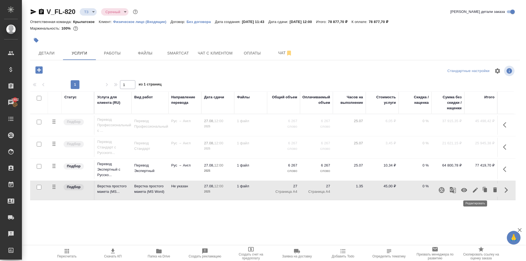
click at [477, 191] on icon "button" at bounding box center [475, 190] width 7 height 7
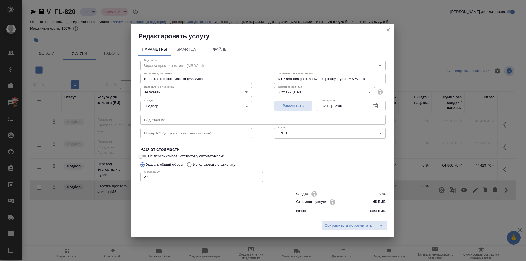
click at [375, 203] on input "45 RUB" at bounding box center [375, 202] width 21 height 8
click at [375, 203] on input "45 RUB" at bounding box center [375, 202] width 20 height 8
type input "32 RUB"
click at [349, 225] on span "Сохранить и пересчитать" at bounding box center [348, 226] width 48 height 6
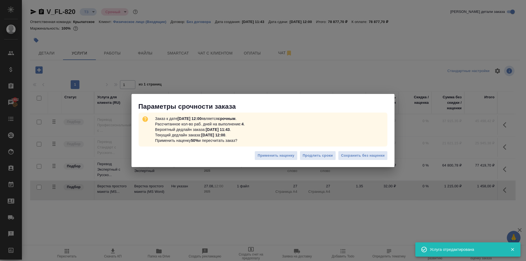
click at [368, 150] on div "Применить наценку Продлить сроки Сохранить без наценки" at bounding box center [262, 157] width 263 height 19
click at [372, 154] on span "Сохранить без наценки" at bounding box center [363, 155] width 44 height 6
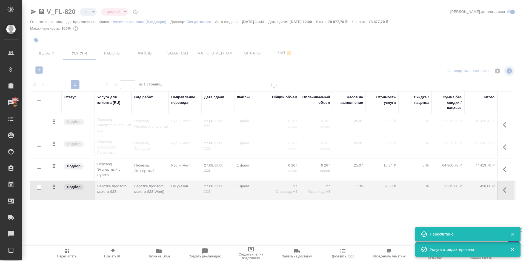
type input "new"
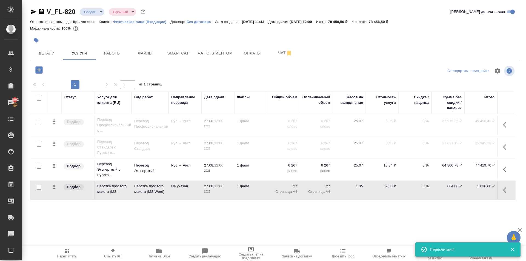
click at [83, 244] on div ".cls-1 fill:#fff; AWATERA [PERSON_NAME] Спецификации Заказы 1902 Чаты Todo Прое…" at bounding box center [263, 130] width 526 height 261
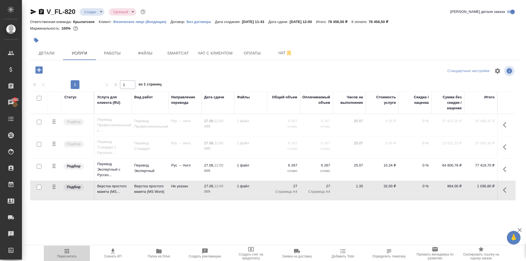
click at [73, 250] on span "Пересчитать" at bounding box center [66, 253] width 39 height 10
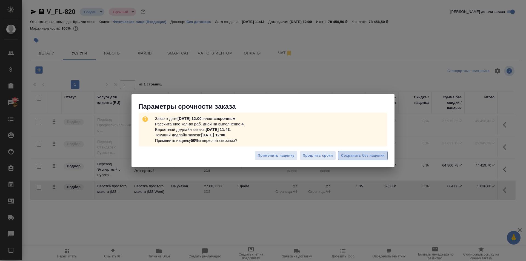
click at [350, 154] on span "Сохранить без наценки" at bounding box center [363, 155] width 44 height 6
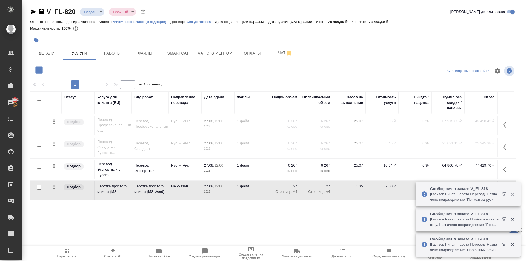
click at [509, 169] on icon "button" at bounding box center [506, 169] width 7 height 7
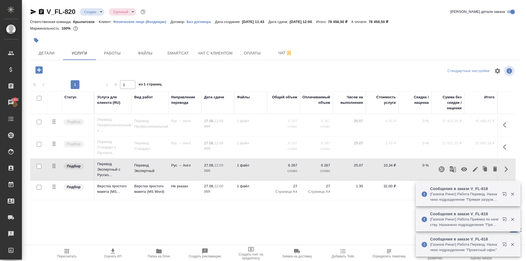
click at [465, 170] on icon "button" at bounding box center [463, 169] width 7 height 7
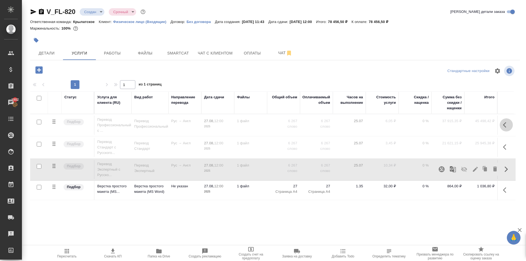
click at [506, 127] on icon "button" at bounding box center [506, 125] width 7 height 7
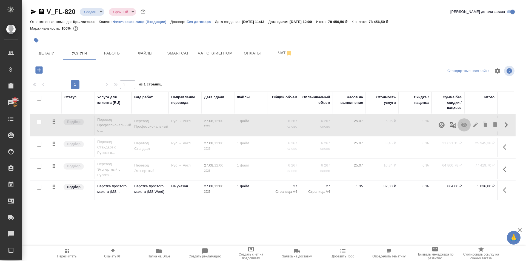
click at [464, 126] on icon "button" at bounding box center [464, 124] width 6 height 5
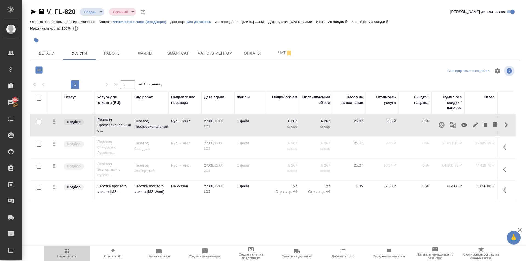
click at [77, 253] on span "Пересчитать" at bounding box center [66, 253] width 39 height 10
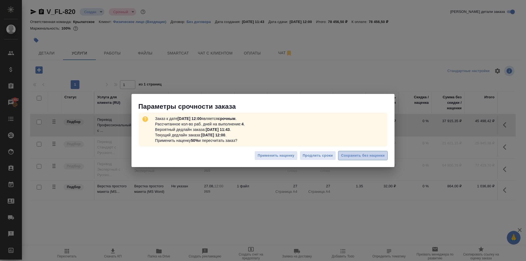
click at [380, 152] on span "Сохранить без наценки" at bounding box center [363, 155] width 44 height 6
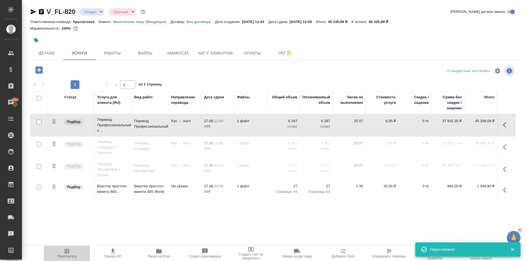
click at [75, 251] on span "Пересчитать" at bounding box center [66, 253] width 39 height 10
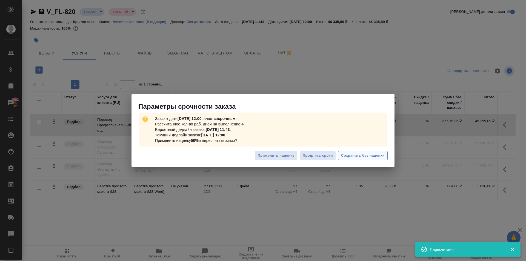
click at [381, 156] on span "Сохранить без наценки" at bounding box center [363, 155] width 44 height 6
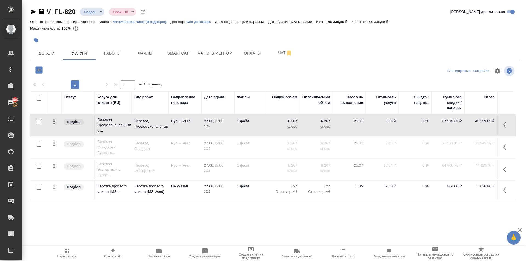
click at [505, 127] on icon "button" at bounding box center [506, 125] width 7 height 7
click at [465, 122] on icon "button" at bounding box center [463, 125] width 7 height 7
click at [507, 142] on button "button" at bounding box center [505, 146] width 13 height 13
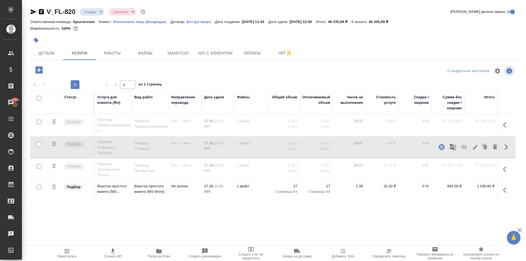
click at [465, 147] on icon "button" at bounding box center [464, 147] width 6 height 5
click at [68, 253] on icon "button" at bounding box center [67, 251] width 4 height 4
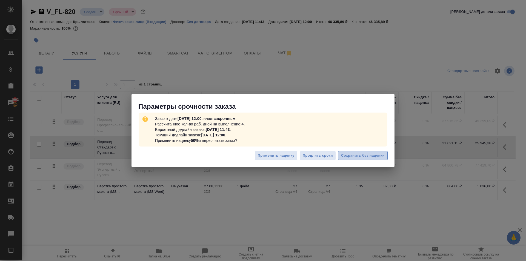
click at [386, 158] on button "Сохранить без наценки" at bounding box center [363, 156] width 50 height 10
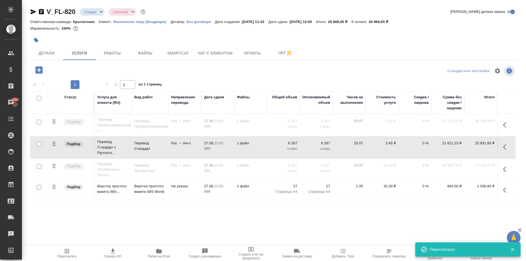
click at [69, 246] on button "Пересчитать" at bounding box center [67, 253] width 46 height 15
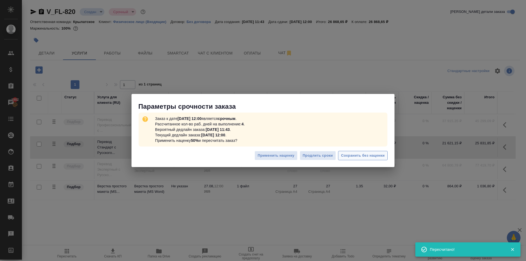
click at [378, 153] on span "Сохранить без наценки" at bounding box center [363, 155] width 44 height 6
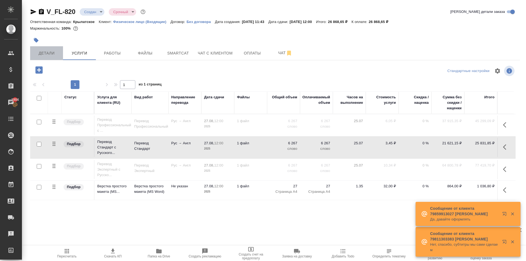
click at [48, 48] on button "Детали" at bounding box center [46, 53] width 33 height 14
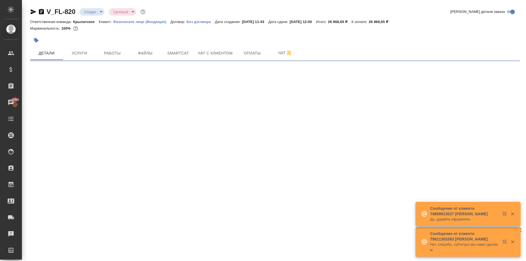
select select "RU"
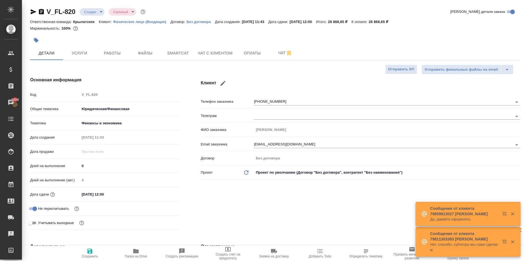
type textarea "x"
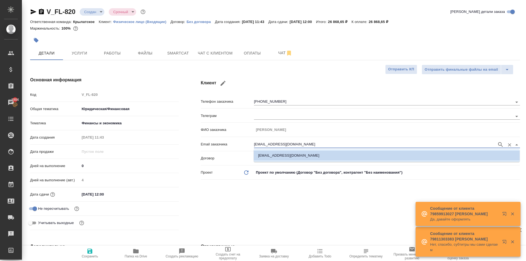
drag, startPoint x: 308, startPoint y: 145, endPoint x: 189, endPoint y: 145, distance: 118.8
click at [190, 145] on div "Клиент Телефон заказчика +79167392370 Телеграм ФИО заказчика Андрей Бешкарев Em…" at bounding box center [360, 154] width 341 height 177
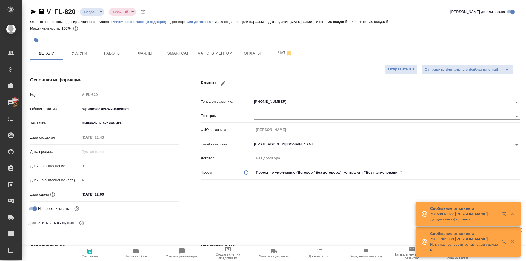
type textarea "x"
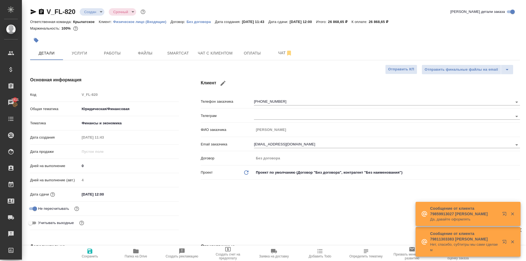
type textarea "x"
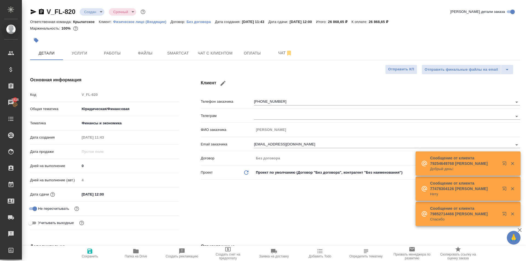
type textarea "x"
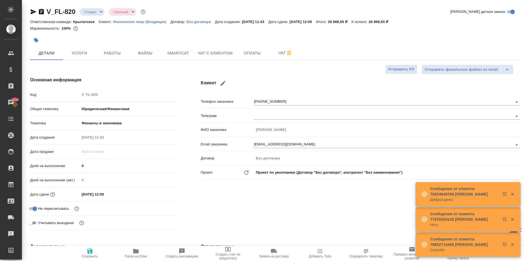
type textarea "x"
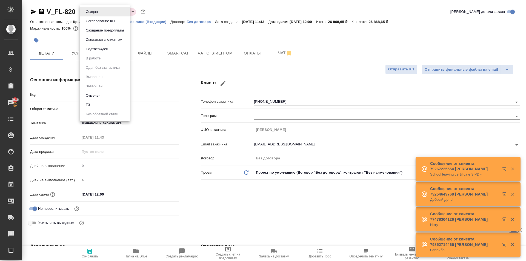
click at [96, 15] on body "🙏 .cls-1 fill:#fff; AWATERA Kasymov Timur Клиенты Спецификации Заказы 1916 Чаты…" at bounding box center [263, 130] width 526 height 261
drag, startPoint x: 104, startPoint y: 31, endPoint x: 104, endPoint y: 24, distance: 6.8
click at [104, 24] on ul "Создан Согласование КП Ожидание предоплаты Связаться с клиентом Подтвержден В р…" at bounding box center [105, 63] width 50 height 116
click at [104, 24] on li "Согласование КП" at bounding box center [105, 20] width 50 height 9
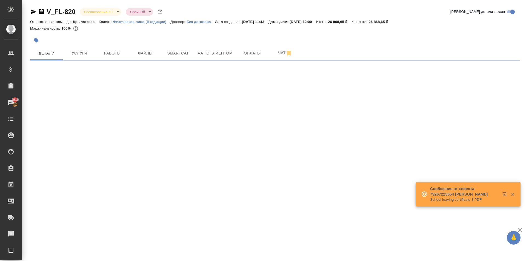
select select "RU"
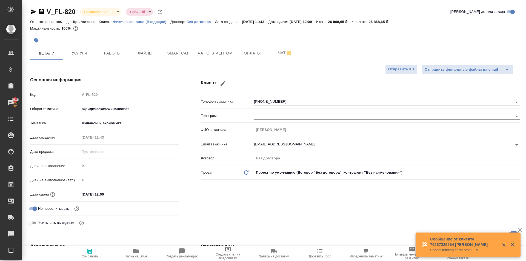
type textarea "x"
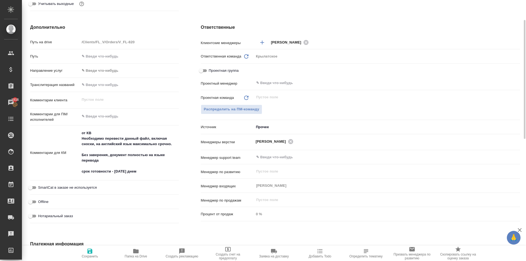
scroll to position [82, 0]
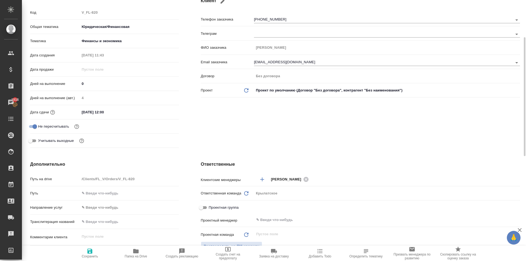
drag, startPoint x: 90, startPoint y: 214, endPoint x: 92, endPoint y: 211, distance: 3.4
click at [90, 214] on div "Направление услуг ✎ Введи что-нибудь" at bounding box center [104, 210] width 149 height 14
click at [93, 208] on body "🙏 .cls-1 fill:#fff; AWATERA Kasymov Timur Клиенты Спецификации Заказы 1916 Чаты…" at bounding box center [263, 130] width 526 height 261
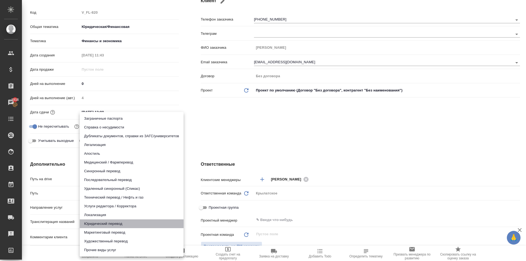
click at [93, 226] on li "Юридический перевод" at bounding box center [132, 223] width 104 height 9
type input "legalTranslation"
type textarea "x"
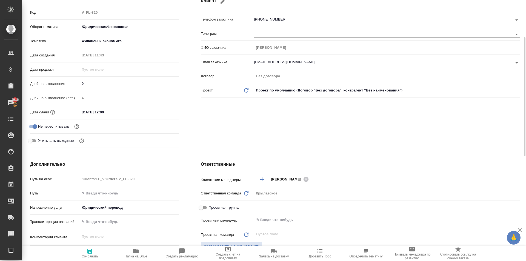
click at [94, 250] on span "Сохранить" at bounding box center [89, 253] width 39 height 10
type textarea "x"
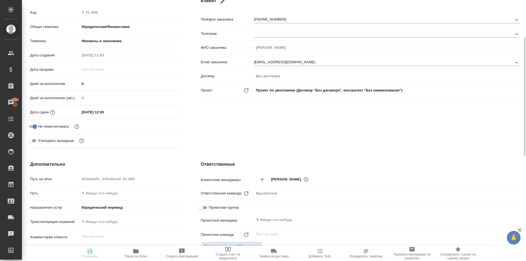
type textarea "x"
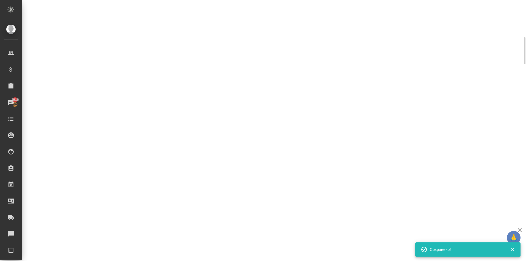
select select "RU"
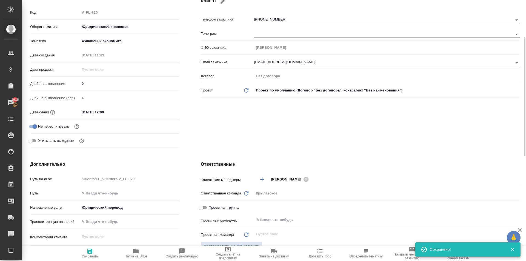
type textarea "x"
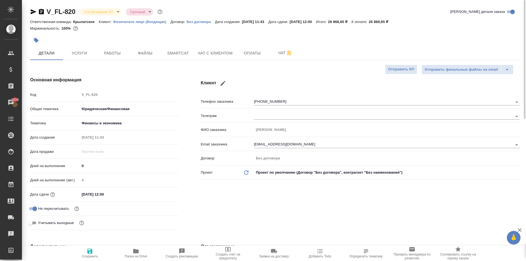
type textarea "x"
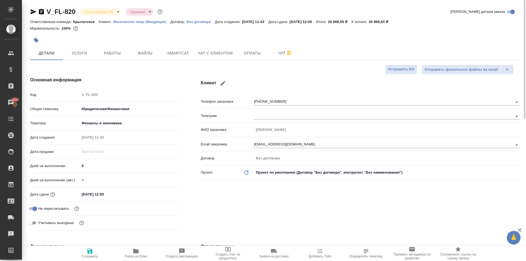
type textarea "x"
click at [115, 39] on div at bounding box center [193, 40] width 326 height 12
click at [112, 53] on span "Работы" at bounding box center [112, 53] width 26 height 7
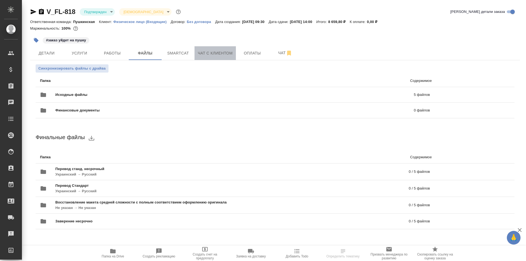
click at [209, 49] on button "Чат с клиентом" at bounding box center [214, 53] width 41 height 14
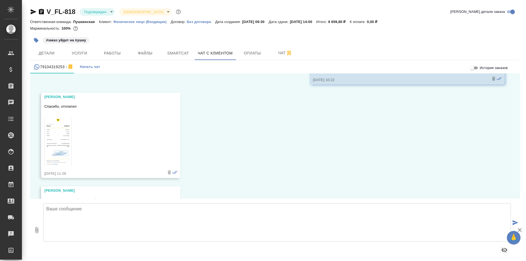
scroll to position [2602, 0]
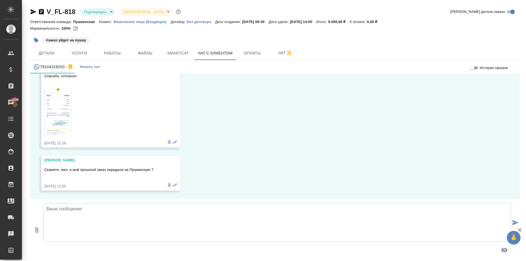
click at [473, 66] on input "История заказов" at bounding box center [472, 68] width 20 height 7
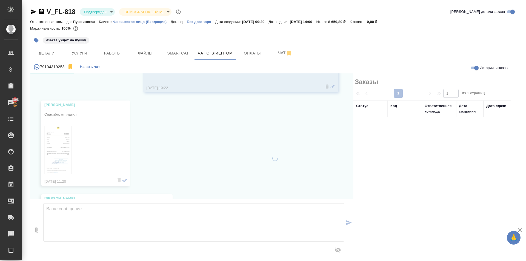
scroll to position [2651, 0]
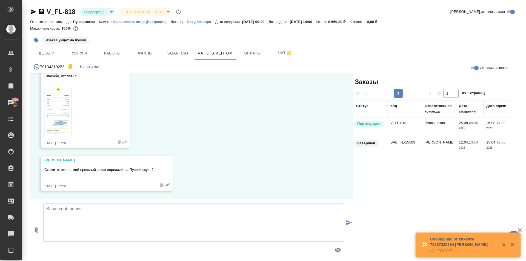
click at [475, 67] on input "История заказов" at bounding box center [476, 68] width 20 height 7
checkbox input "false"
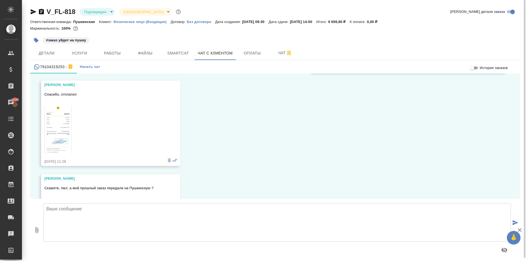
scroll to position [2574, 0]
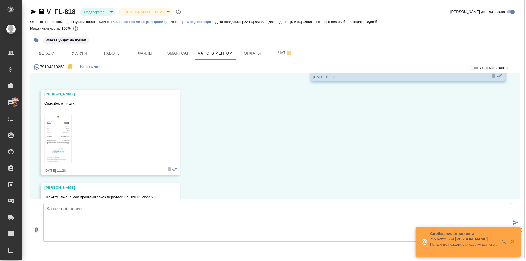
click at [76, 221] on textarea at bounding box center [276, 222] width 467 height 38
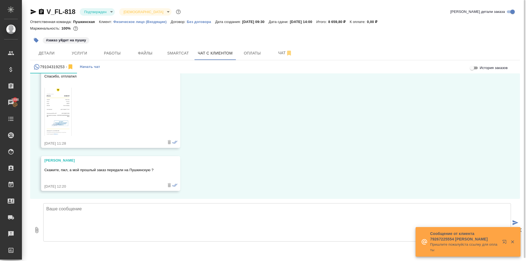
scroll to position [2602, 0]
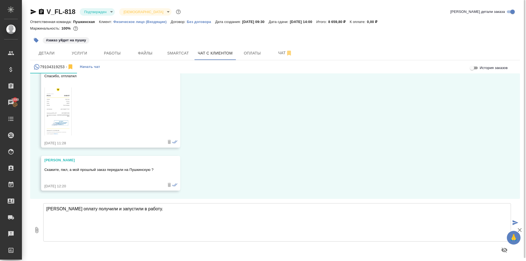
click at [58, 209] on textarea "[PERSON_NAME] оплату получили и запустили в работу." at bounding box center [276, 222] width 467 height 38
click at [161, 210] on textarea "[PERSON_NAME], оплату получили и запустили в работу." at bounding box center [276, 222] width 467 height 38
type textarea "[PERSON_NAME], оплату получили и запустили в работу."
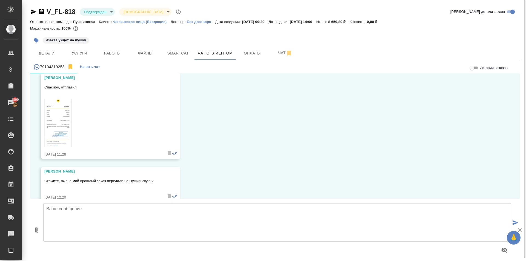
scroll to position [2645, 0]
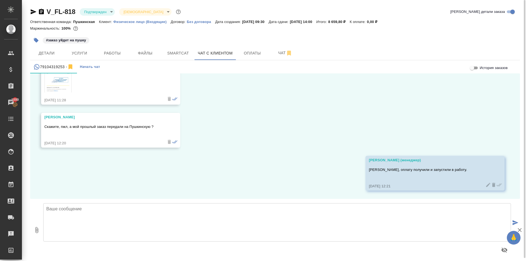
click at [240, 194] on div "12.04, [DATE] [PERSON_NAME] (менеджер) [PERSON_NAME], добрый день! В продолжени…" at bounding box center [274, 135] width 489 height 125
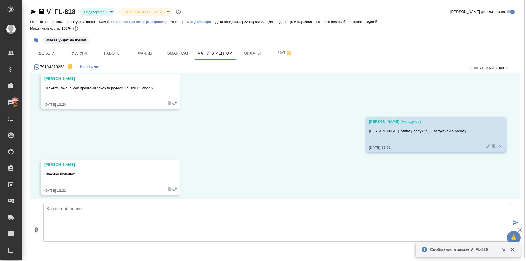
scroll to position [2688, 0]
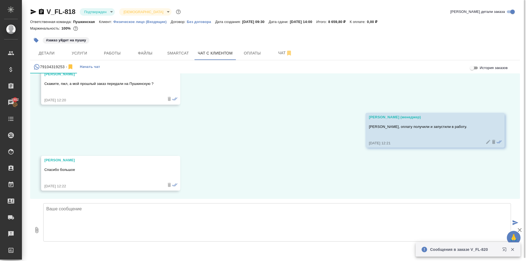
click at [468, 62] on div "79104319253 - Начать чат" at bounding box center [274, 66] width 489 height 13
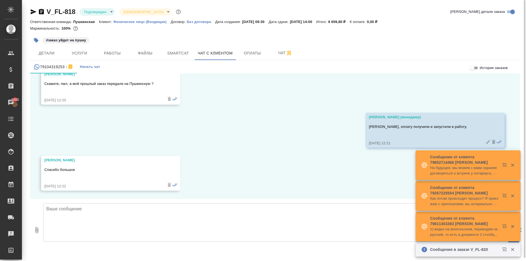
click at [473, 67] on input "История заказов" at bounding box center [472, 68] width 20 height 7
checkbox input "true"
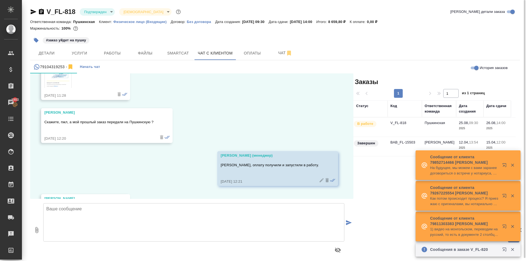
scroll to position [2737, 0]
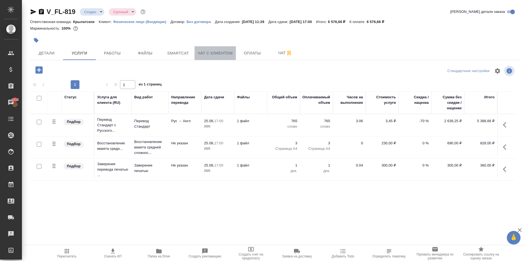
click at [213, 57] on button "Чат с клиентом" at bounding box center [214, 53] width 41 height 14
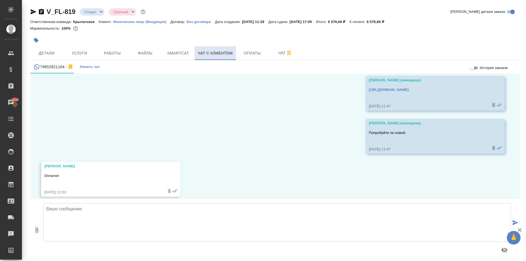
scroll to position [821, 0]
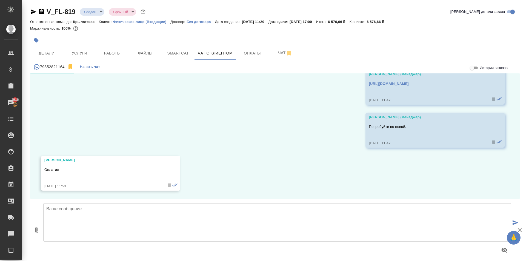
click at [255, 61] on div "79852821164 - Начать чат" at bounding box center [274, 66] width 489 height 13
click at [254, 51] on span "Оплаты" at bounding box center [252, 53] width 26 height 7
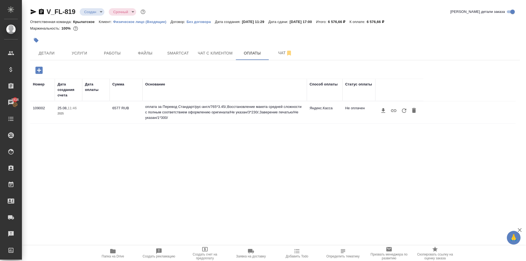
click at [405, 112] on icon "button" at bounding box center [404, 110] width 4 height 4
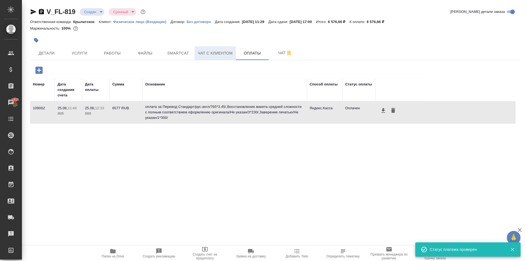
click at [207, 50] on span "Чат с клиентом" at bounding box center [215, 53] width 35 height 7
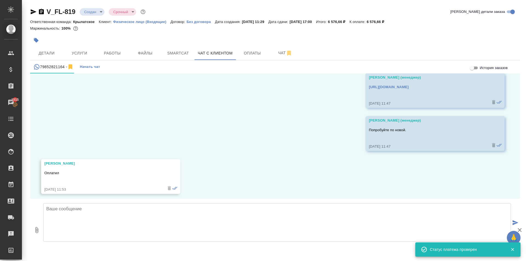
scroll to position [821, 0]
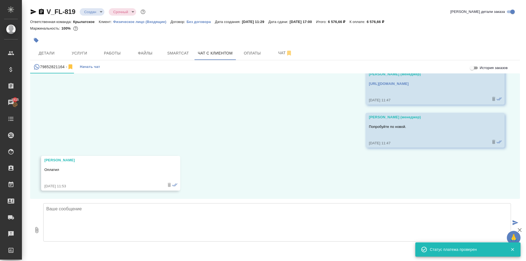
click at [71, 205] on textarea at bounding box center [276, 222] width 467 height 38
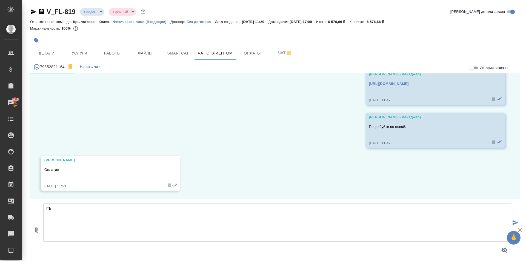
type textarea "F"
click at [44, 50] on span "Детали" at bounding box center [46, 53] width 26 height 7
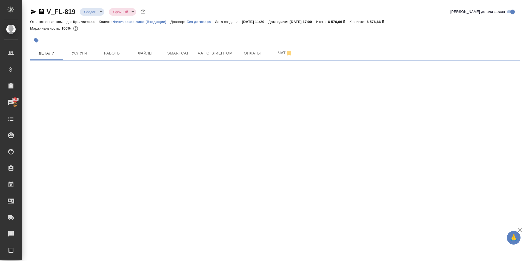
select select "RU"
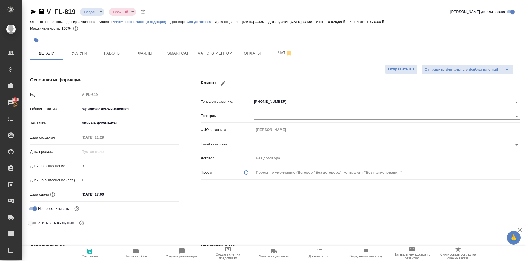
type textarea "x"
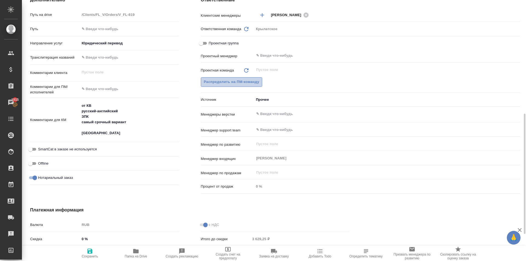
click at [254, 83] on span "Распределить на ПМ-команду" at bounding box center [232, 82] width 56 height 6
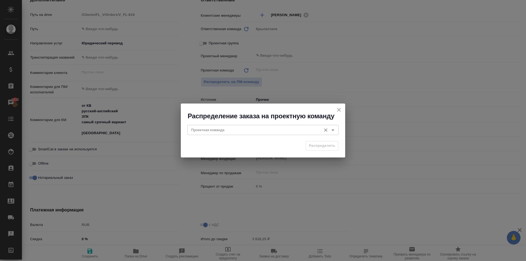
click at [239, 132] on input "Проектная команда" at bounding box center [253, 129] width 129 height 7
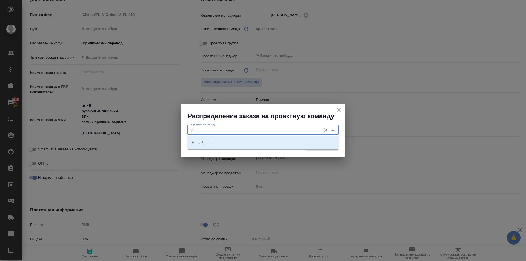
drag, startPoint x: 232, startPoint y: 132, endPoint x: 174, endPoint y: 130, distance: 58.3
click at [174, 130] on div "Распределение заказа на проектную команду Проектная команда ljr Проектная коман…" at bounding box center [263, 130] width 526 height 261
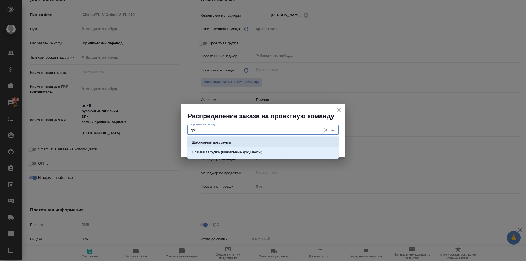
click at [226, 145] on p "Шаблонные документы" at bounding box center [211, 142] width 39 height 5
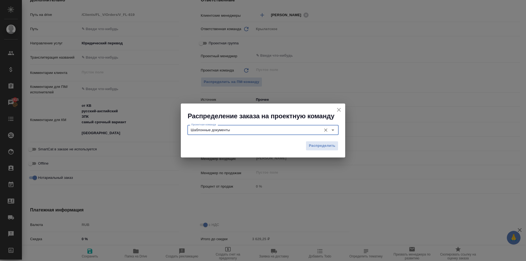
type input "Шаблонные документы"
click at [312, 140] on div "Распределить" at bounding box center [263, 147] width 164 height 19
drag, startPoint x: 312, startPoint y: 143, endPoint x: 153, endPoint y: 136, distance: 158.9
click at [312, 143] on span "Распределить" at bounding box center [322, 146] width 27 height 6
type textarea "x"
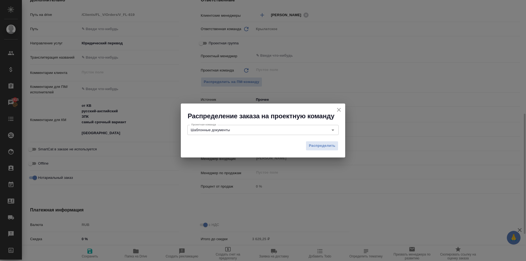
type textarea "x"
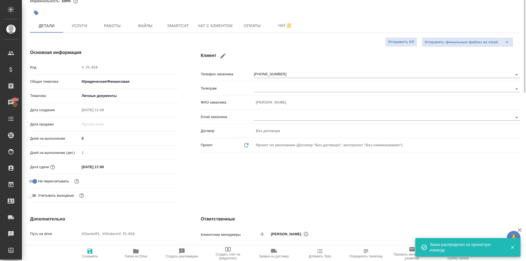
scroll to position [0, 0]
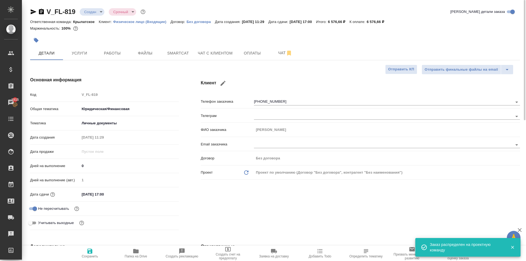
click at [98, 14] on body "🙏 .cls-1 fill:#fff; AWATERA [PERSON_NAME] Спецификации Заказы 1915 Чаты Todo Пр…" at bounding box center [263, 130] width 526 height 261
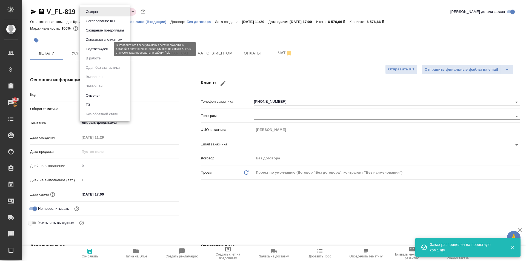
click at [102, 47] on button "Подтвержден" at bounding box center [97, 49] width 26 height 6
type textarea "x"
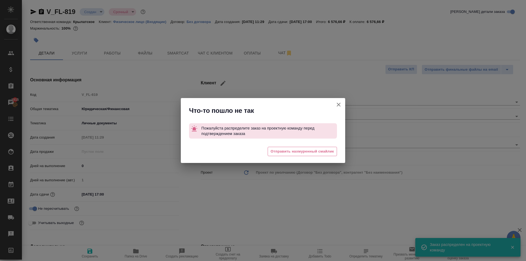
click at [341, 105] on icon "button" at bounding box center [338, 104] width 7 height 7
type textarea "x"
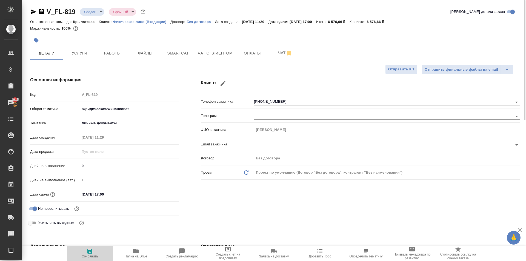
click at [103, 250] on span "Сохранить" at bounding box center [89, 253] width 39 height 10
type textarea "x"
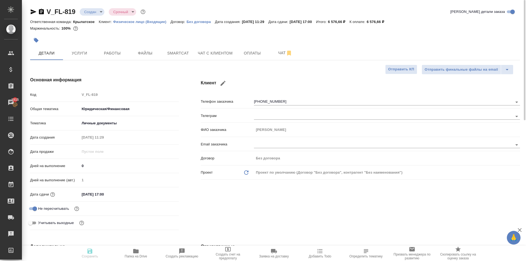
type textarea "x"
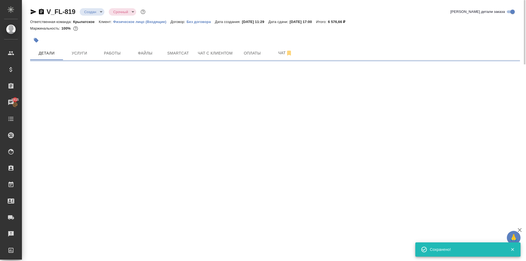
click at [95, 6] on div "V_FL-819 Создан new Срочный urgent Кратко детали заказа Ответственная команда: …" at bounding box center [275, 32] width 496 height 64
select select "RU"
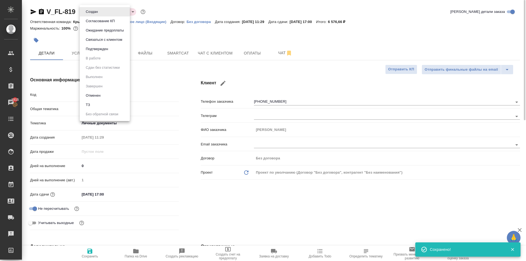
click at [99, 10] on body "🙏 .cls-1 fill:#fff; AWATERA Kasymov Timur Клиенты Спецификации Заказы 1915 Чаты…" at bounding box center [263, 130] width 526 height 261
type textarea "x"
click at [115, 48] on li "Подтвержден" at bounding box center [105, 48] width 50 height 9
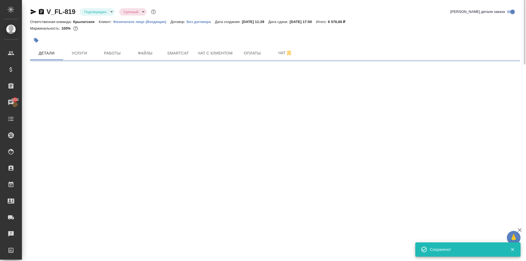
select select "RU"
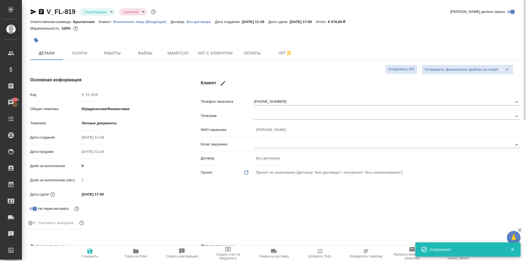
type textarea "x"
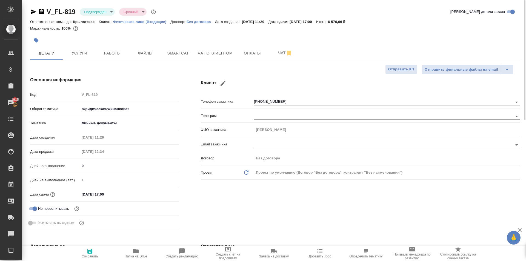
drag, startPoint x: 29, startPoint y: 13, endPoint x: 32, endPoint y: 15, distance: 3.6
click at [33, 15] on icon "button" at bounding box center [33, 11] width 7 height 7
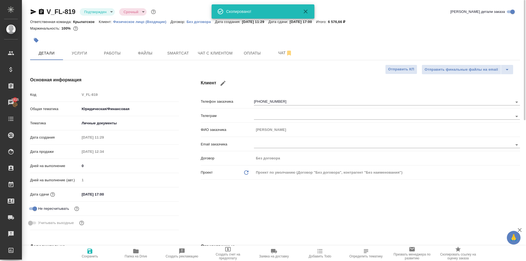
type textarea "x"
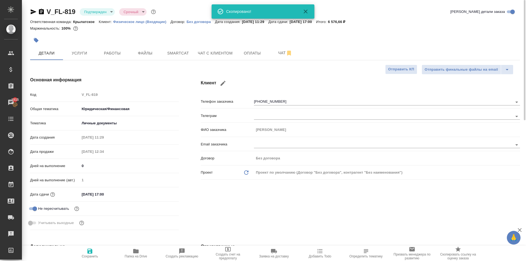
type textarea "x"
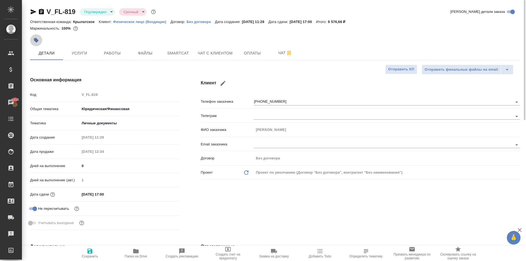
click at [38, 45] on button "button" at bounding box center [36, 40] width 12 height 12
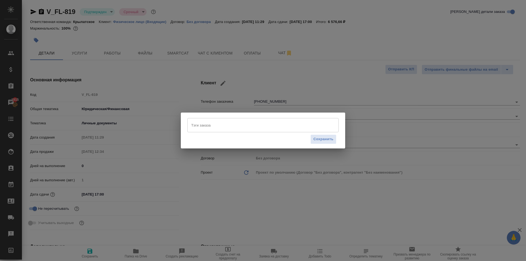
click at [226, 123] on input "Тэги заказа" at bounding box center [258, 124] width 136 height 9
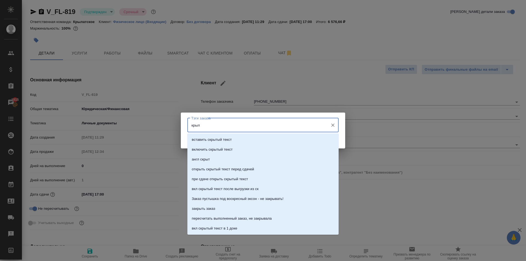
type input "крыле"
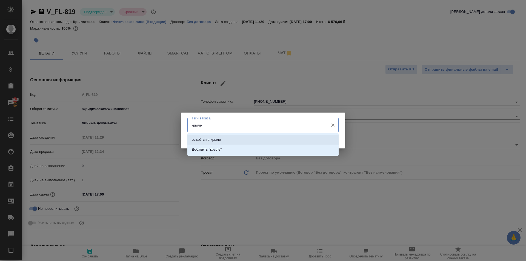
click at [241, 141] on li "остаётся в крыле" at bounding box center [262, 140] width 151 height 10
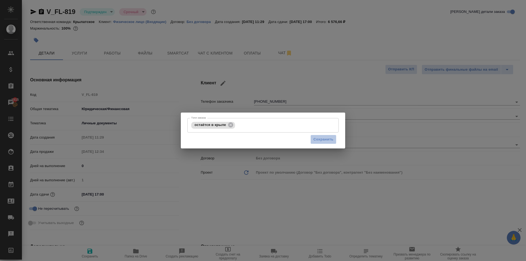
click at [314, 142] on span "Сохранить" at bounding box center [323, 139] width 20 height 6
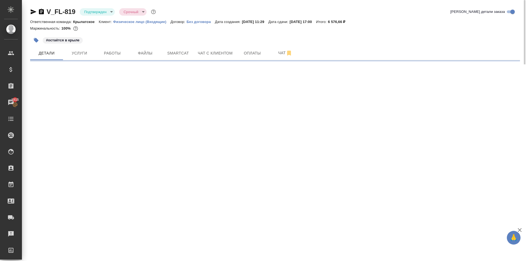
select select "RU"
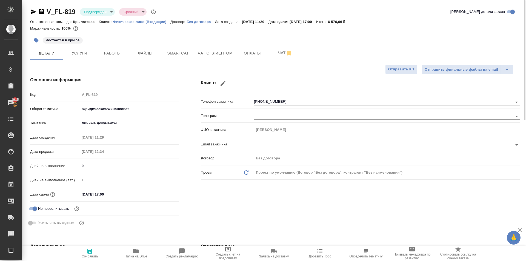
type textarea "x"
click at [249, 55] on span "Оплаты" at bounding box center [252, 53] width 26 height 7
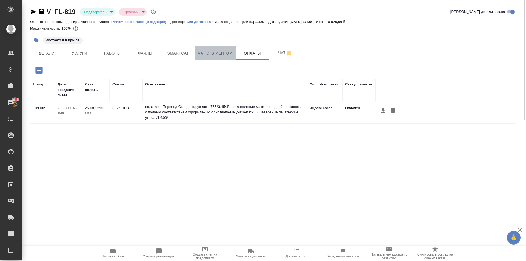
click at [208, 53] on span "Чат с клиентом" at bounding box center [215, 53] width 35 height 7
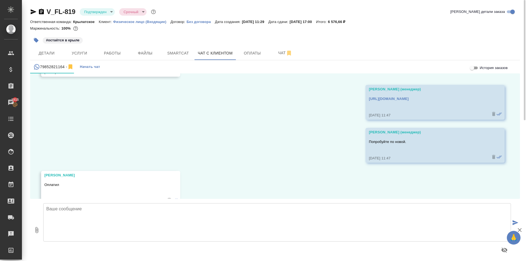
scroll to position [821, 0]
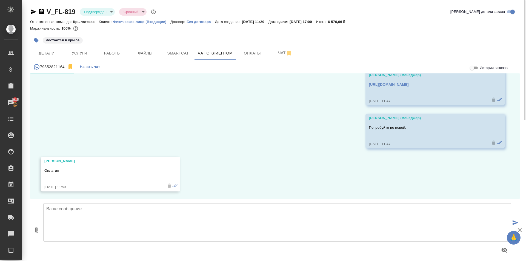
click at [63, 225] on textarea at bounding box center [276, 222] width 467 height 38
type textarea "Оплату видим, заказ в работе."
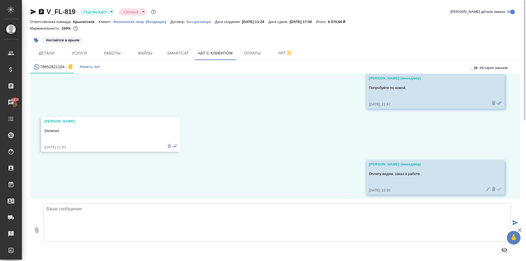
scroll to position [864, 0]
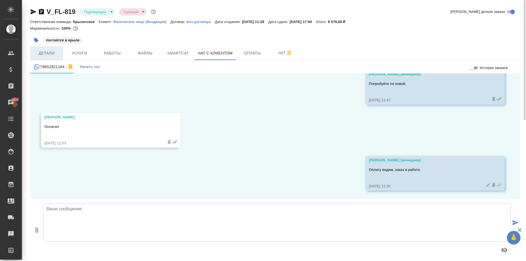
click at [46, 51] on span "Детали" at bounding box center [46, 53] width 26 height 7
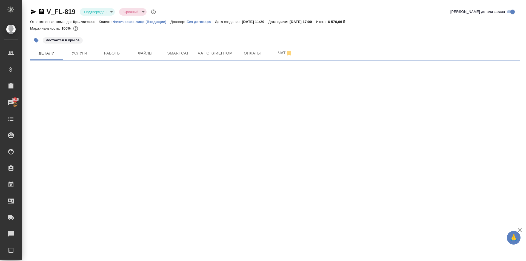
select select "RU"
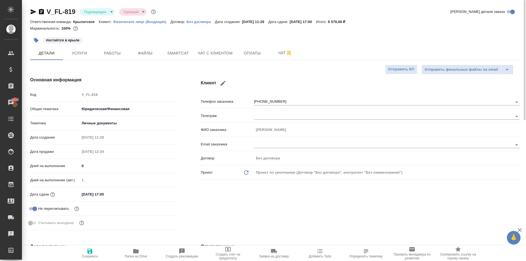
type textarea "x"
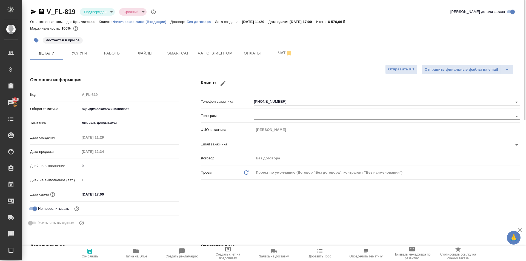
type textarea "x"
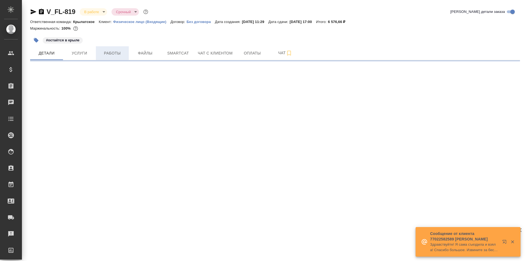
click at [116, 51] on span "Работы" at bounding box center [112, 53] width 26 height 7
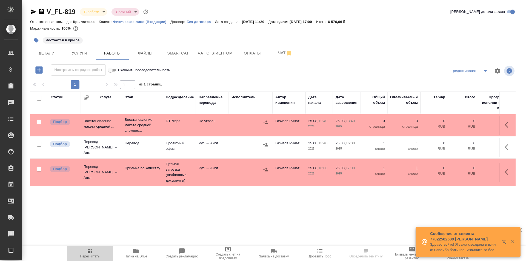
click at [94, 249] on span "Пересчитать" at bounding box center [89, 253] width 39 height 10
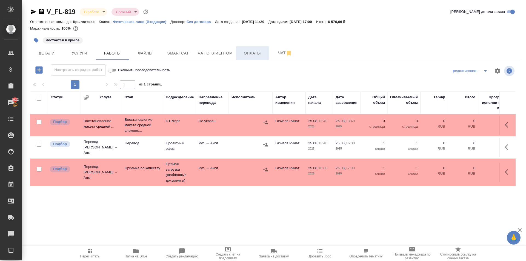
click at [242, 48] on button "Оплаты" at bounding box center [252, 53] width 33 height 14
